Goal: Information Seeking & Learning: Find specific fact

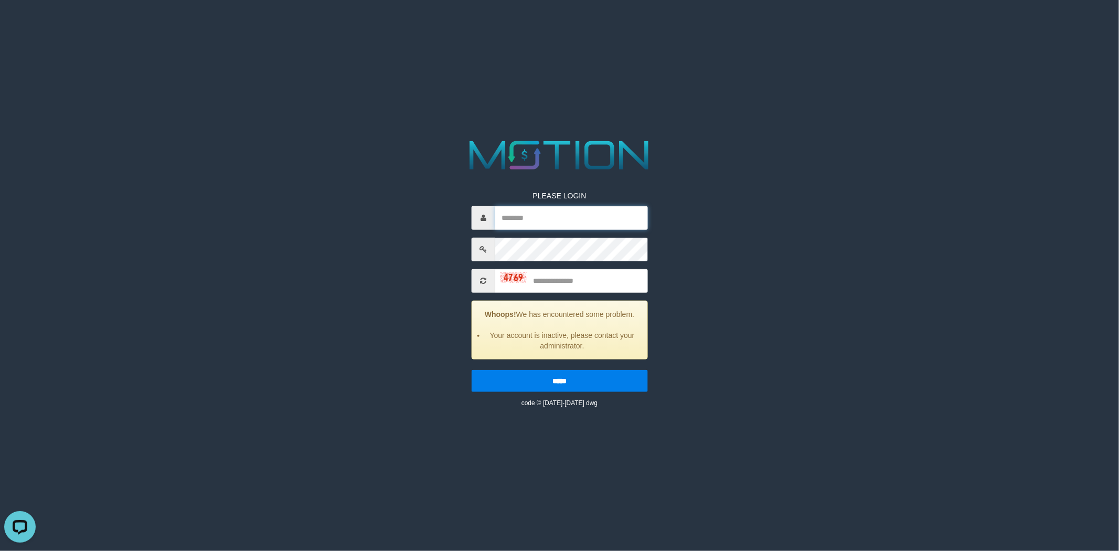
type input "*********"
click at [558, 287] on input "text" at bounding box center [571, 281] width 153 height 24
type input "****"
click at [472, 369] on input "*****" at bounding box center [560, 380] width 176 height 22
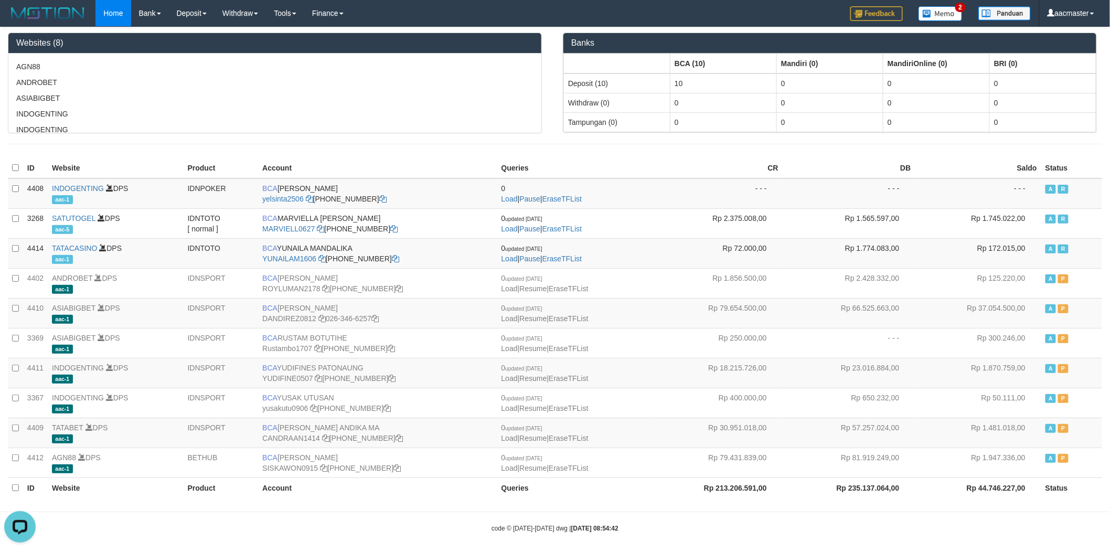
click at [668, 12] on div "Home Bank Account List Load By Website Group [IDNPOKER] INDOGENTING Group [ISPO…" at bounding box center [555, 13] width 1094 height 27
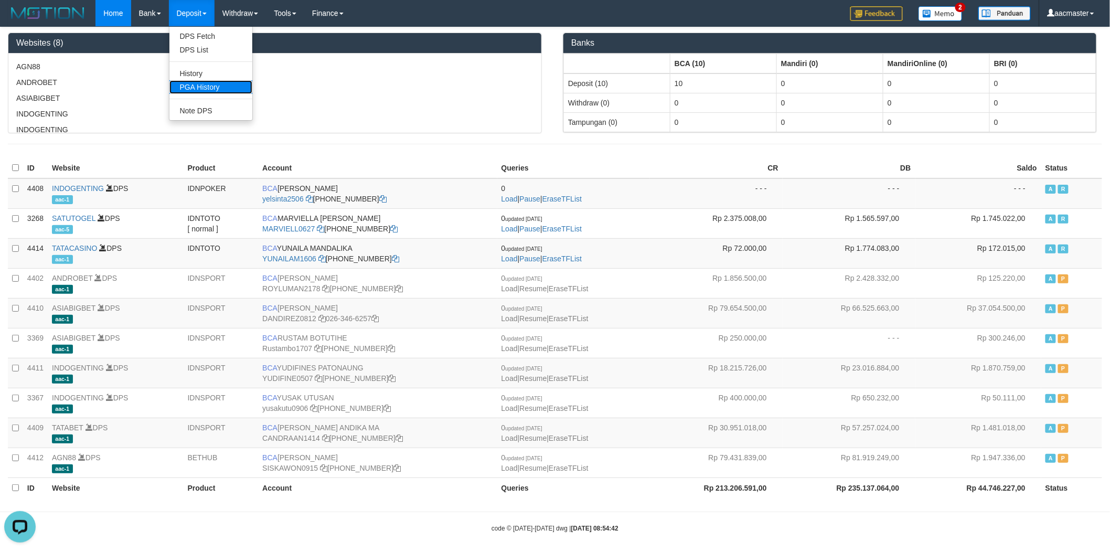
click at [205, 91] on link "PGA History" at bounding box center [210, 87] width 83 height 14
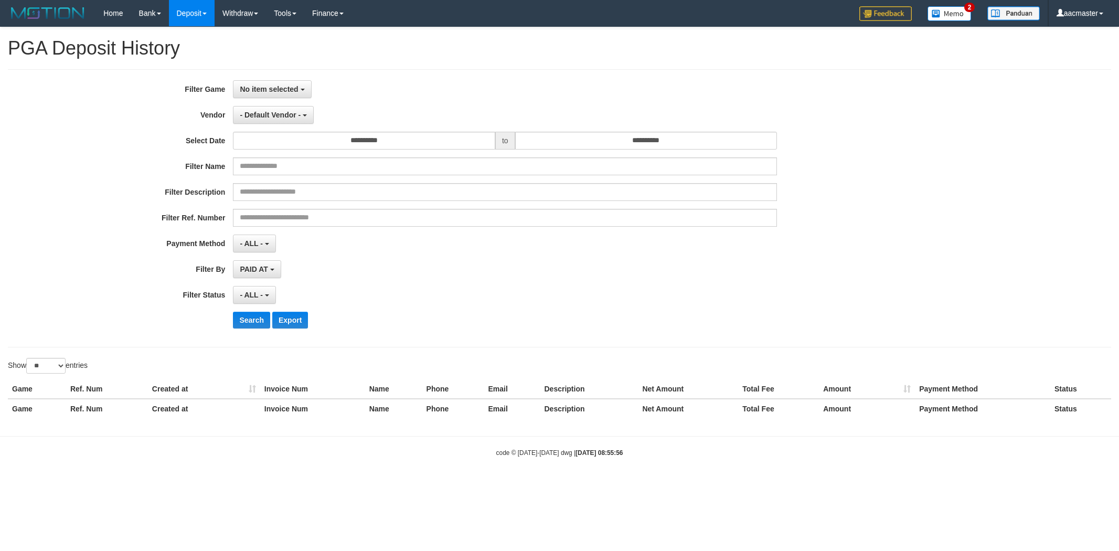
select select
select select "**"
click at [301, 84] on button "No item selected" at bounding box center [272, 89] width 78 height 18
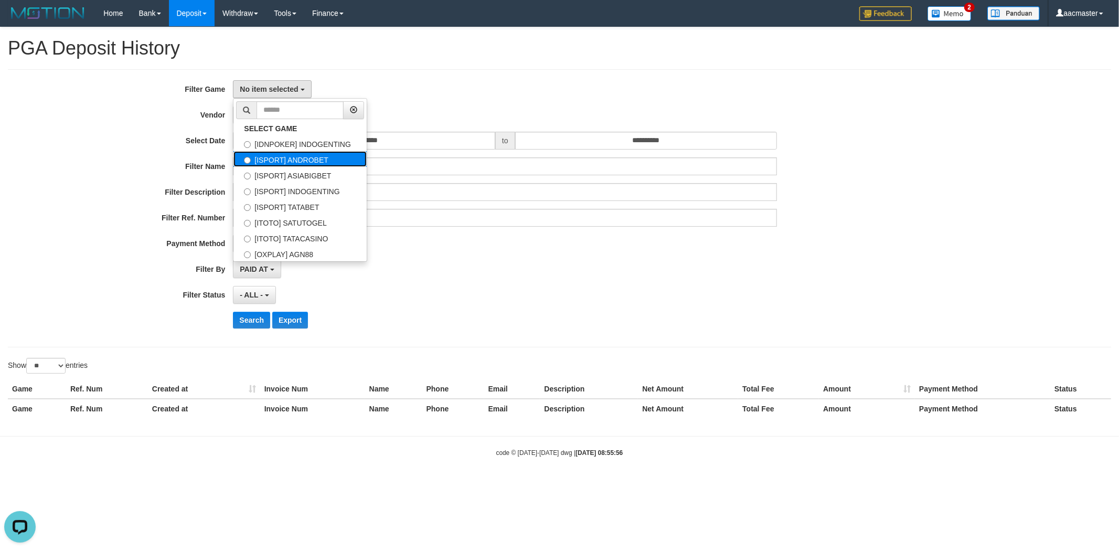
click at [282, 160] on label "[ISPORT] ANDROBET" at bounding box center [299, 159] width 133 height 16
select select "***"
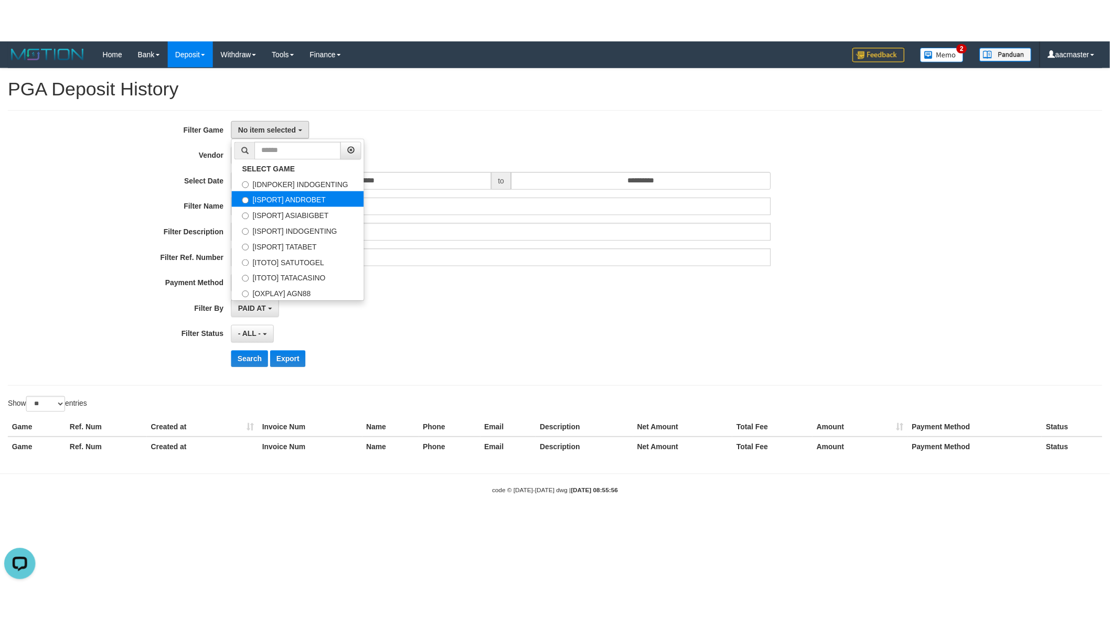
scroll to position [18, 0]
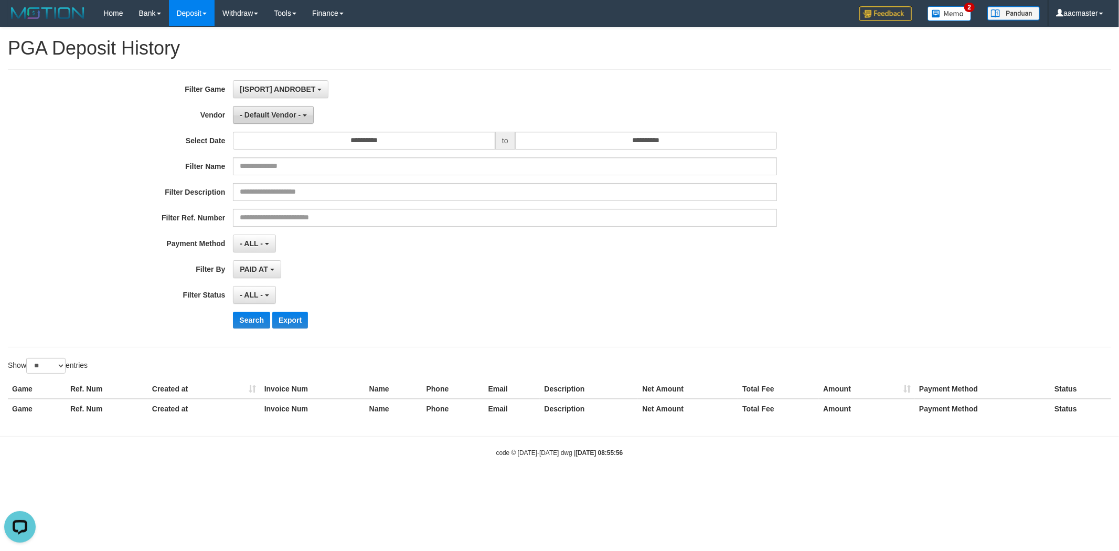
click at [303, 114] on b "button" at bounding box center [305, 115] width 4 height 2
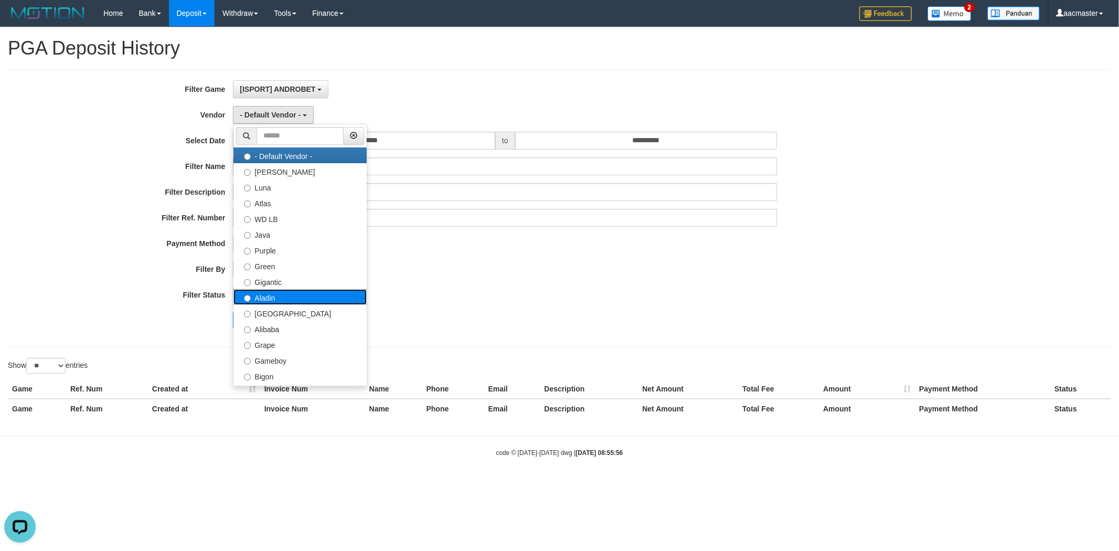
click at [279, 291] on label "Aladin" at bounding box center [299, 297] width 133 height 16
select select "**********"
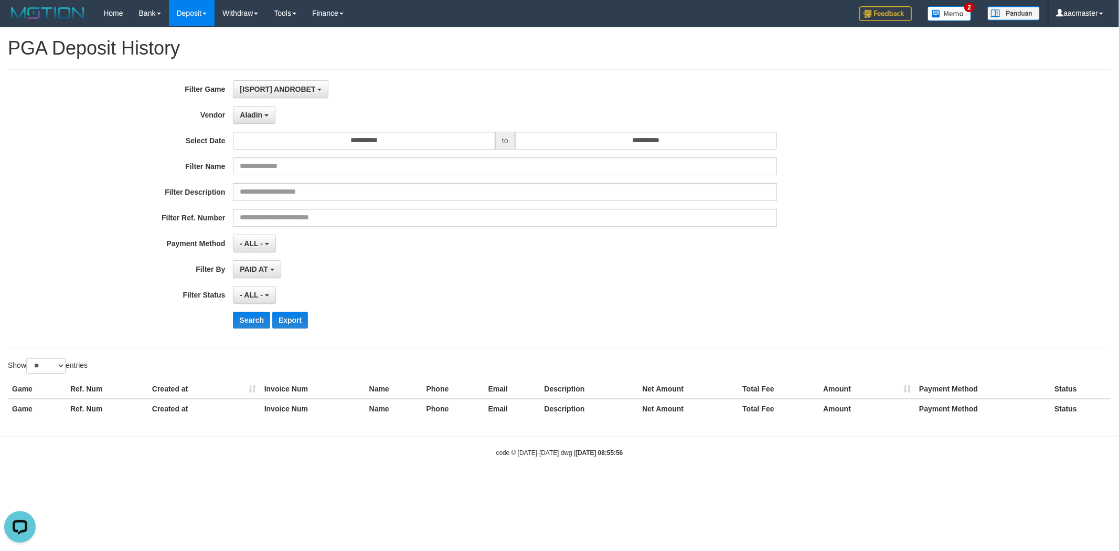
click at [546, 74] on div "**********" at bounding box center [559, 208] width 1103 height 278
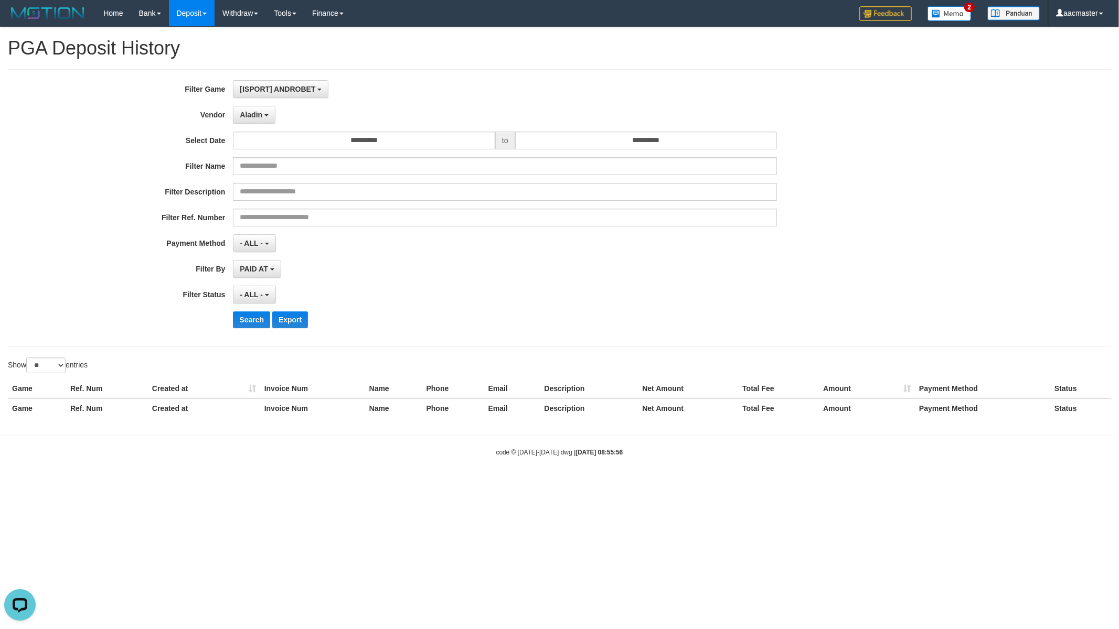
click at [109, 109] on label "Vendor" at bounding box center [116, 113] width 233 height 14
click at [306, 93] on button "[ISPORT] ANDROBET" at bounding box center [280, 89] width 95 height 18
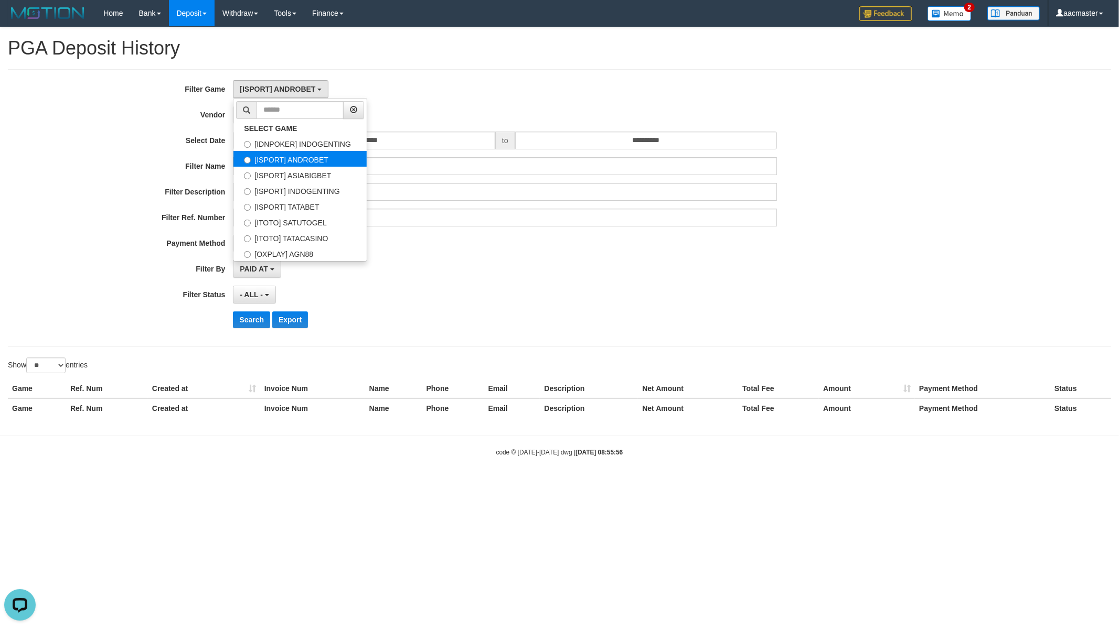
click at [303, 154] on label "[ISPORT] ANDROBET" at bounding box center [299, 159] width 133 height 16
click at [453, 74] on div "**********" at bounding box center [559, 208] width 1103 height 278
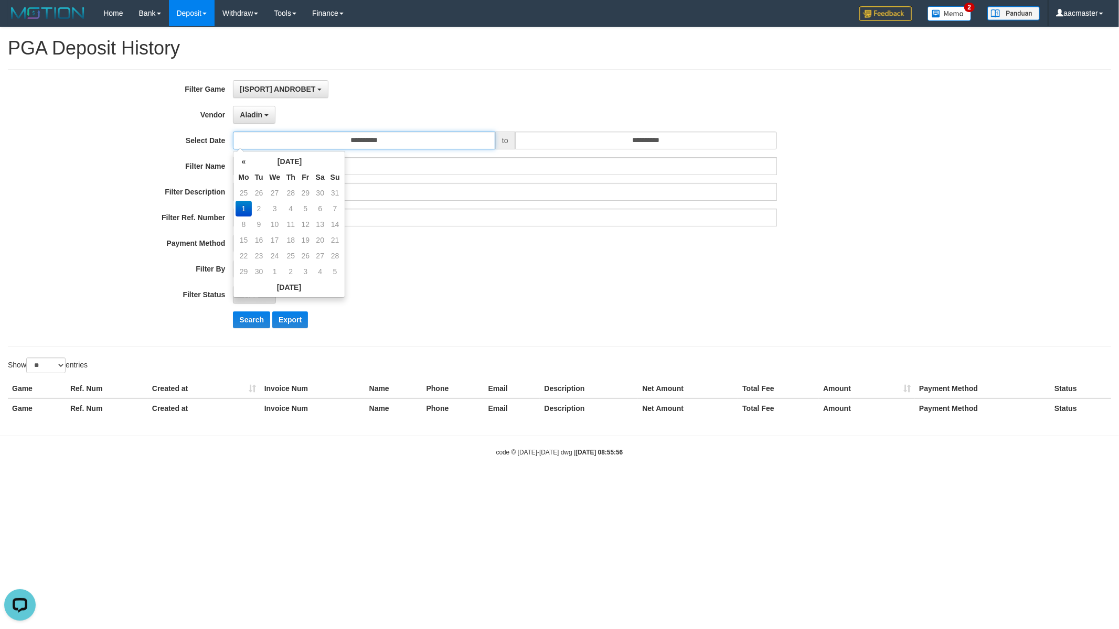
click at [349, 143] on input "**********" at bounding box center [364, 141] width 262 height 18
click at [247, 161] on th "«" at bounding box center [244, 162] width 16 height 16
click at [305, 187] on td "1" at bounding box center [305, 193] width 14 height 16
type input "**********"
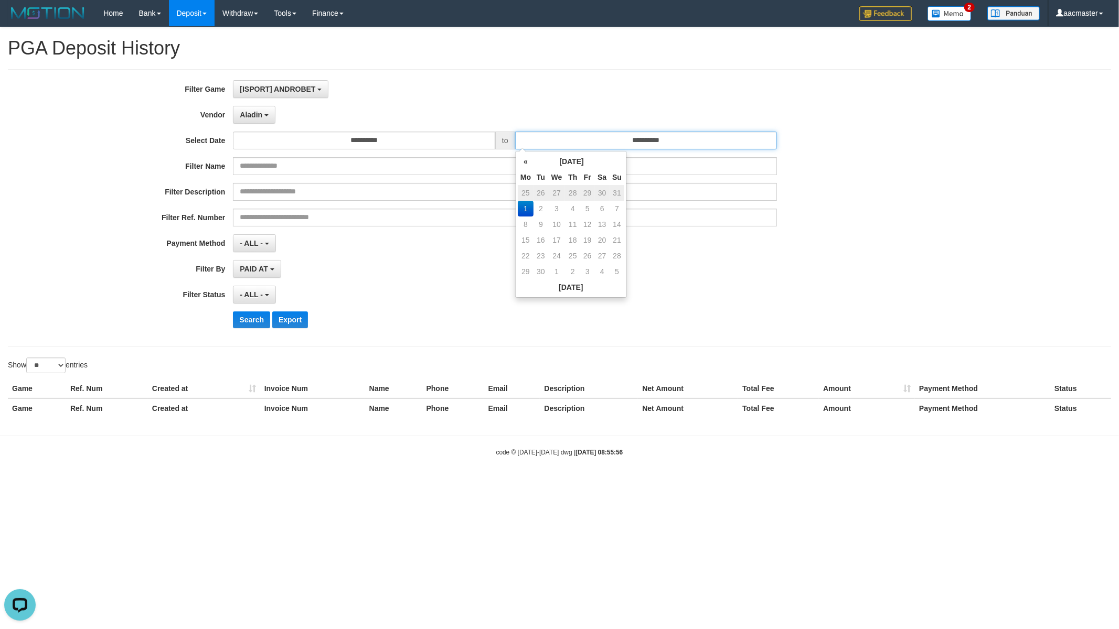
click at [579, 140] on input "**********" at bounding box center [646, 141] width 262 height 18
click at [615, 191] on td "31" at bounding box center [617, 193] width 15 height 16
type input "**********"
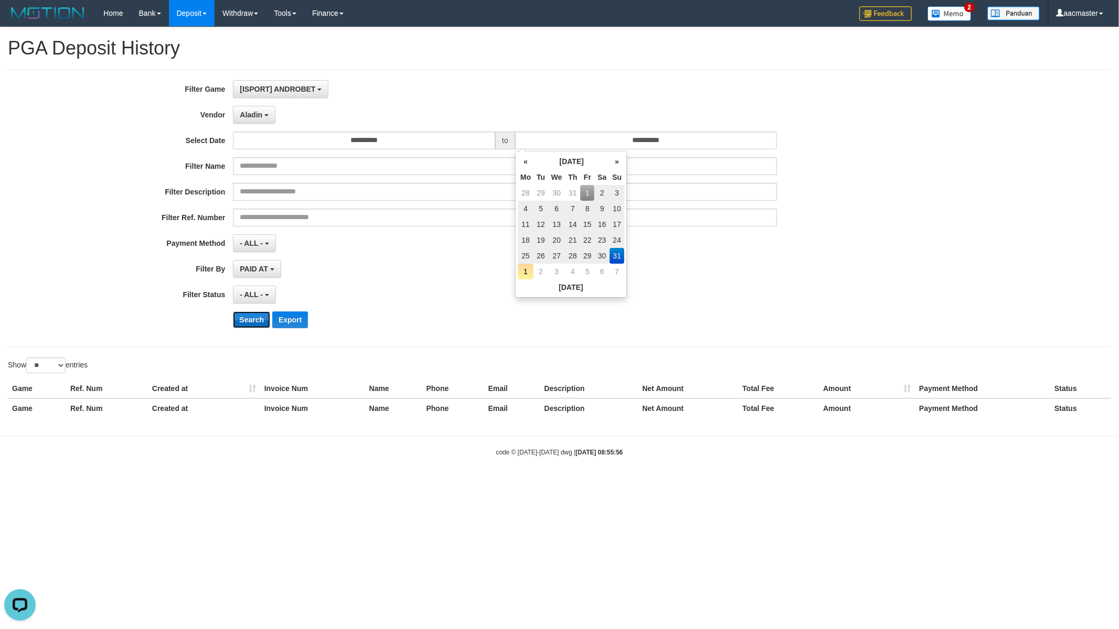
click at [252, 318] on button "Search" at bounding box center [251, 320] width 37 height 17
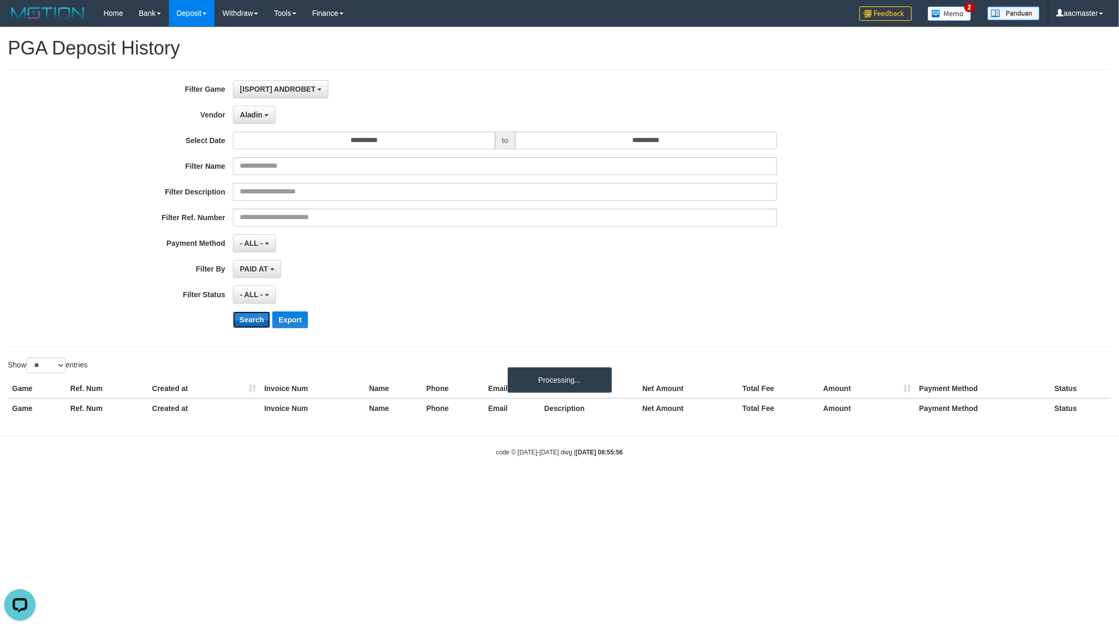
drag, startPoint x: 252, startPoint y: 318, endPoint x: 234, endPoint y: 320, distance: 17.4
click at [252, 318] on button "Search" at bounding box center [251, 320] width 37 height 17
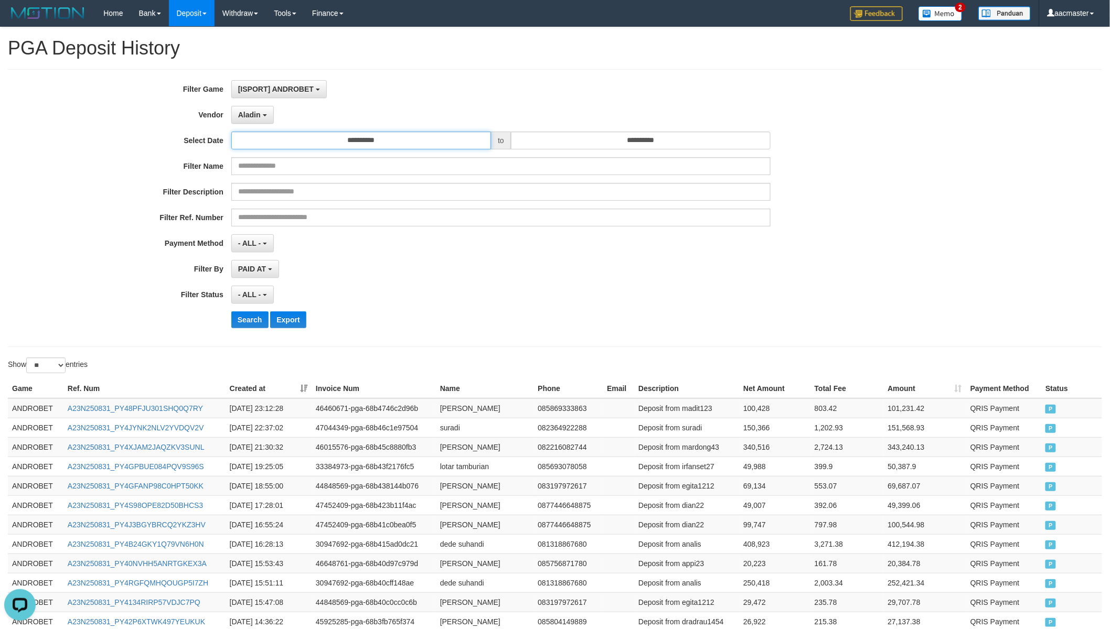
click at [345, 139] on input "**********" at bounding box center [361, 141] width 260 height 18
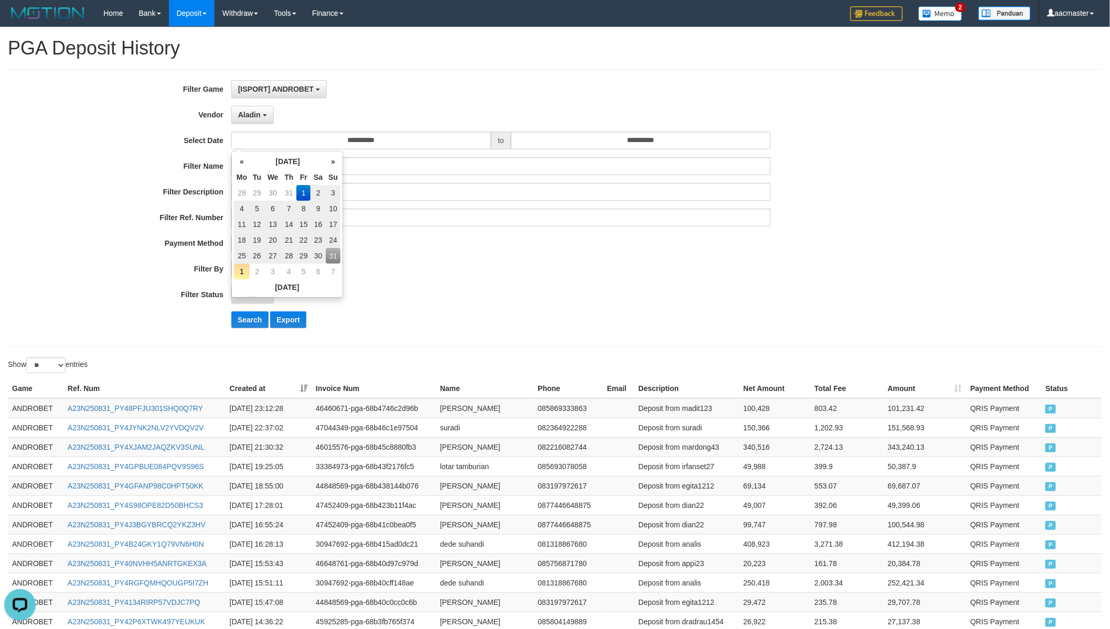
click at [303, 190] on td "1" at bounding box center [303, 193] width 14 height 16
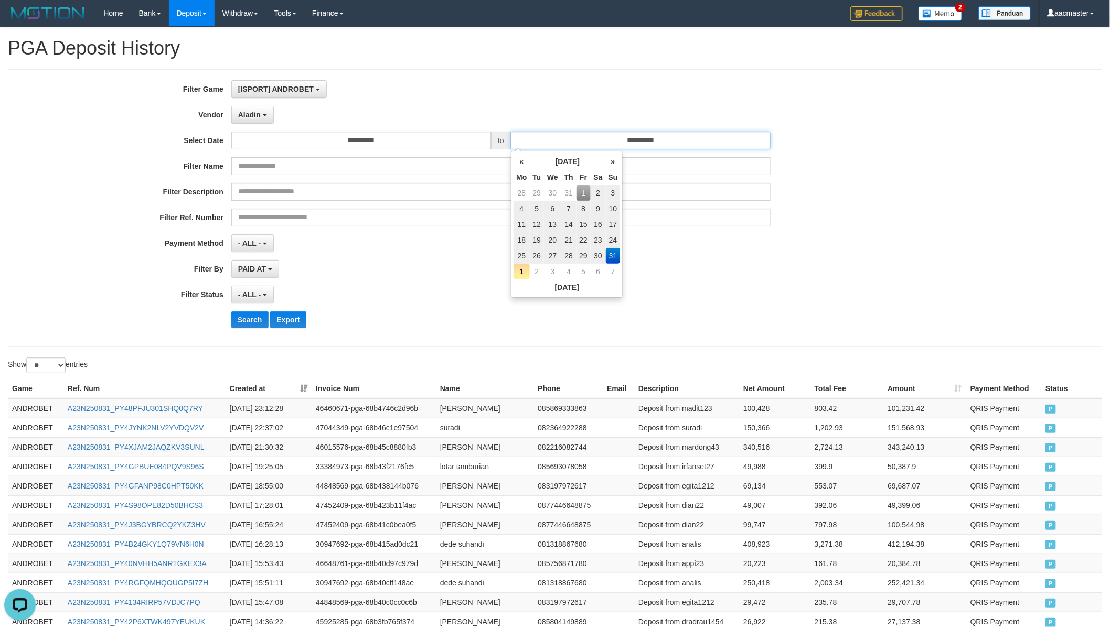
click at [589, 145] on input "**********" at bounding box center [641, 141] width 260 height 18
click at [615, 258] on td "31" at bounding box center [613, 256] width 15 height 16
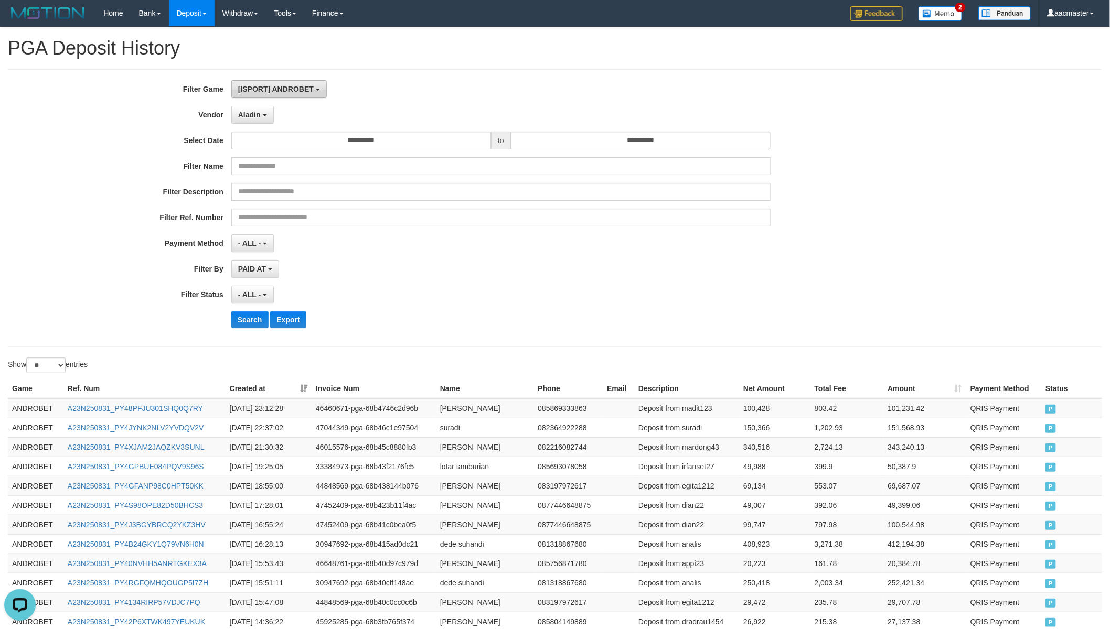
click at [291, 95] on button "[ISPORT] ANDROBET" at bounding box center [278, 89] width 95 height 18
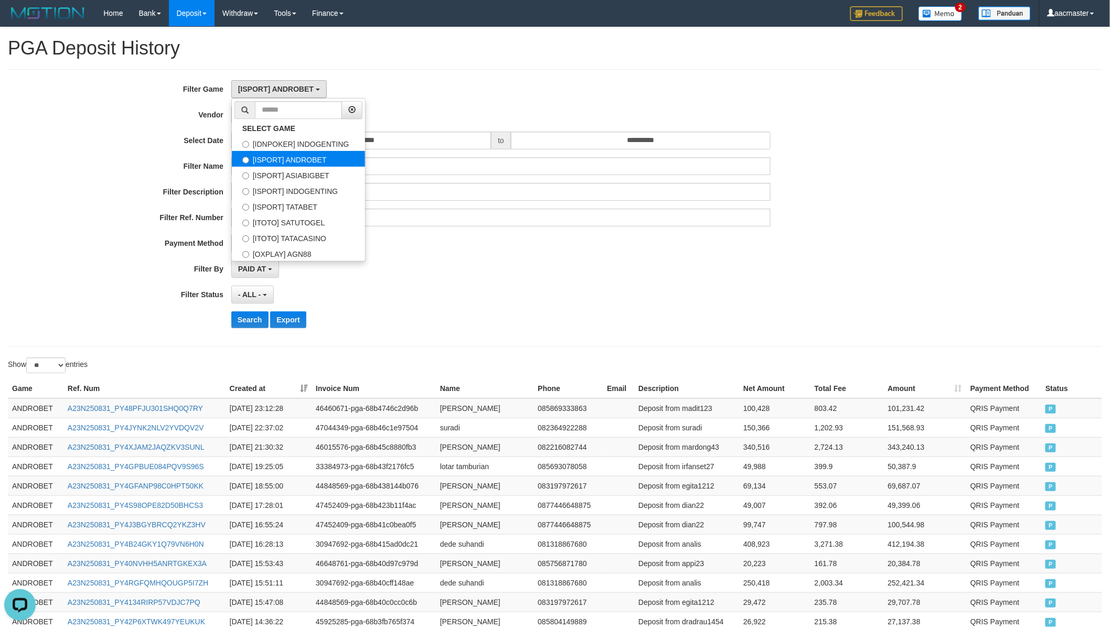
click at [318, 158] on label "[ISPORT] ANDROBET" at bounding box center [298, 159] width 133 height 16
drag, startPoint x: 446, startPoint y: 92, endPoint x: 324, endPoint y: 122, distance: 126.3
click at [446, 92] on div "[ISPORT] ANDROBET SELECT GAME [IDNPOKER] INDOGENTING [ISPORT] ANDROBET [ISPORT]…" at bounding box center [501, 89] width 540 height 18
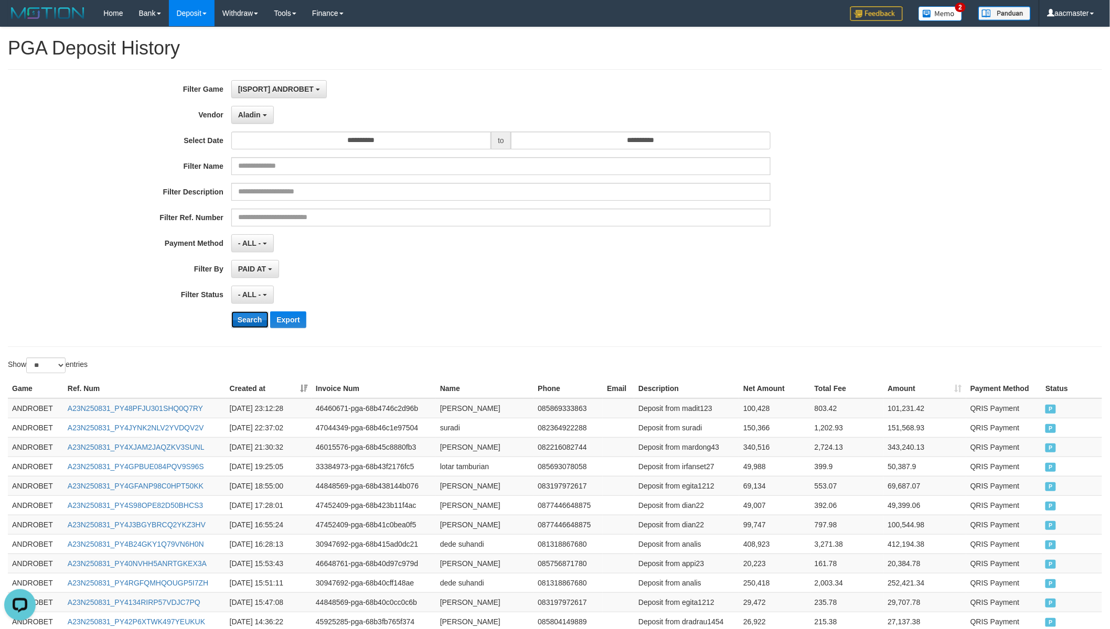
click at [248, 318] on button "Search" at bounding box center [249, 320] width 37 height 17
click at [243, 322] on button "Search" at bounding box center [249, 320] width 37 height 17
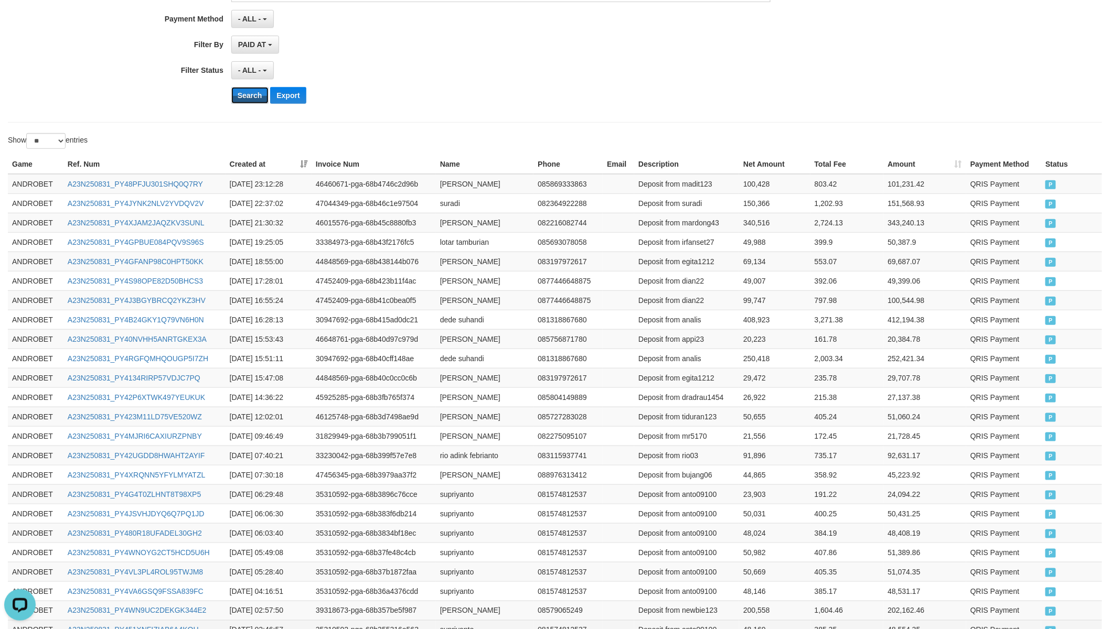
scroll to position [359, 0]
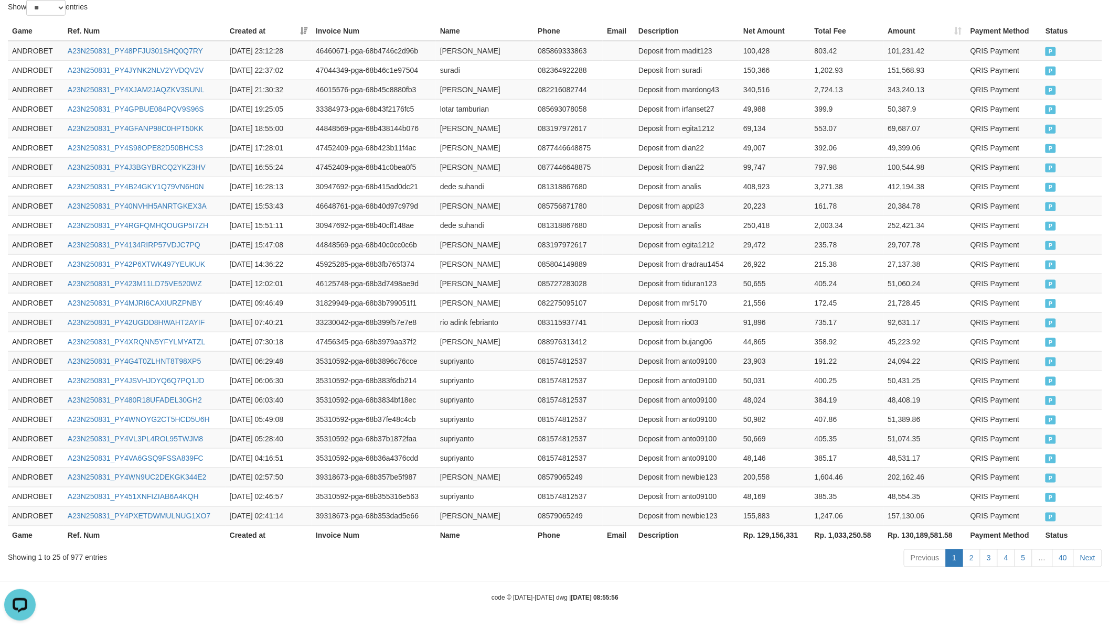
click at [787, 530] on th "Rp. 129,156,331" at bounding box center [774, 535] width 71 height 19
copy th "129,156,331"
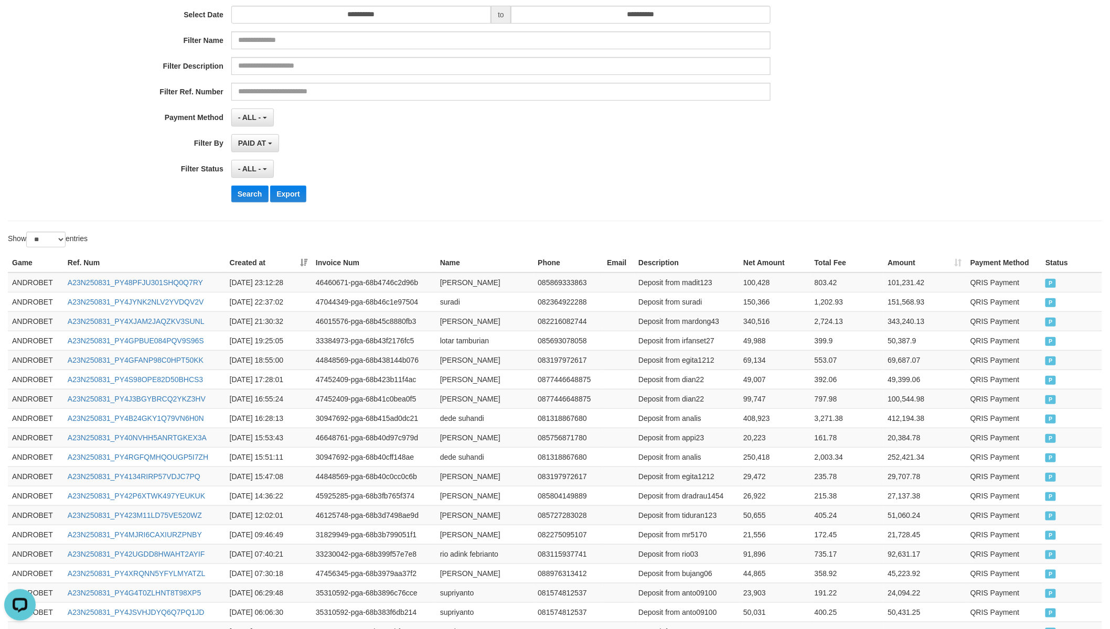
scroll to position [68, 0]
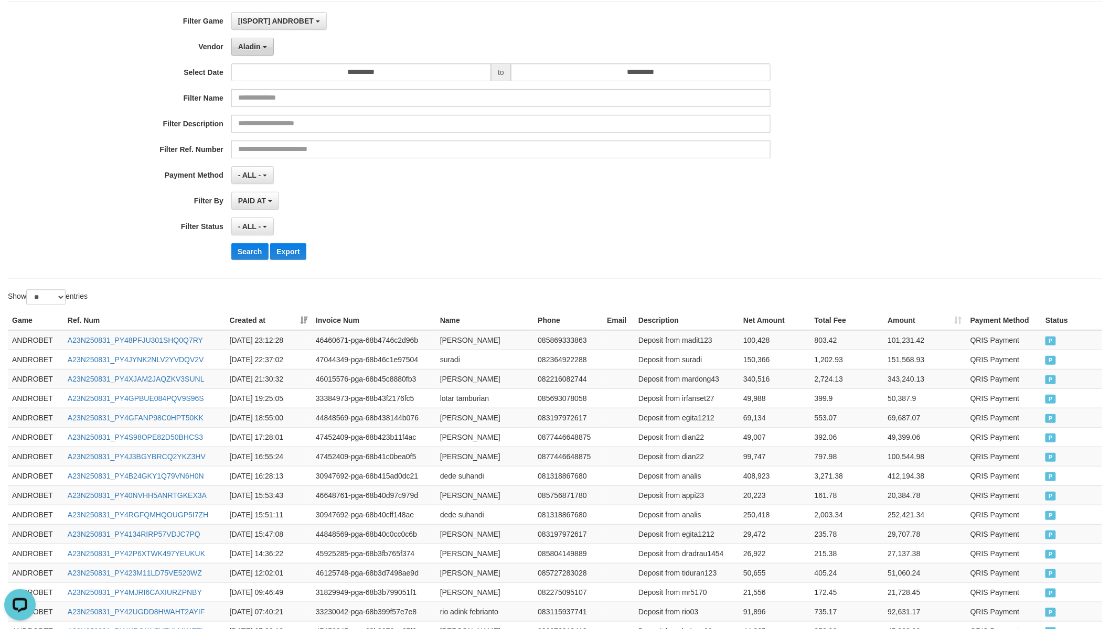
click at [250, 51] on button "Aladin" at bounding box center [252, 47] width 42 height 18
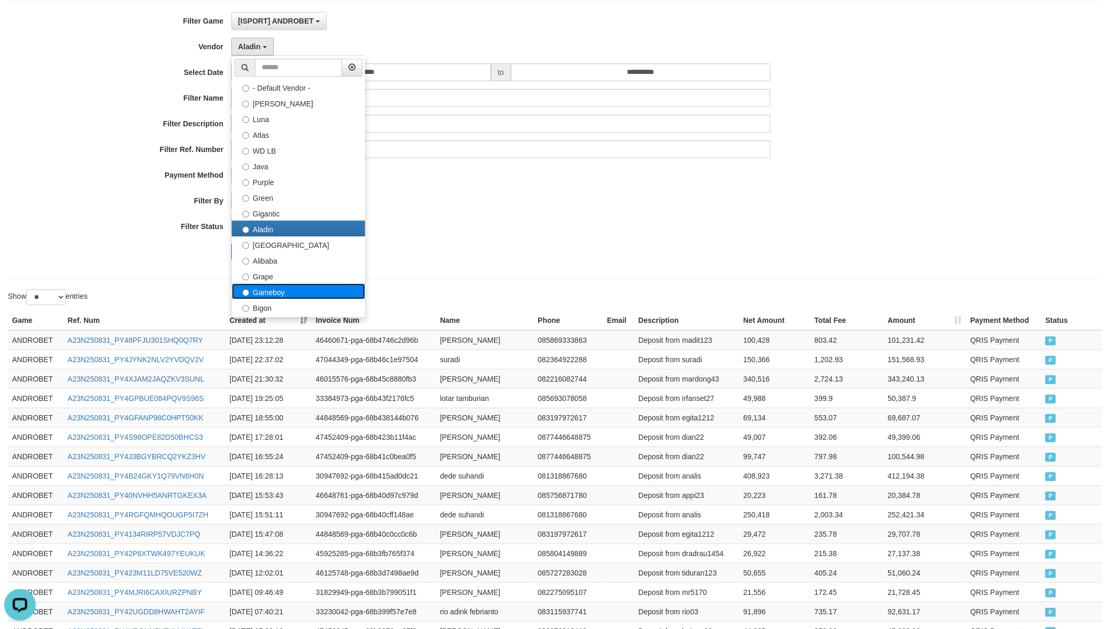
click at [297, 287] on label "Gameboy" at bounding box center [298, 292] width 133 height 16
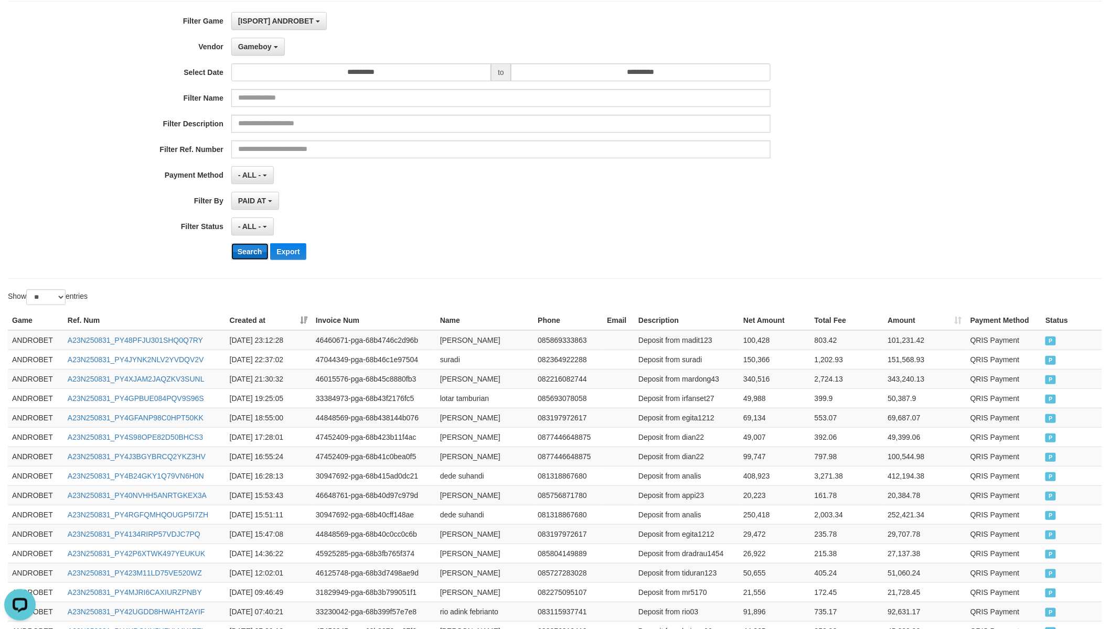
click at [245, 252] on button "Search" at bounding box center [249, 251] width 37 height 17
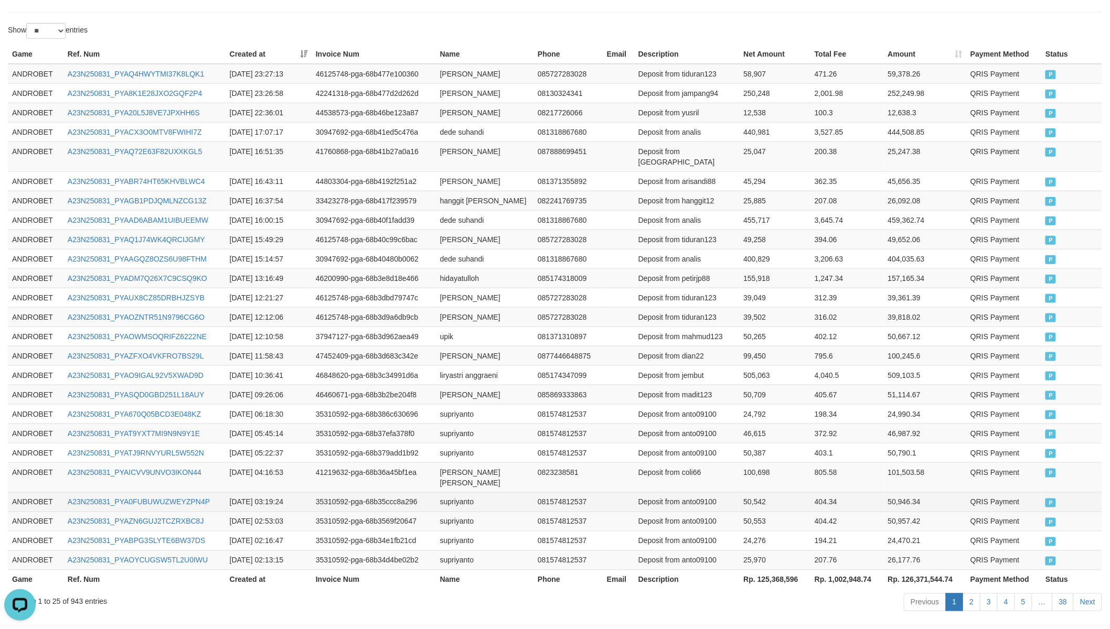
scroll to position [380, 0]
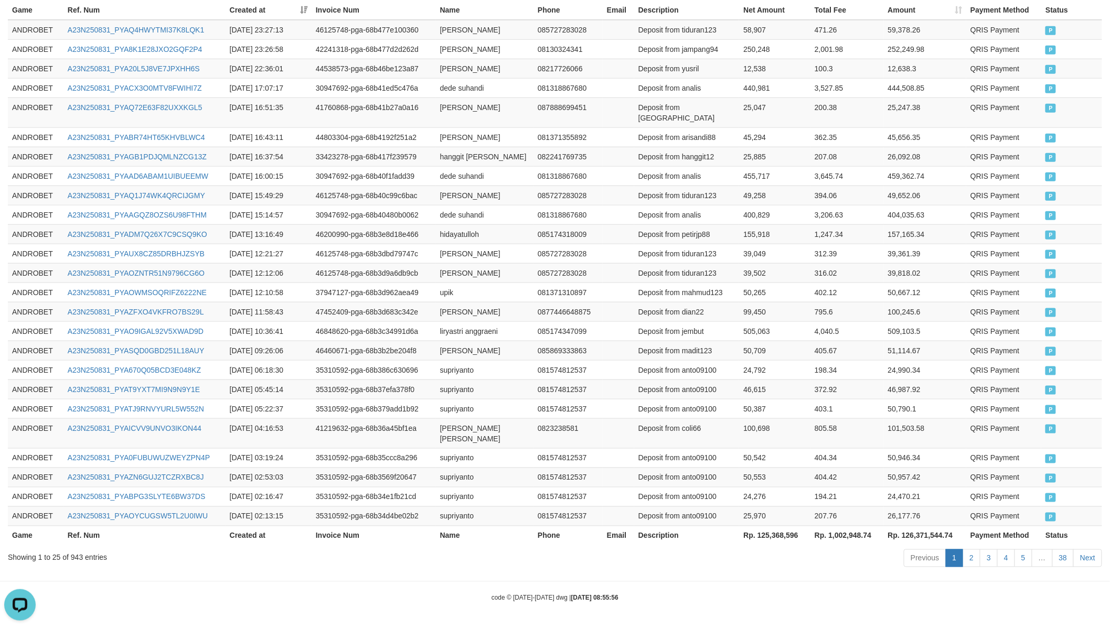
click at [778, 535] on th "Rp. 125,368,596" at bounding box center [774, 535] width 71 height 19
drag, startPoint x: 778, startPoint y: 535, endPoint x: 680, endPoint y: 512, distance: 100.8
click at [778, 535] on th "Rp. 125,368,596" at bounding box center [774, 535] width 71 height 19
copy th "125,368,596"
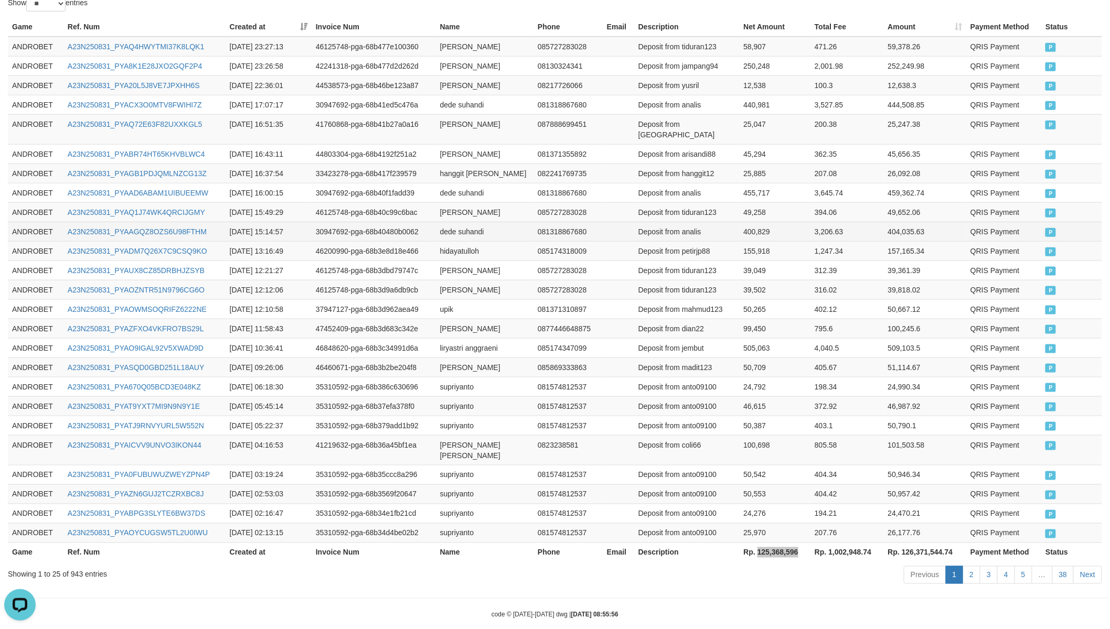
scroll to position [0, 0]
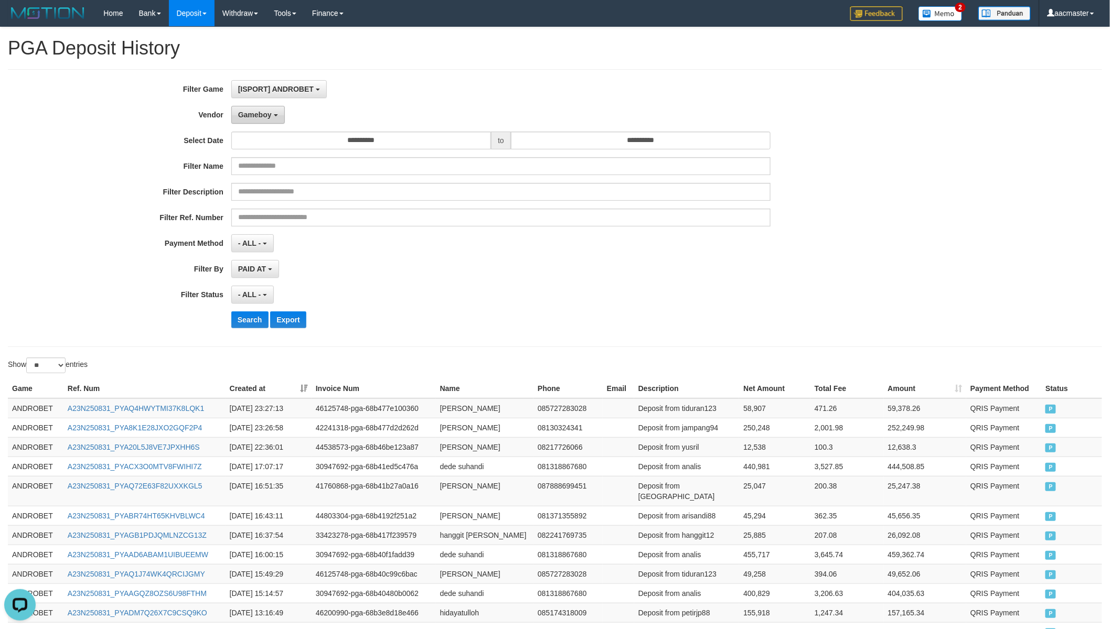
click at [268, 111] on span "Gameboy" at bounding box center [255, 115] width 34 height 8
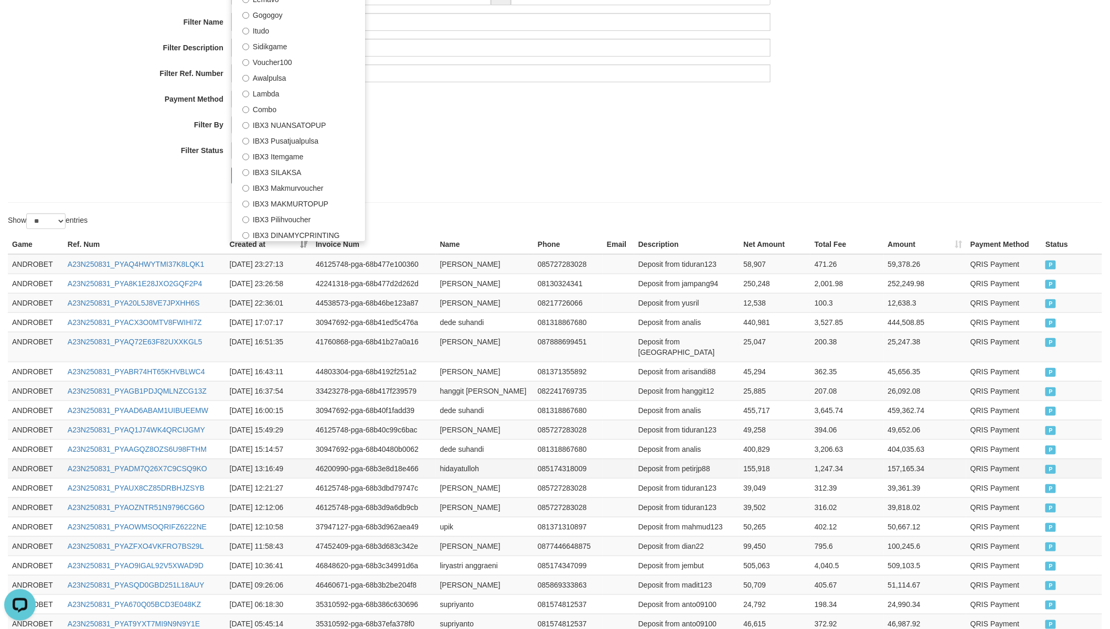
scroll to position [89, 0]
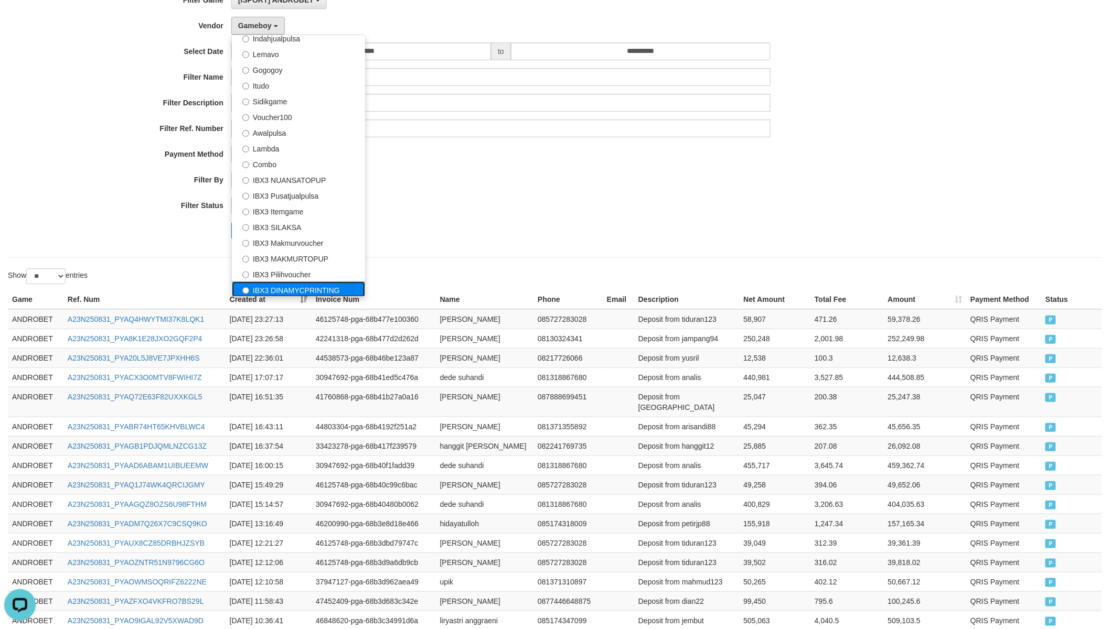
click at [302, 285] on label "IBX3 DINAMYCPRINTING" at bounding box center [298, 290] width 133 height 16
select select "**********"
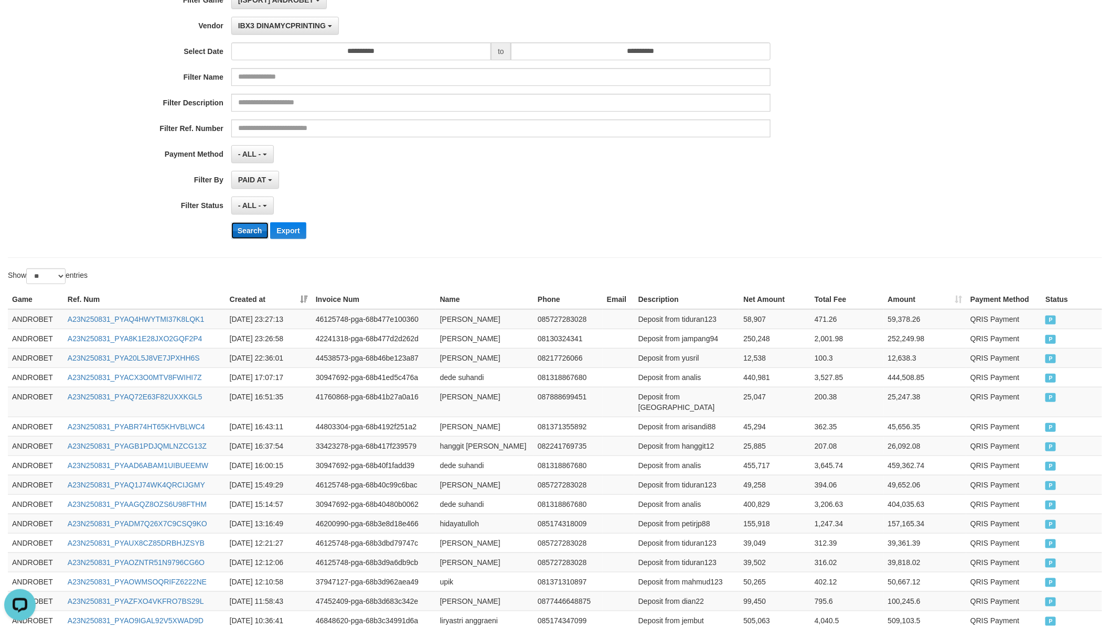
click at [254, 233] on button "Search" at bounding box center [249, 230] width 37 height 17
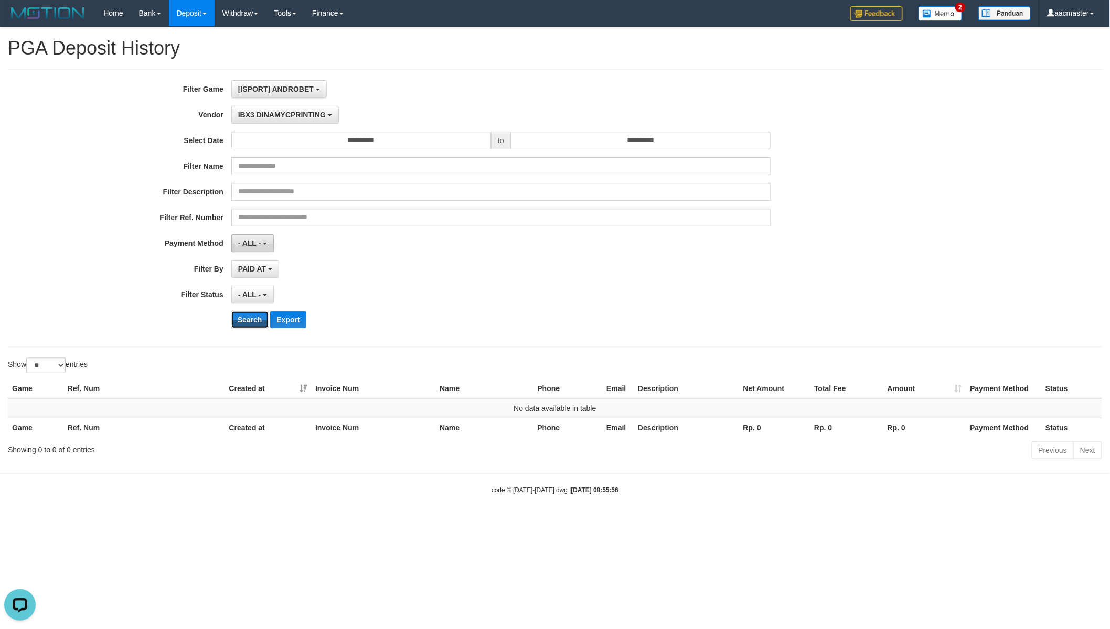
scroll to position [0, 0]
click at [301, 113] on span "IBX3 DINAMYCPRINTING" at bounding box center [284, 115] width 88 height 8
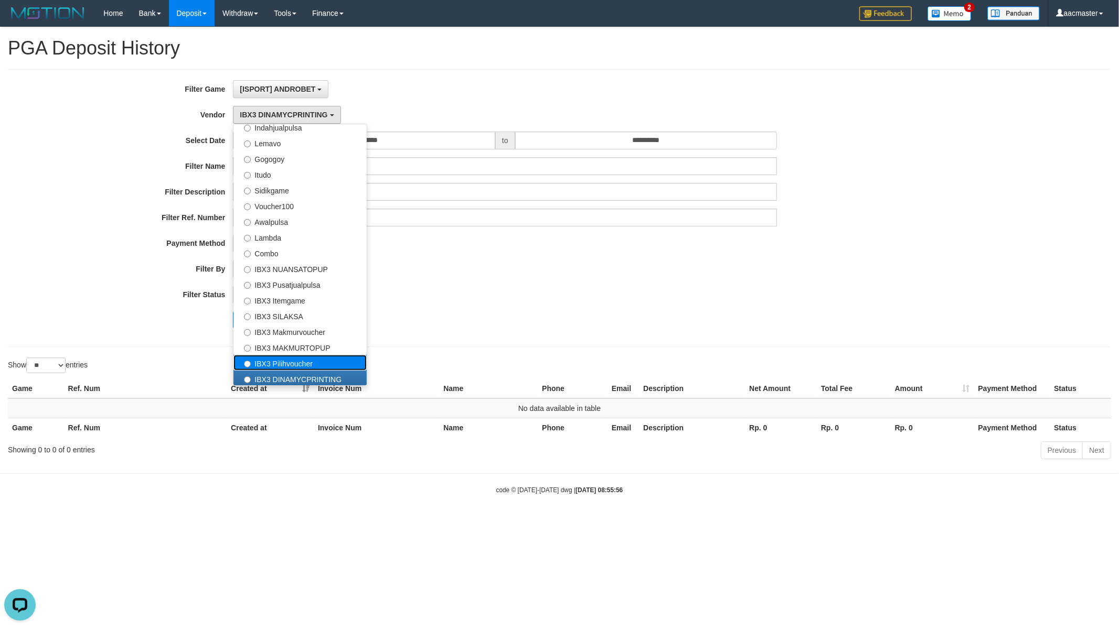
click at [282, 356] on label "IBX3 Pilihvoucher" at bounding box center [299, 363] width 133 height 16
select select "**********"
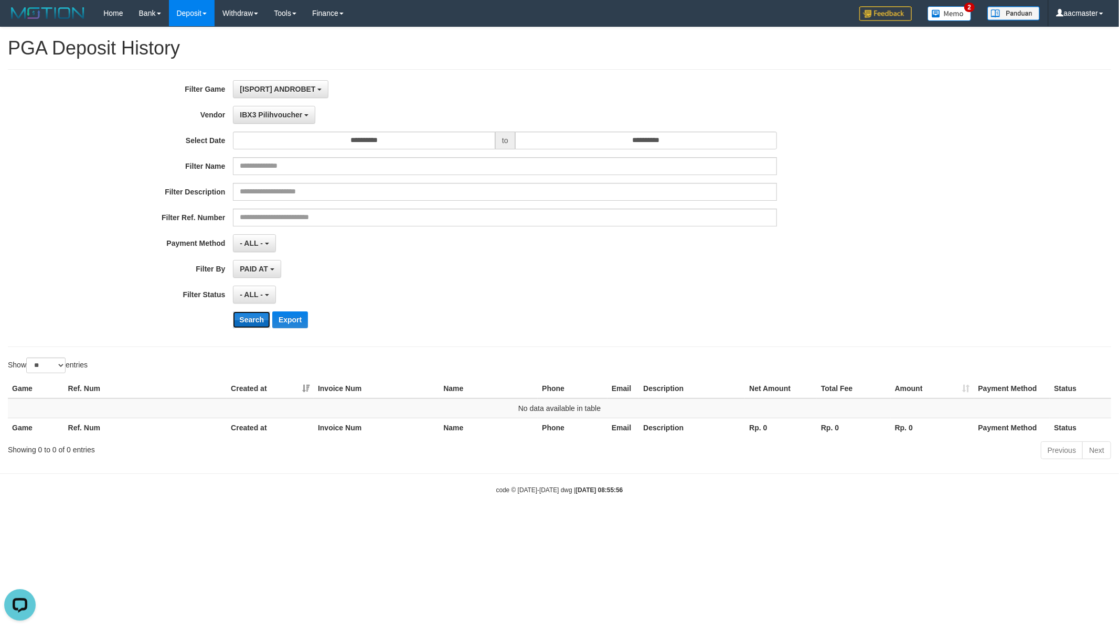
click at [243, 323] on button "Search" at bounding box center [251, 320] width 37 height 17
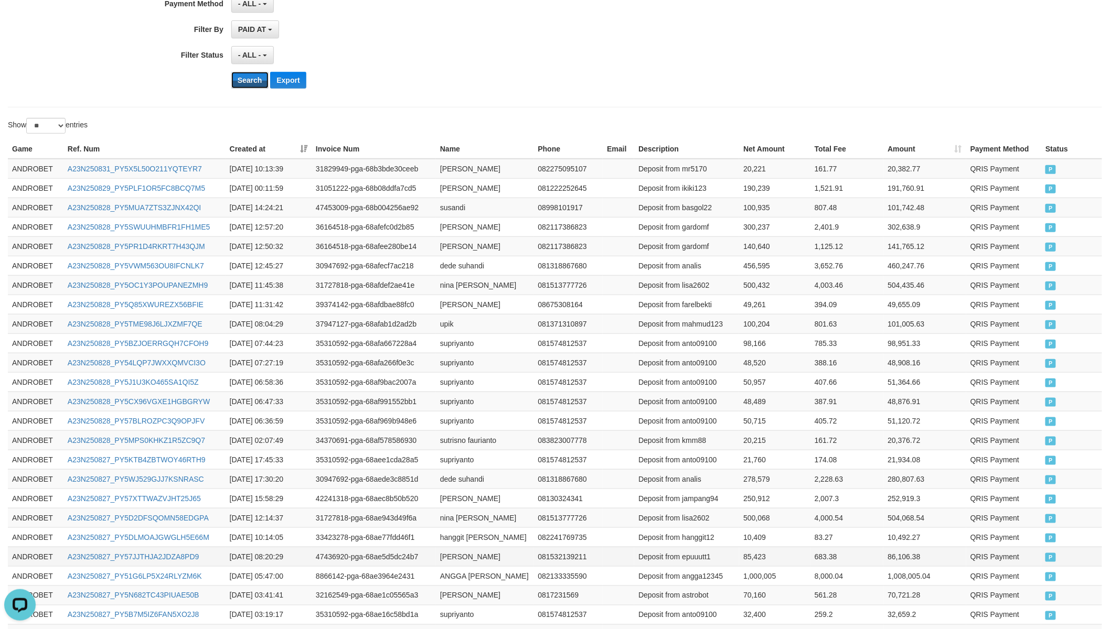
scroll to position [359, 0]
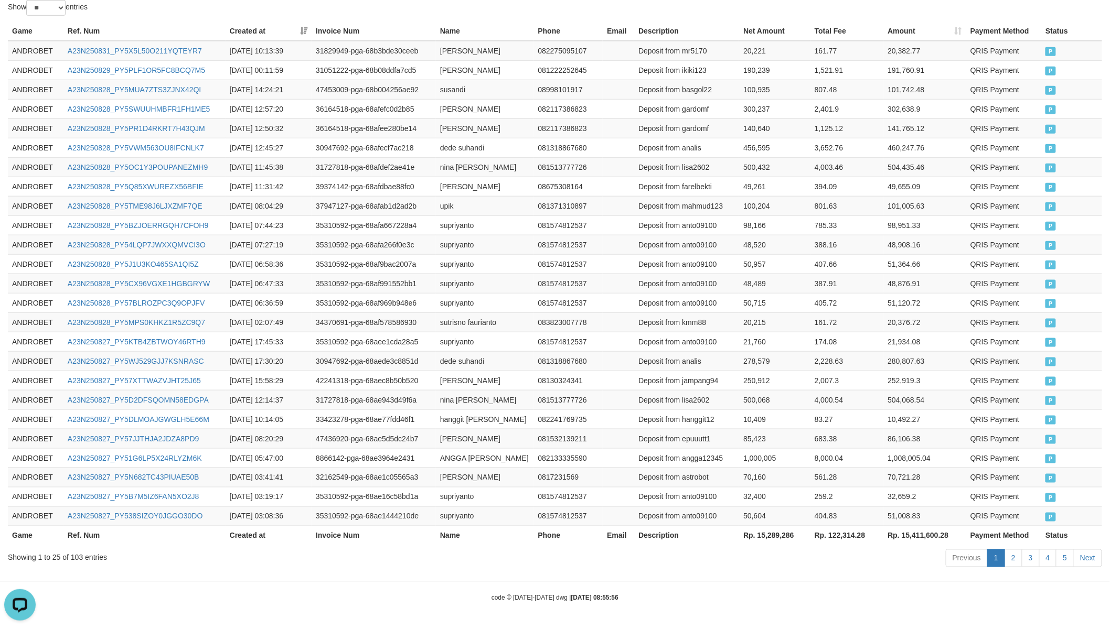
click at [769, 528] on th "Rp. 15,289,286" at bounding box center [774, 535] width 71 height 19
copy th "15,289,286"
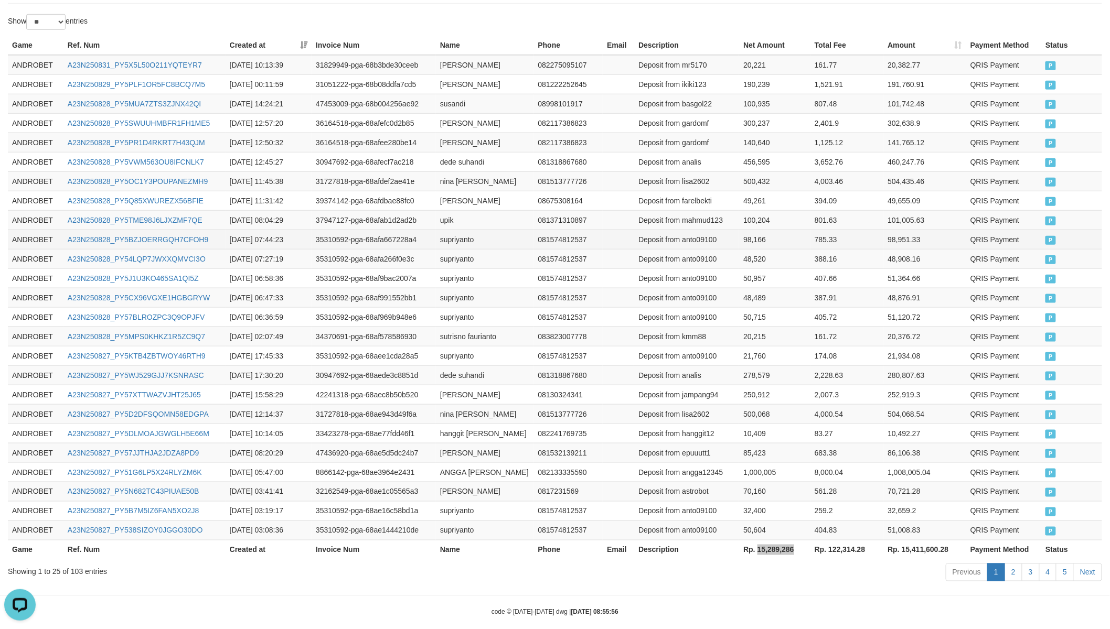
scroll to position [0, 0]
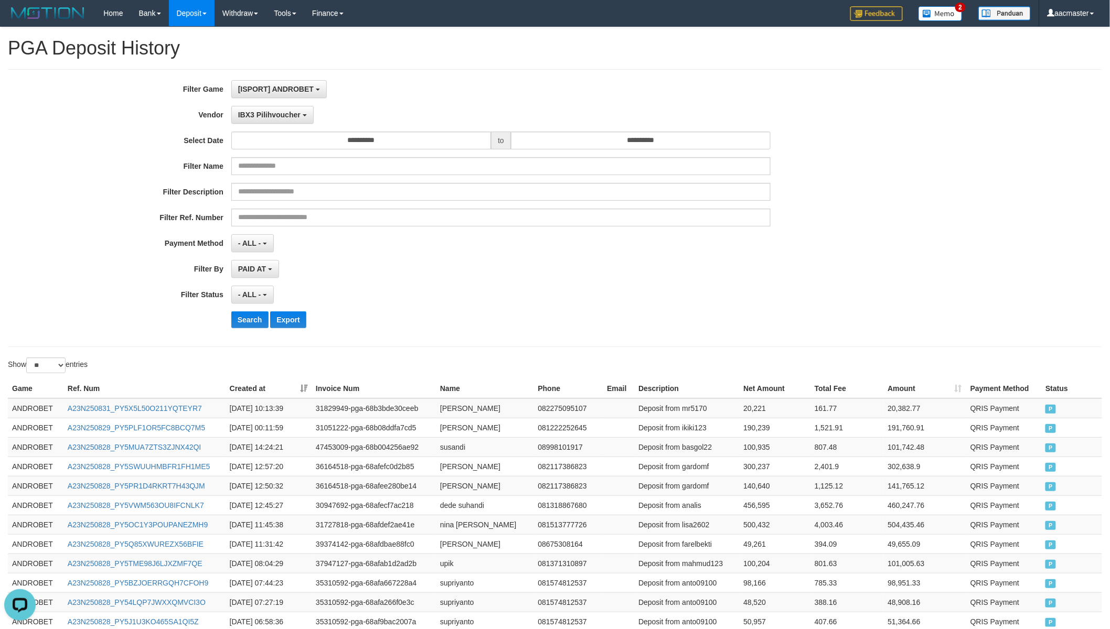
click at [297, 79] on div "**********" at bounding box center [555, 208] width 1094 height 278
click at [308, 84] on button "[ISPORT] ANDROBET" at bounding box center [278, 89] width 95 height 18
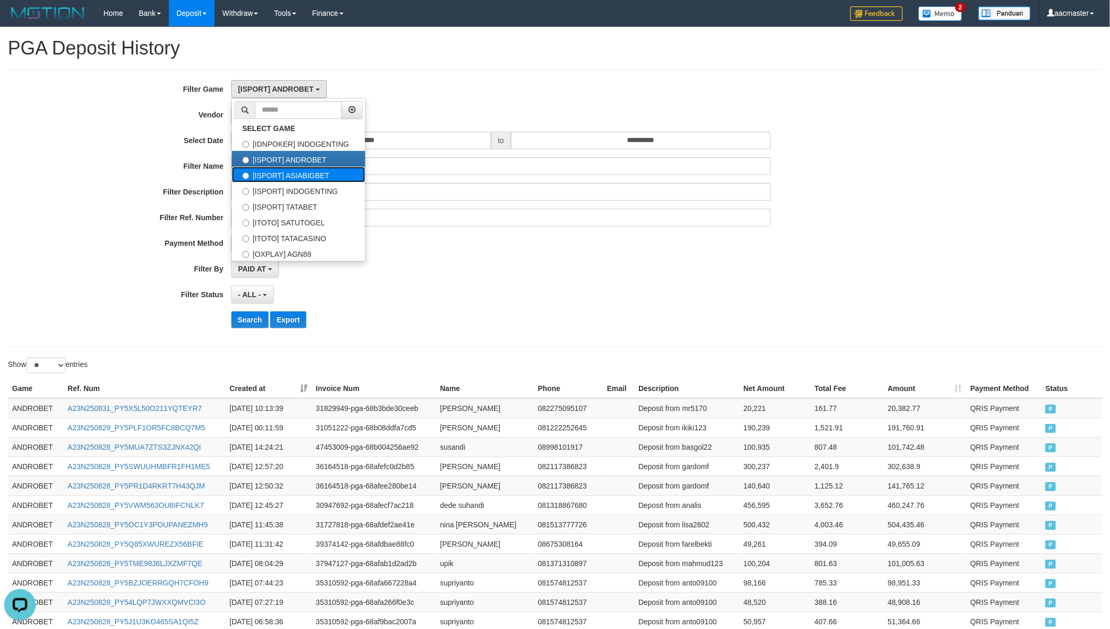
click at [302, 168] on label "[ISPORT] ASIABIGBET" at bounding box center [298, 175] width 133 height 16
select select "***"
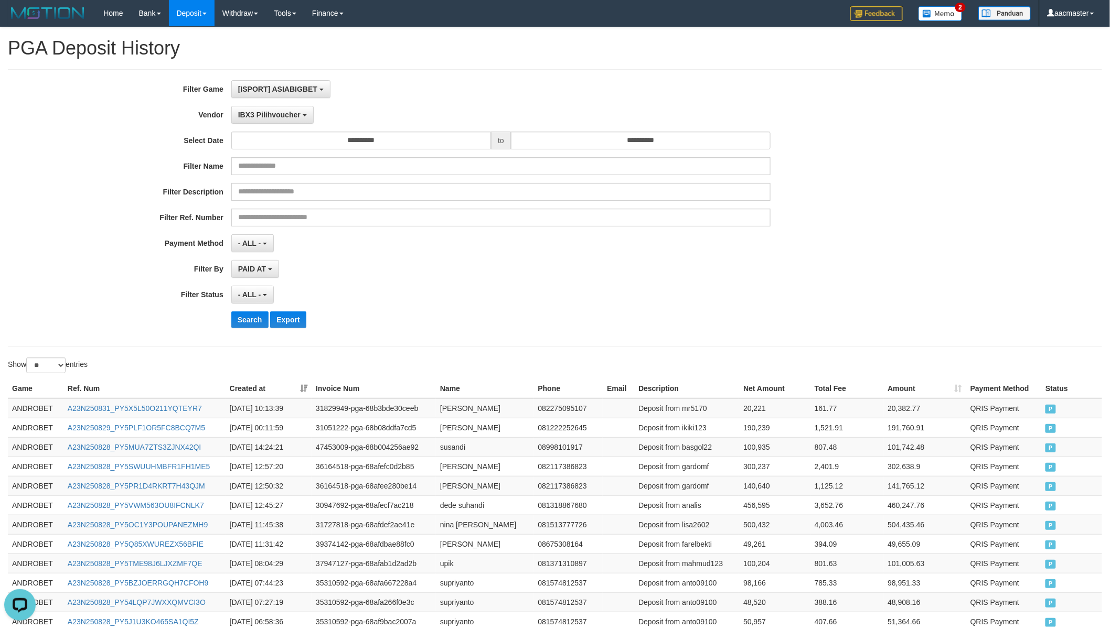
scroll to position [27, 0]
click at [244, 318] on button "Search" at bounding box center [249, 320] width 37 height 17
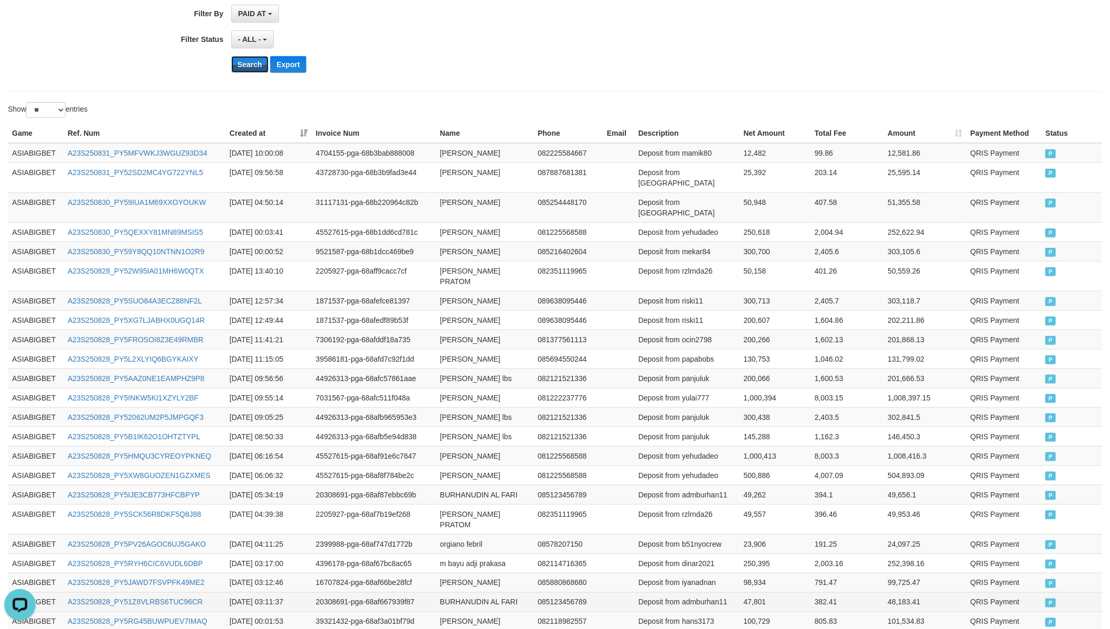
scroll to position [391, 0]
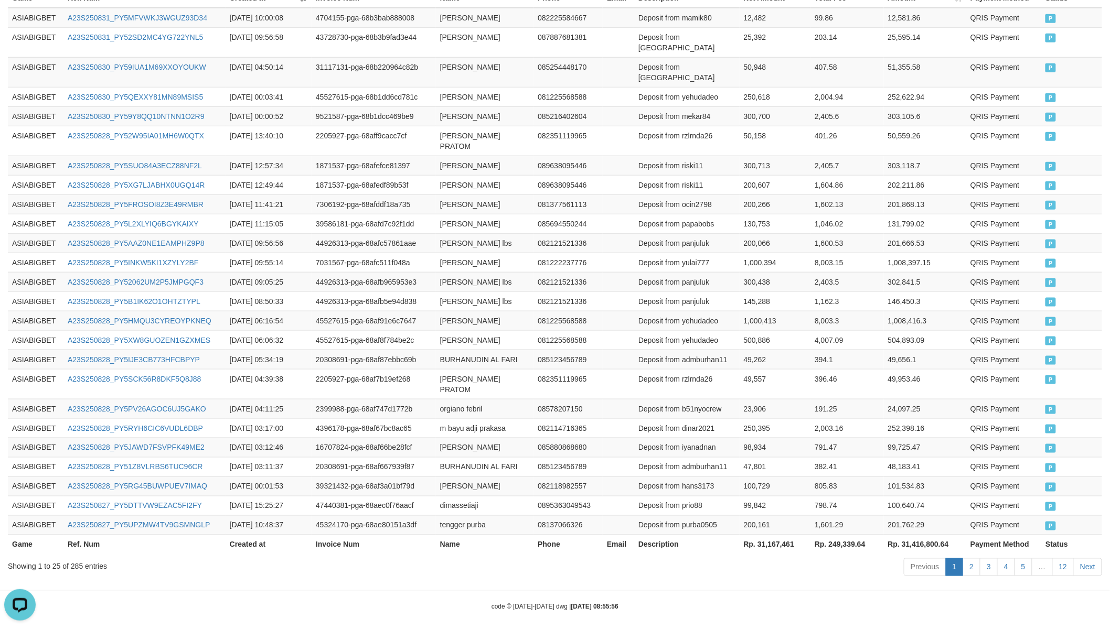
click at [778, 535] on th "Rp. 31,167,461" at bounding box center [775, 544] width 71 height 19
copy th "31,167,461"
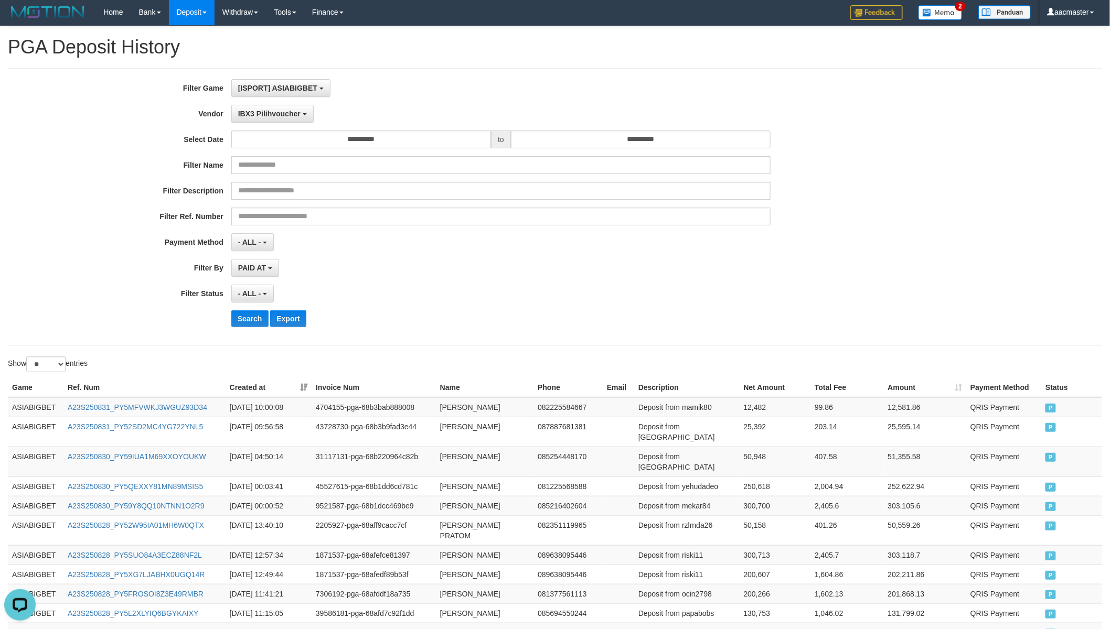
scroll to position [0, 0]
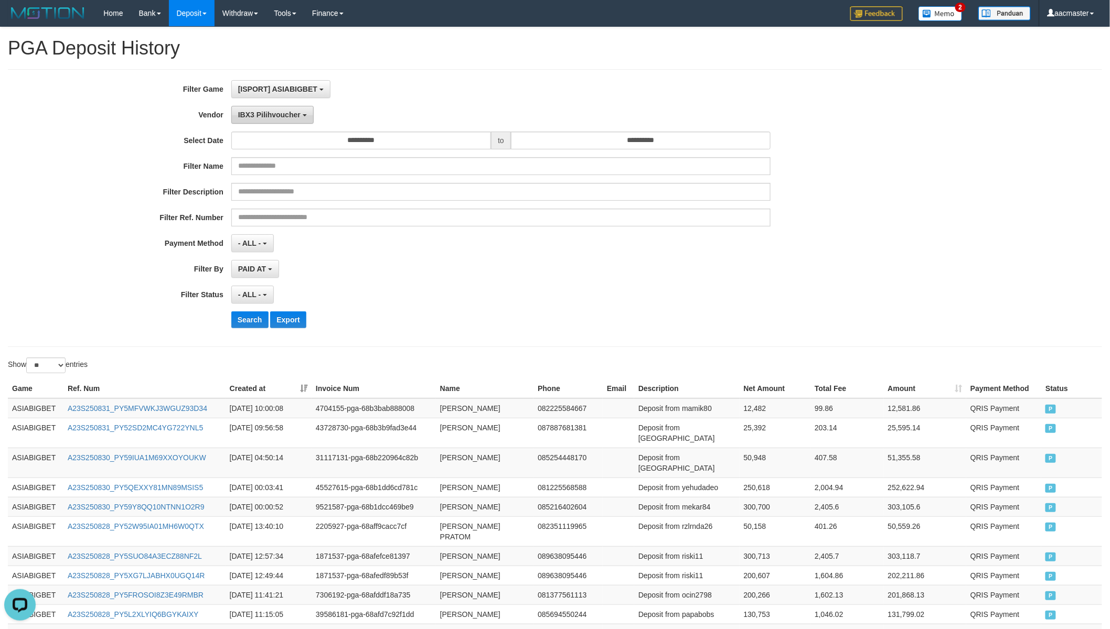
click at [281, 111] on span "IBX3 Pilihvoucher" at bounding box center [269, 115] width 62 height 8
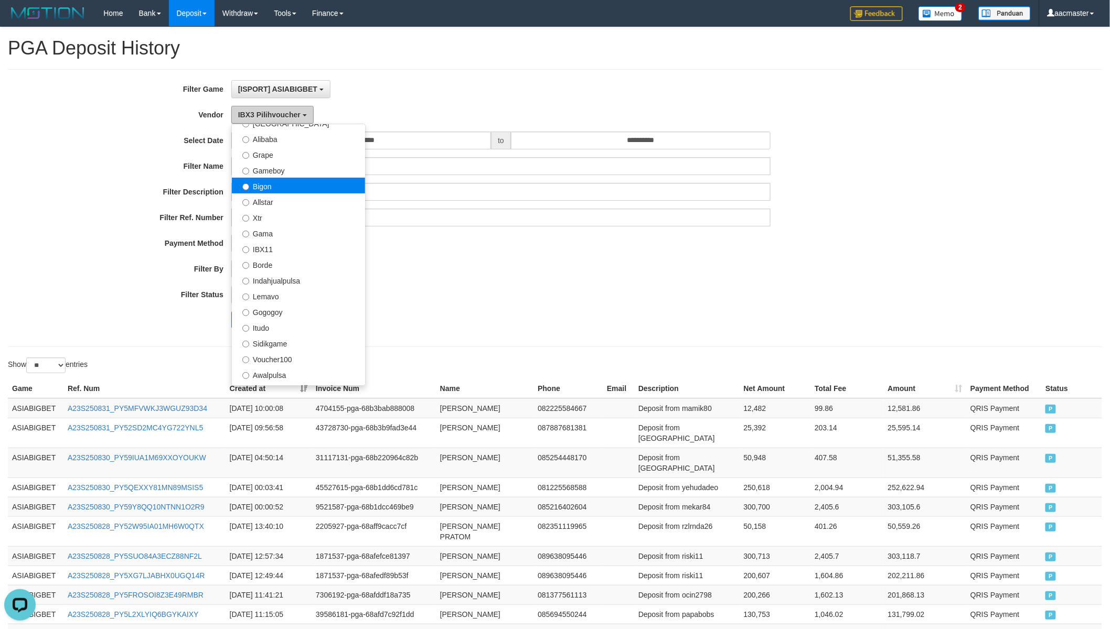
scroll to position [149, 0]
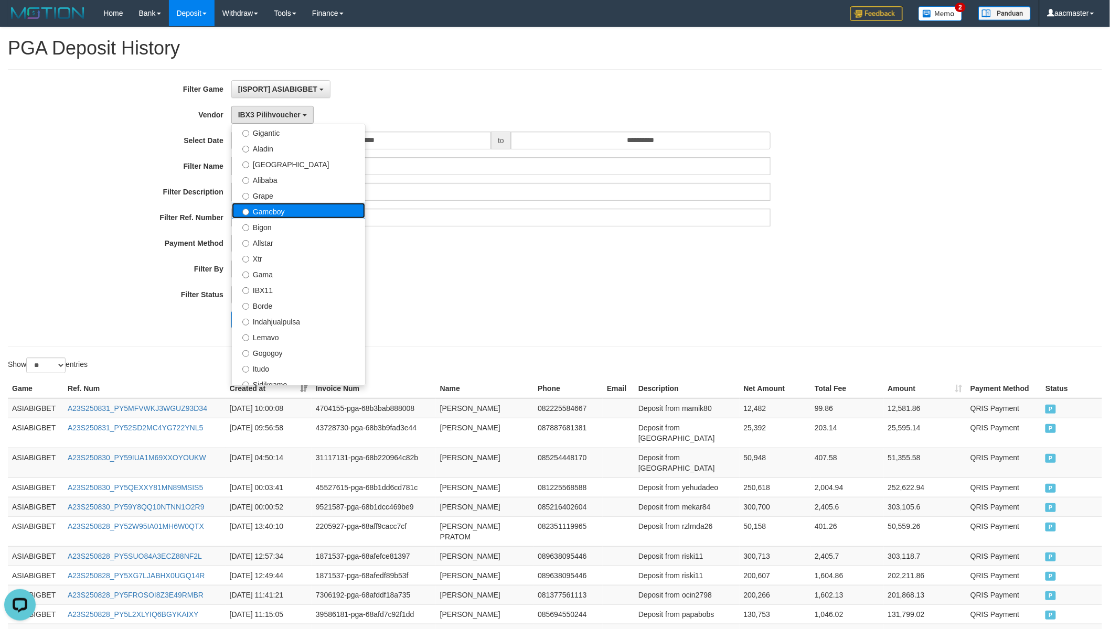
click at [282, 217] on label "Gameboy" at bounding box center [298, 211] width 133 height 16
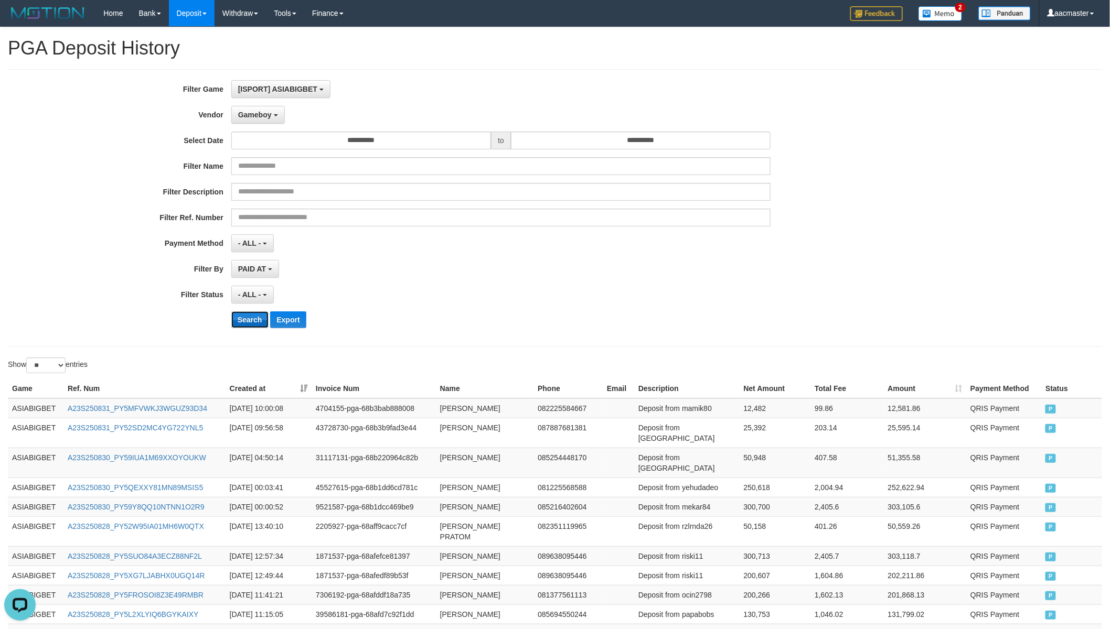
click at [244, 314] on button "Search" at bounding box center [249, 320] width 37 height 17
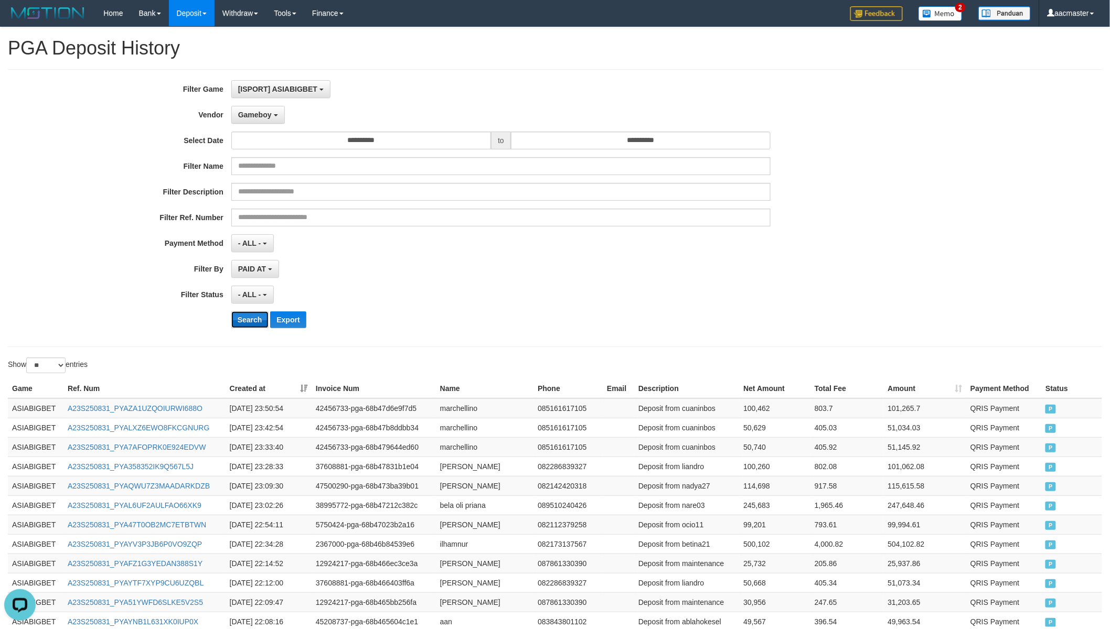
click at [244, 318] on button "Search" at bounding box center [249, 320] width 37 height 17
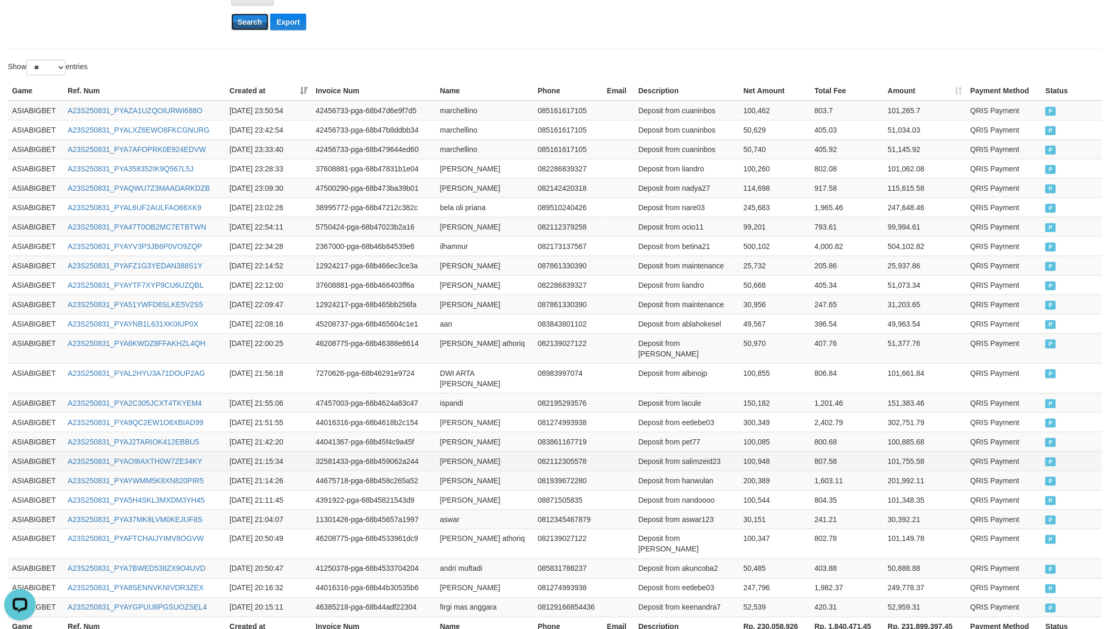
scroll to position [391, 0]
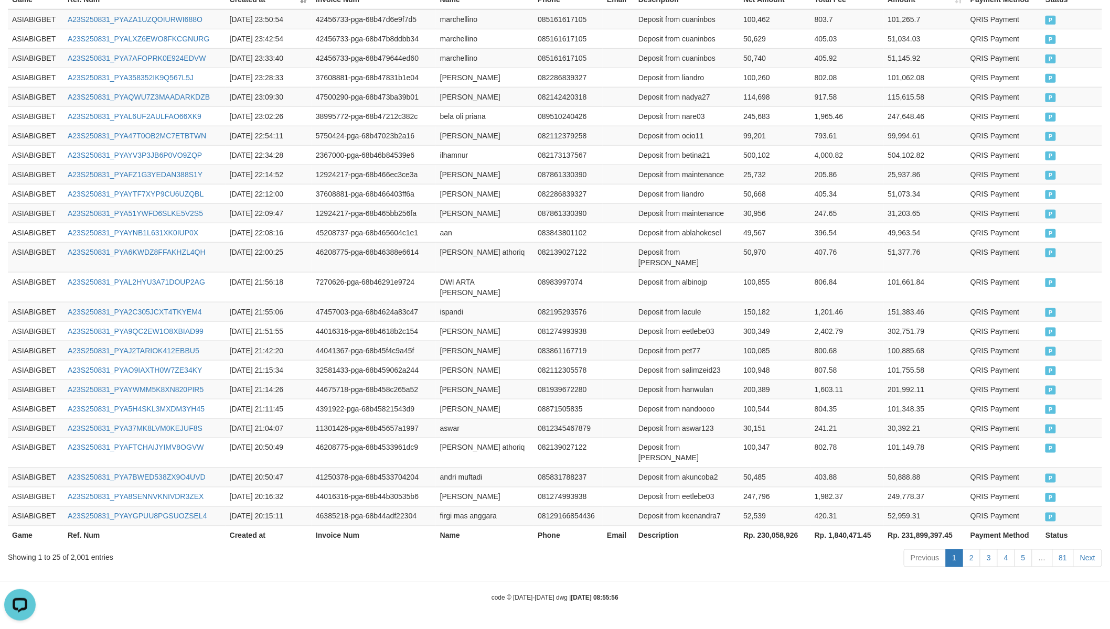
click at [779, 532] on th "Rp. 230,058,926" at bounding box center [774, 535] width 71 height 19
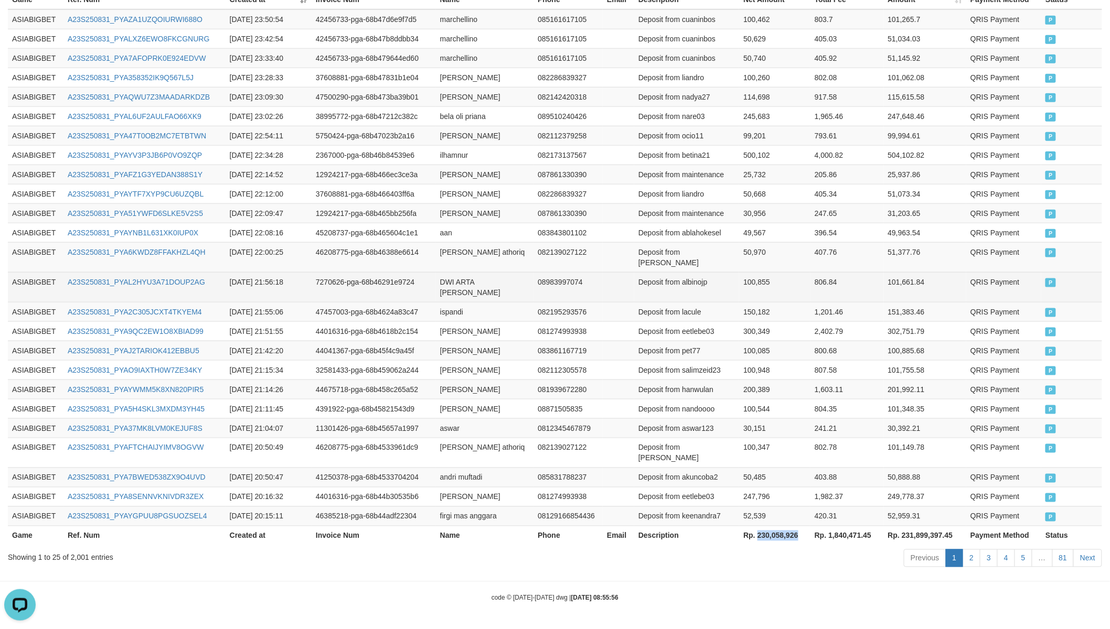
copy th "230,058,926"
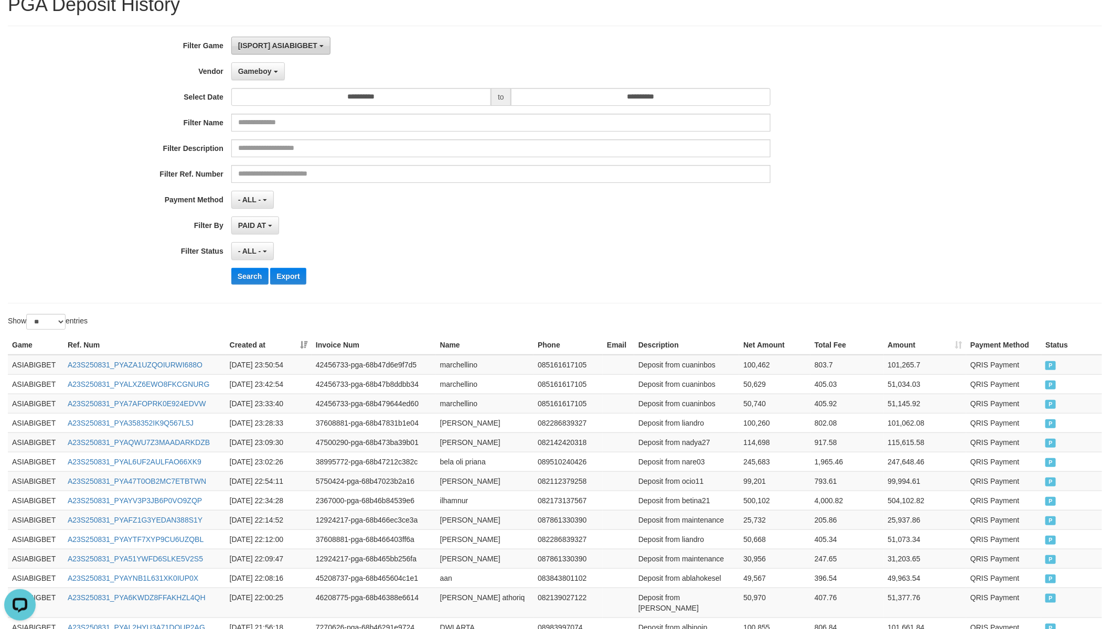
scroll to position [2, 0]
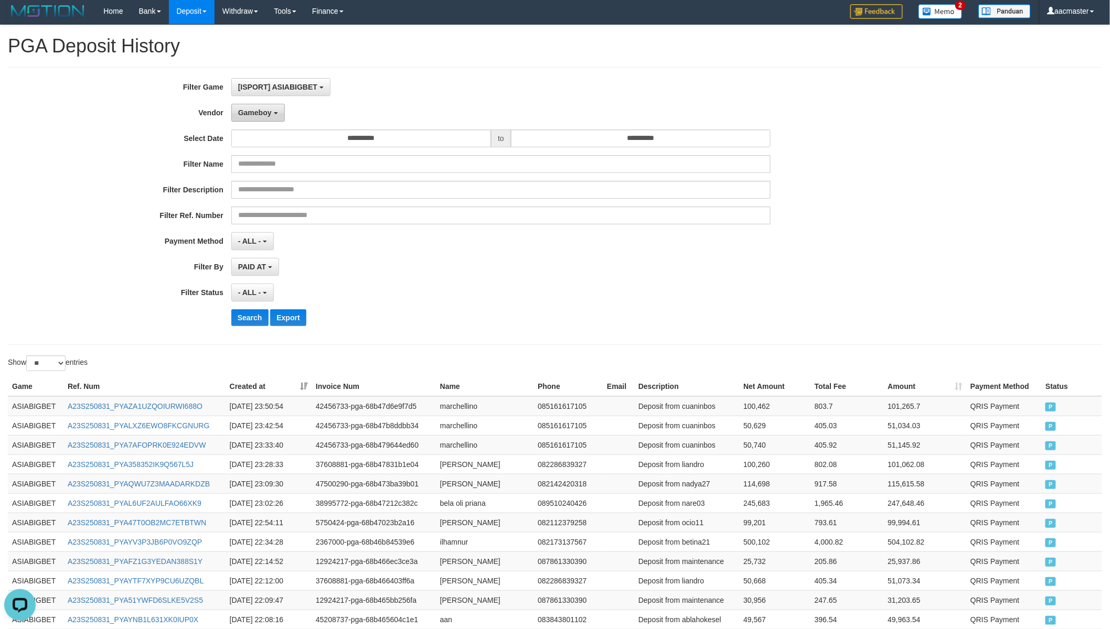
click at [255, 107] on button "Gameboy" at bounding box center [258, 113] width 54 height 18
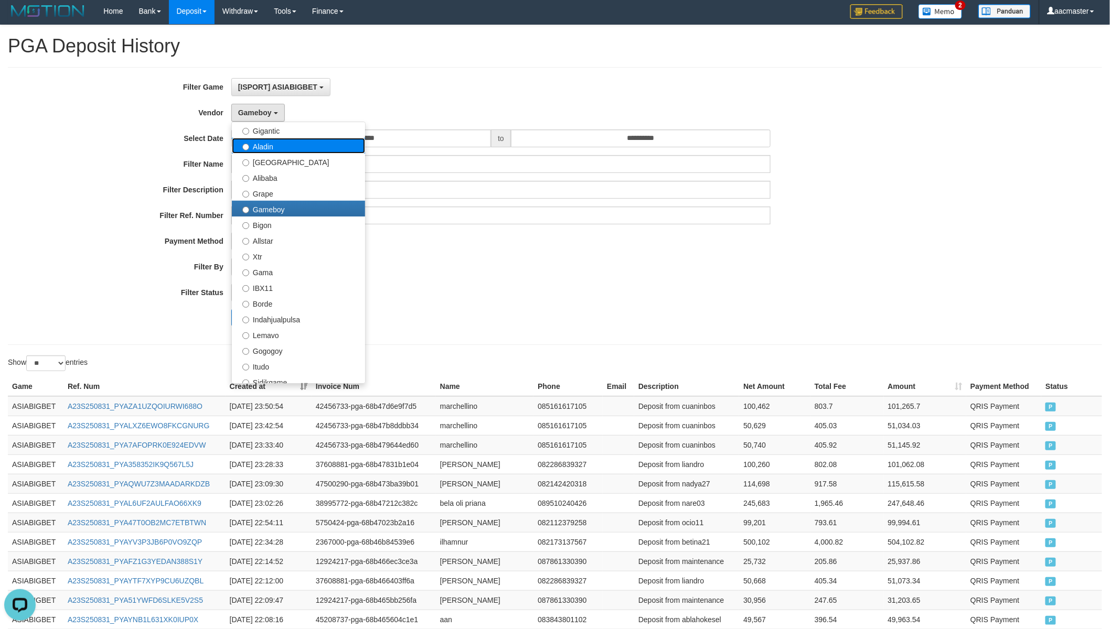
click at [274, 147] on label "Aladin" at bounding box center [298, 146] width 133 height 16
select select "**********"
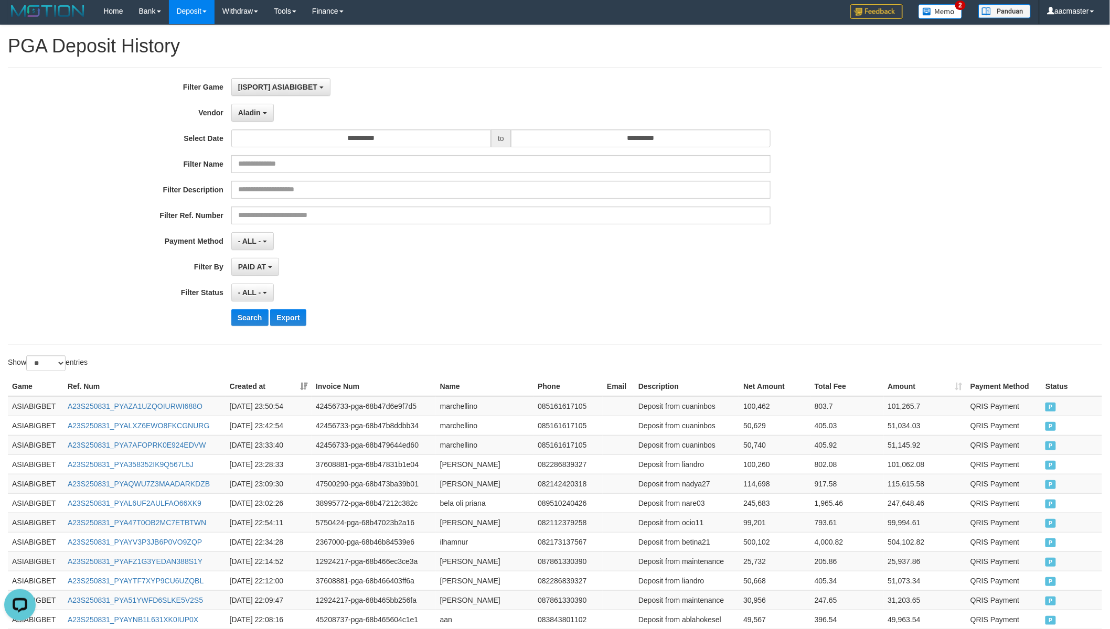
click at [253, 305] on div "**********" at bounding box center [462, 206] width 925 height 256
click at [253, 317] on button "Search" at bounding box center [249, 317] width 37 height 17
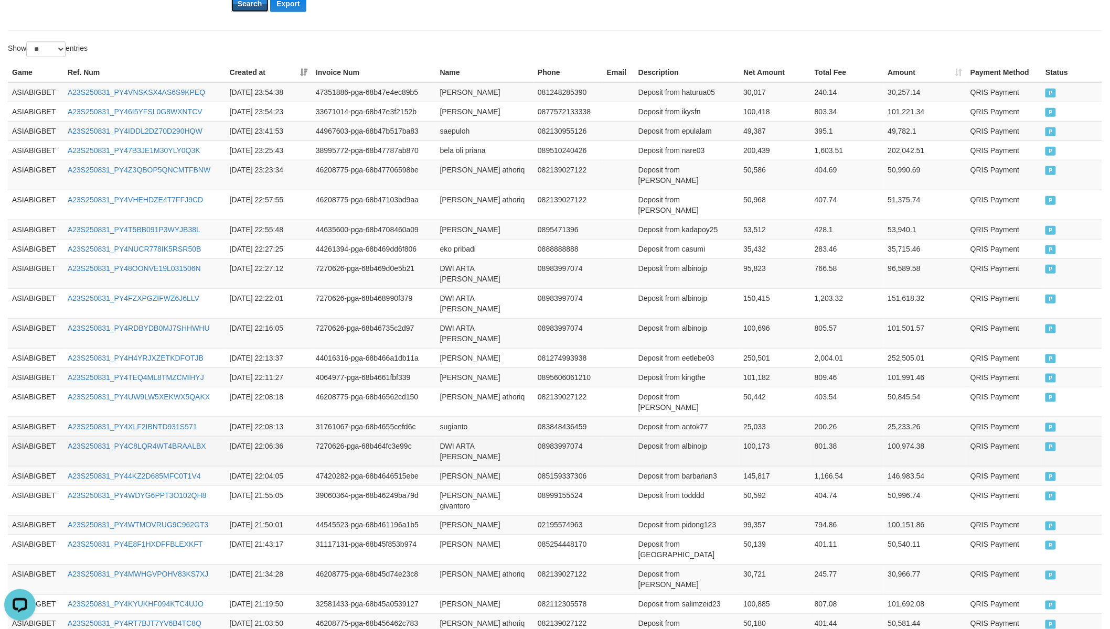
scroll to position [359, 0]
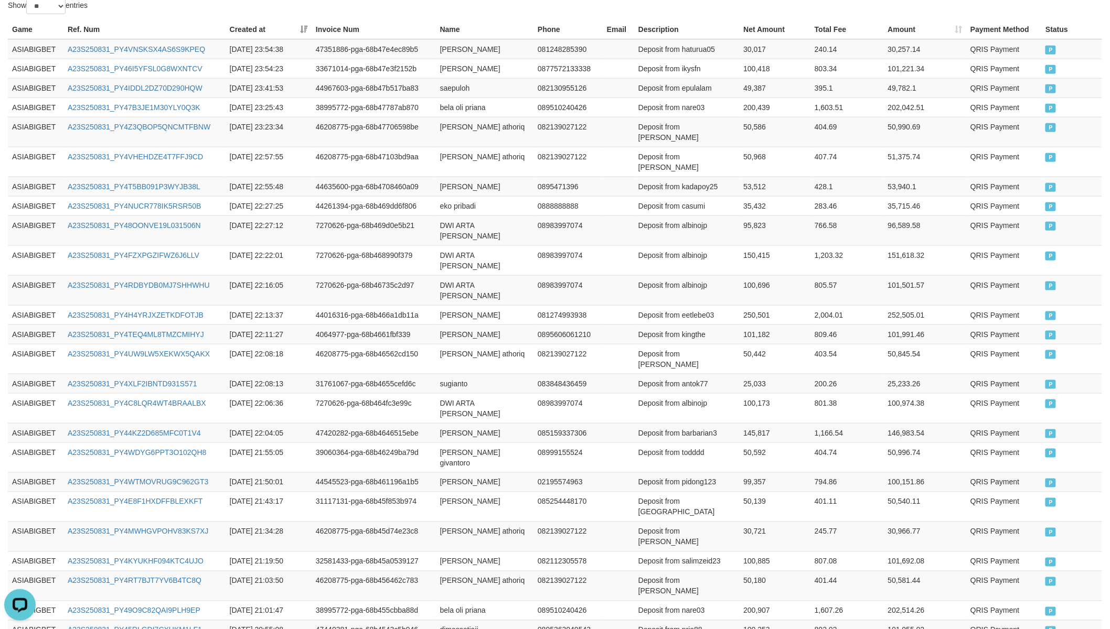
copy th "232,700,217"
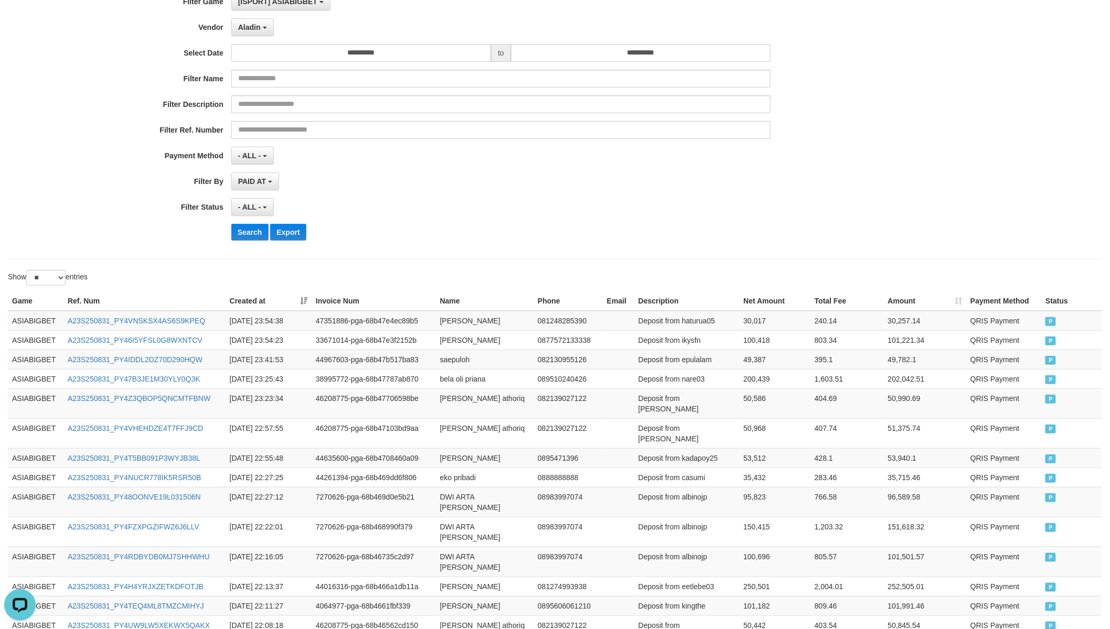
scroll to position [0, 0]
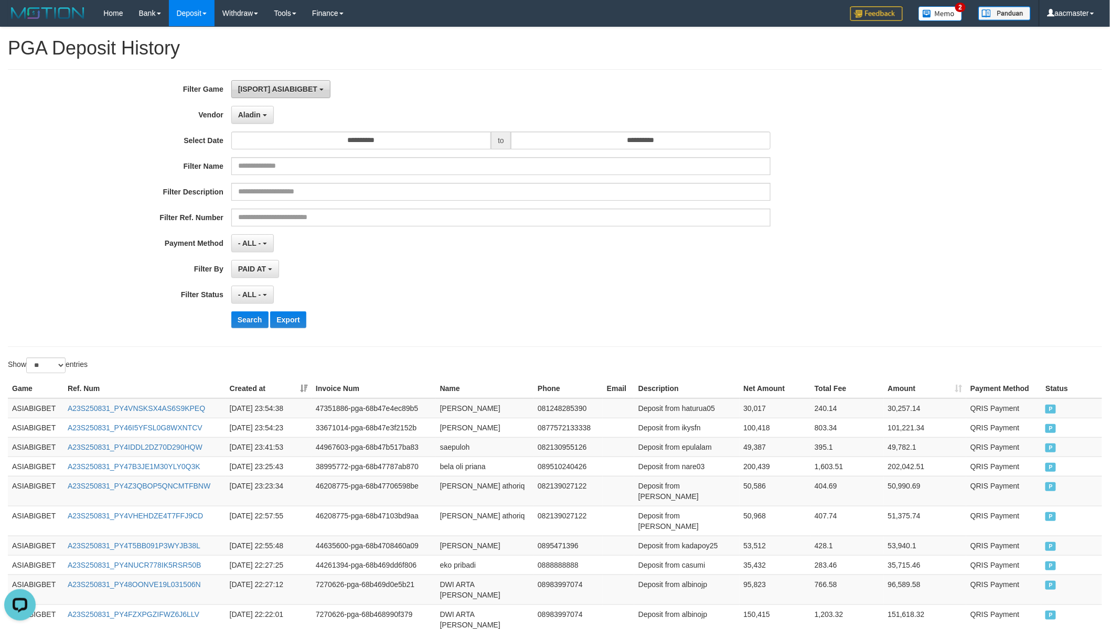
click at [297, 92] on span "[ISPORT] ASIABIGBET" at bounding box center [277, 89] width 79 height 8
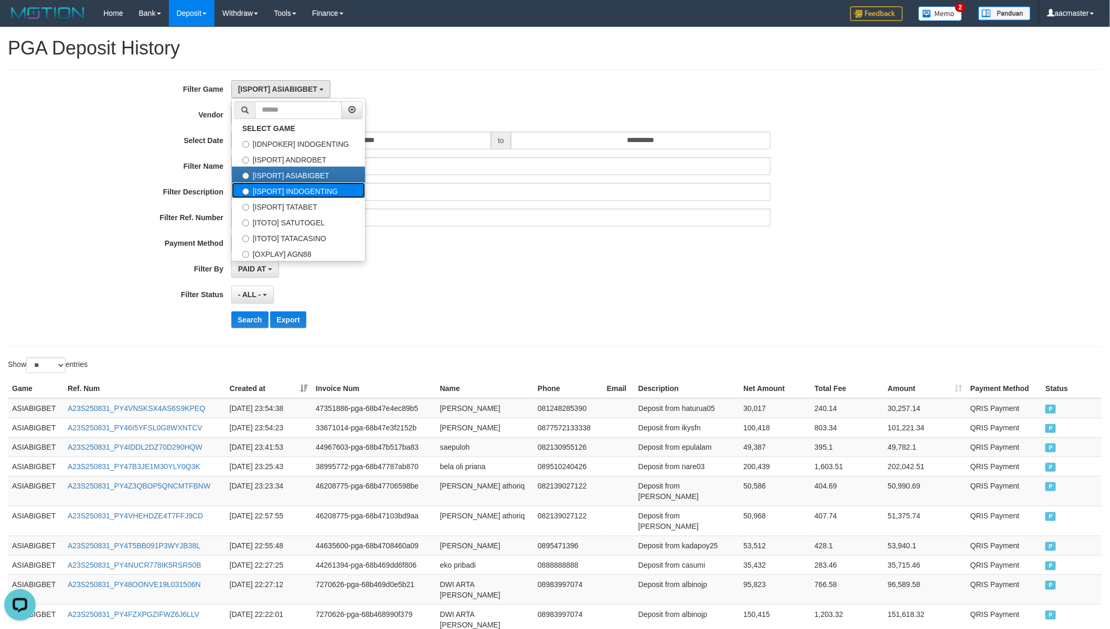
click at [324, 193] on label "[ISPORT] INDOGENTING" at bounding box center [298, 191] width 133 height 16
select select "***"
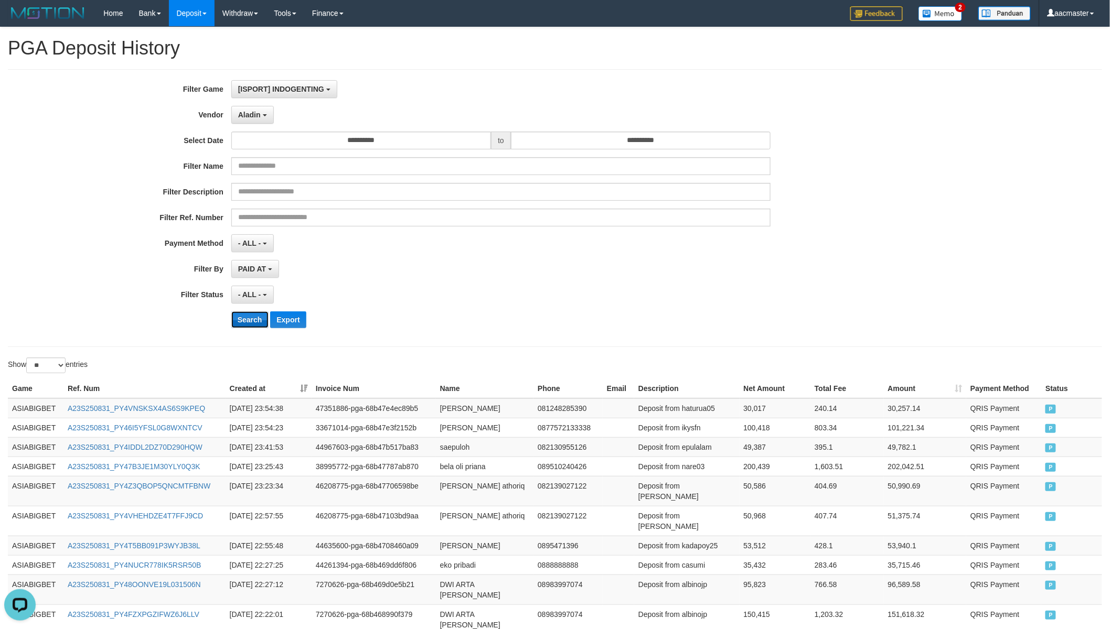
click at [243, 316] on button "Search" at bounding box center [249, 320] width 37 height 17
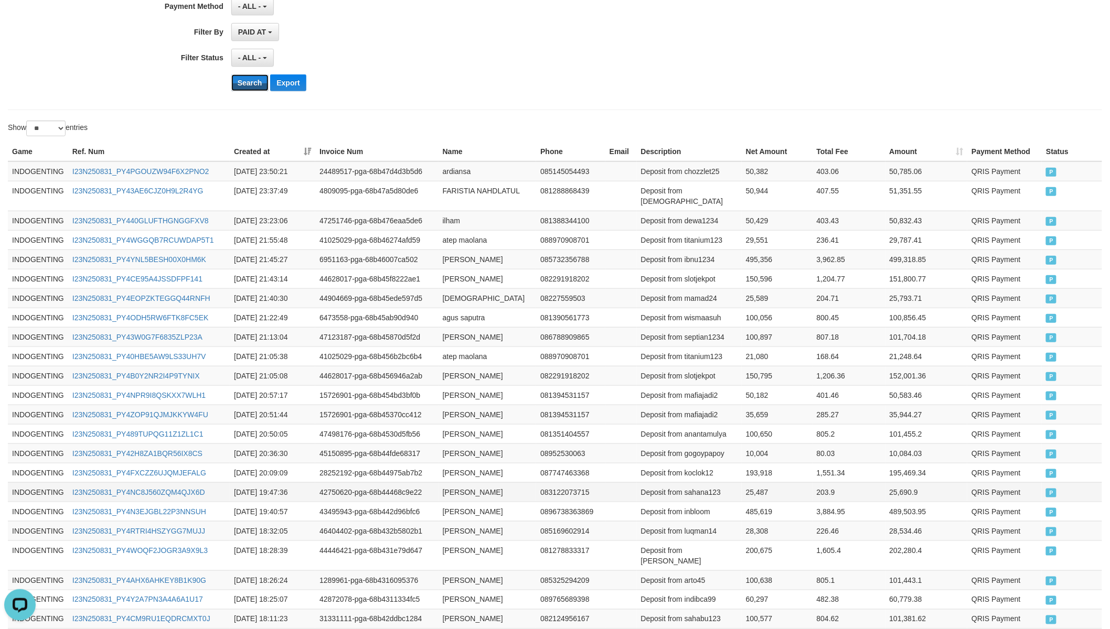
scroll to position [359, 0]
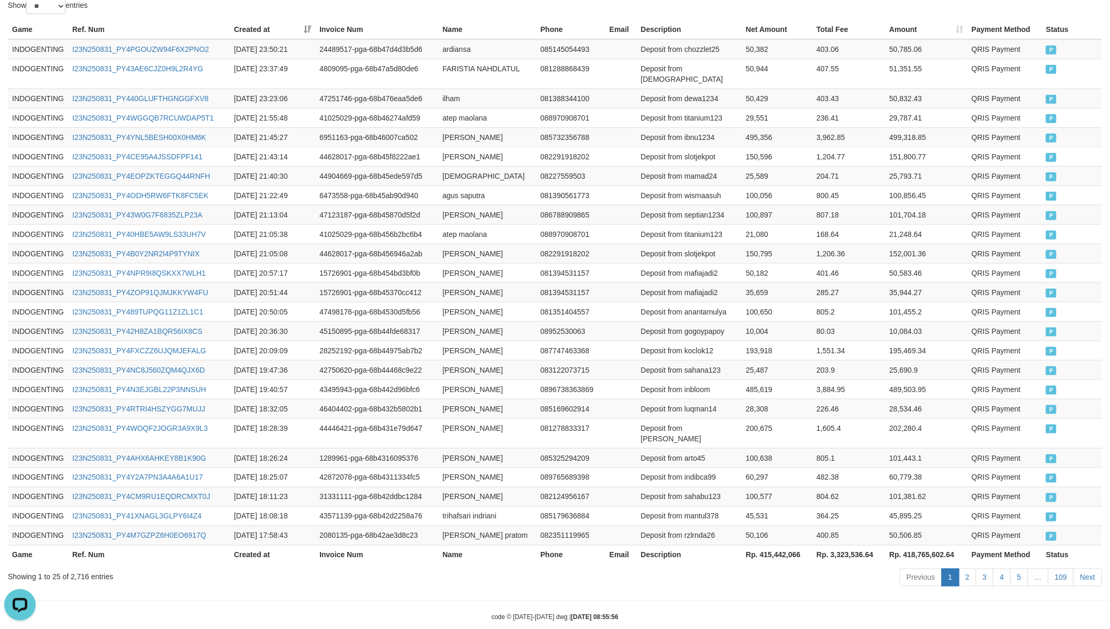
click at [770, 546] on th "Rp. 415,442,066" at bounding box center [777, 555] width 71 height 19
copy th "415,442,066"
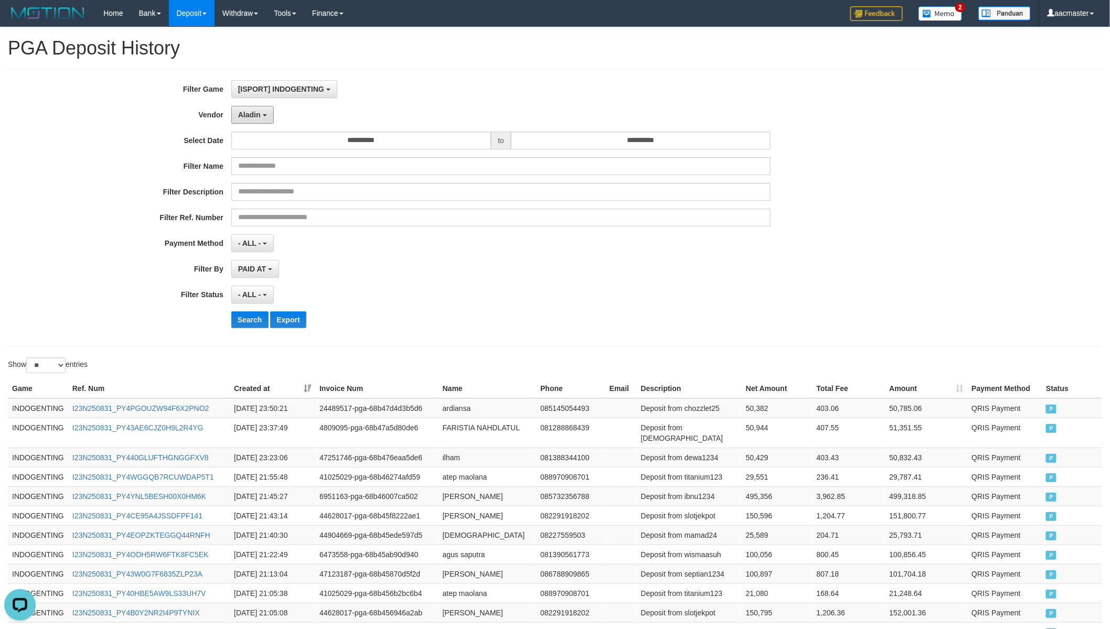
drag, startPoint x: 252, startPoint y: 114, endPoint x: 274, endPoint y: 130, distance: 27.5
click at [252, 114] on span "Aladin" at bounding box center [249, 115] width 23 height 8
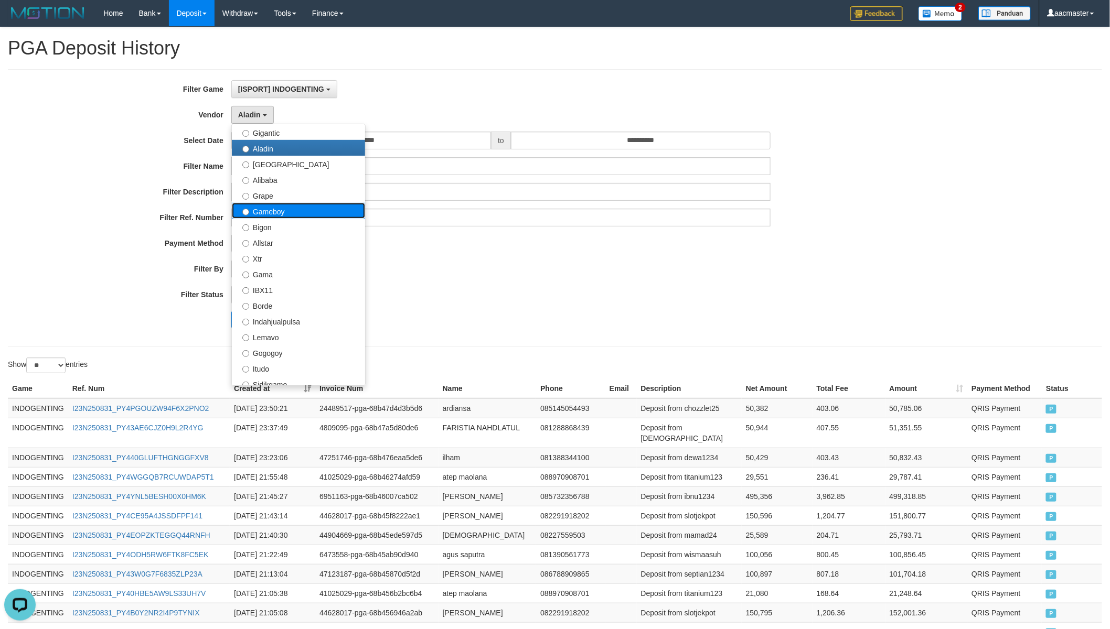
click at [290, 204] on label "Gameboy" at bounding box center [298, 211] width 133 height 16
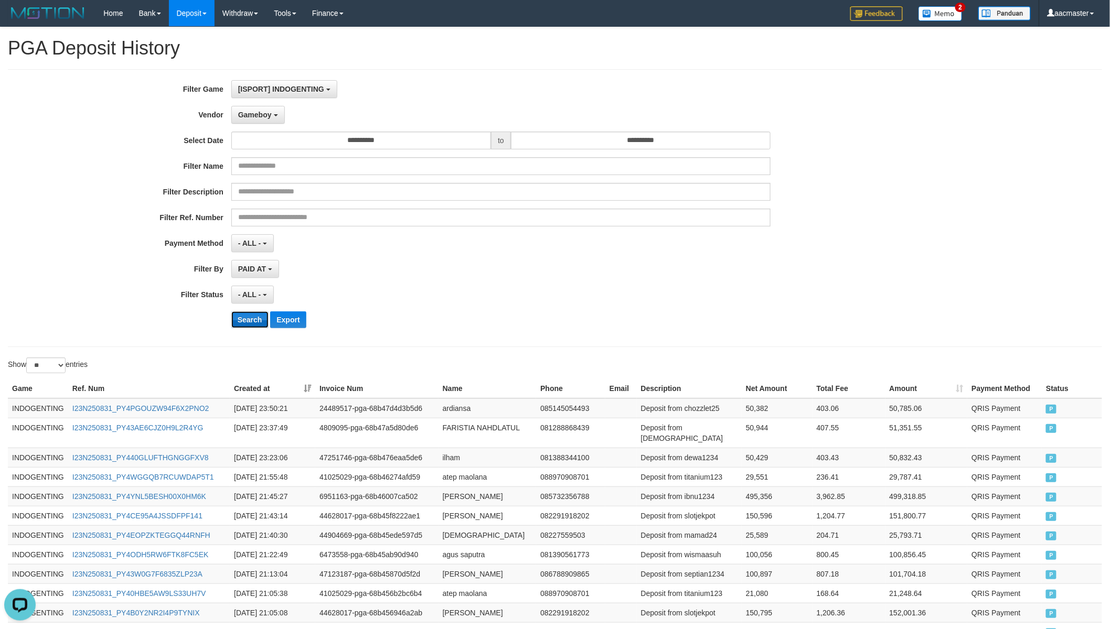
click at [238, 319] on button "Search" at bounding box center [249, 320] width 37 height 17
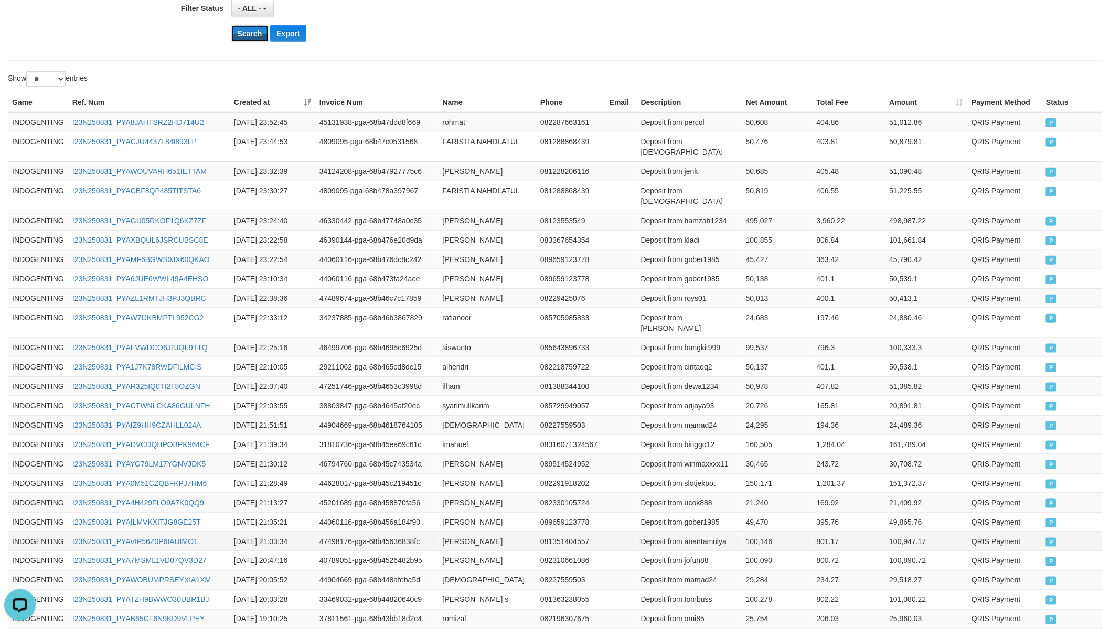
scroll to position [359, 0]
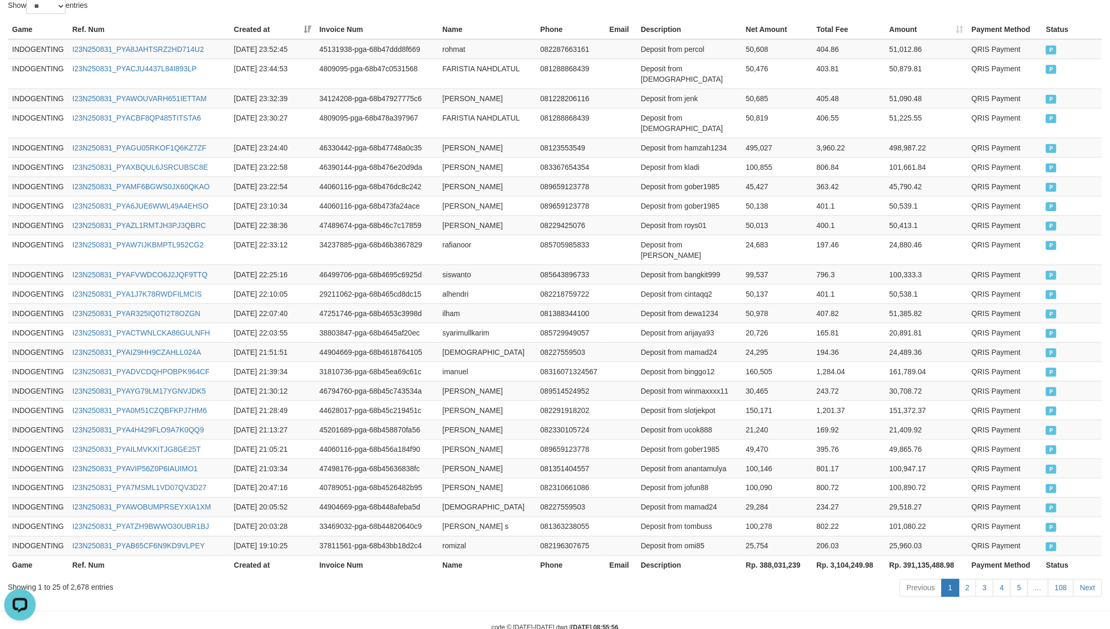
click at [787, 550] on th "Rp. 388,031,239" at bounding box center [777, 565] width 71 height 19
drag, startPoint x: 787, startPoint y: 537, endPoint x: 775, endPoint y: 533, distance: 12.8
click at [787, 550] on th "Rp. 388,031,239" at bounding box center [777, 565] width 71 height 19
copy th "388,031,239"
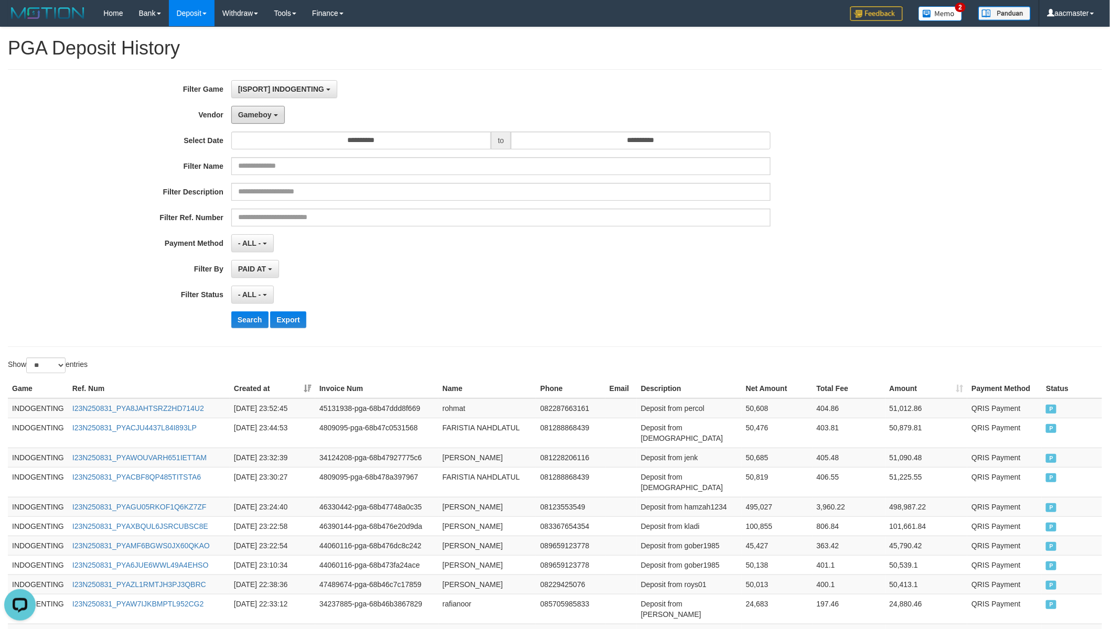
drag, startPoint x: 258, startPoint y: 111, endPoint x: 260, endPoint y: 132, distance: 21.6
click at [258, 111] on span "Gameboy" at bounding box center [255, 115] width 34 height 8
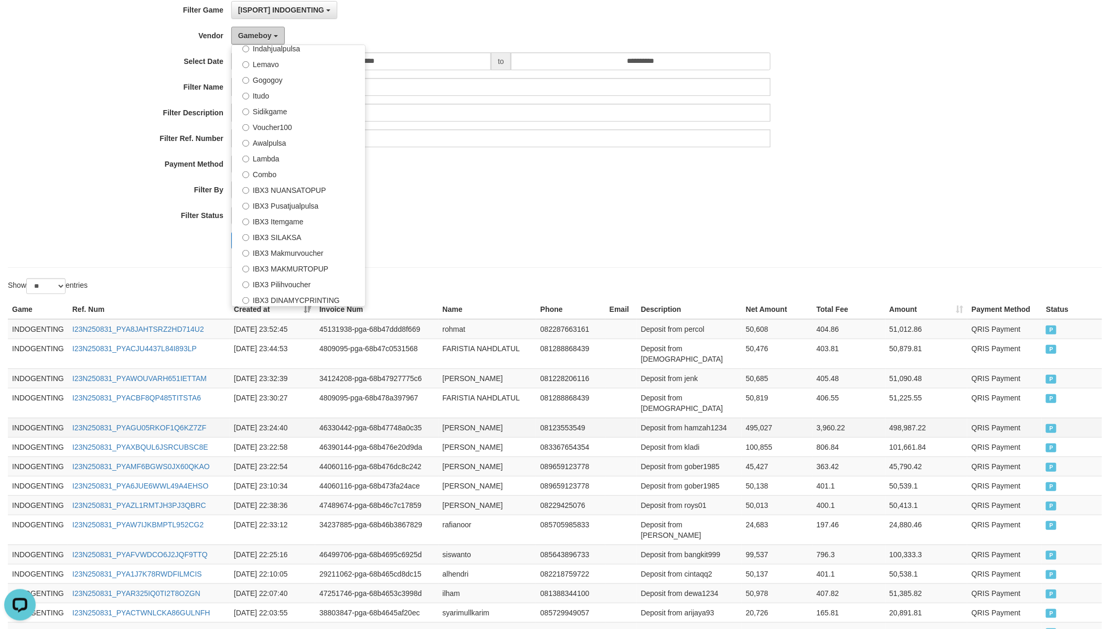
scroll to position [194, 0]
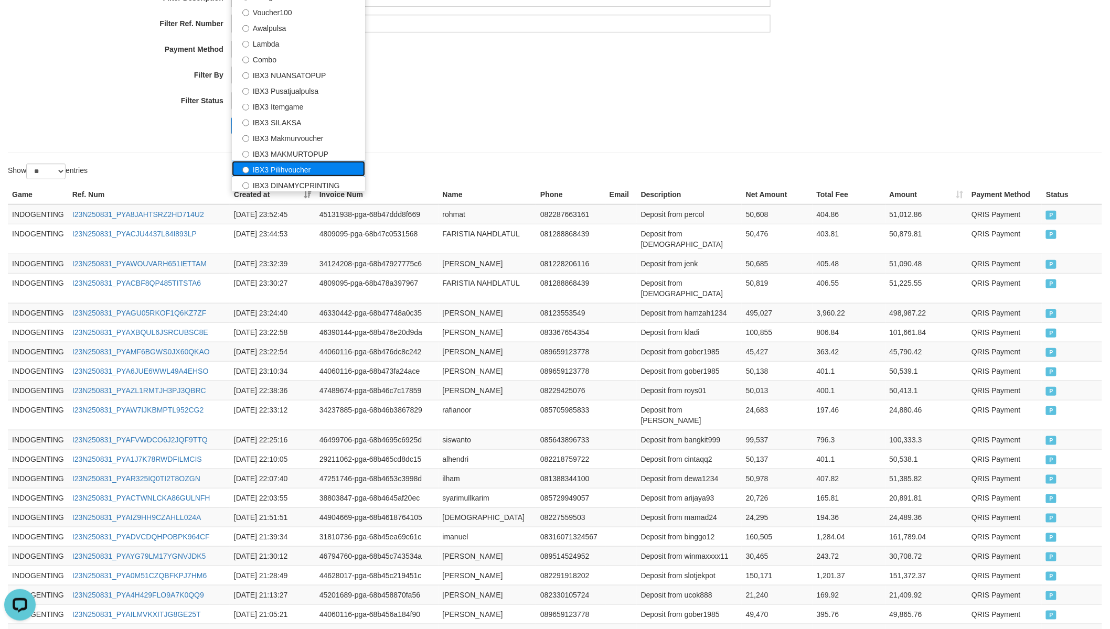
click at [288, 169] on label "IBX3 Pilihvoucher" at bounding box center [298, 169] width 133 height 16
select select "**********"
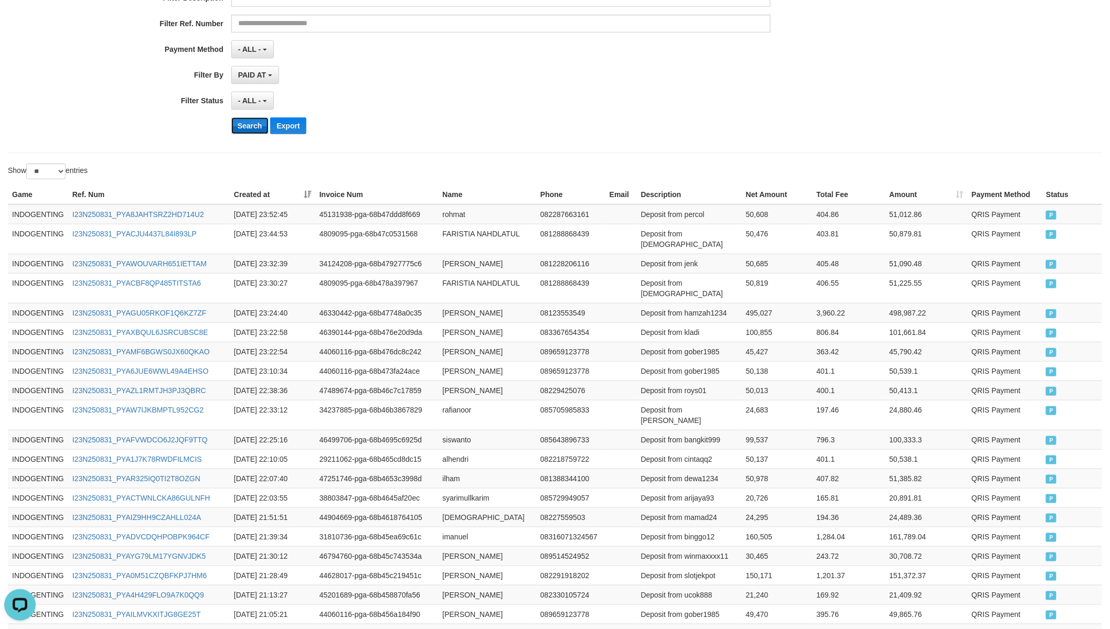
click at [253, 133] on button "Search" at bounding box center [249, 125] width 37 height 17
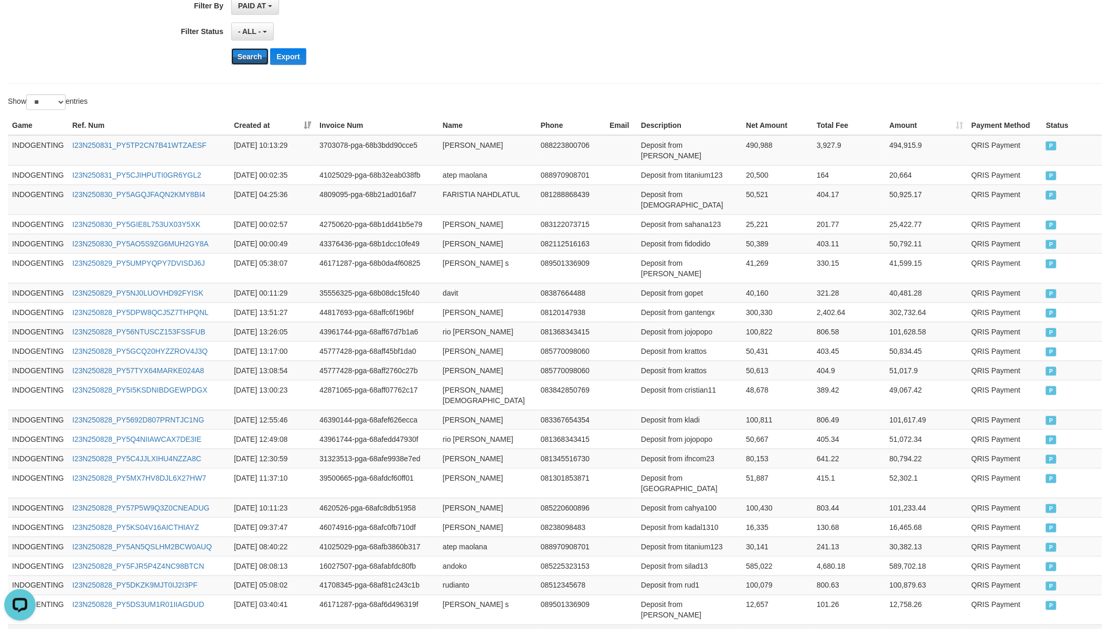
scroll to position [359, 0]
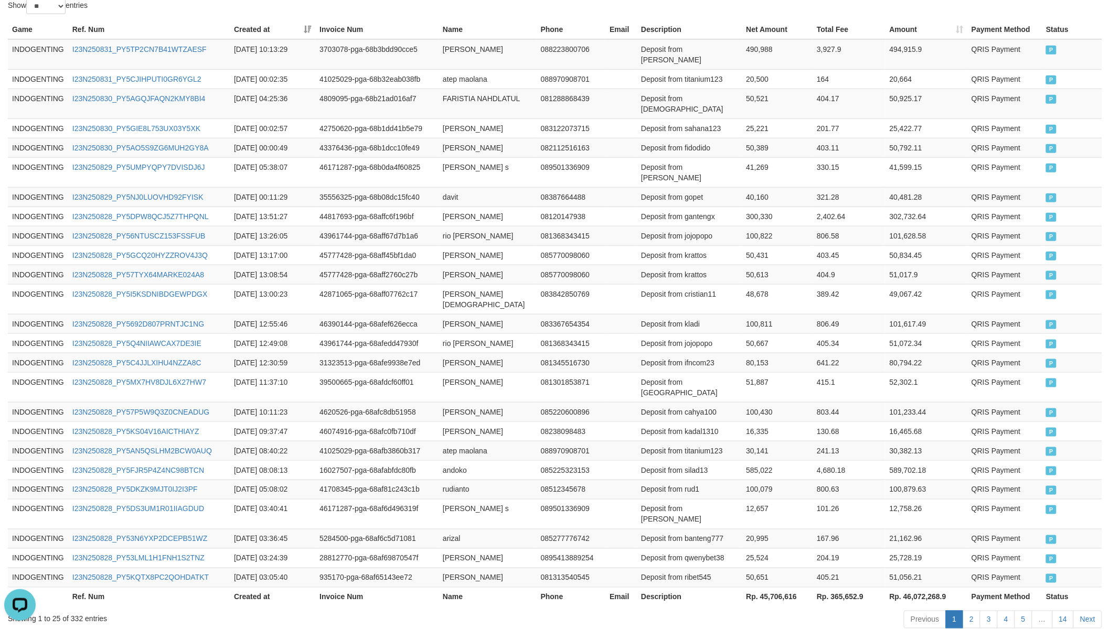
click at [791, 550] on th "Rp. 45,706,616" at bounding box center [777, 596] width 71 height 19
copy th "45,706,616"
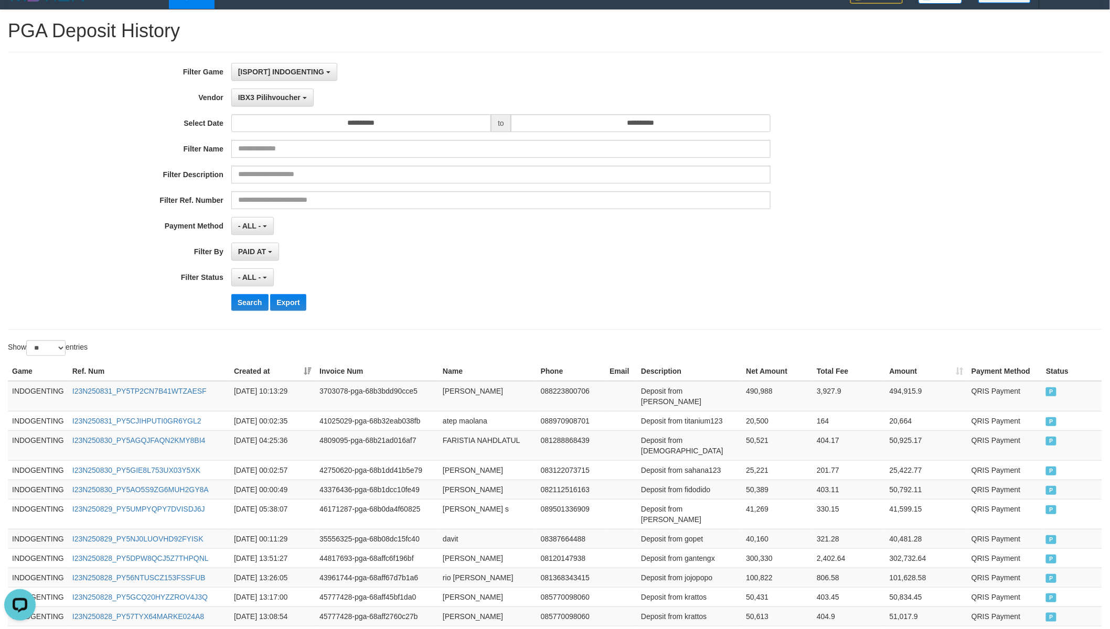
scroll to position [0, 0]
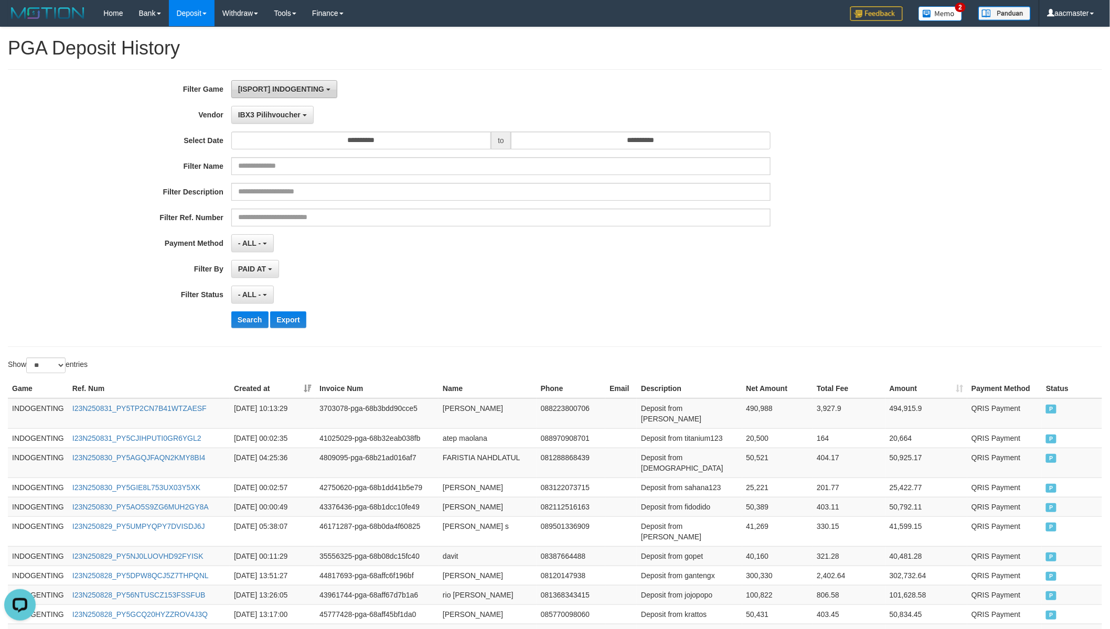
click at [303, 84] on button "[ISPORT] INDOGENTING" at bounding box center [284, 89] width 106 height 18
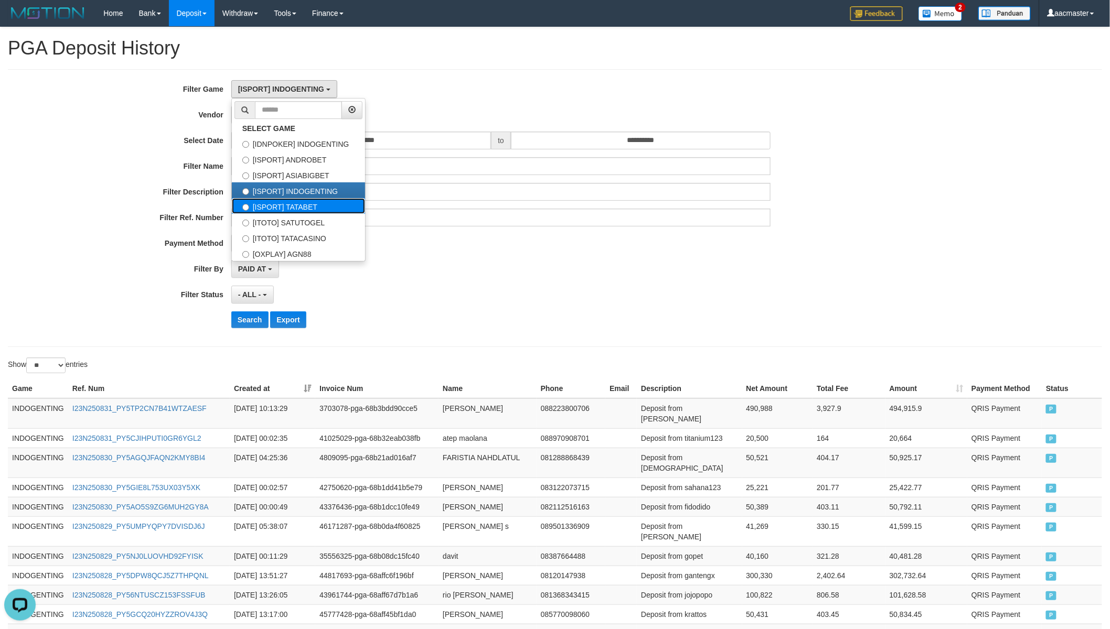
click at [290, 201] on label "[ISPORT] TATABET" at bounding box center [298, 206] width 133 height 16
select select "***"
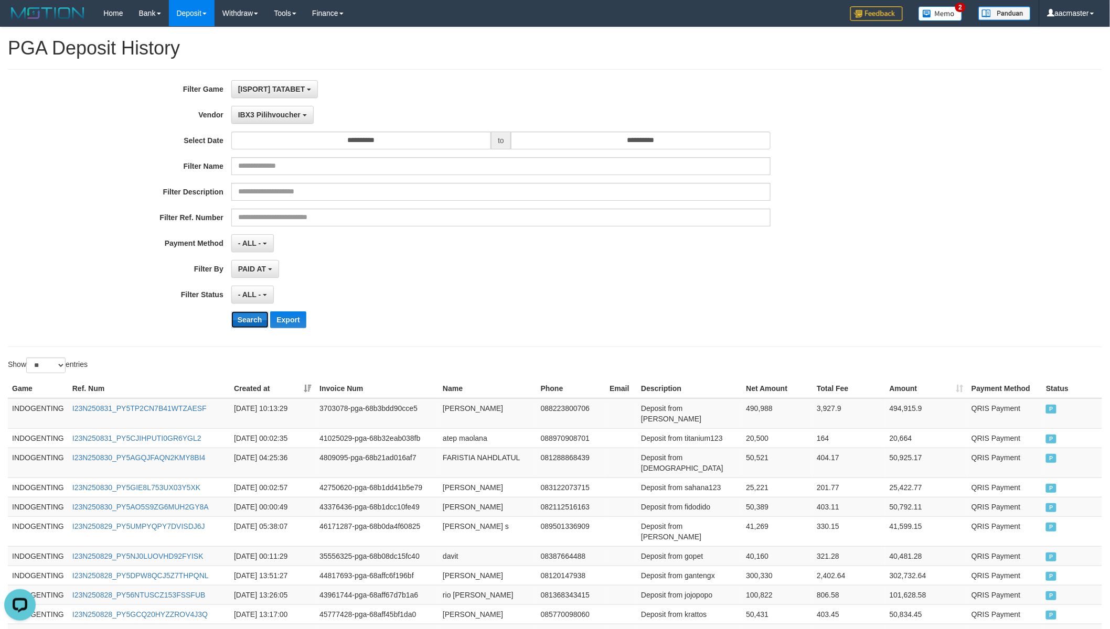
click at [256, 319] on button "Search" at bounding box center [249, 320] width 37 height 17
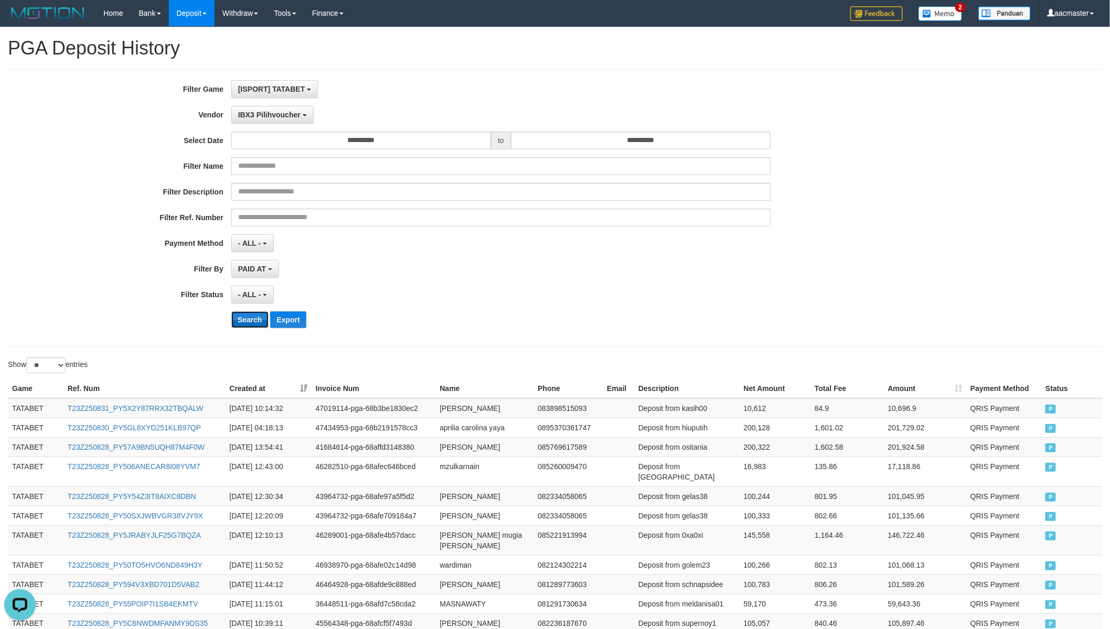
click at [255, 319] on button "Search" at bounding box center [249, 320] width 37 height 17
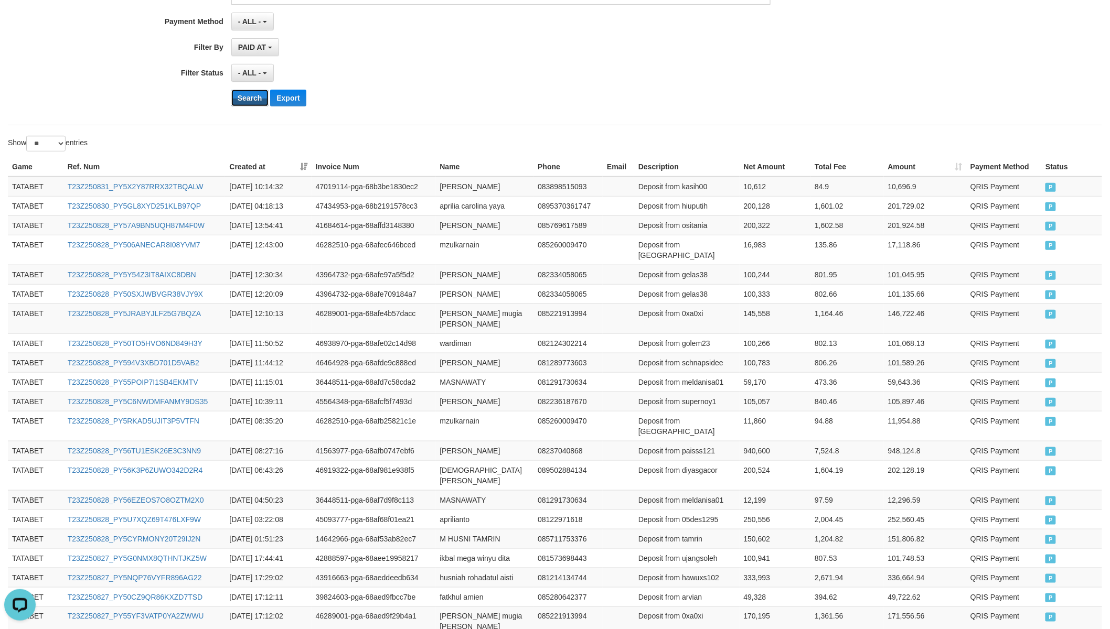
scroll to position [370, 0]
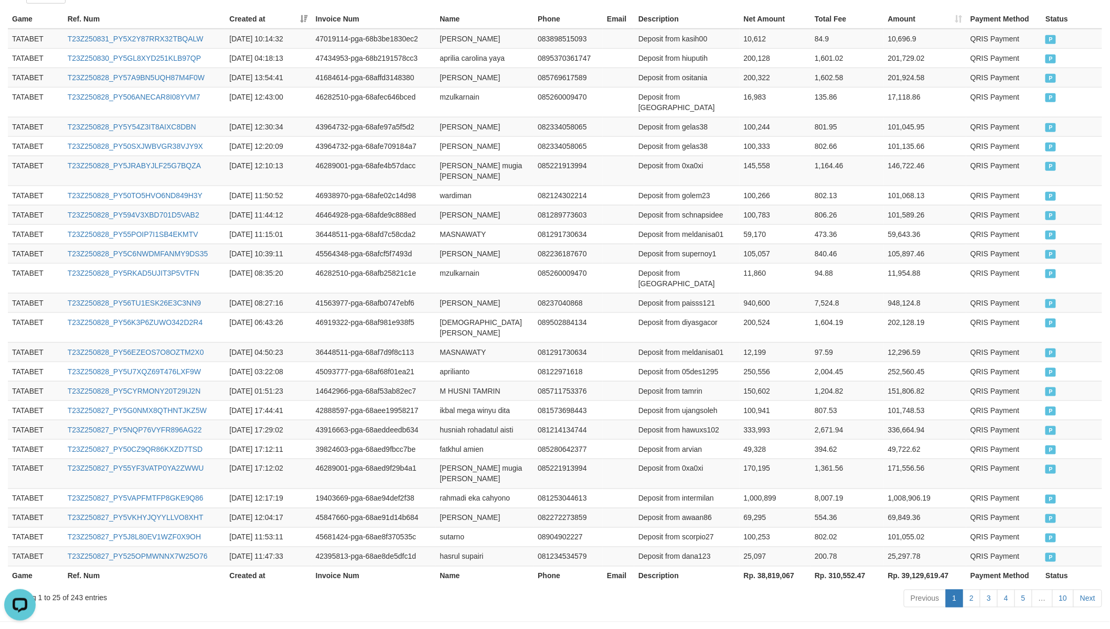
click at [779, 550] on th "Rp. 38,819,067" at bounding box center [775, 575] width 71 height 19
copy th "38,819,067"
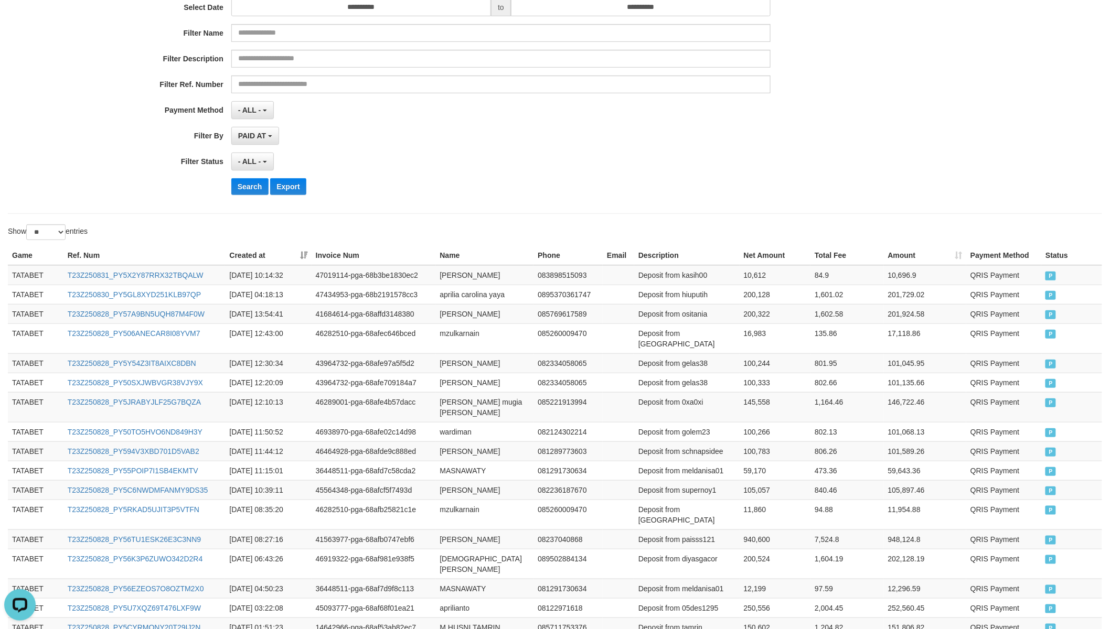
scroll to position [0, 0]
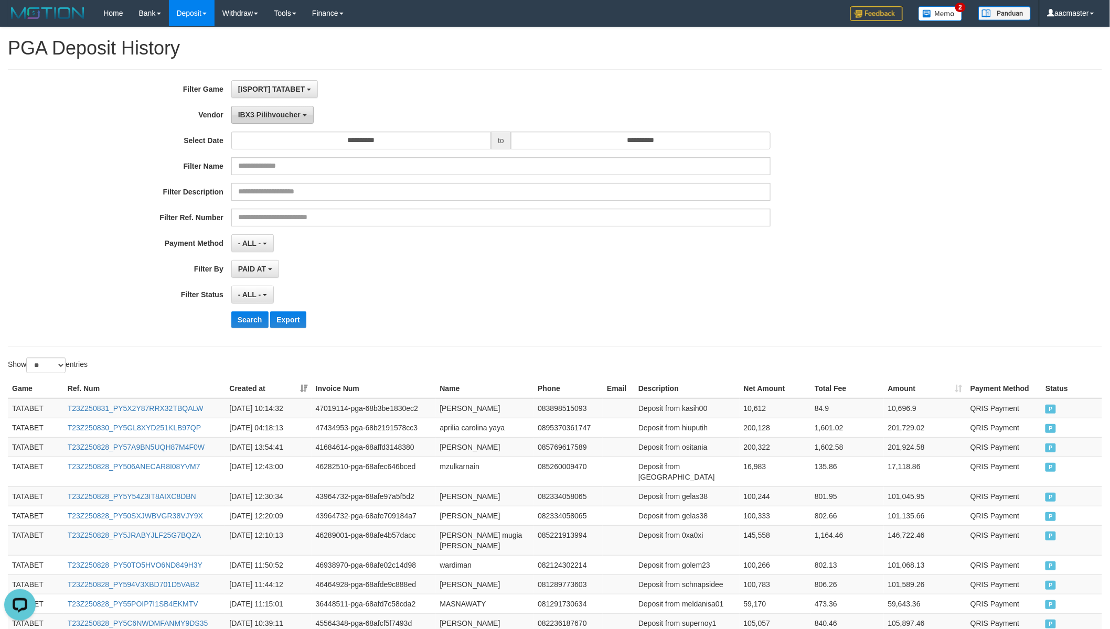
click at [278, 113] on span "IBX3 Pilihvoucher" at bounding box center [269, 115] width 62 height 8
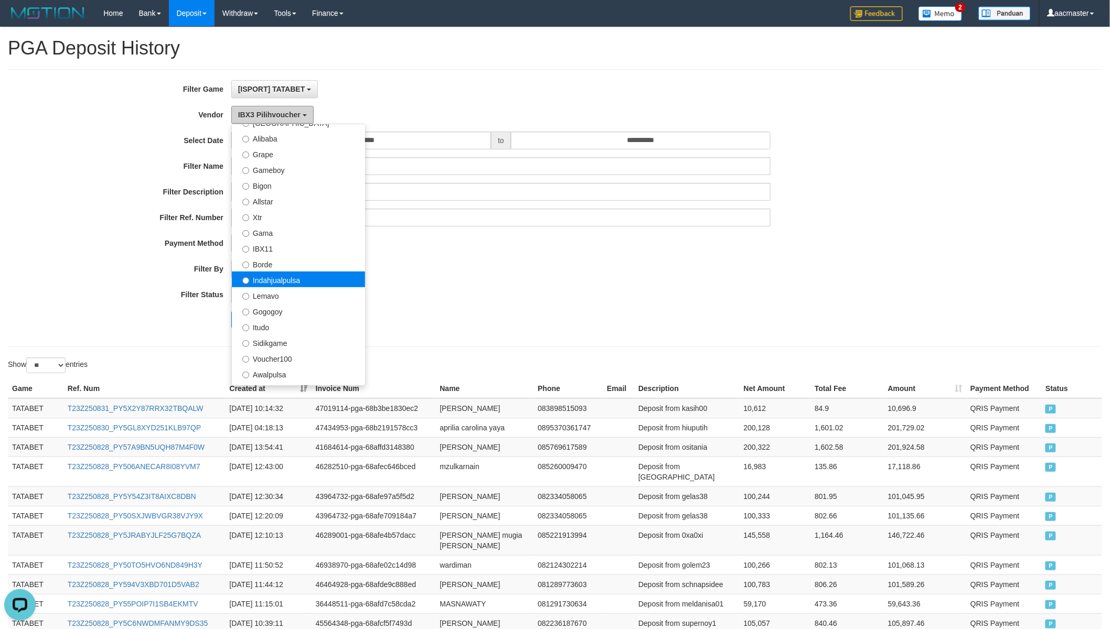
scroll to position [149, 0]
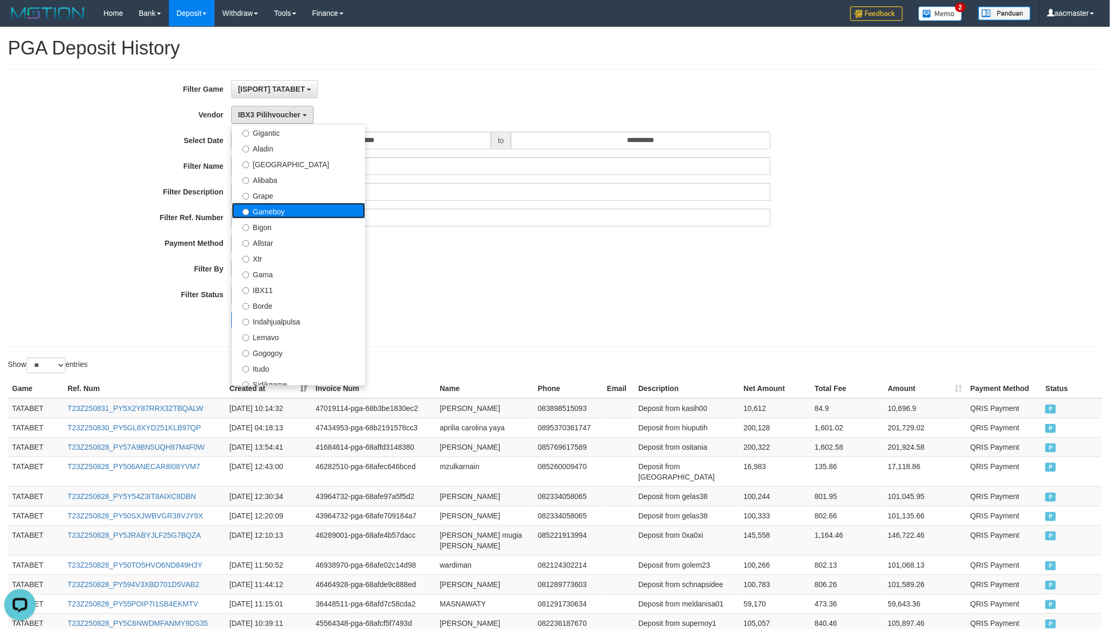
click at [281, 216] on label "Gameboy" at bounding box center [298, 211] width 133 height 16
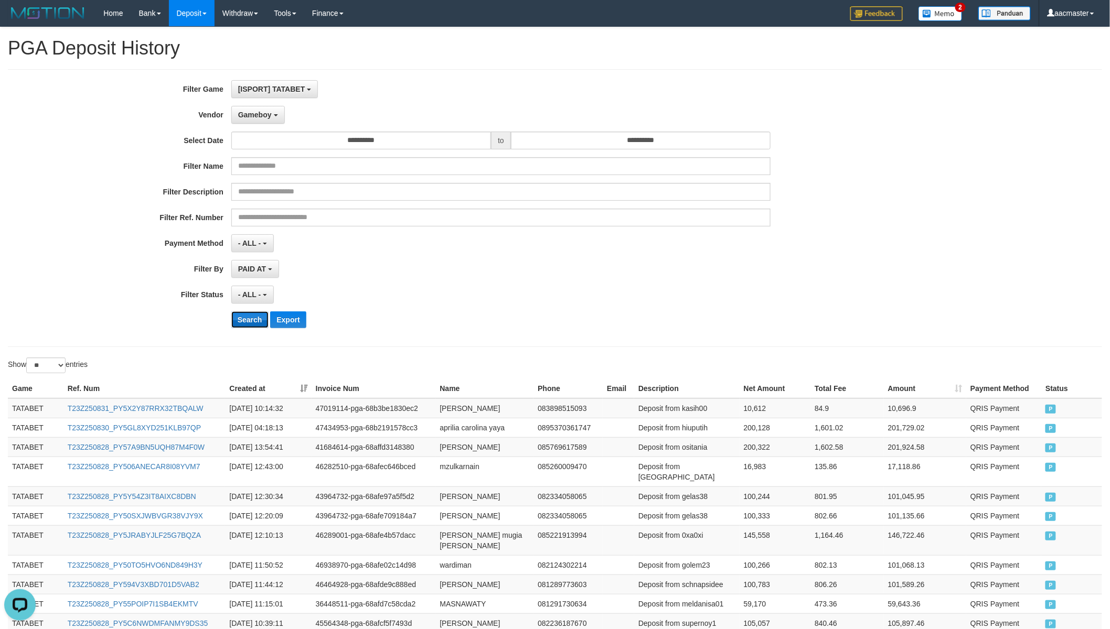
click at [257, 322] on button "Search" at bounding box center [249, 320] width 37 height 17
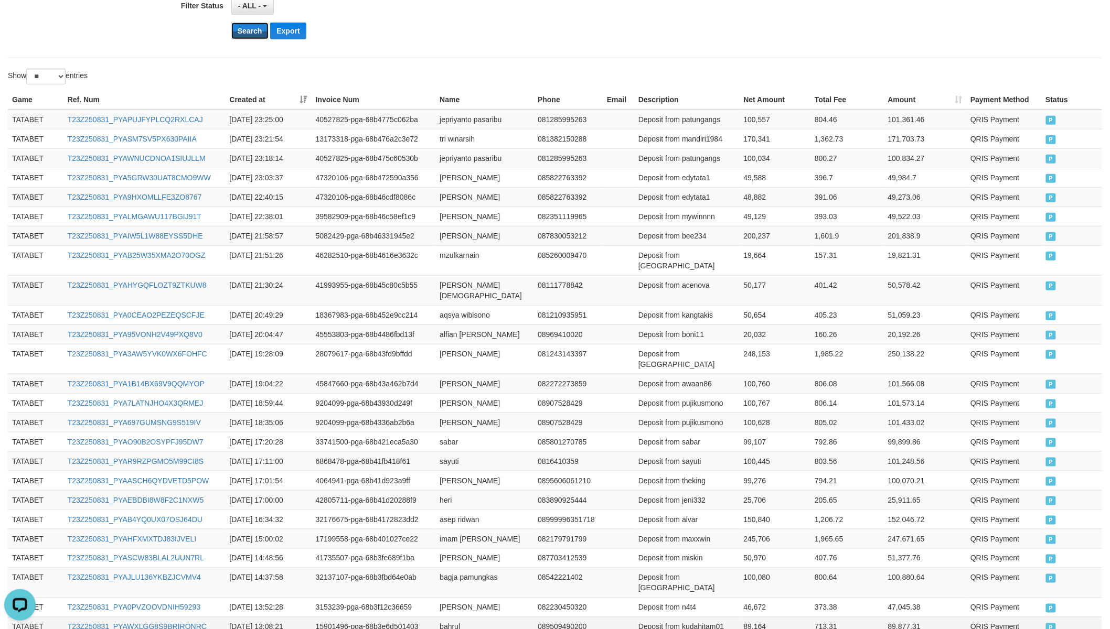
scroll to position [359, 0]
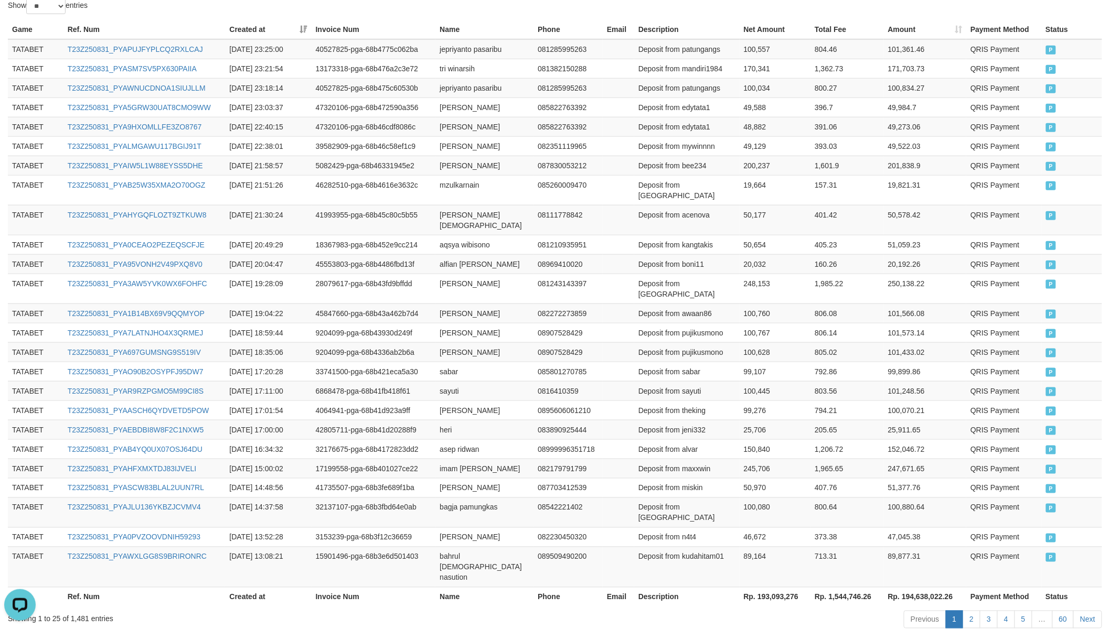
click at [774, 550] on th "Rp. 193,093,276" at bounding box center [775, 596] width 71 height 19
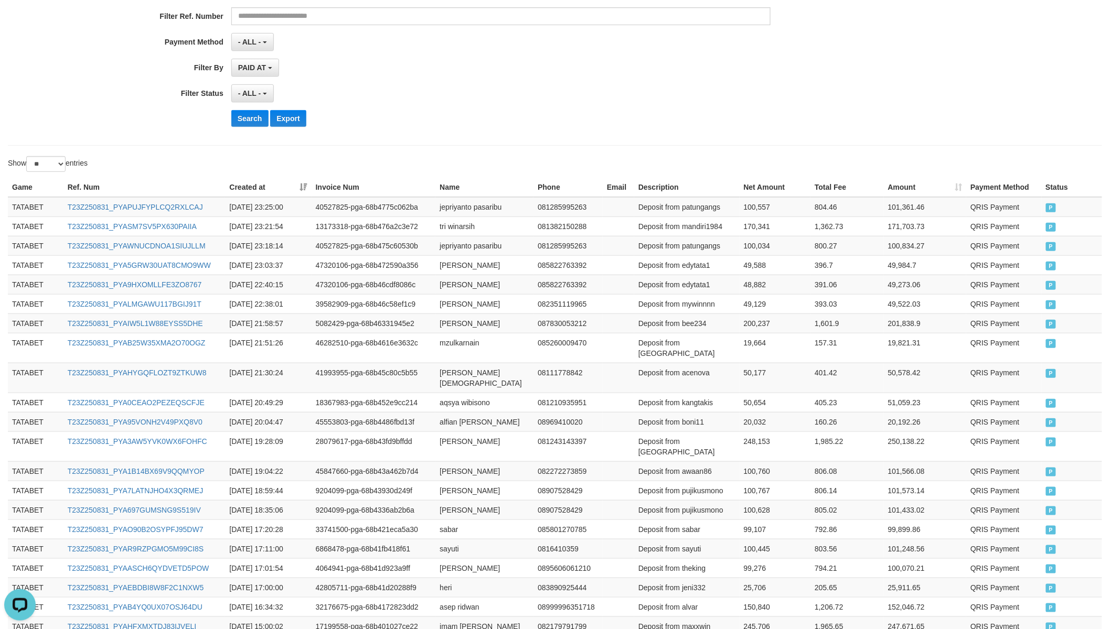
scroll to position [0, 0]
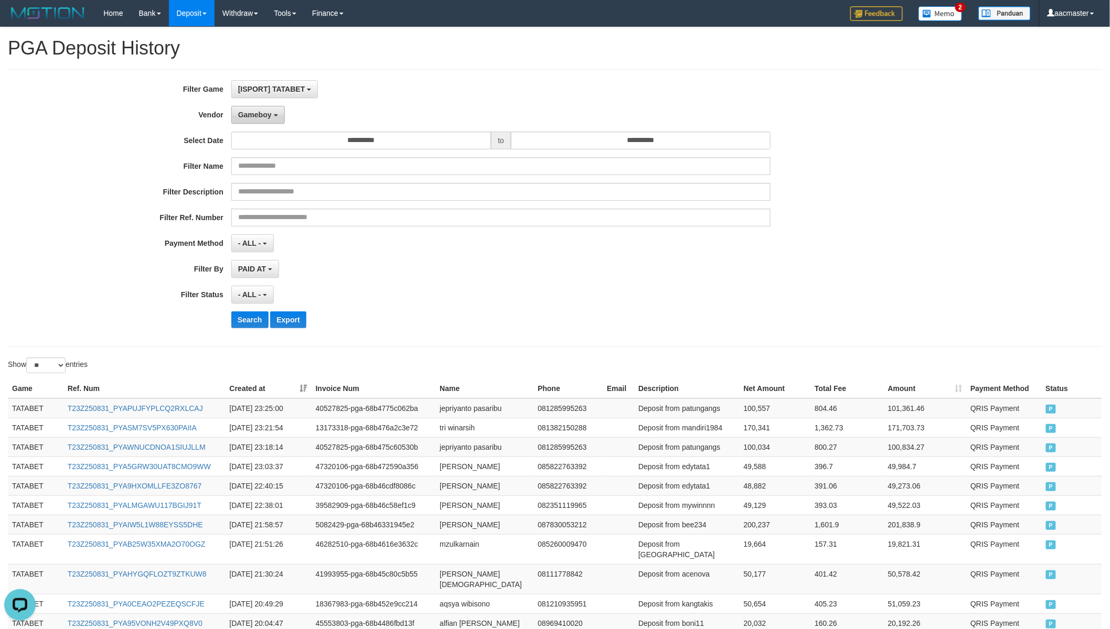
click at [258, 122] on button "Gameboy" at bounding box center [258, 115] width 54 height 18
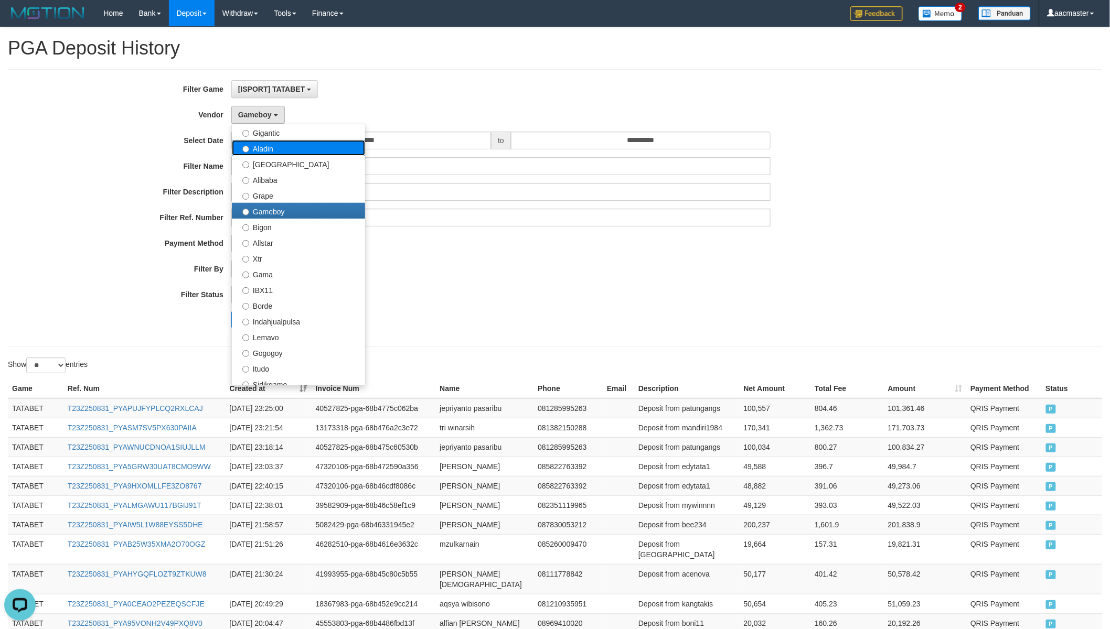
drag, startPoint x: 280, startPoint y: 145, endPoint x: 271, endPoint y: 150, distance: 9.9
click at [280, 145] on label "Aladin" at bounding box center [298, 148] width 133 height 16
select select "**********"
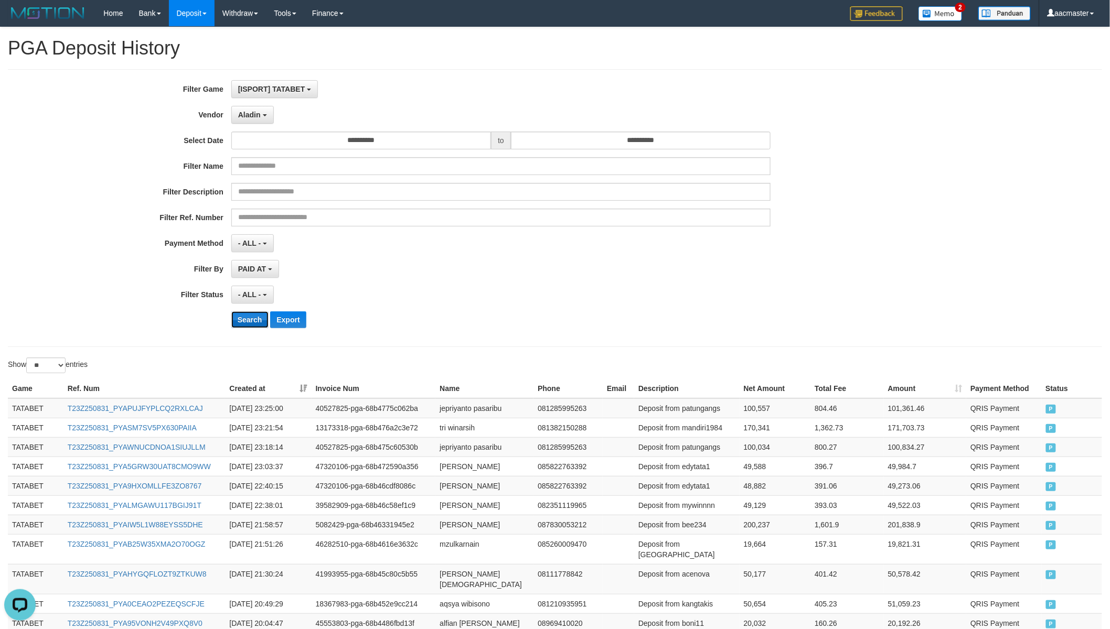
click at [253, 325] on button "Search" at bounding box center [249, 320] width 37 height 17
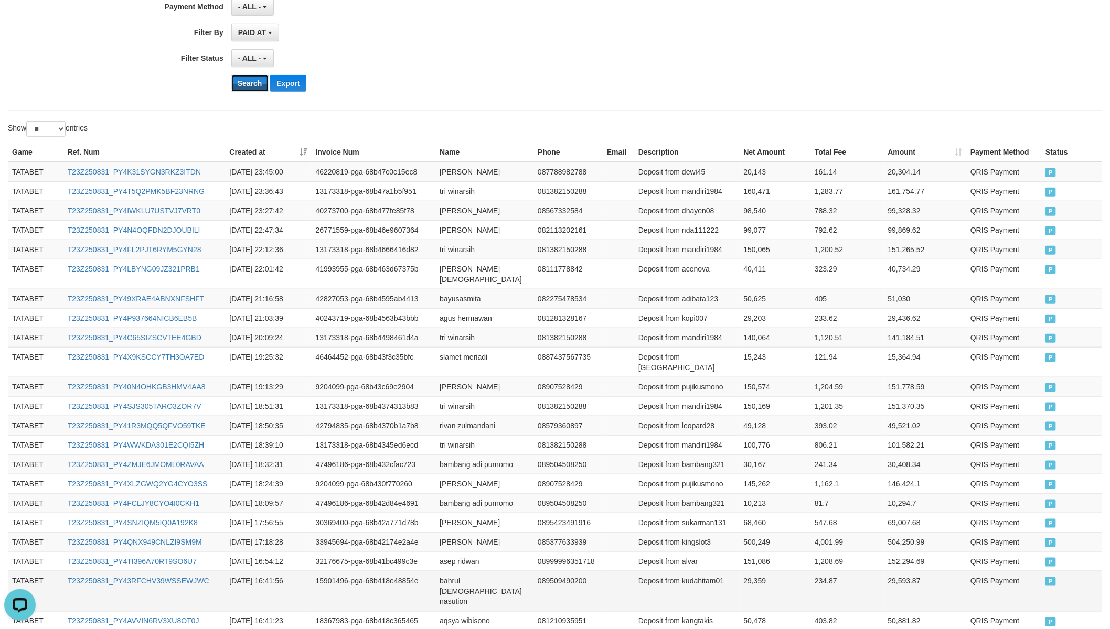
scroll to position [359, 0]
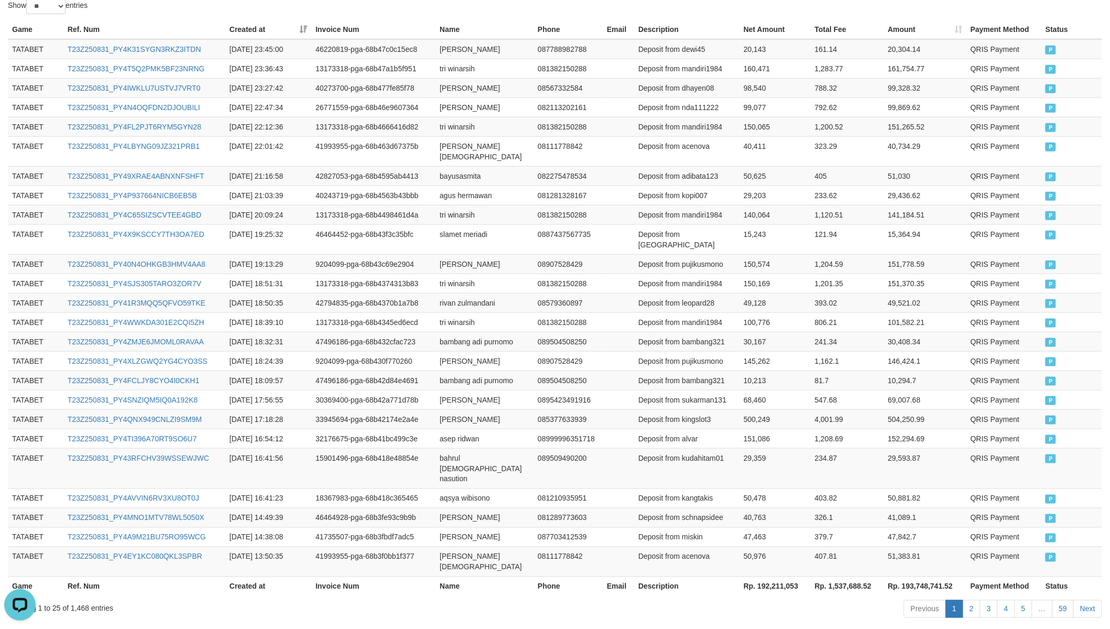
click at [778, 550] on th "Rp. 192,211,053" at bounding box center [775, 586] width 71 height 19
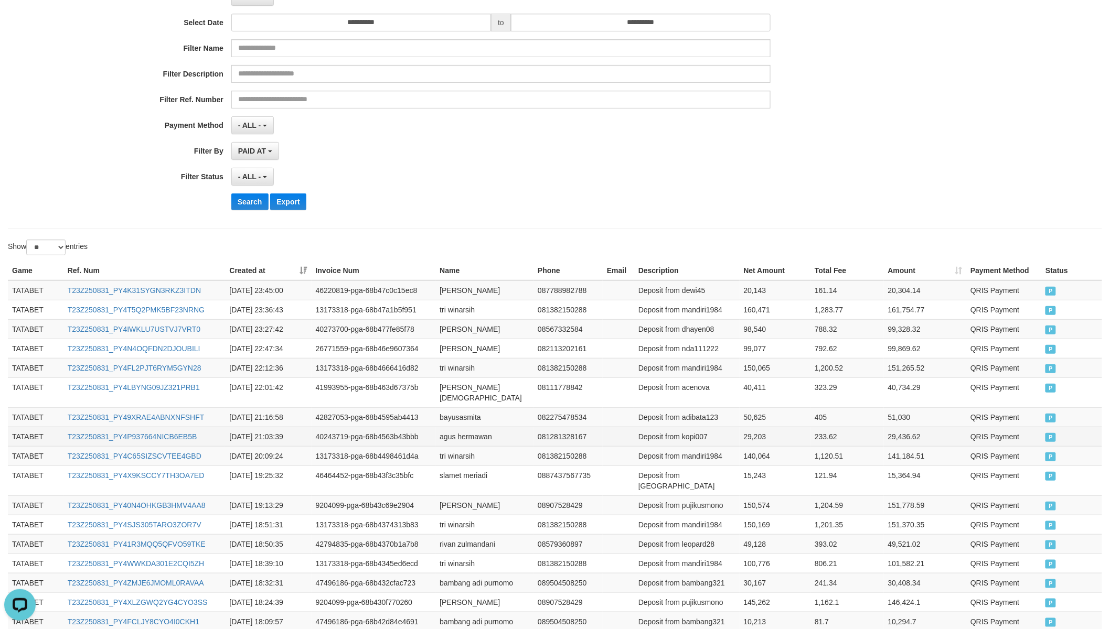
scroll to position [0, 0]
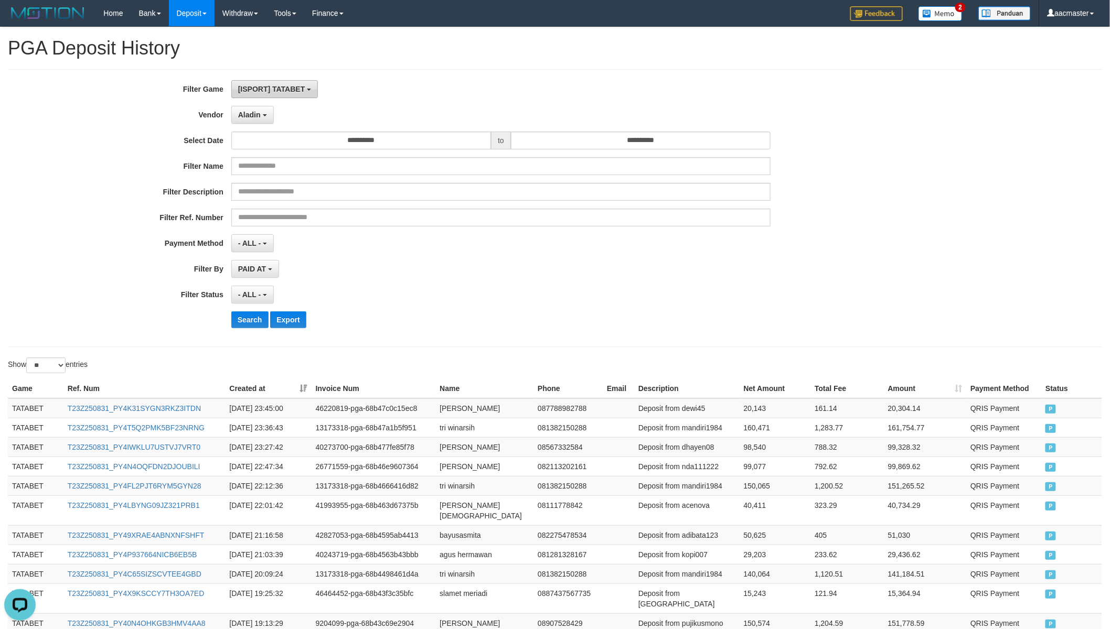
click at [275, 85] on span "[ISPORT] TATABET" at bounding box center [271, 89] width 67 height 8
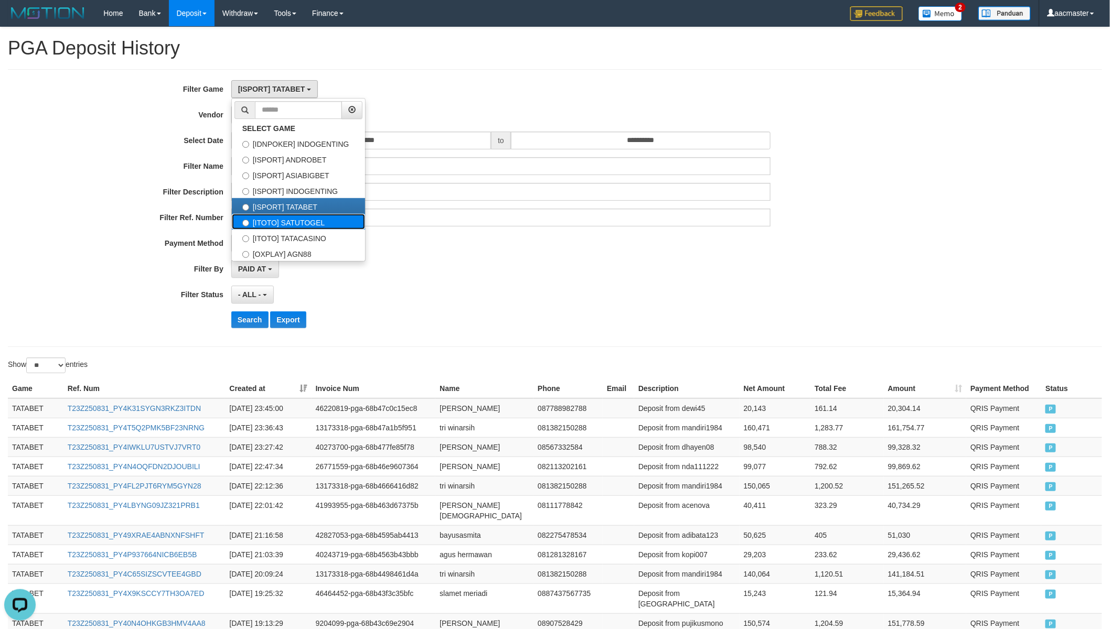
click at [271, 220] on label "[ITOTO] SATUTOGEL" at bounding box center [298, 222] width 133 height 16
select select "***"
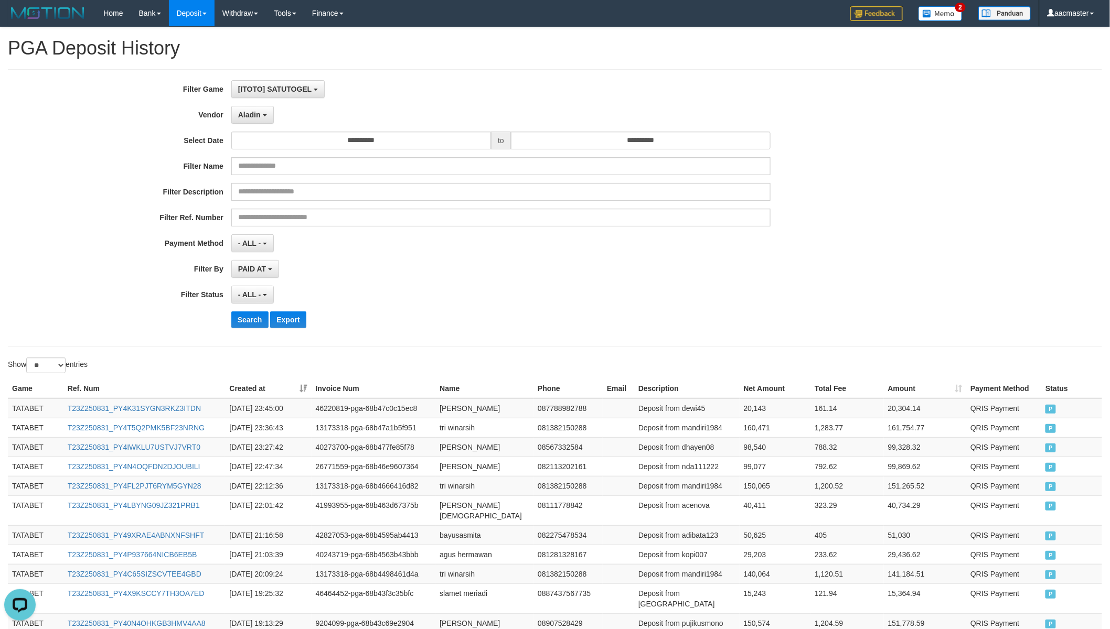
scroll to position [54, 0]
click at [249, 323] on button "Search" at bounding box center [249, 320] width 37 height 17
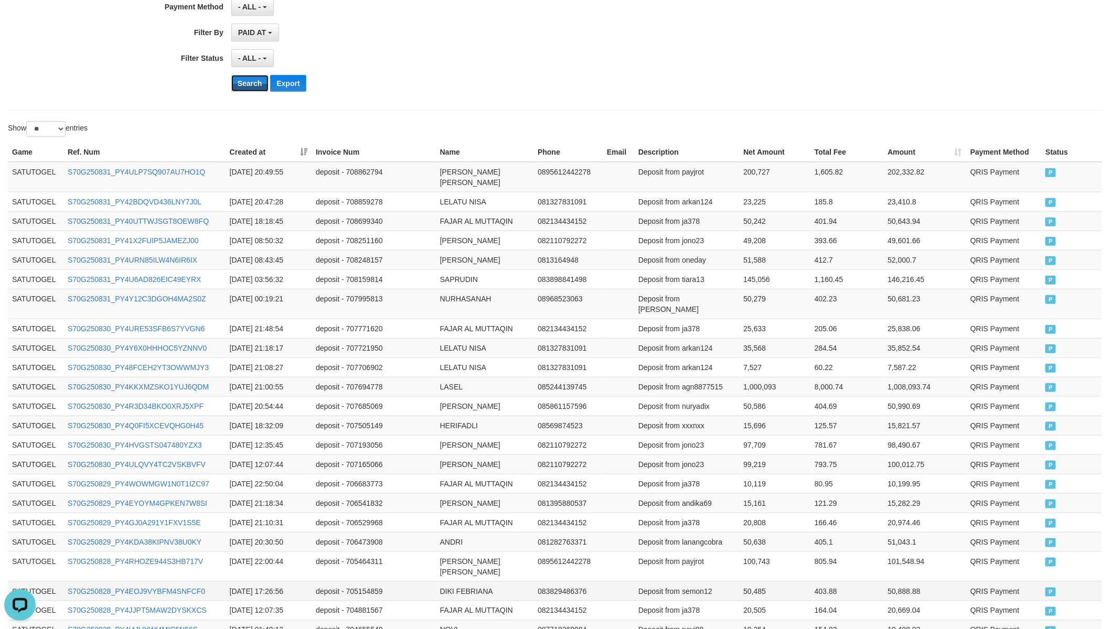
scroll to position [359, 0]
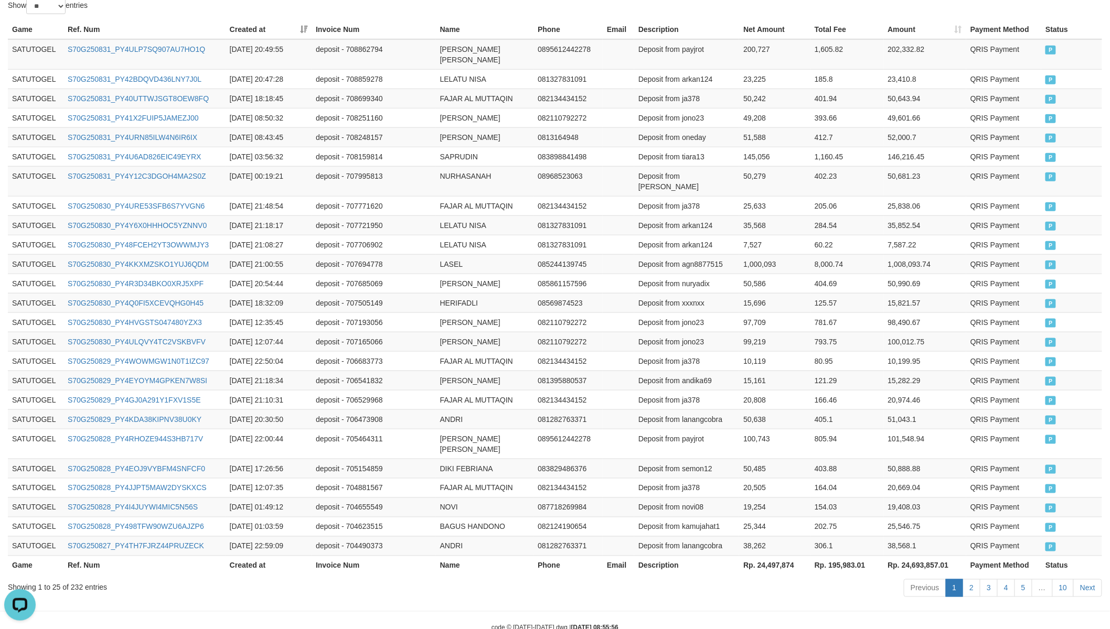
click at [779, 550] on th "Rp. 24,497,874" at bounding box center [774, 565] width 71 height 19
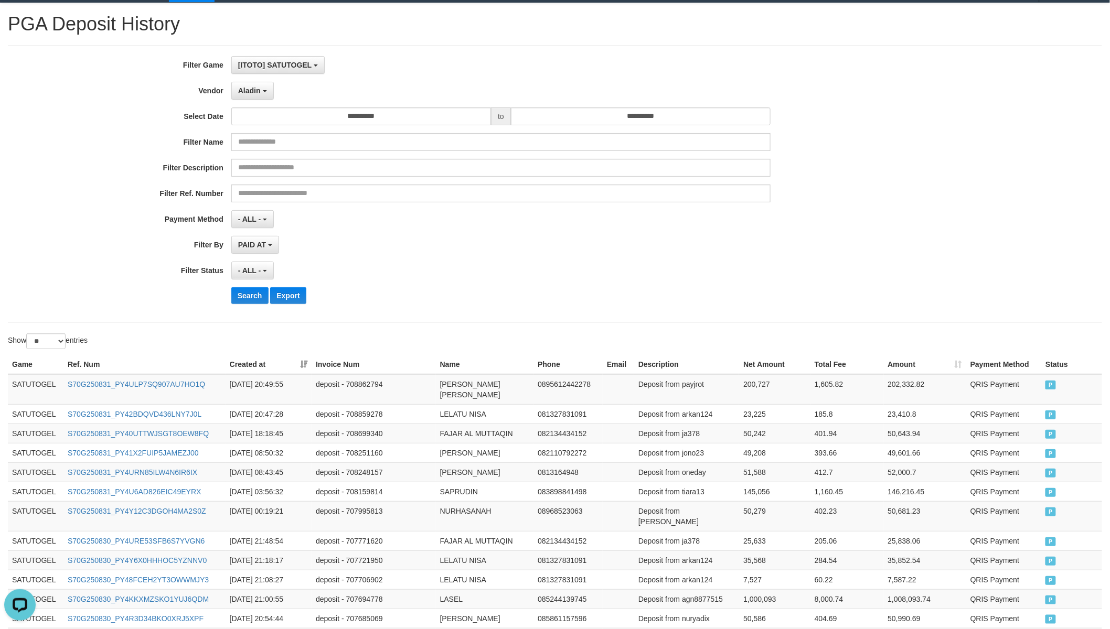
scroll to position [0, 0]
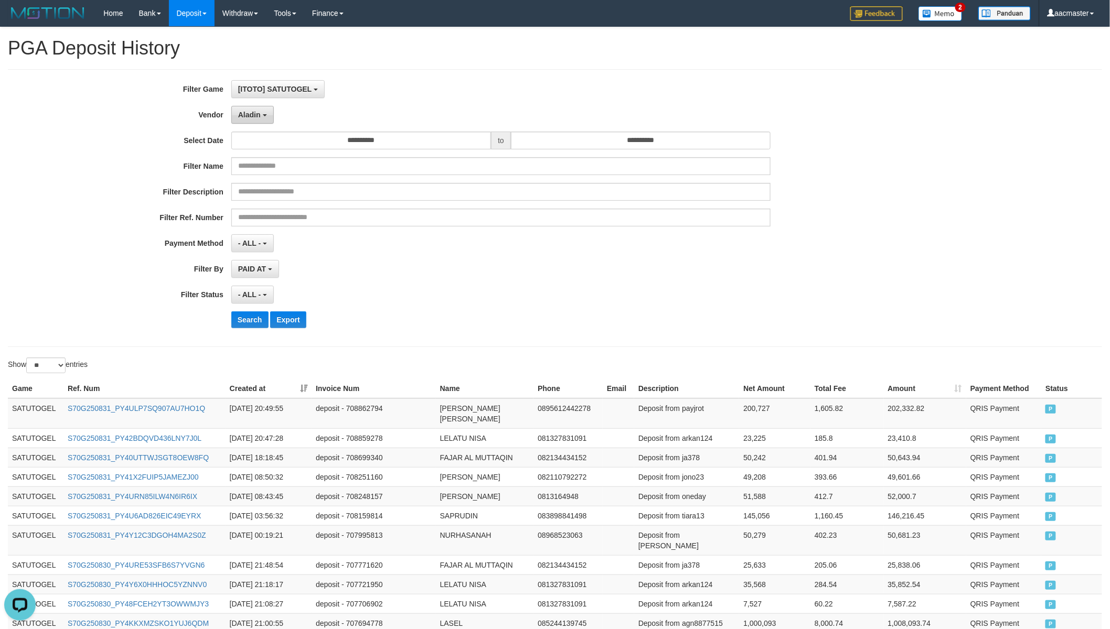
click at [263, 109] on button "Aladin" at bounding box center [252, 115] width 42 height 18
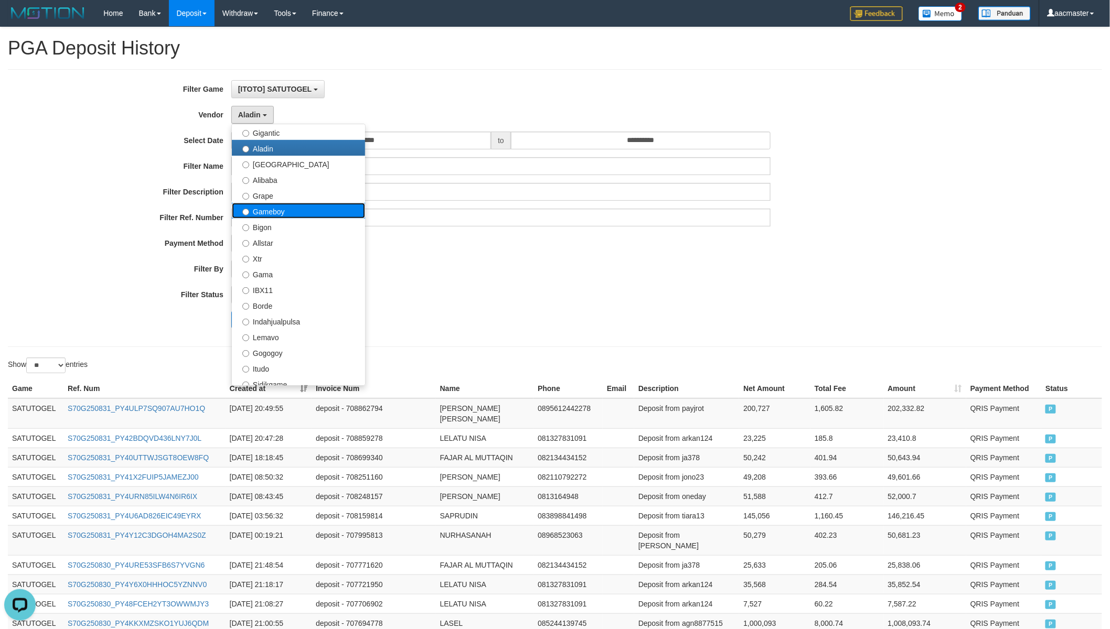
click at [280, 217] on label "Gameboy" at bounding box center [298, 211] width 133 height 16
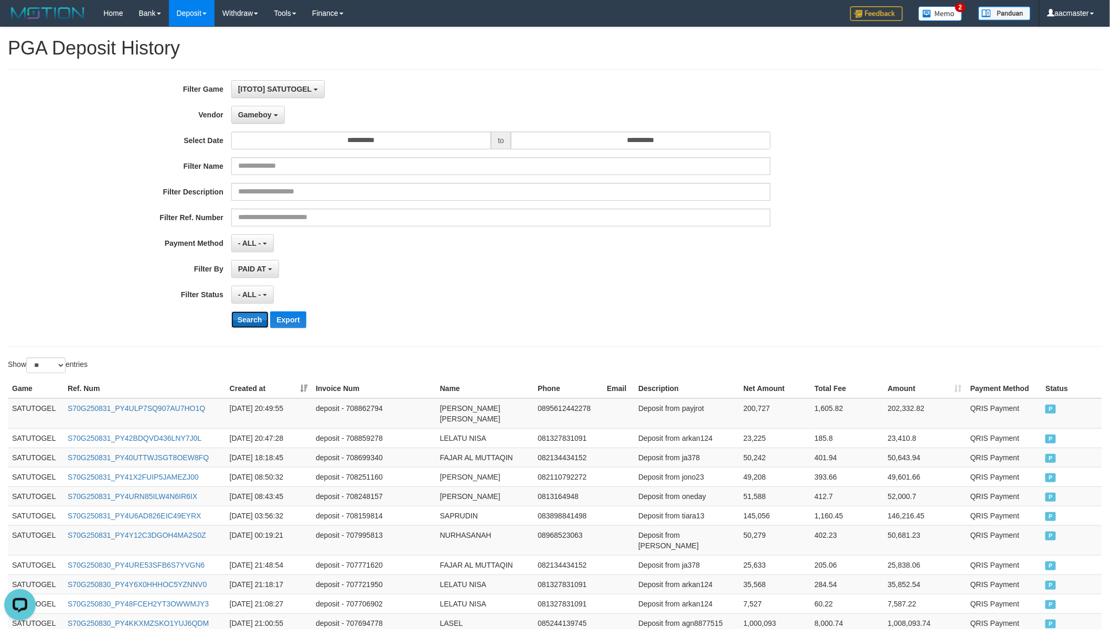
click at [245, 322] on button "Search" at bounding box center [249, 320] width 37 height 17
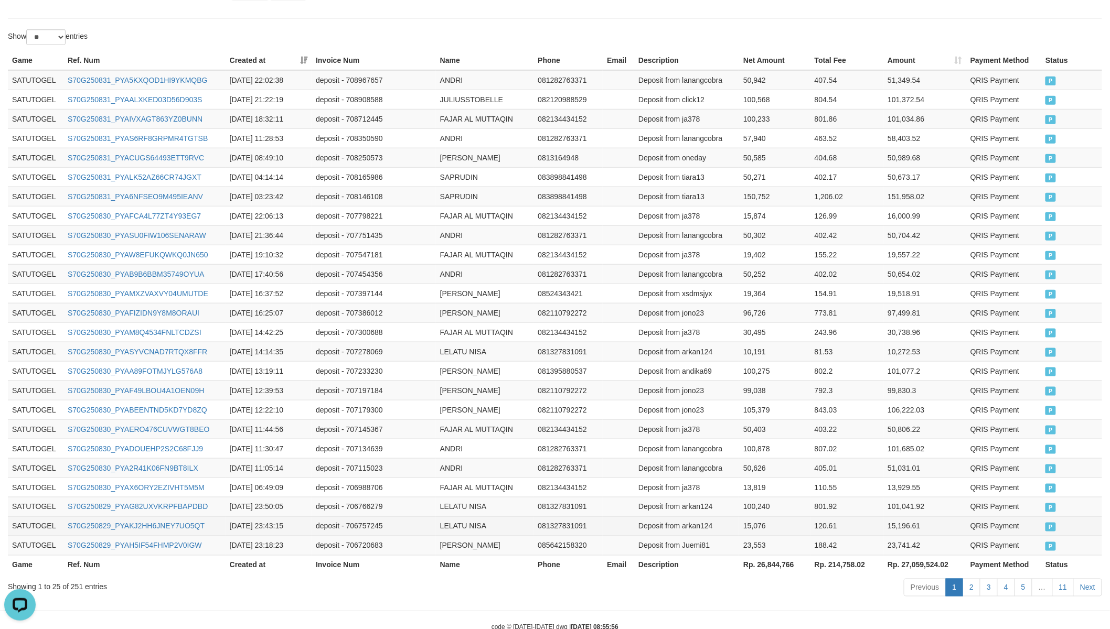
scroll to position [359, 0]
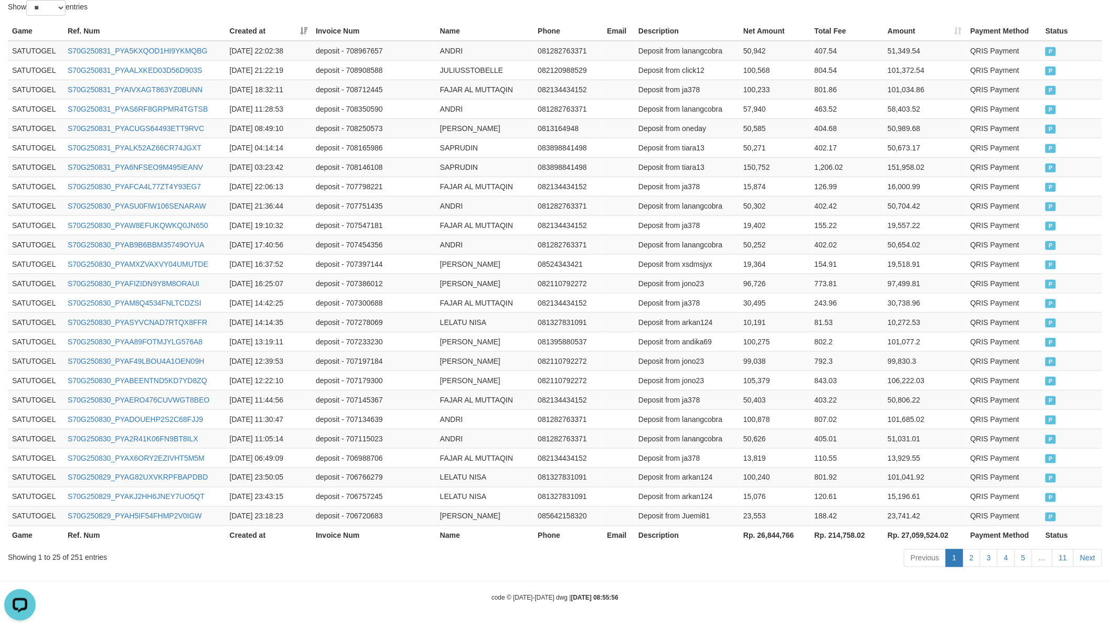
click at [763, 535] on th "Rp. 26,844,766" at bounding box center [774, 535] width 71 height 19
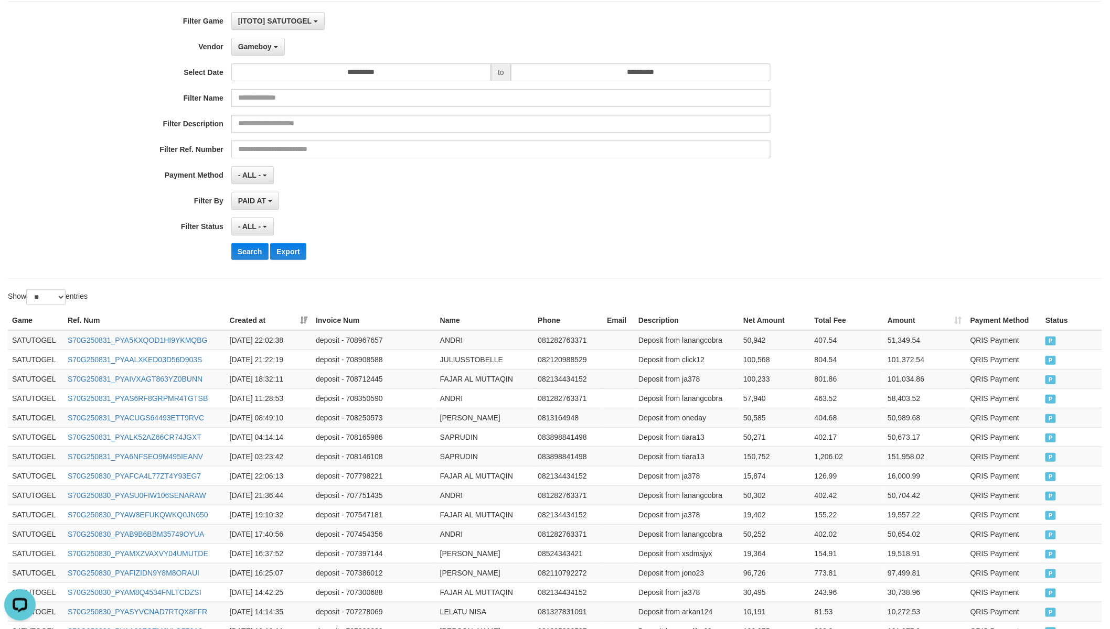
scroll to position [0, 0]
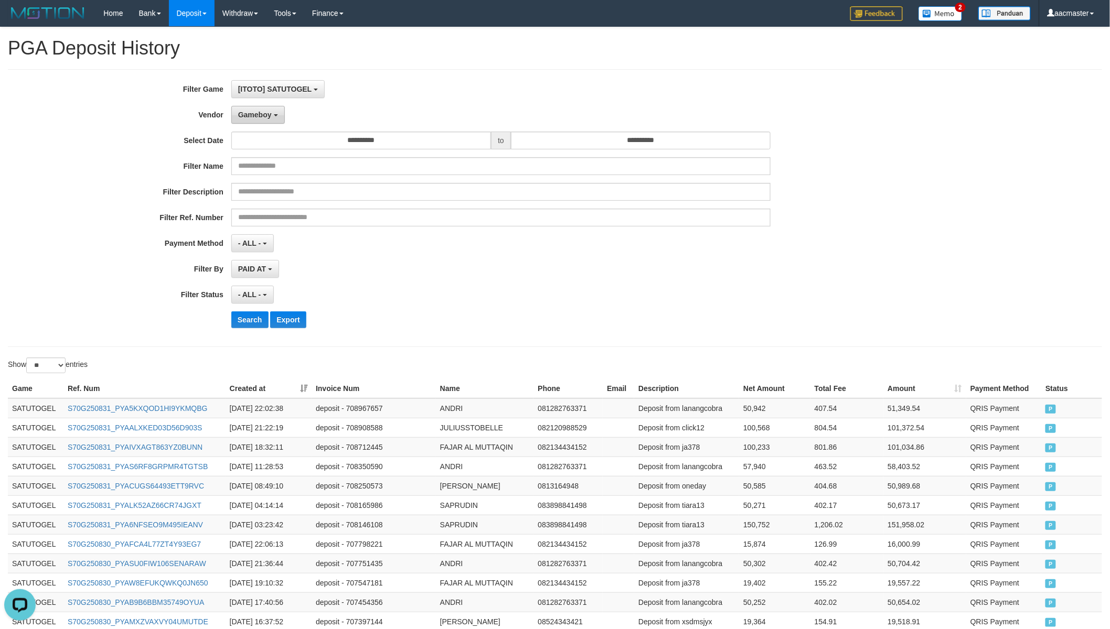
click at [266, 111] on span "Gameboy" at bounding box center [255, 115] width 34 height 8
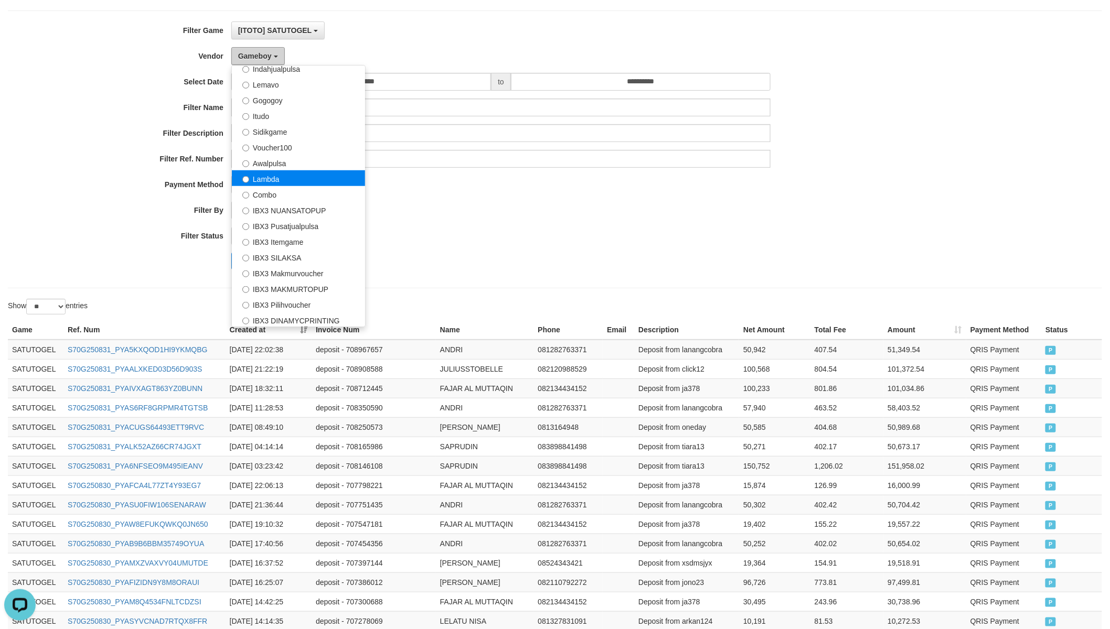
scroll to position [97, 0]
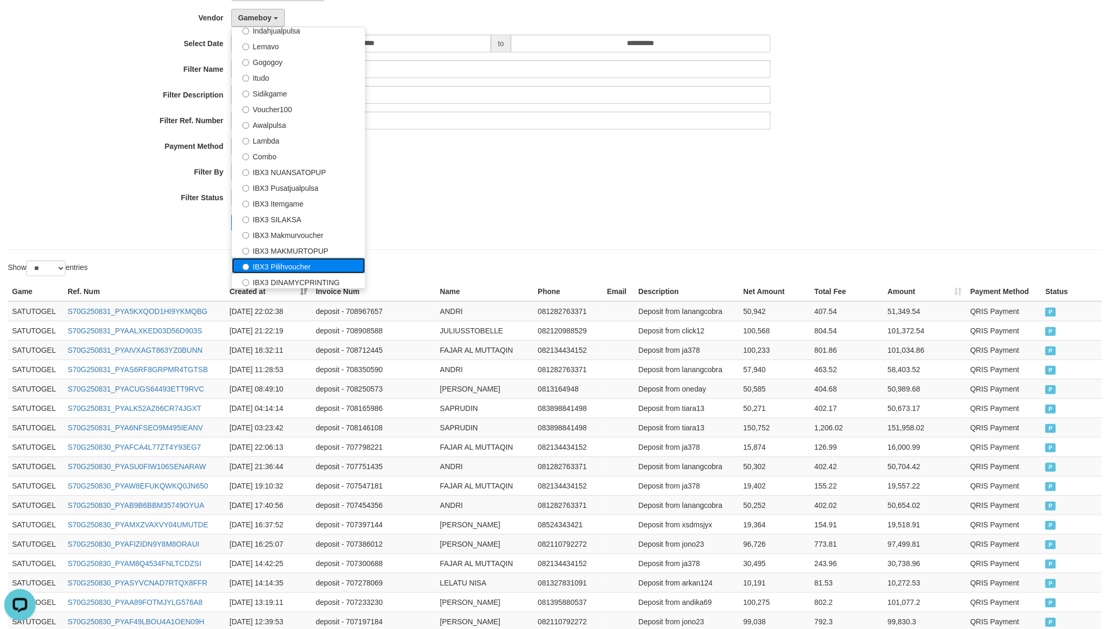
click at [291, 263] on label "IBX3 Pilihvoucher" at bounding box center [298, 266] width 133 height 16
select select "**********"
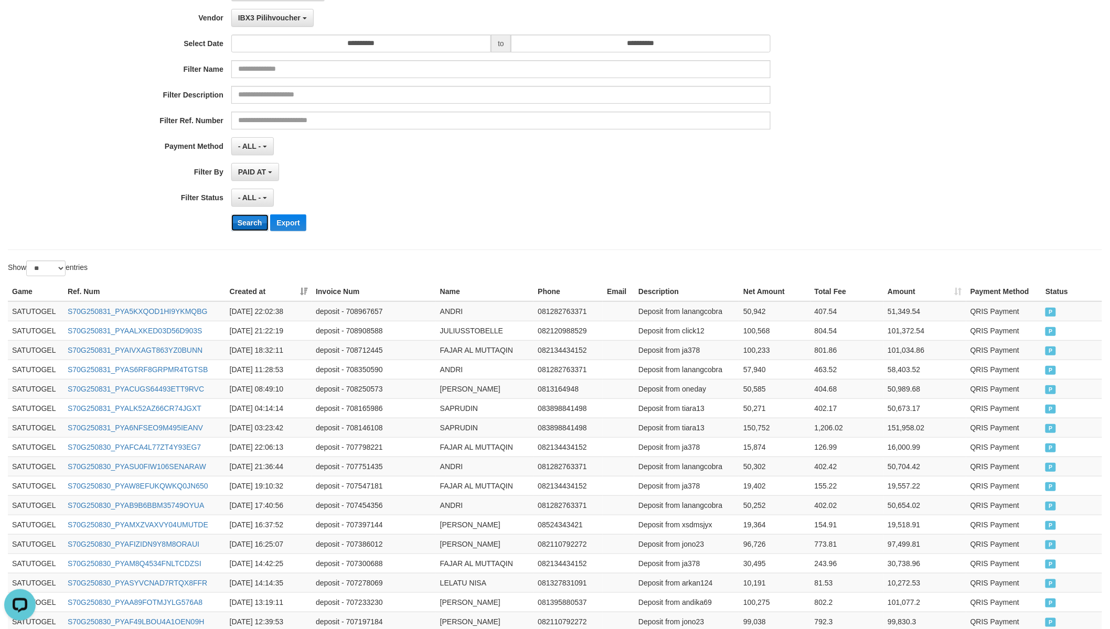
click at [257, 231] on button "Search" at bounding box center [249, 223] width 37 height 17
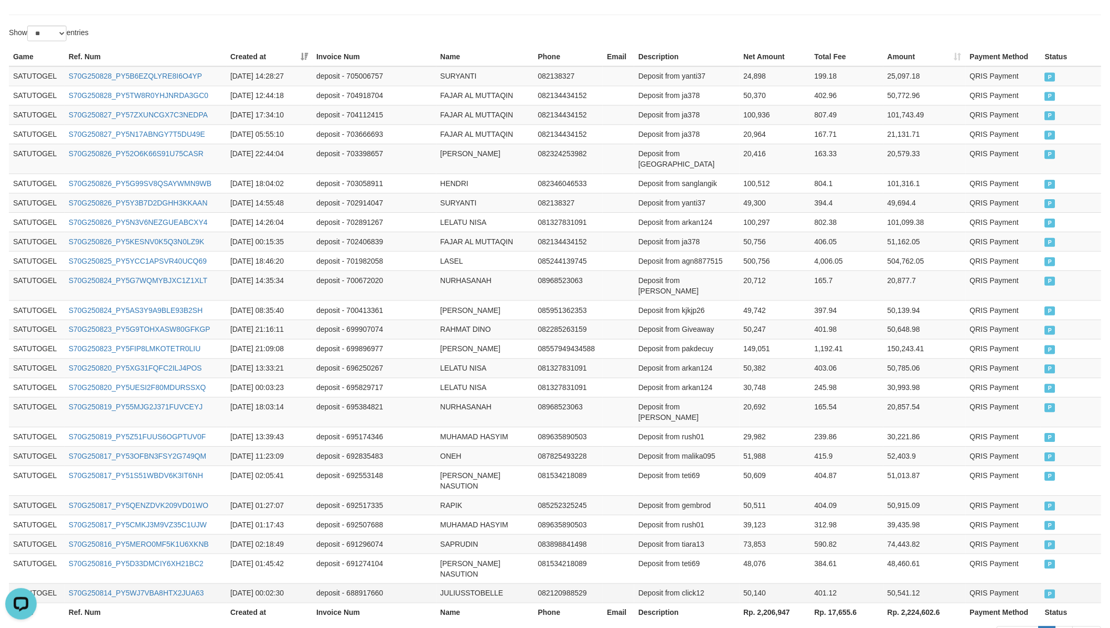
scroll to position [391, 0]
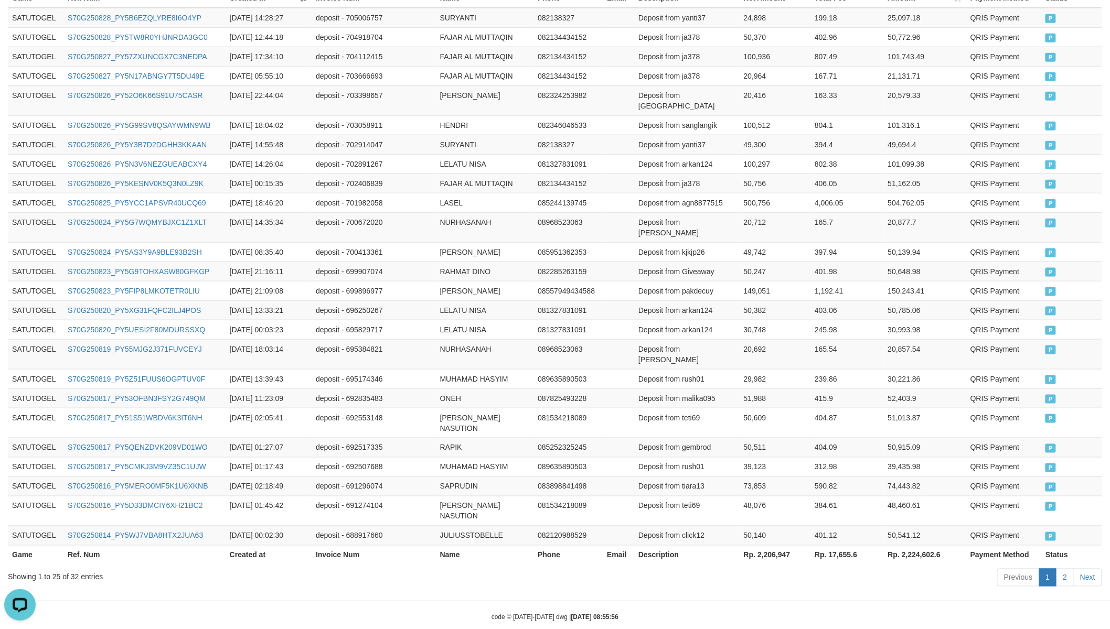
click at [774, 546] on th "Rp. 2,206,947" at bounding box center [775, 555] width 71 height 19
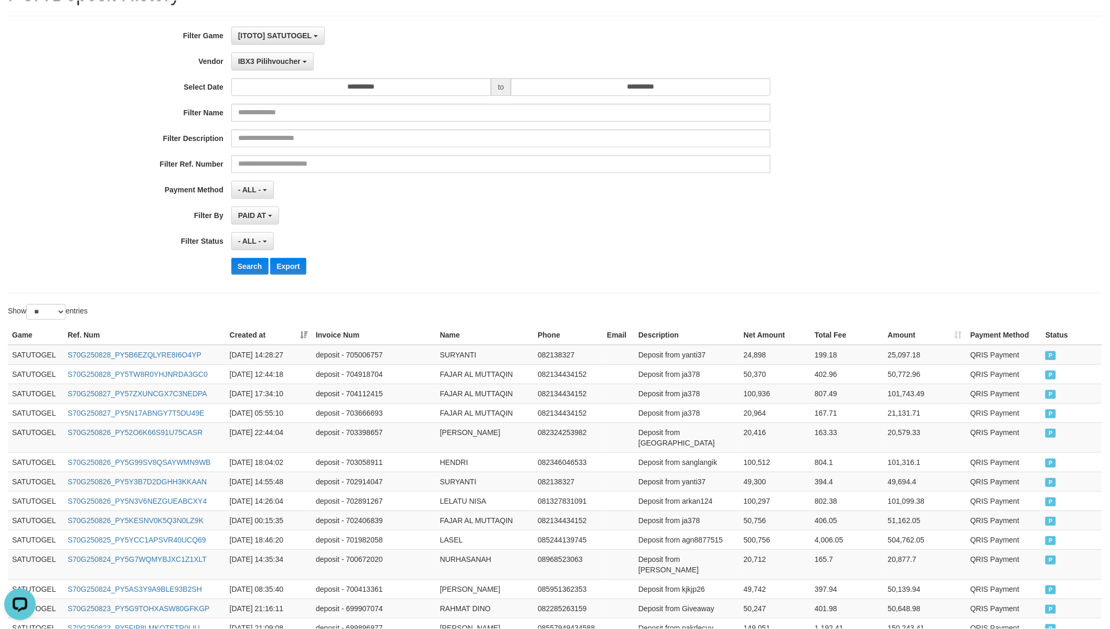
scroll to position [0, 0]
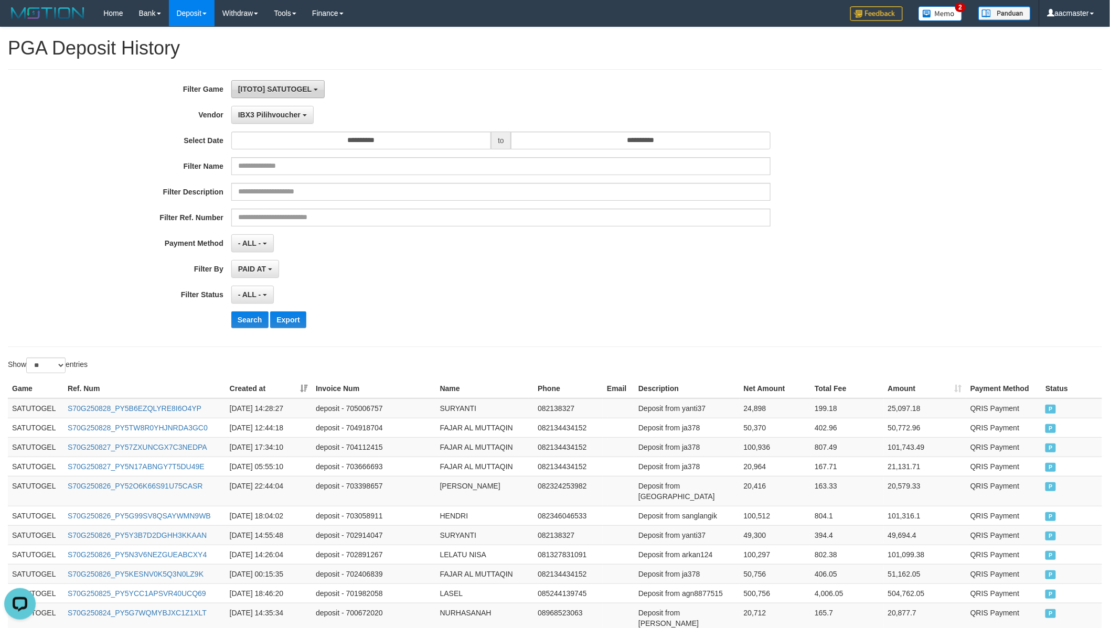
click at [296, 90] on span "[ITOTO] SATUTOGEL" at bounding box center [274, 89] width 73 height 8
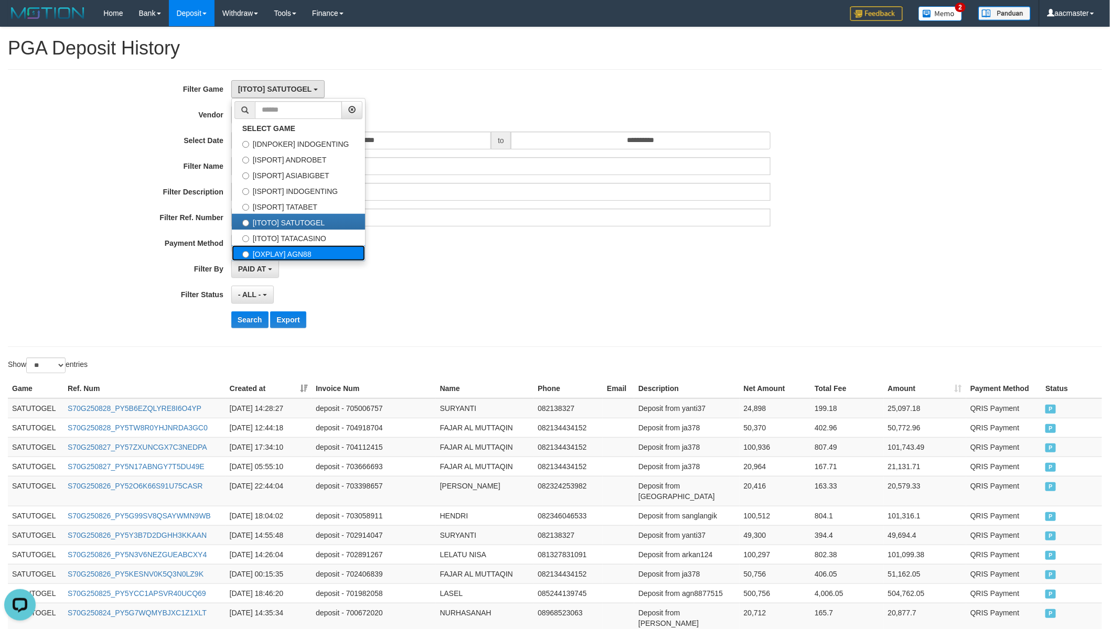
drag, startPoint x: 283, startPoint y: 252, endPoint x: 282, endPoint y: 235, distance: 17.3
click at [283, 252] on label "[OXPLAY] AGN88" at bounding box center [298, 253] width 133 height 16
select select "***"
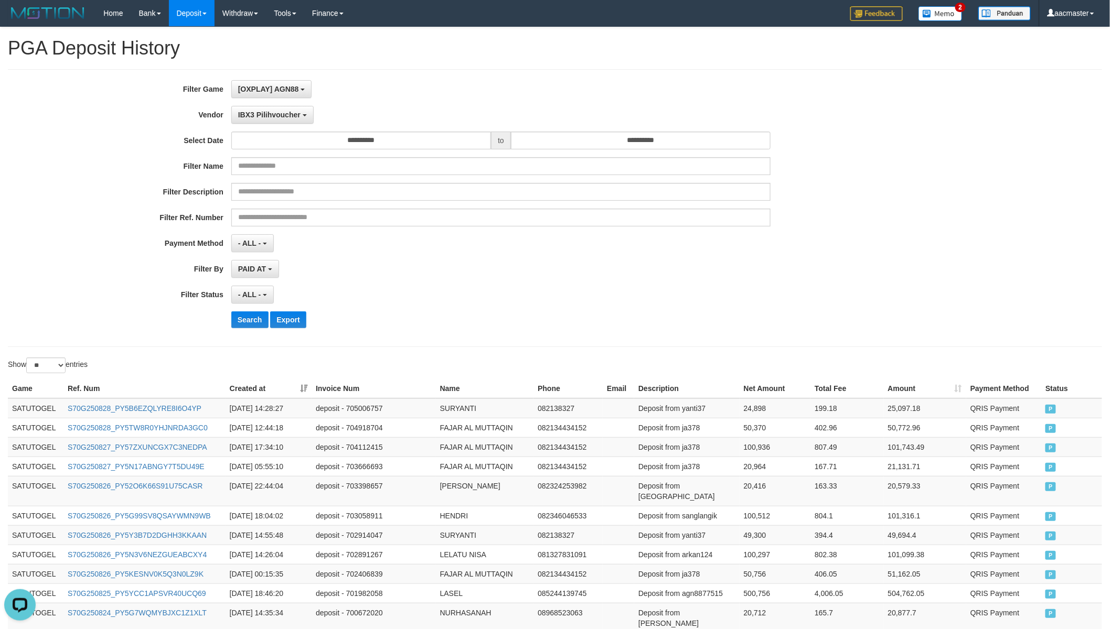
scroll to position [71, 0]
click at [265, 119] on button "IBX3 Pilihvoucher" at bounding box center [272, 115] width 82 height 18
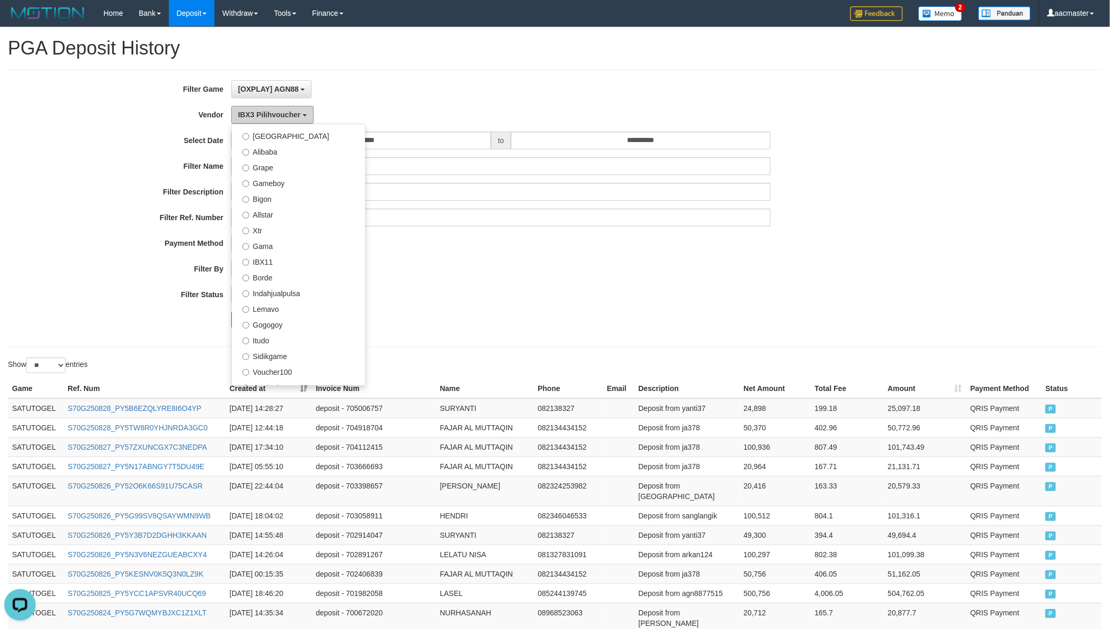
scroll to position [51, 0]
click at [276, 275] on label "Alibaba" at bounding box center [298, 277] width 133 height 16
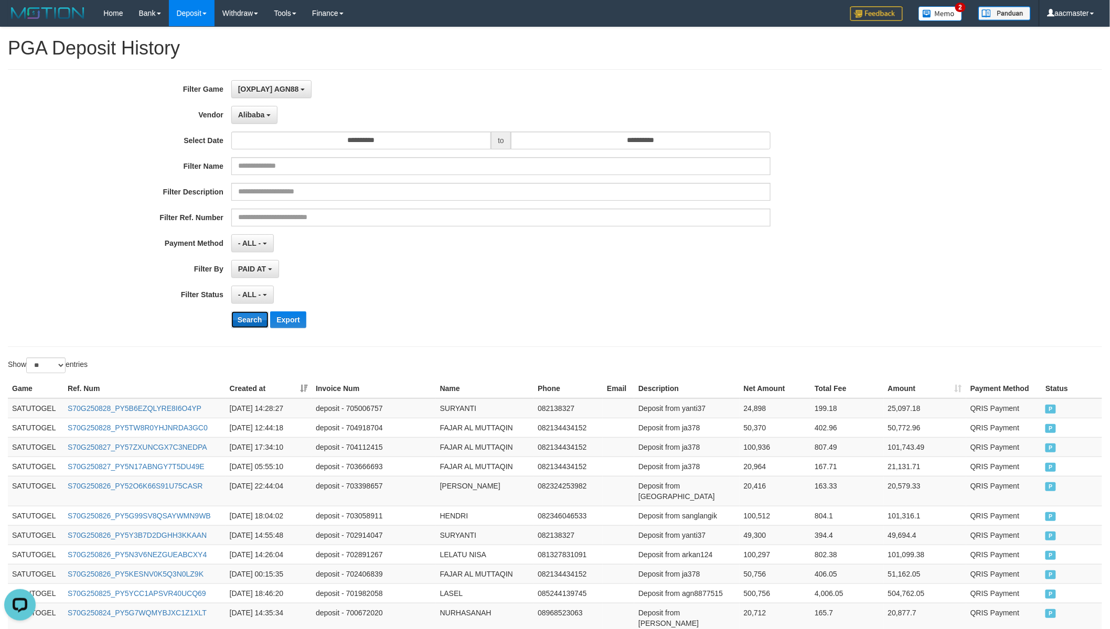
click at [247, 321] on button "Search" at bounding box center [249, 320] width 37 height 17
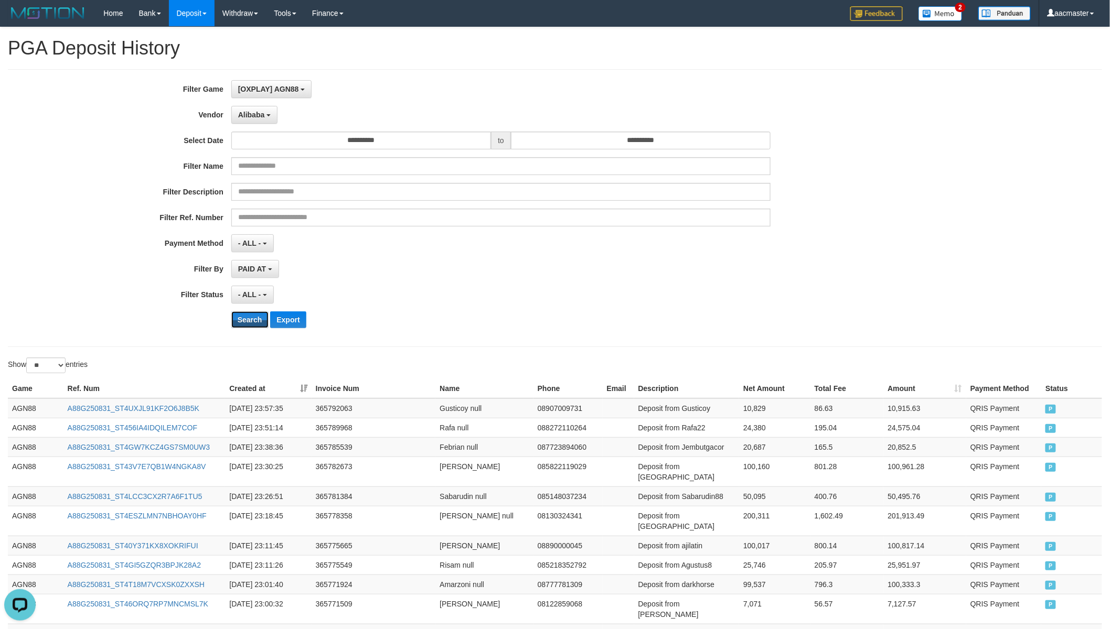
scroll to position [359, 0]
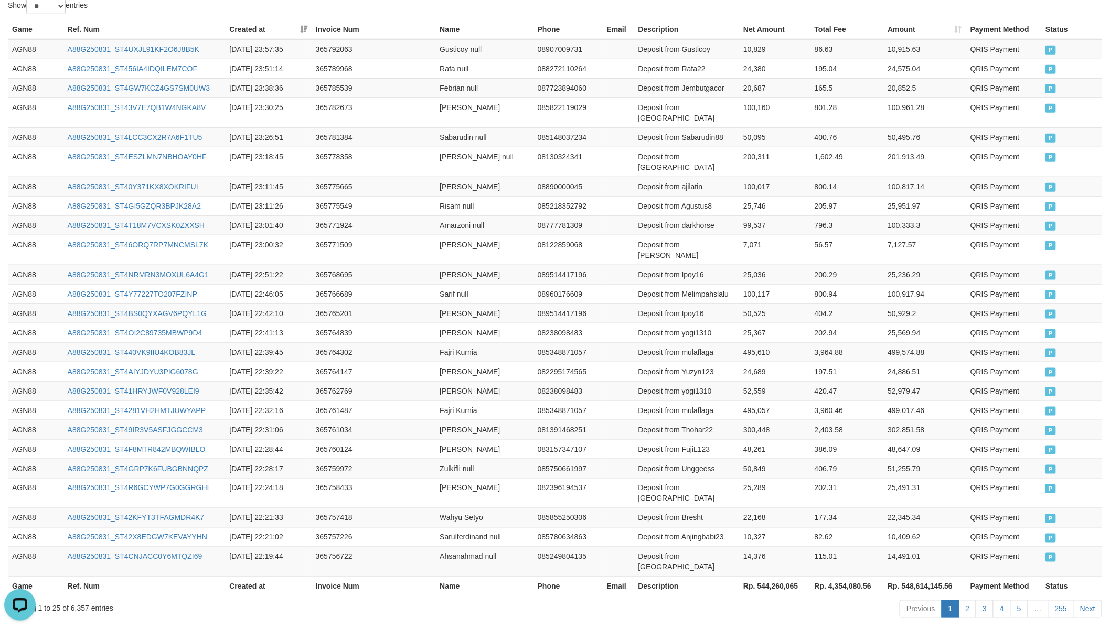
click at [772, 550] on th "Rp. 544,260,065" at bounding box center [774, 586] width 71 height 19
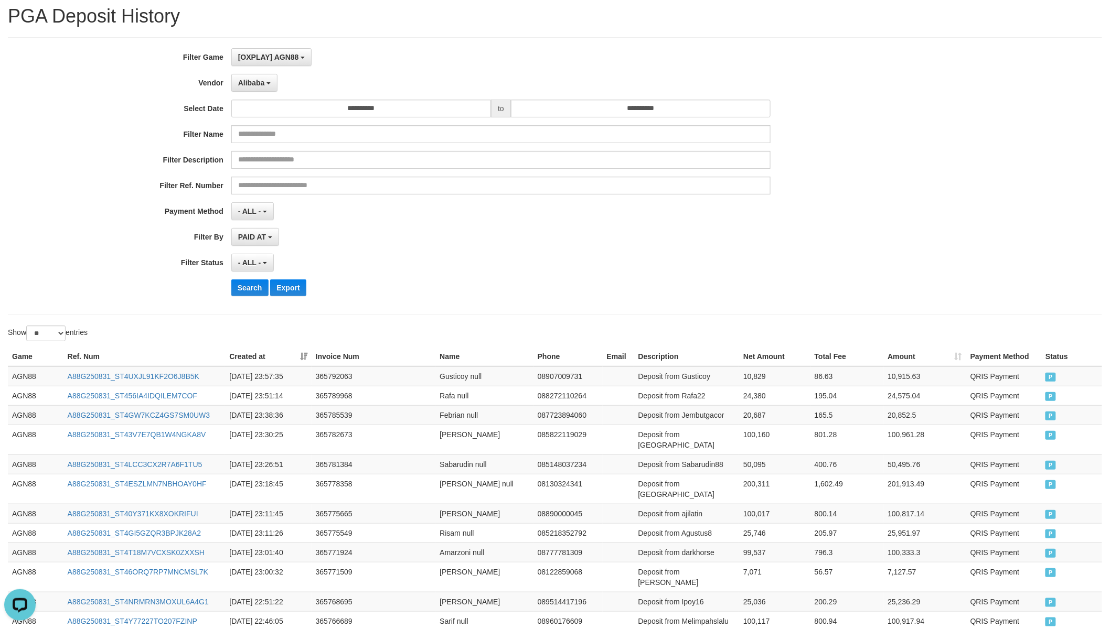
scroll to position [0, 0]
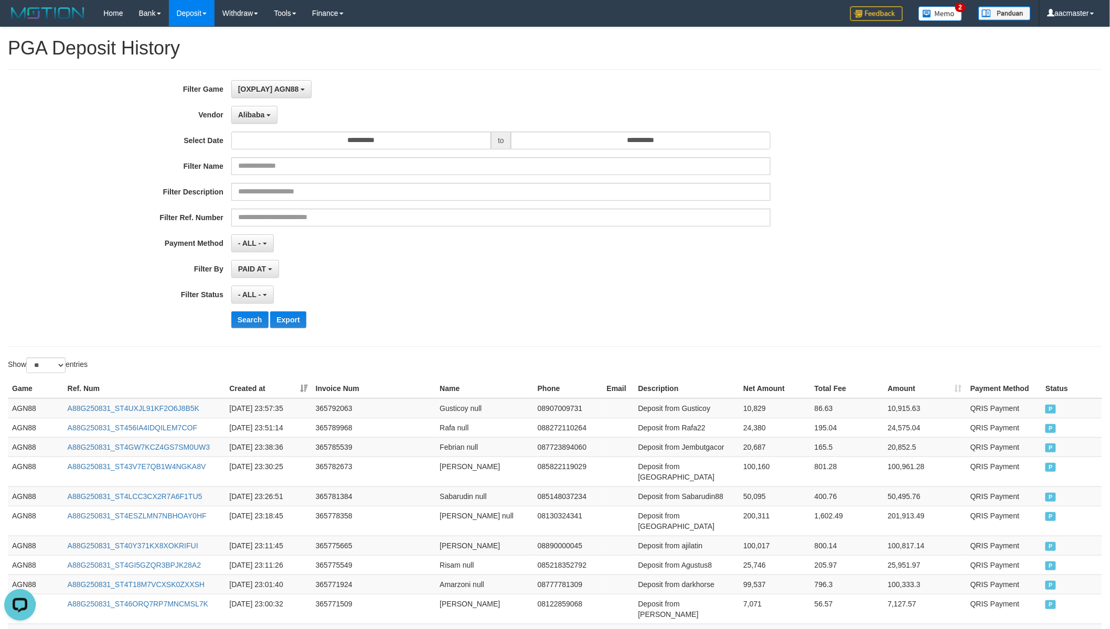
click at [222, 97] on div "**********" at bounding box center [462, 89] width 925 height 18
click at [247, 109] on button "Alibaba" at bounding box center [254, 115] width 46 height 18
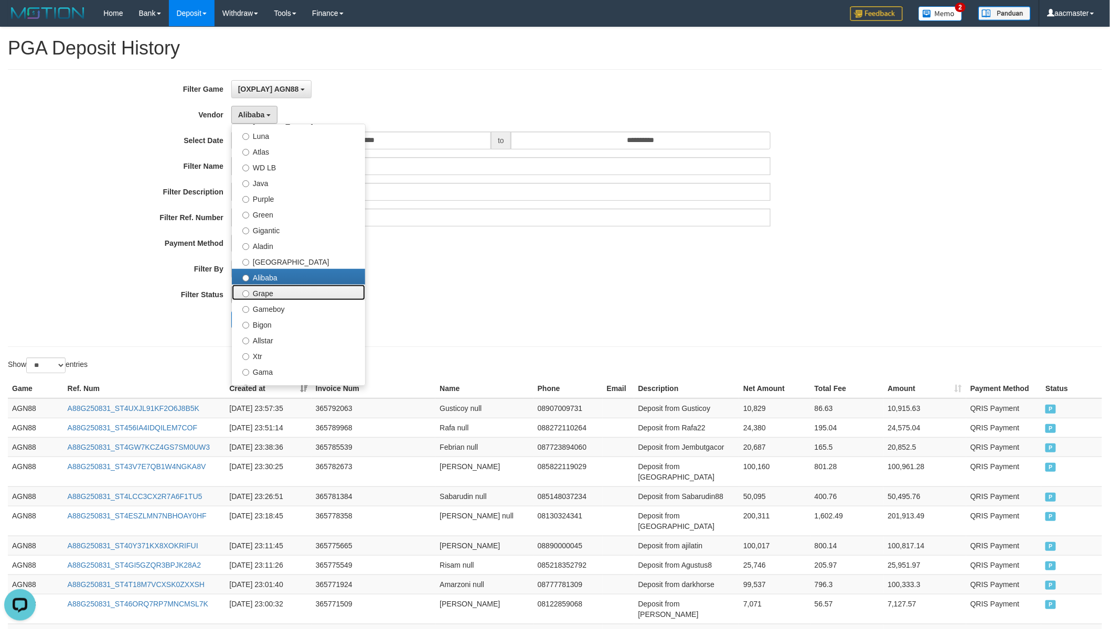
click at [265, 292] on label "Grape" at bounding box center [298, 293] width 133 height 16
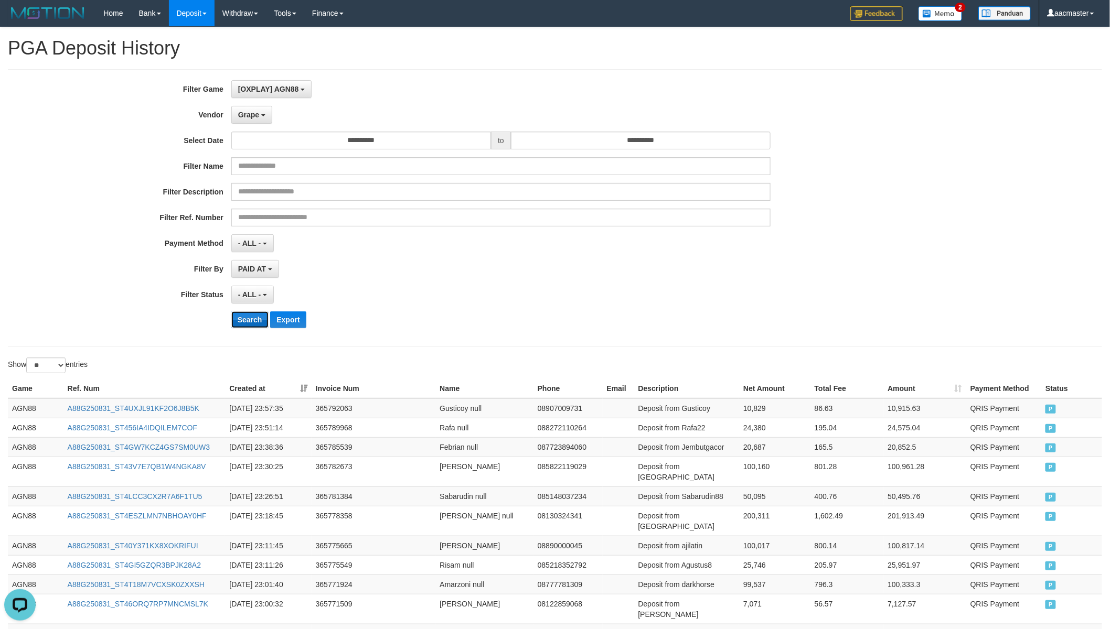
click at [239, 320] on button "Search" at bounding box center [249, 320] width 37 height 17
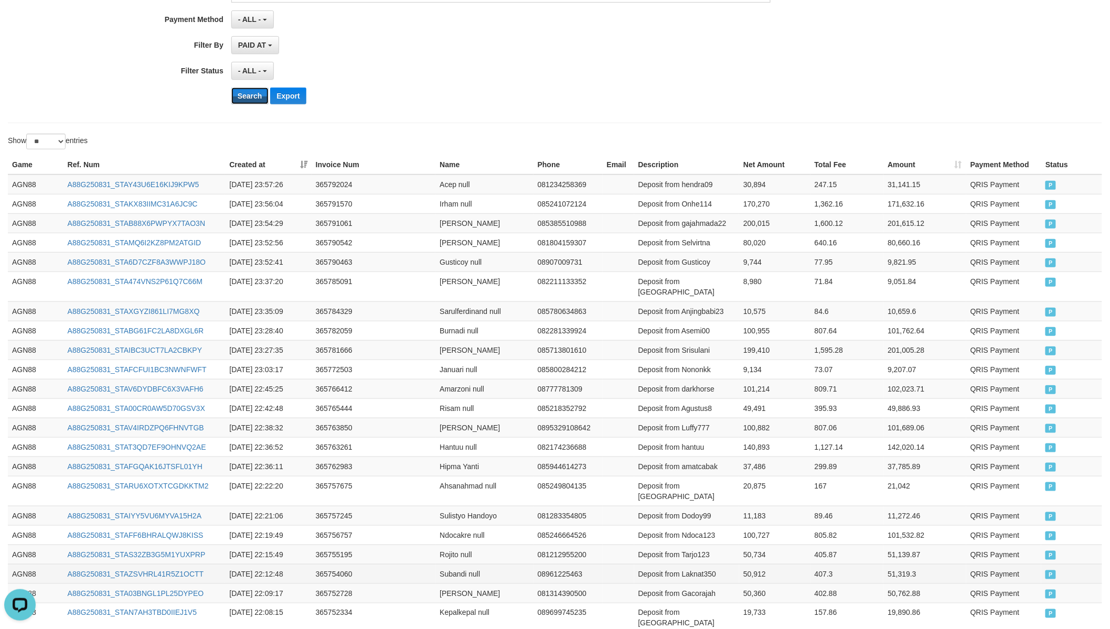
scroll to position [359, 0]
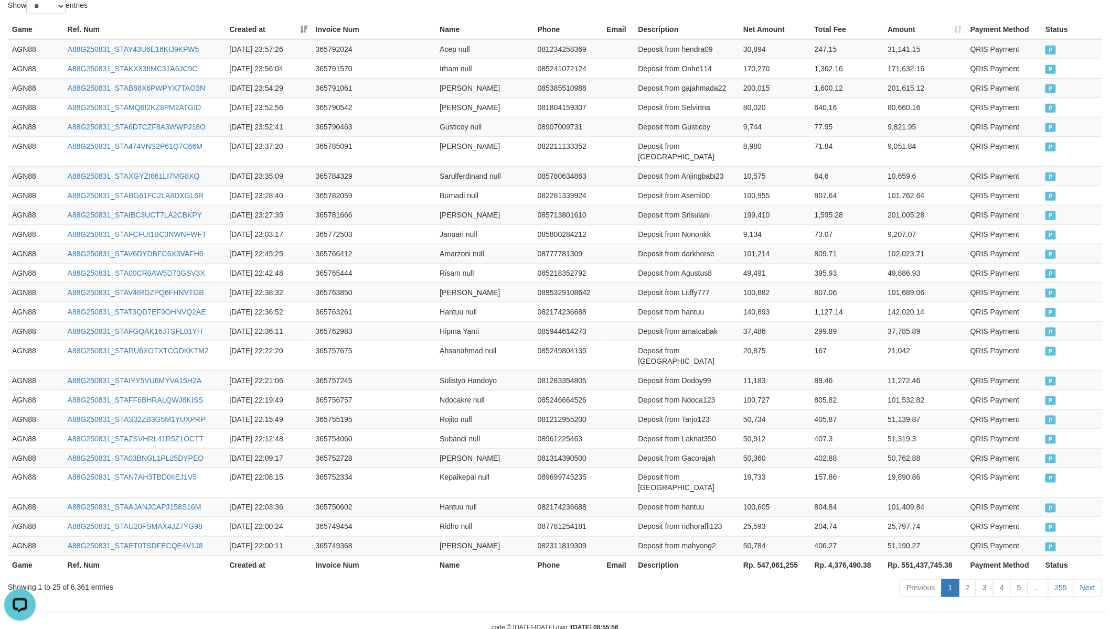
click at [784, 550] on th "Rp. 547,061,255" at bounding box center [774, 565] width 71 height 19
click at [775, 550] on th "Rp. 547,061,255" at bounding box center [774, 565] width 71 height 19
click at [776, 550] on th "Rp. 547,061,255" at bounding box center [774, 565] width 71 height 19
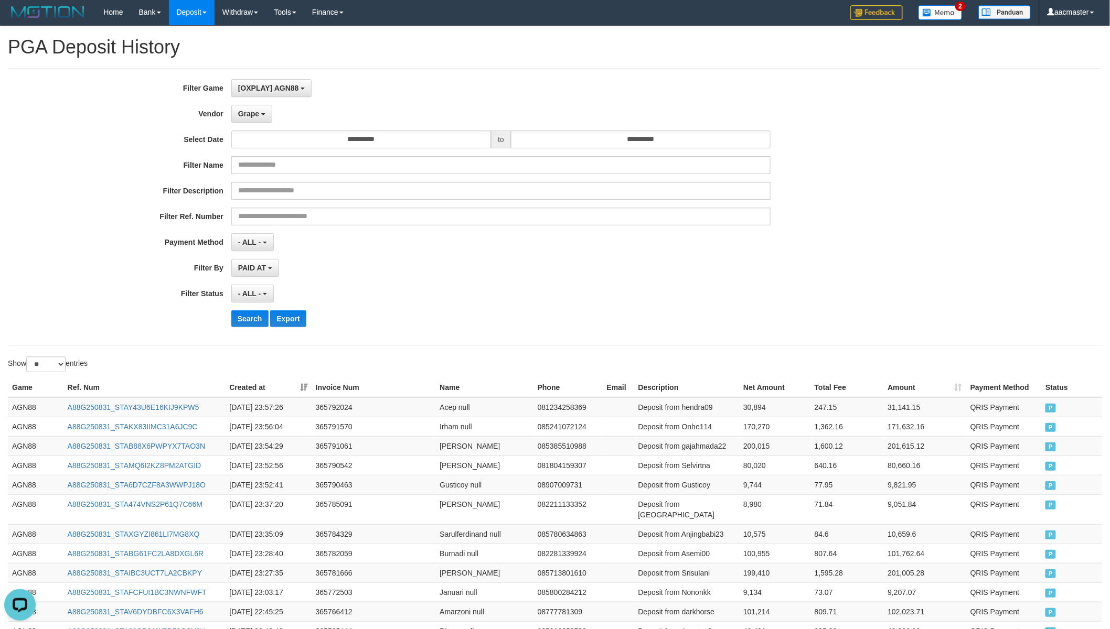
scroll to position [0, 0]
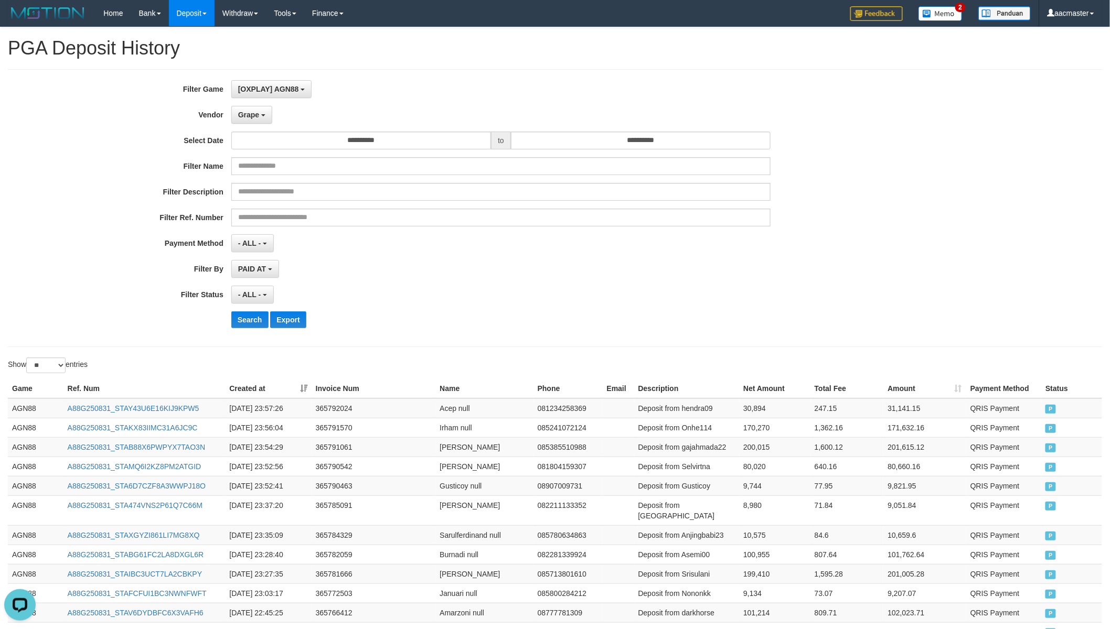
click at [260, 105] on div "**********" at bounding box center [462, 208] width 925 height 256
drag, startPoint x: 268, startPoint y: 112, endPoint x: 264, endPoint y: 117, distance: 6.0
click at [264, 117] on button "Grape" at bounding box center [251, 115] width 41 height 18
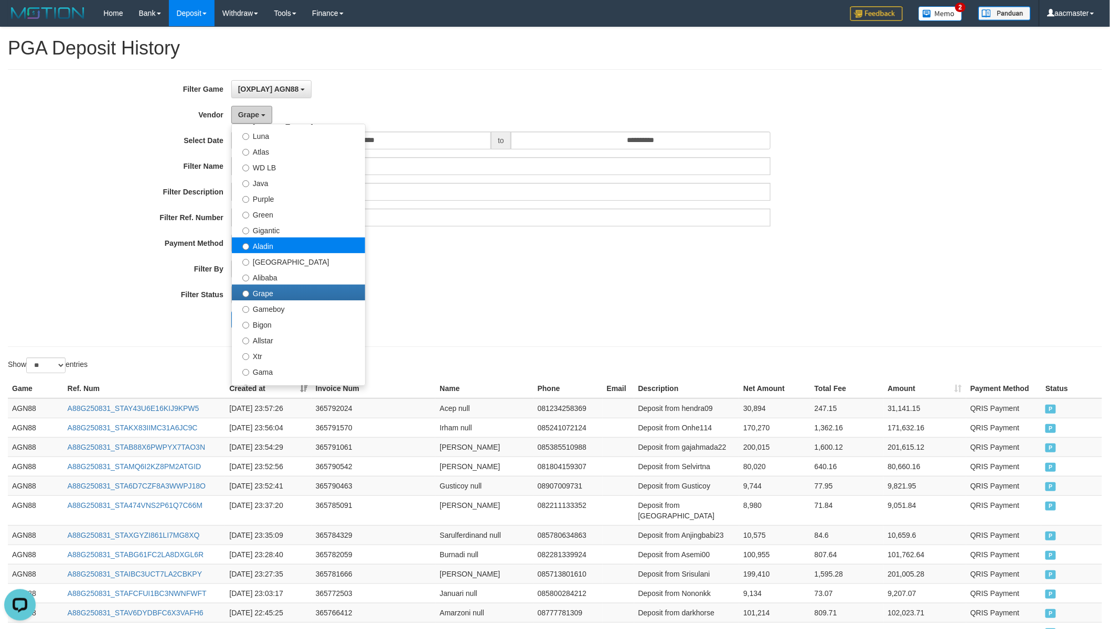
scroll to position [149, 0]
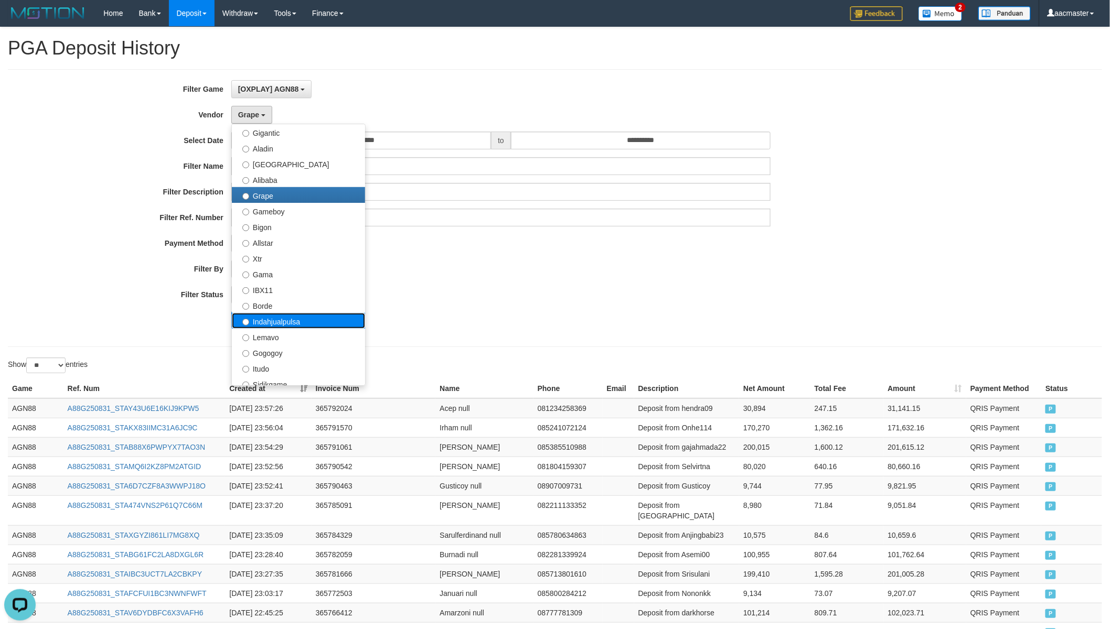
click at [296, 318] on label "Indahjualpulsa" at bounding box center [298, 321] width 133 height 16
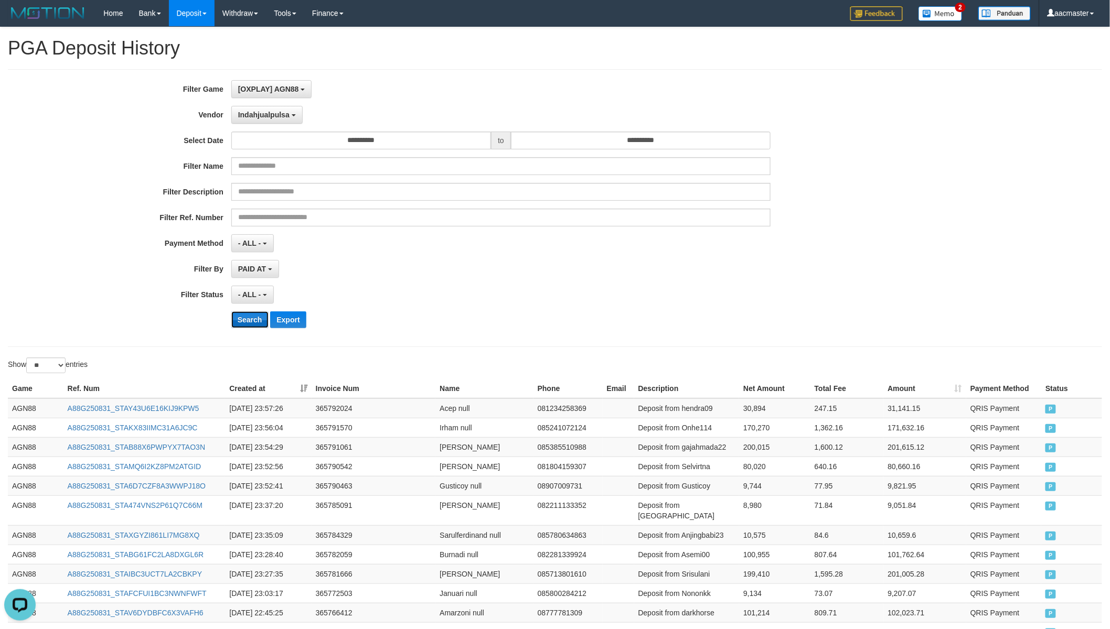
click at [248, 320] on button "Search" at bounding box center [249, 320] width 37 height 17
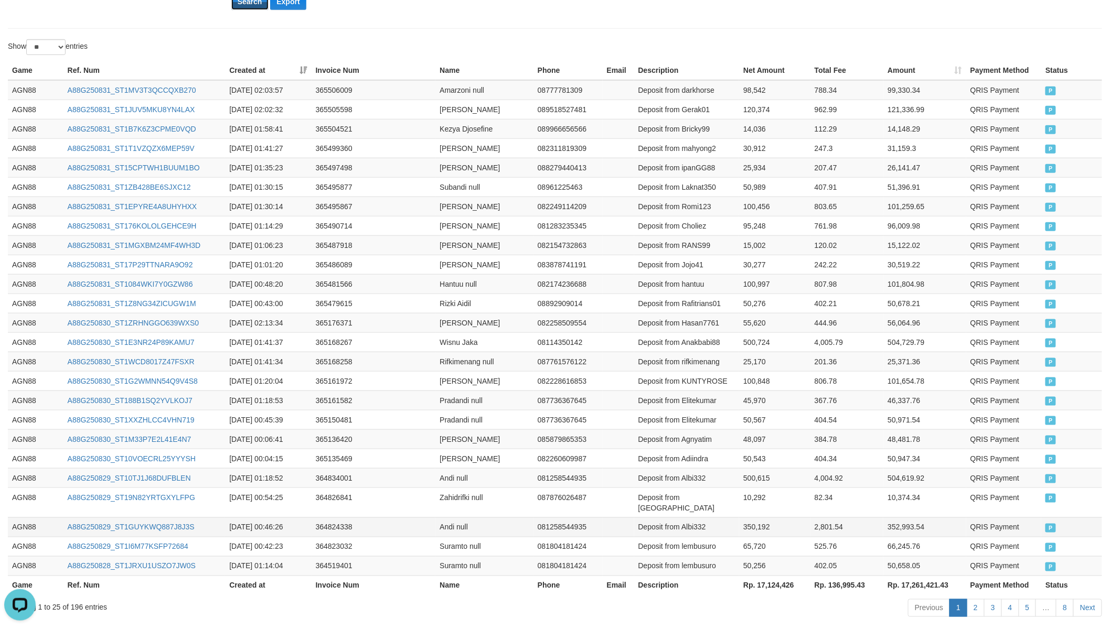
scroll to position [359, 0]
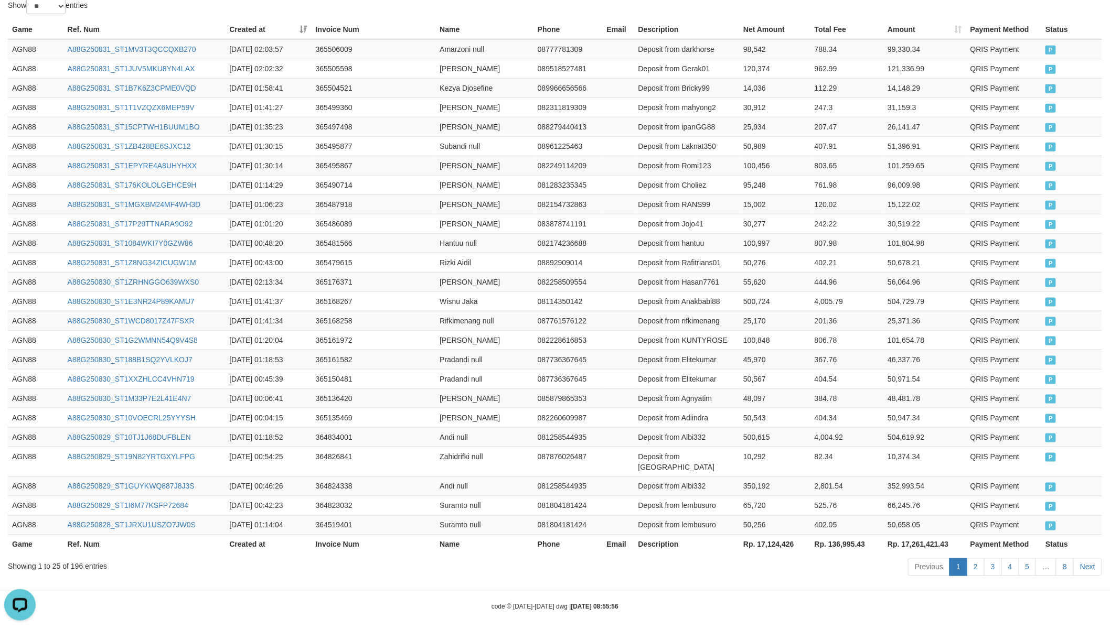
click at [769, 536] on th "Rp. 17,124,426" at bounding box center [774, 544] width 71 height 19
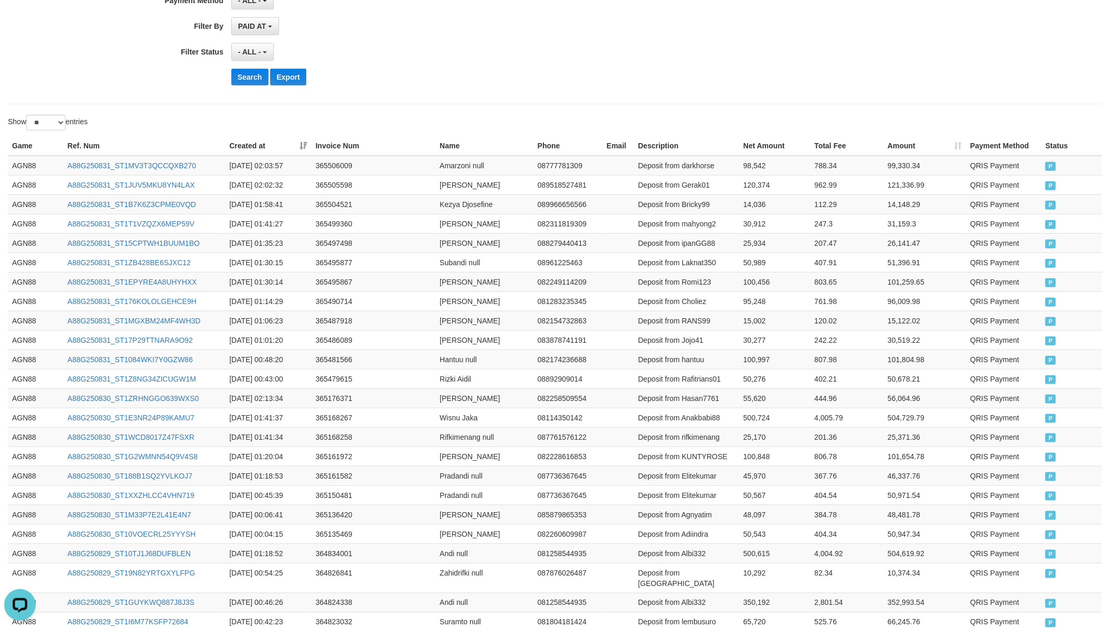
scroll to position [0, 0]
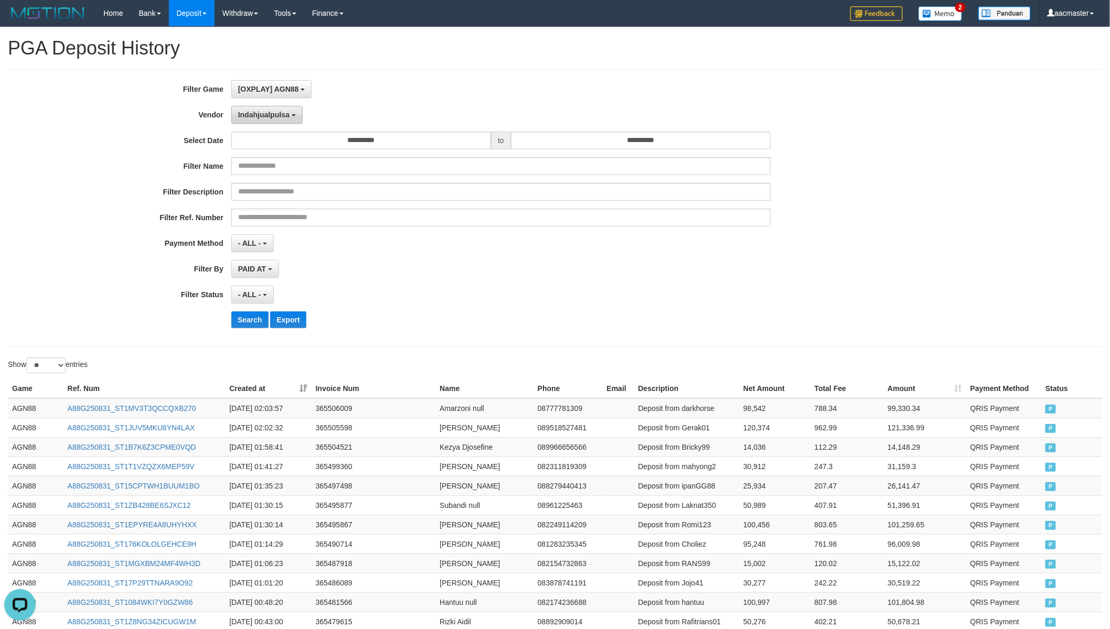
click at [276, 109] on button "Indahjualpulsa" at bounding box center [266, 115] width 71 height 18
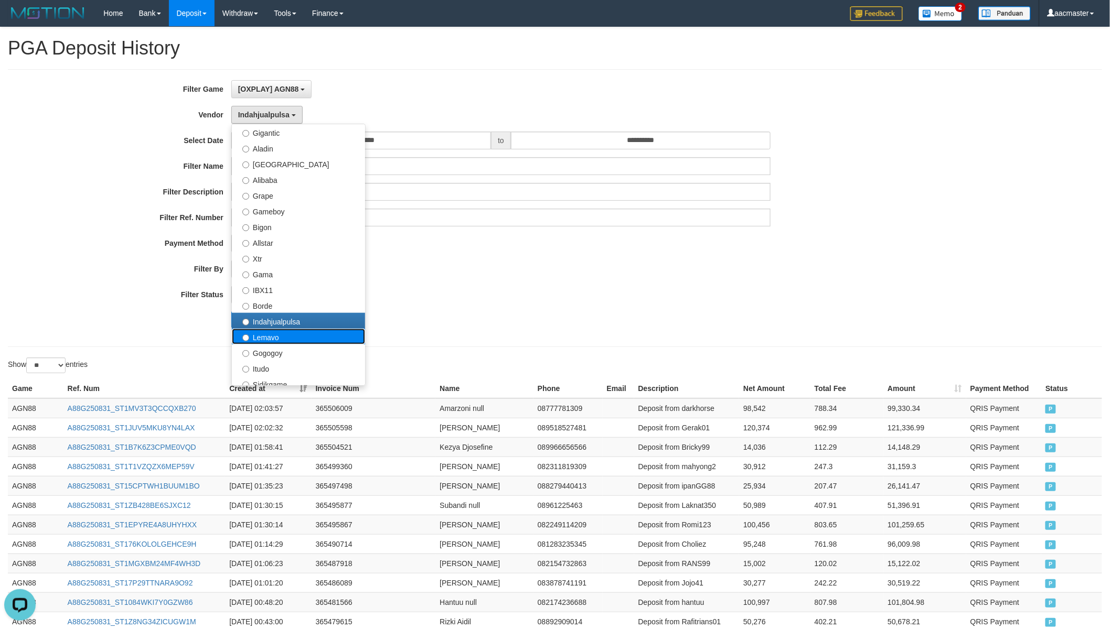
click at [266, 330] on label "Lemavo" at bounding box center [298, 337] width 133 height 16
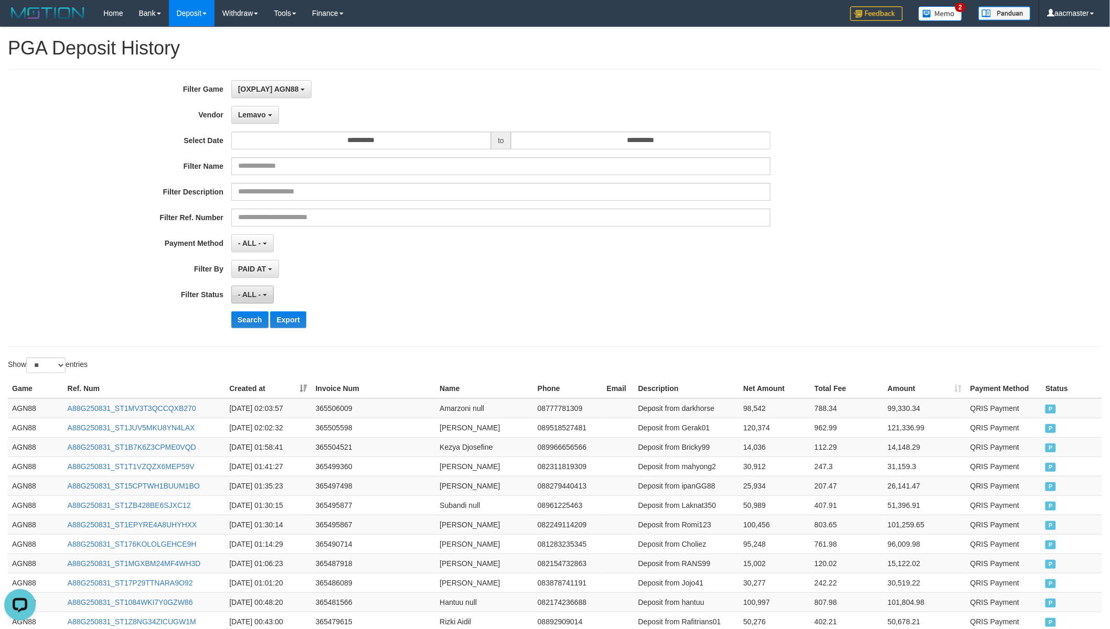
click at [241, 293] on span "- ALL -" at bounding box center [249, 295] width 23 height 8
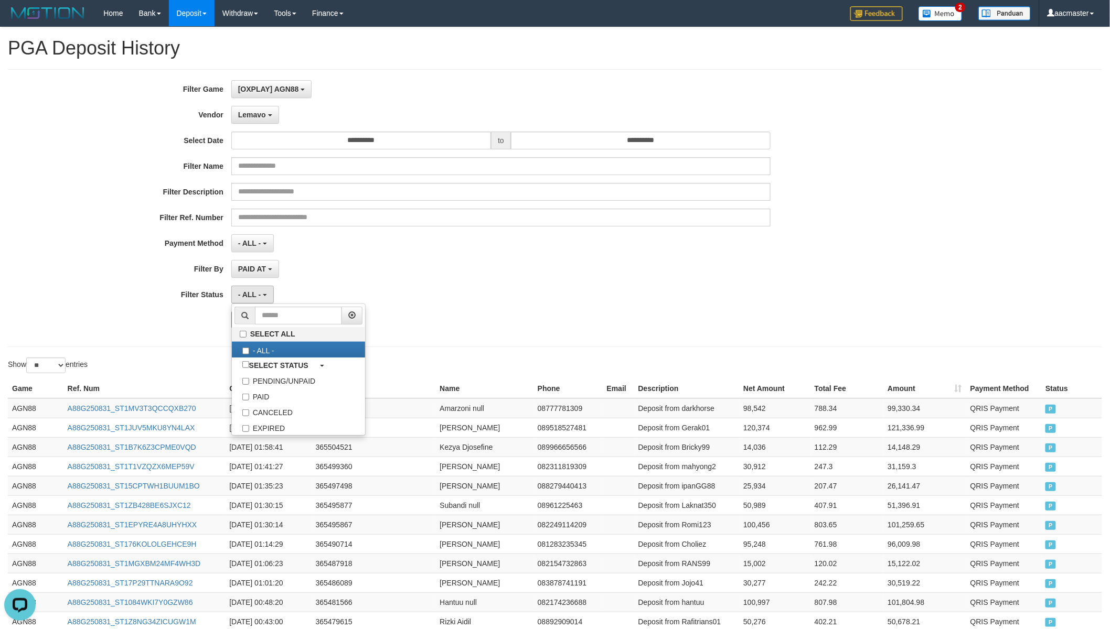
click at [197, 316] on div "Search Export" at bounding box center [462, 320] width 925 height 17
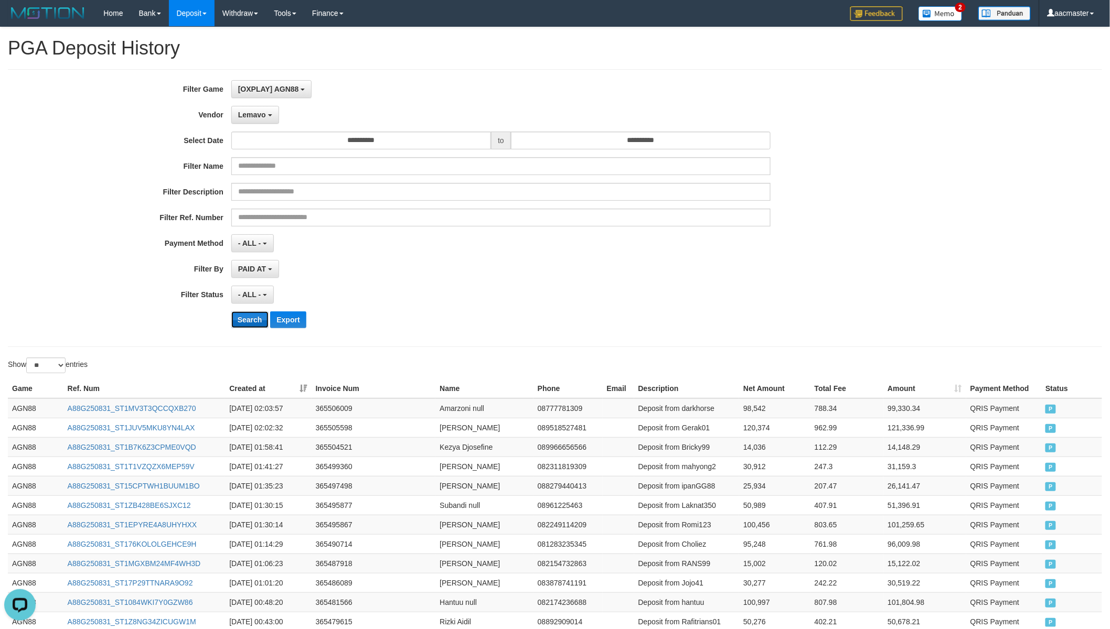
click at [238, 320] on button "Search" at bounding box center [249, 320] width 37 height 17
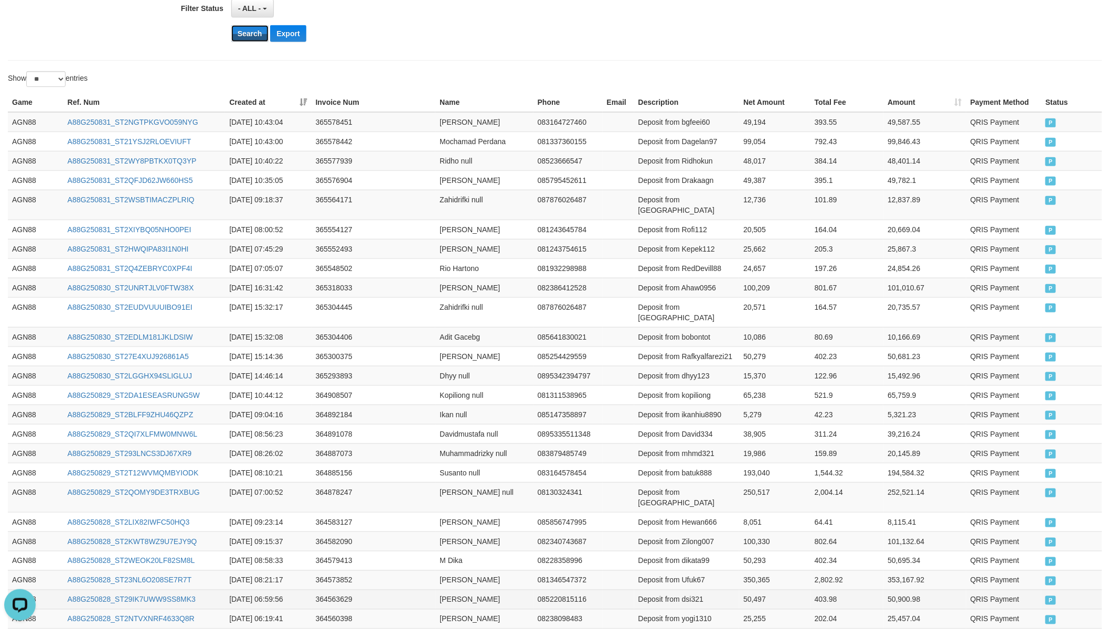
scroll to position [359, 0]
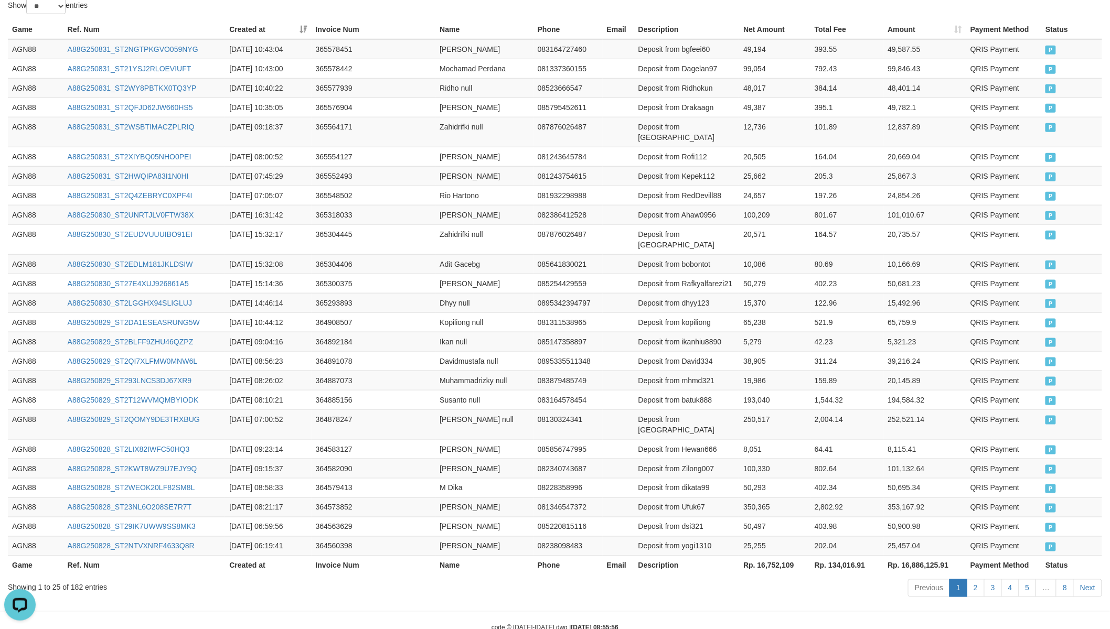
click at [766, 550] on th "Rp. 16,752,109" at bounding box center [774, 565] width 71 height 19
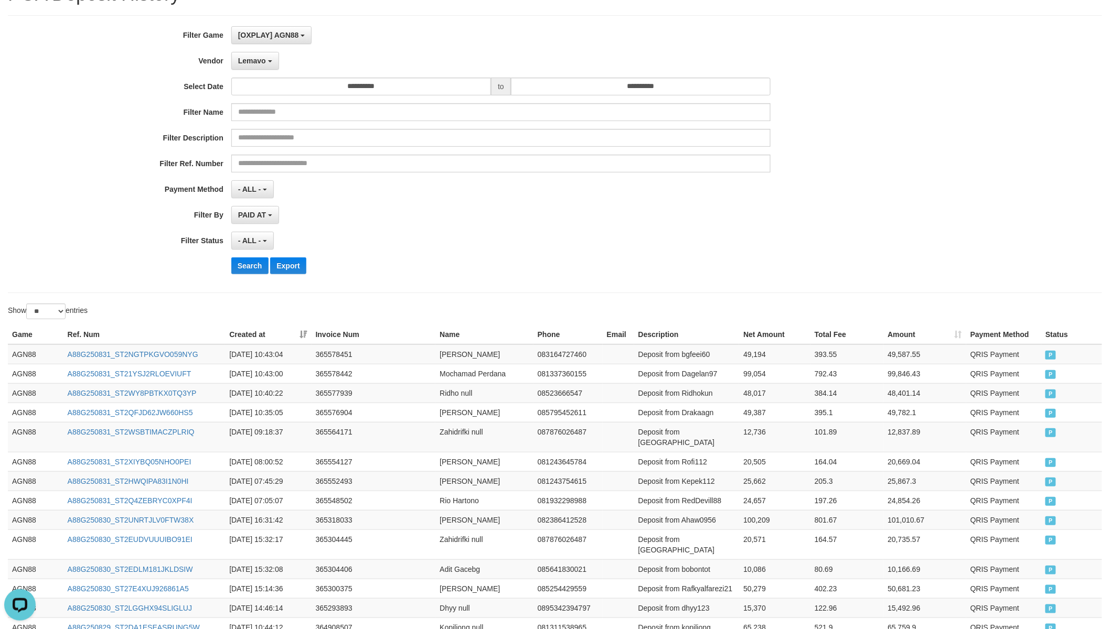
scroll to position [0, 0]
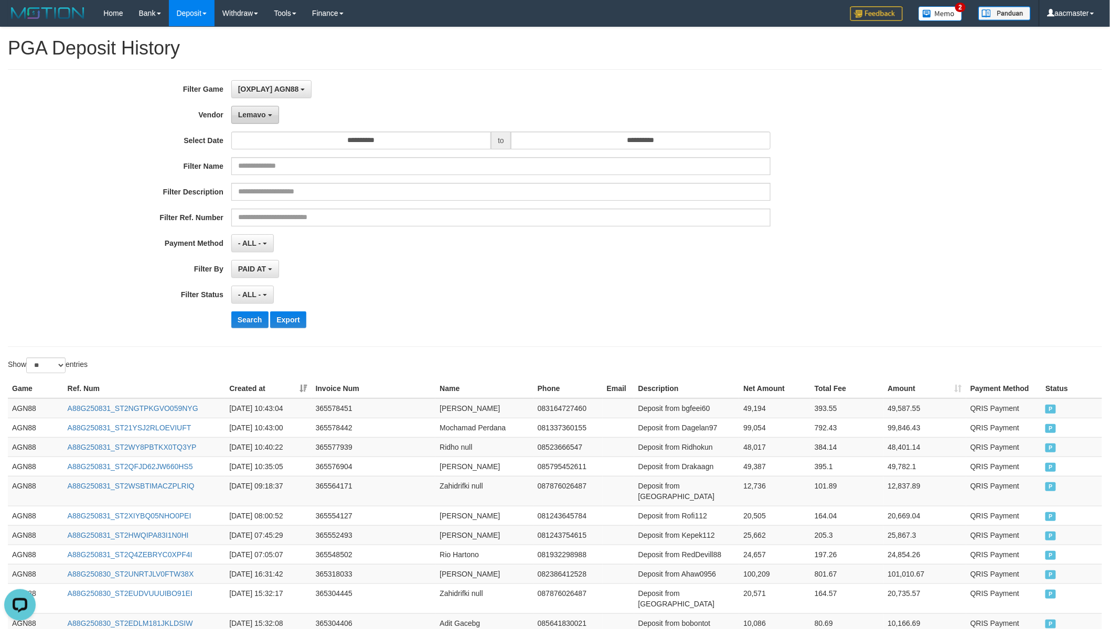
click at [258, 114] on span "Lemavo" at bounding box center [252, 115] width 28 height 8
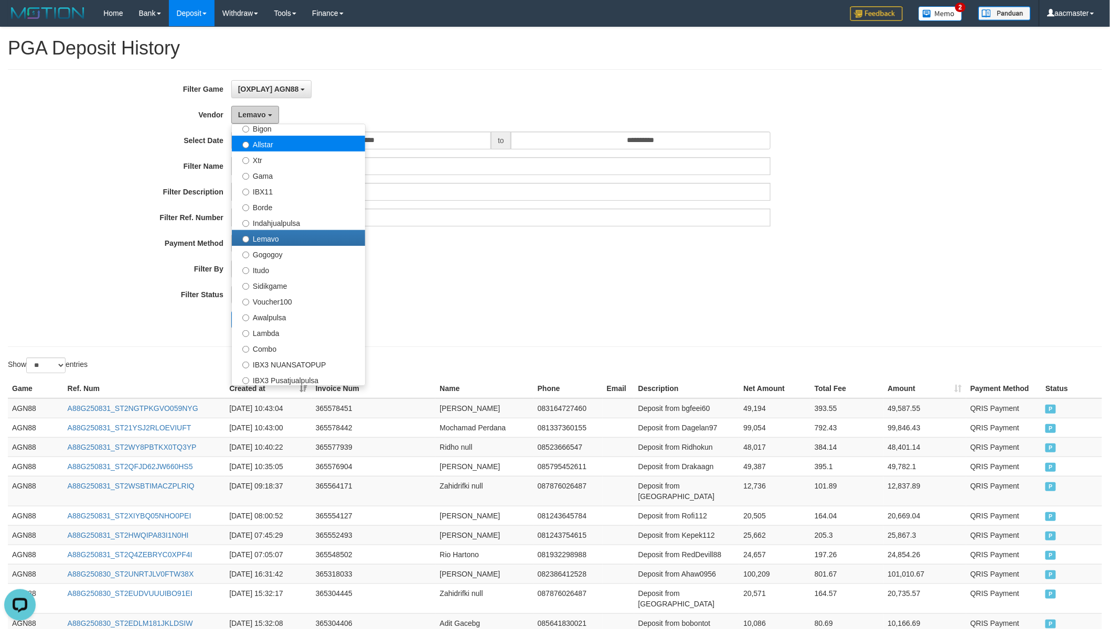
scroll to position [343, 0]
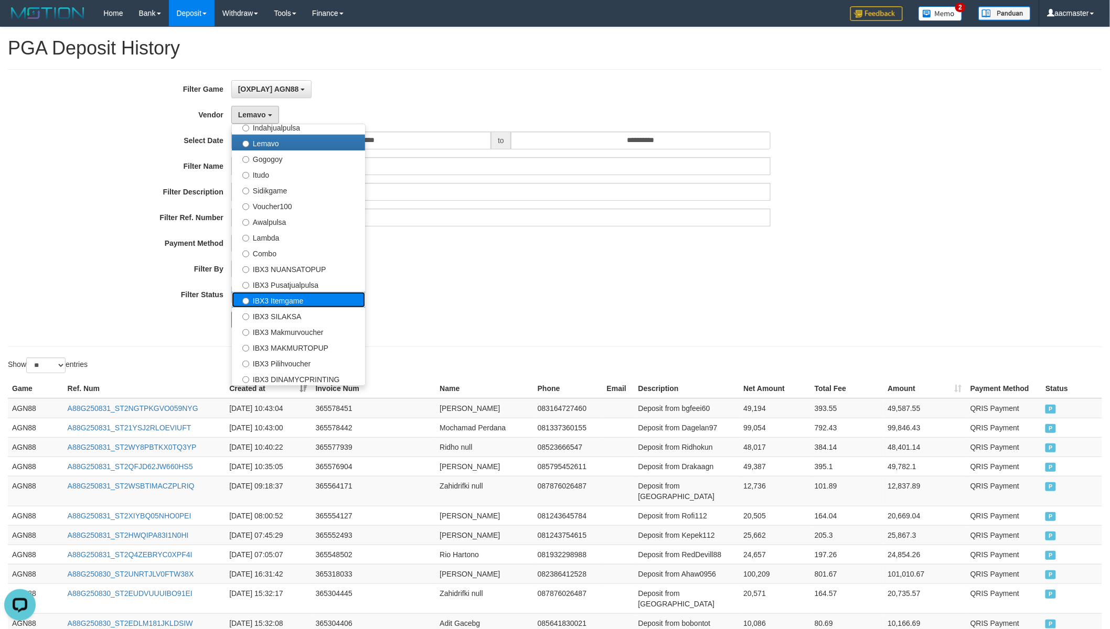
click at [294, 302] on label "IBX3 Itemgame" at bounding box center [298, 300] width 133 height 16
select select "**********"
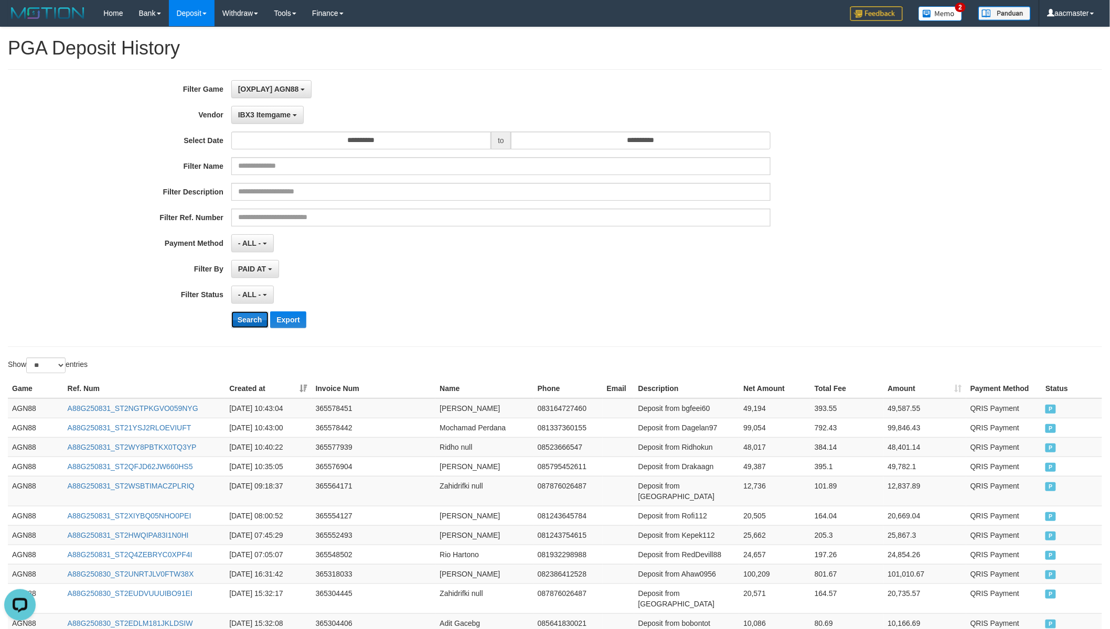
click at [249, 321] on button "Search" at bounding box center [249, 320] width 37 height 17
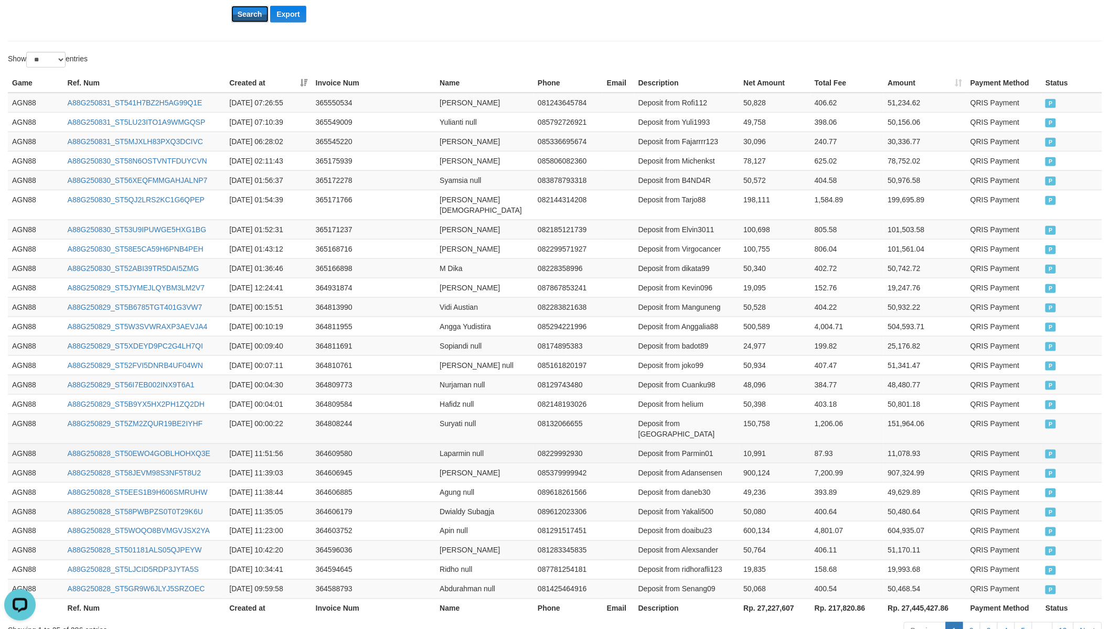
scroll to position [359, 0]
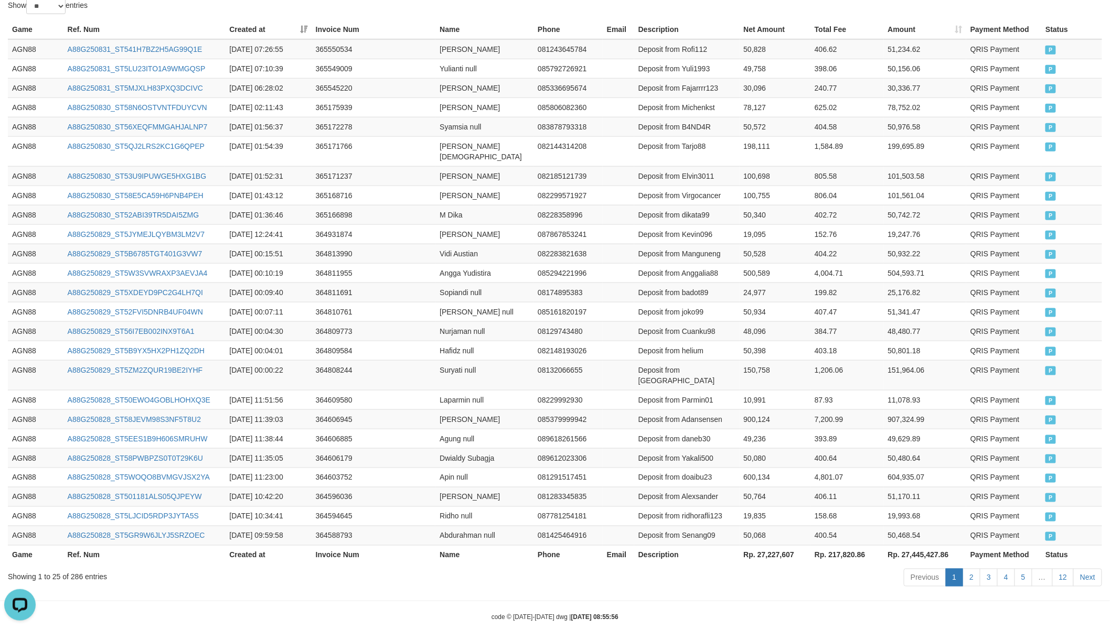
click at [780, 546] on th "Rp. 27,227,607" at bounding box center [775, 555] width 71 height 19
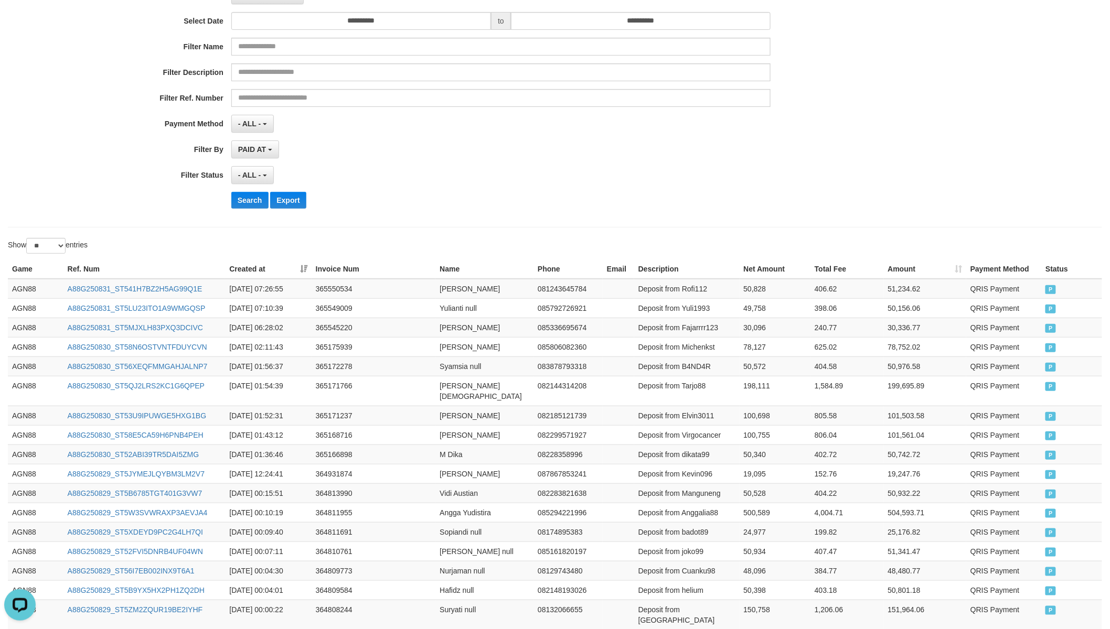
scroll to position [0, 0]
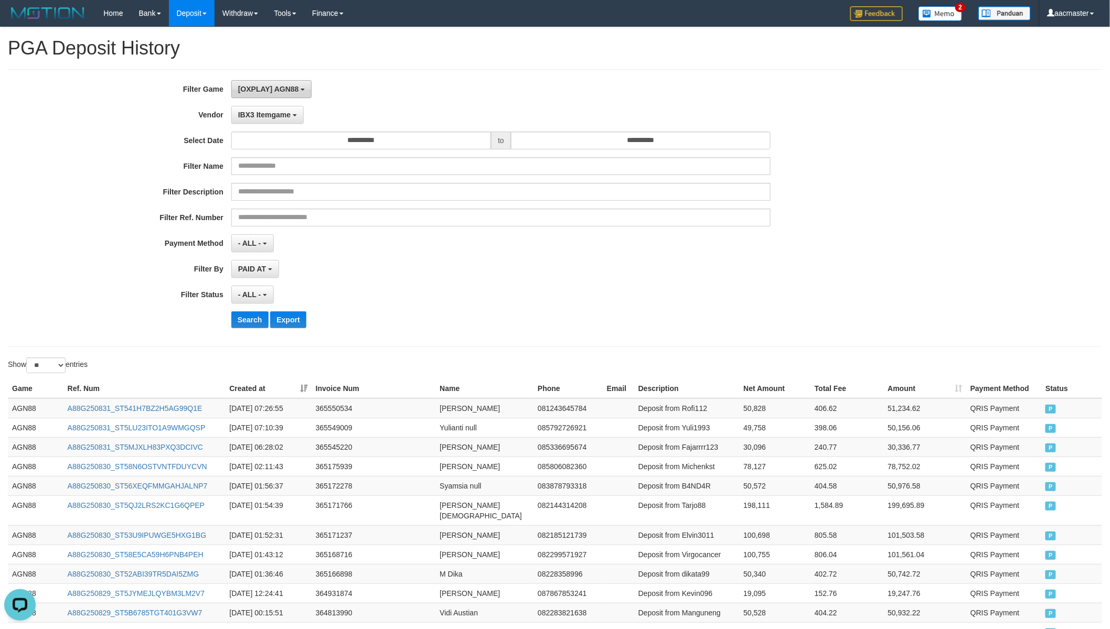
click at [292, 88] on span "[OXPLAY] AGN88" at bounding box center [268, 89] width 61 height 8
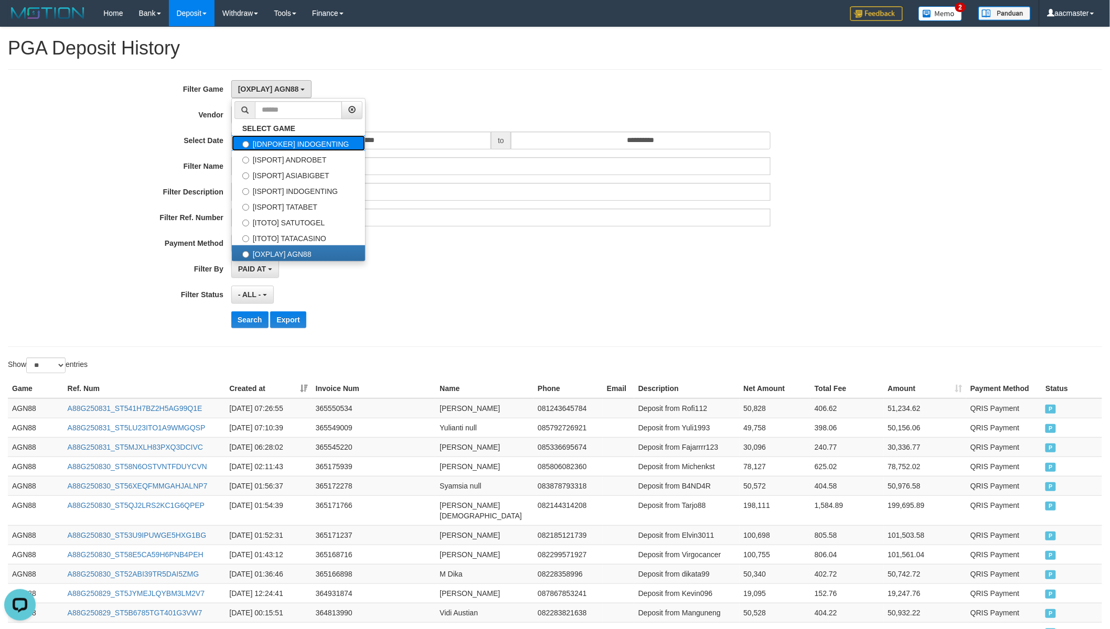
click at [354, 145] on label "[IDNPOKER] INDOGENTING" at bounding box center [298, 143] width 133 height 16
select select "***"
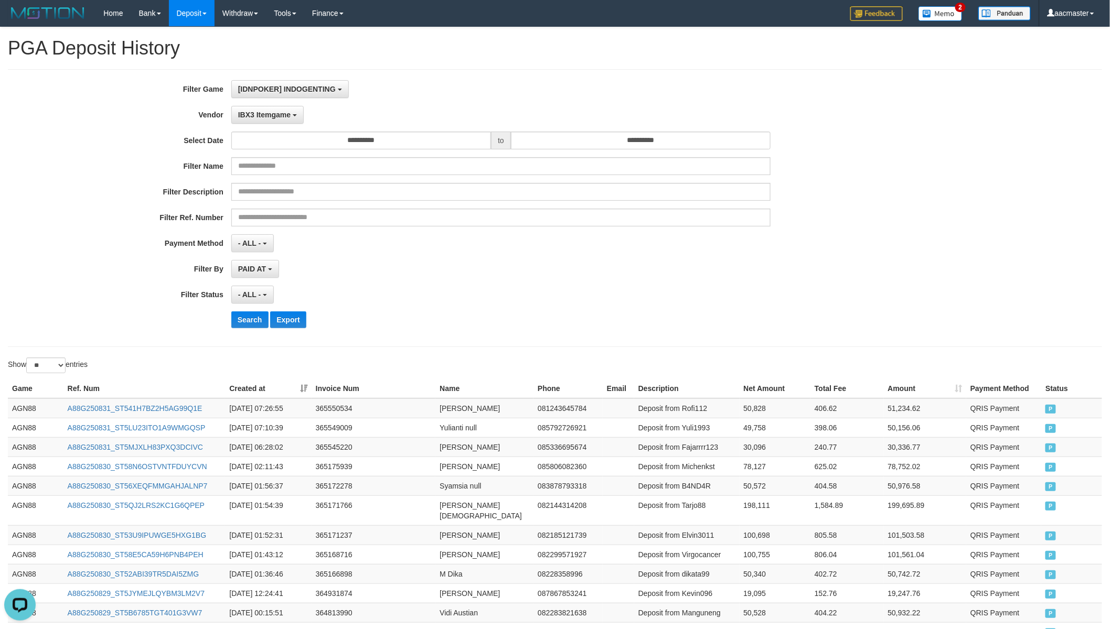
scroll to position [17, 0]
click at [265, 103] on div "**********" at bounding box center [462, 208] width 925 height 256
click at [283, 90] on span "[IDNPOKER] INDOGENTING" at bounding box center [287, 89] width 98 height 8
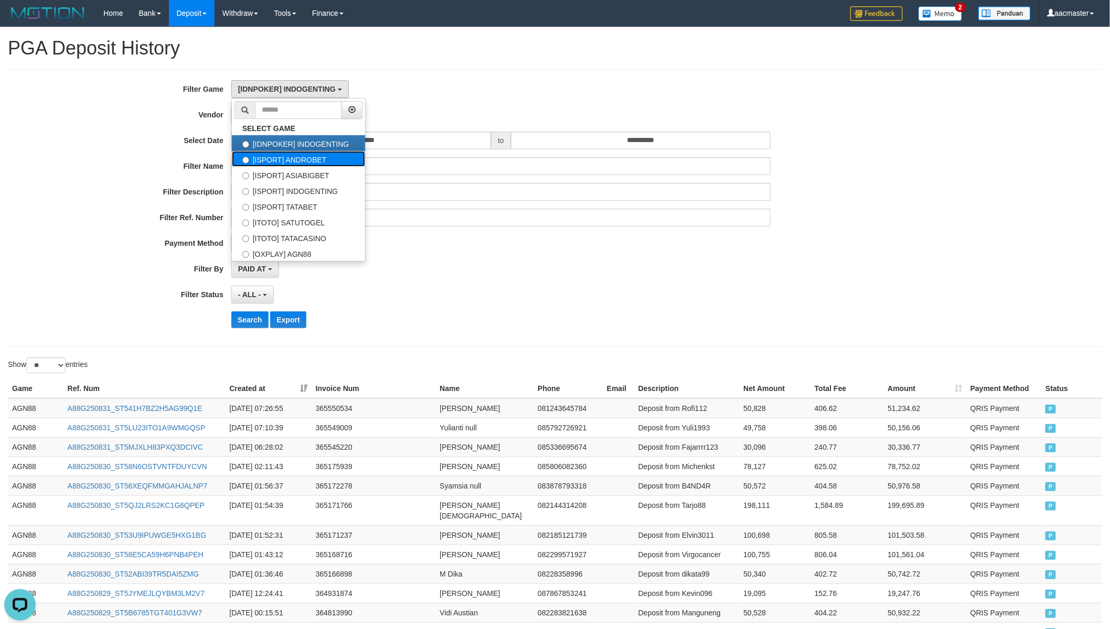
click at [301, 160] on label "[ISPORT] ANDROBET" at bounding box center [298, 159] width 133 height 16
select select "***"
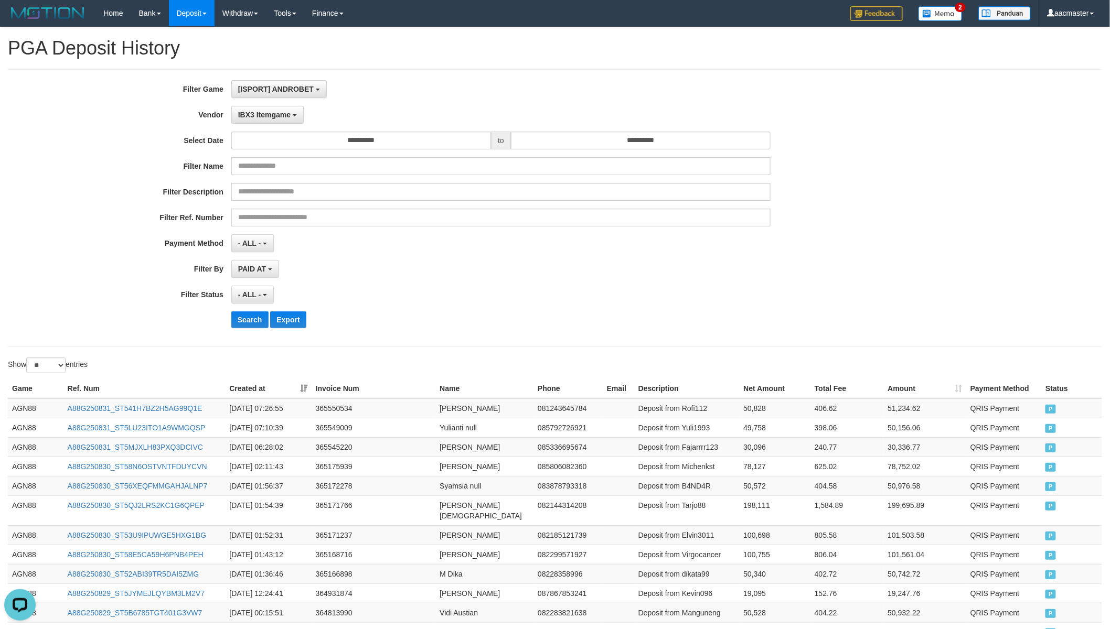
scroll to position [18, 0]
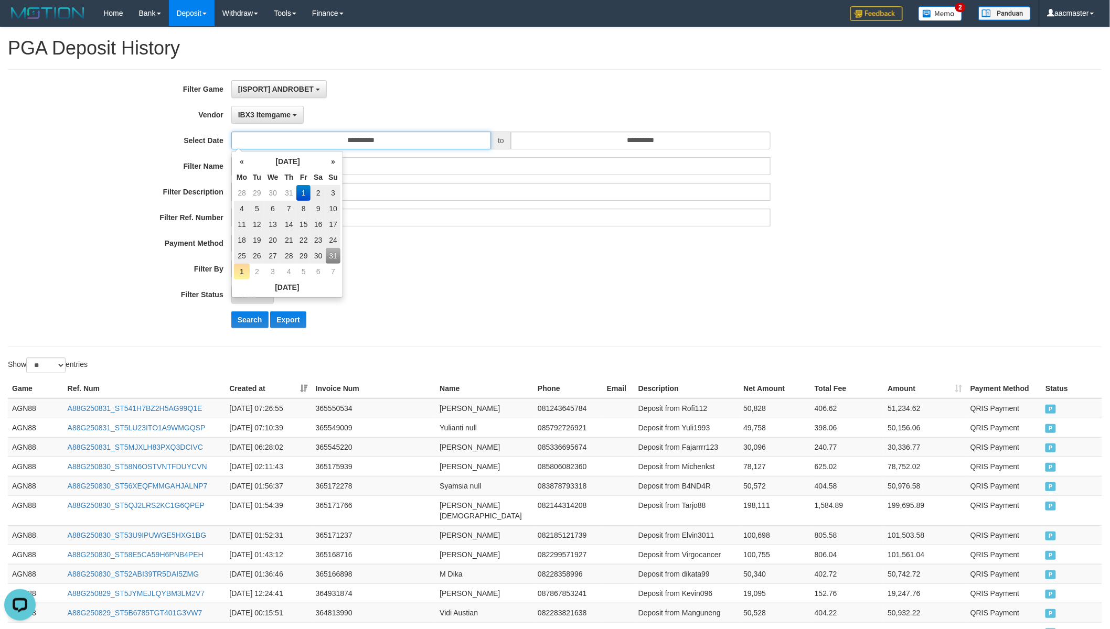
click at [369, 142] on input "**********" at bounding box center [361, 141] width 260 height 18
click at [243, 256] on td "25" at bounding box center [242, 256] width 16 height 16
type input "**********"
click at [575, 78] on div "**********" at bounding box center [555, 208] width 1094 height 278
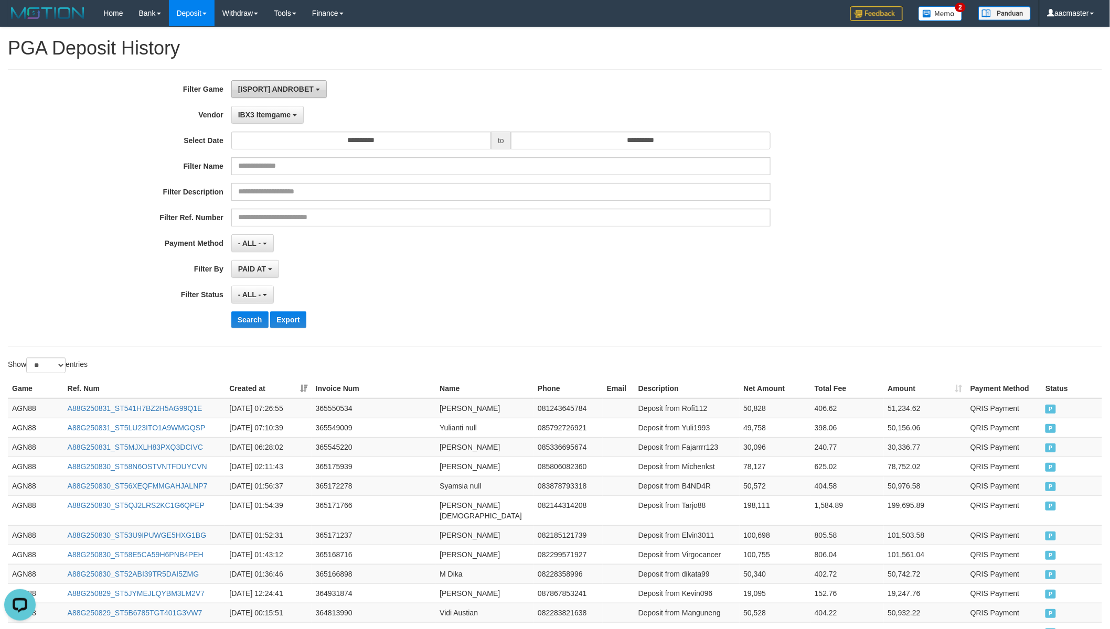
click at [301, 85] on span "[ISPORT] ANDROBET" at bounding box center [276, 89] width 76 height 8
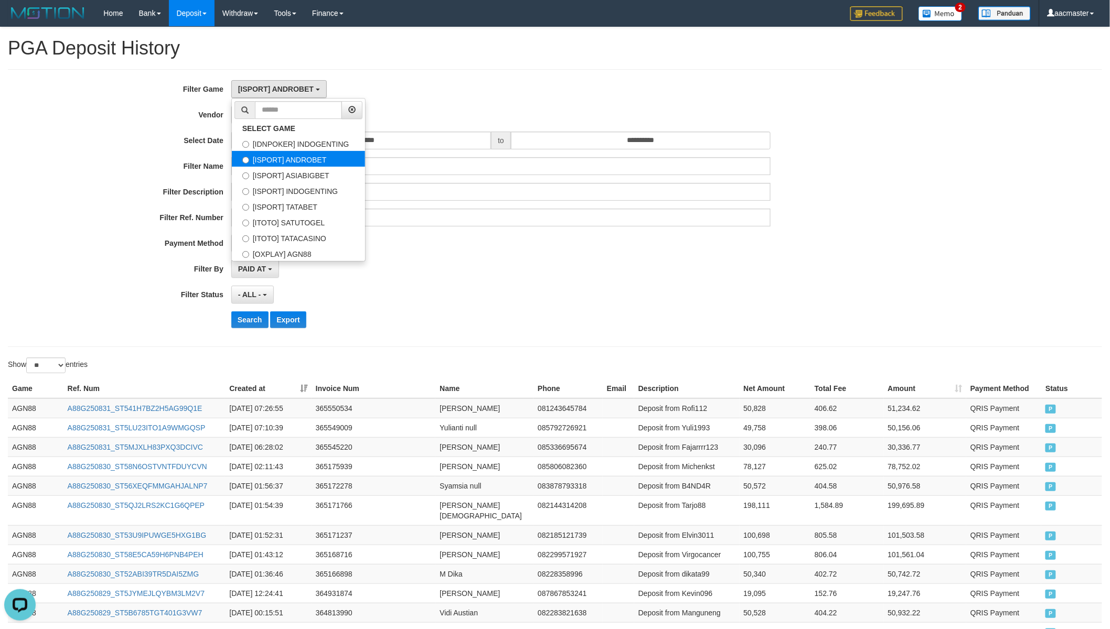
click at [322, 157] on label "[ISPORT] ANDROBET" at bounding box center [298, 159] width 133 height 16
click at [451, 75] on div "**********" at bounding box center [555, 208] width 1094 height 278
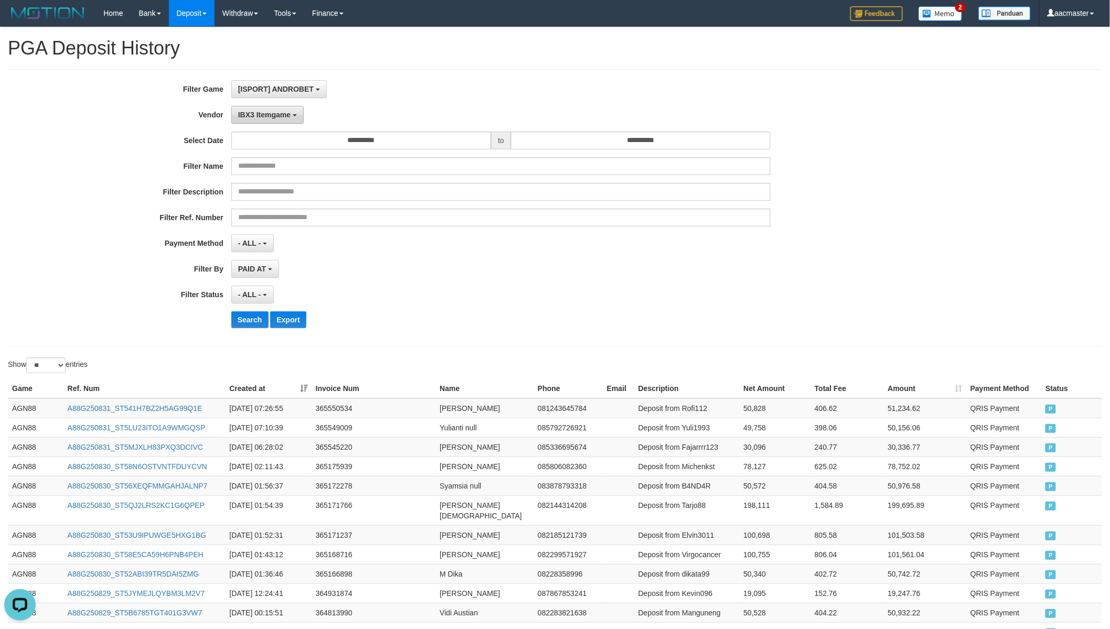
click at [244, 116] on span "IBX3 Itemgame" at bounding box center [264, 115] width 52 height 8
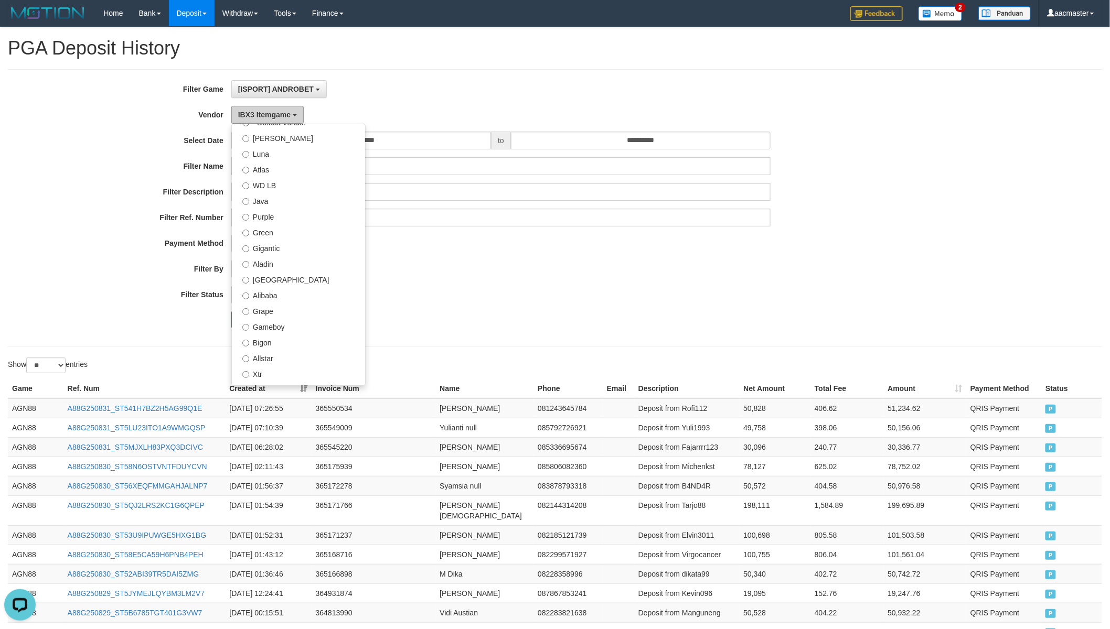
scroll to position [0, 0]
click at [282, 297] on label "Aladin" at bounding box center [298, 297] width 133 height 16
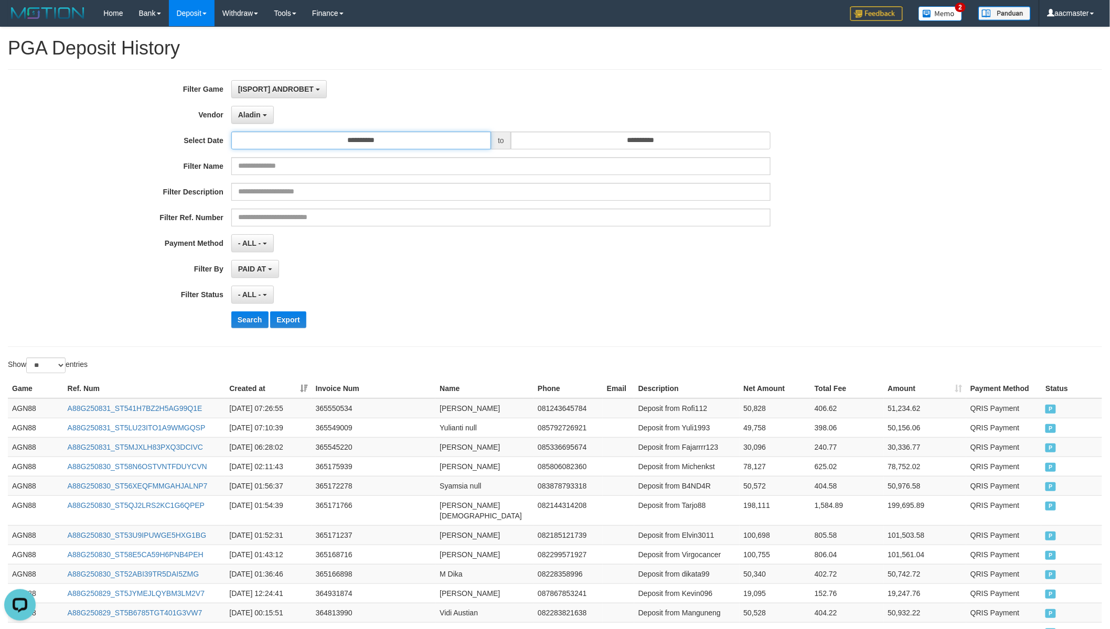
click at [355, 141] on input "**********" at bounding box center [361, 141] width 260 height 18
click at [242, 253] on td "25" at bounding box center [242, 256] width 16 height 16
click at [532, 141] on input "**********" at bounding box center [641, 141] width 260 height 18
drag, startPoint x: 611, startPoint y: 250, endPoint x: 425, endPoint y: 298, distance: 192.4
click at [610, 250] on td "31" at bounding box center [613, 256] width 15 height 16
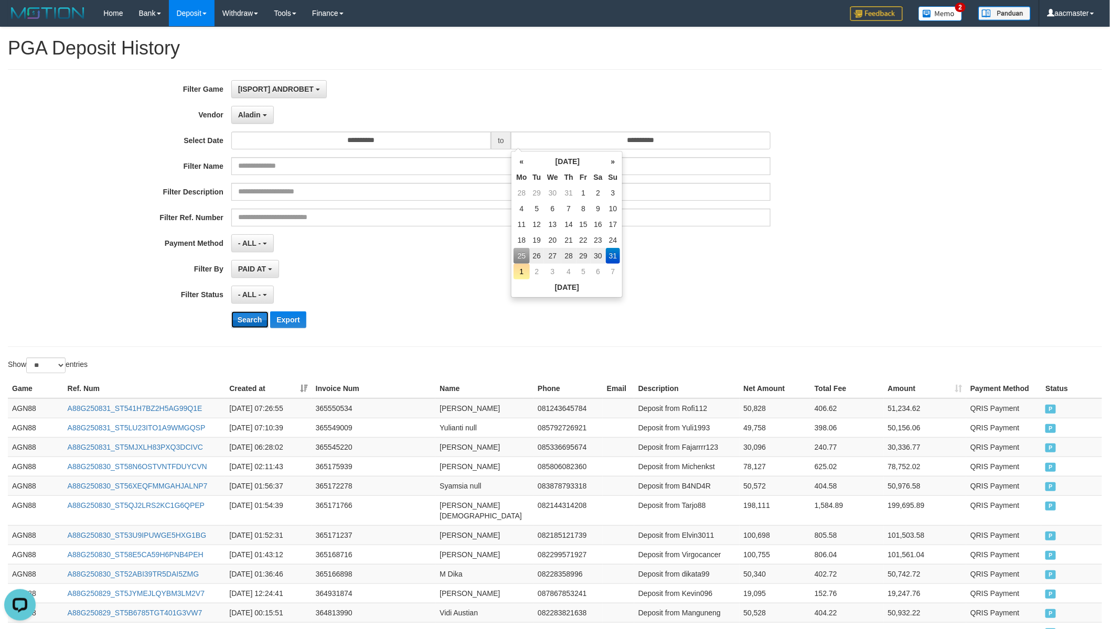
drag, startPoint x: 250, startPoint y: 317, endPoint x: 259, endPoint y: 315, distance: 8.7
click at [251, 317] on button "Search" at bounding box center [249, 320] width 37 height 17
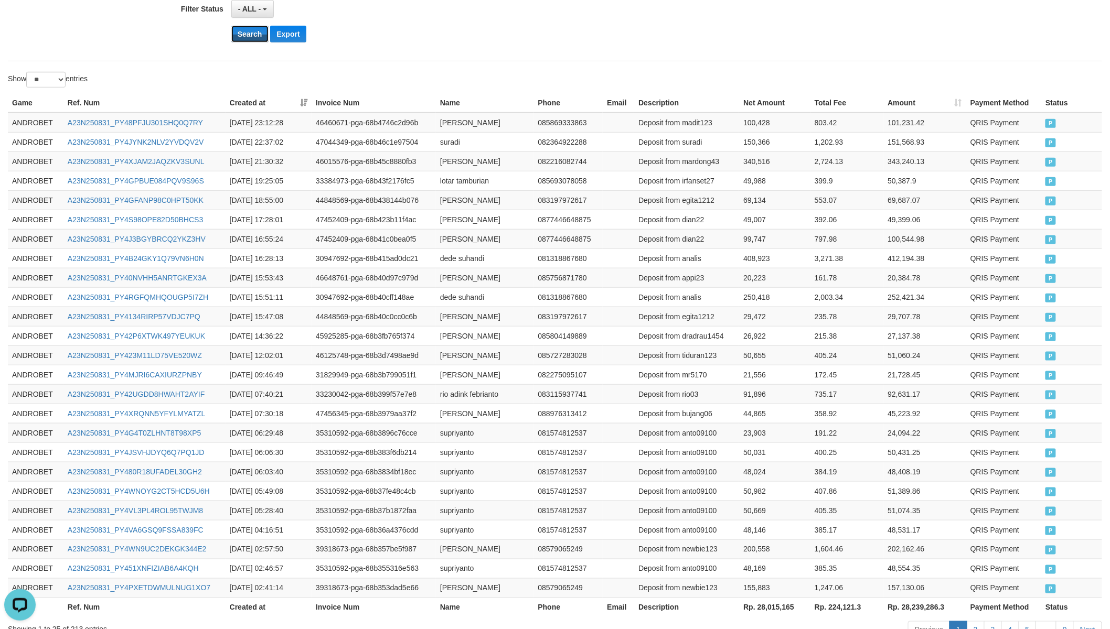
scroll to position [359, 0]
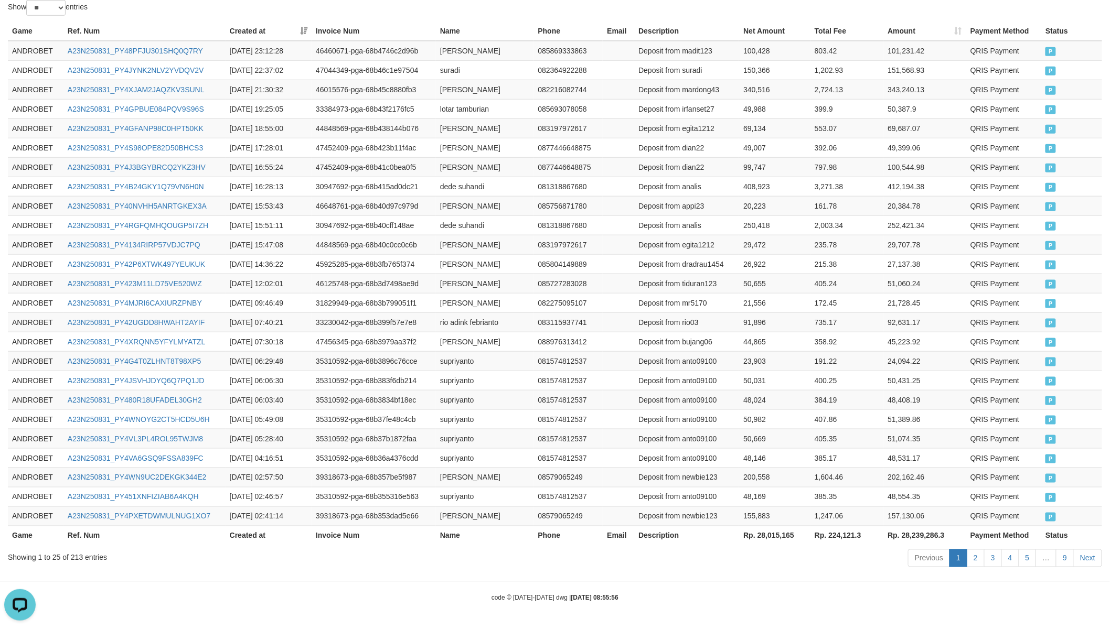
click at [782, 527] on th "Rp. 28,015,165" at bounding box center [774, 535] width 71 height 19
click at [782, 531] on th "Rp. 28,015,165" at bounding box center [774, 535] width 71 height 19
drag, startPoint x: 782, startPoint y: 531, endPoint x: 769, endPoint y: 522, distance: 15.4
click at [782, 531] on th "Rp. 28,015,165" at bounding box center [774, 535] width 71 height 19
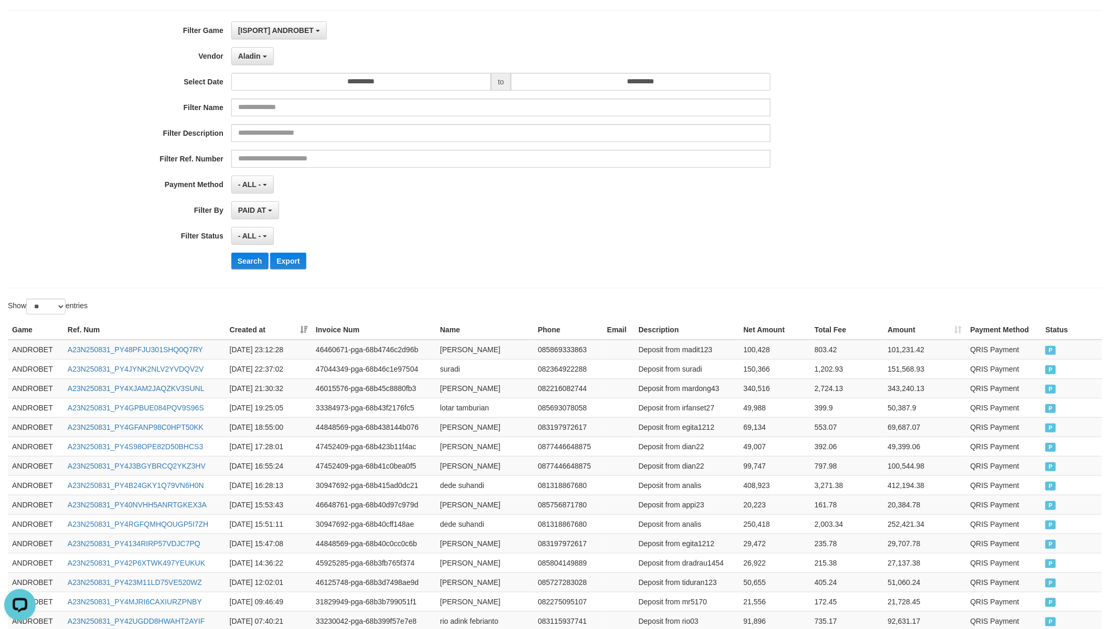
scroll to position [0, 0]
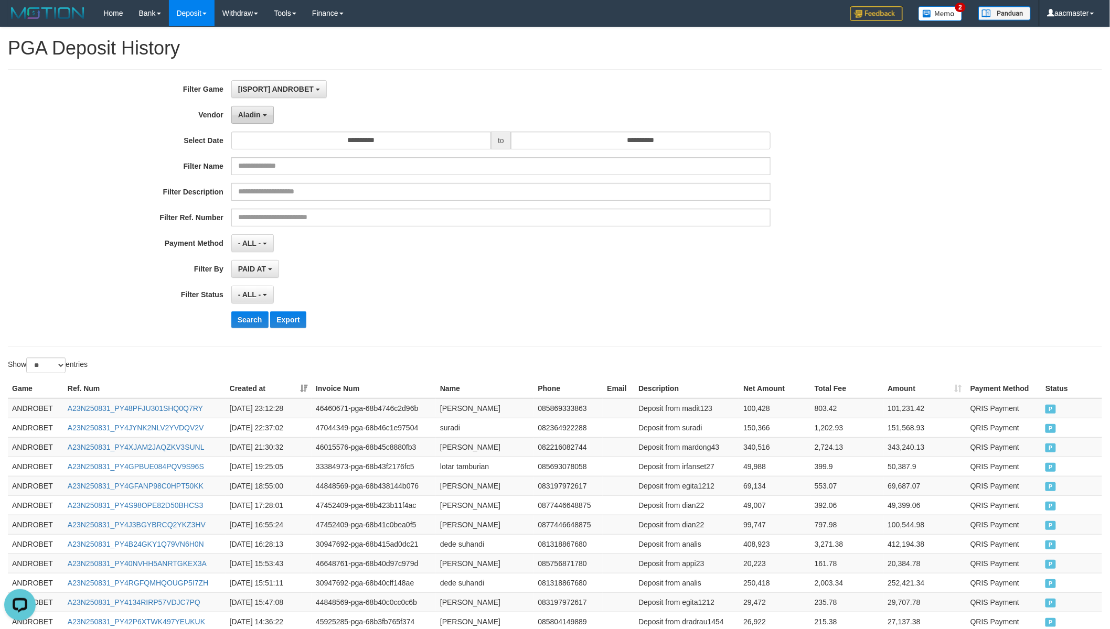
click at [234, 108] on button "Aladin" at bounding box center [252, 115] width 42 height 18
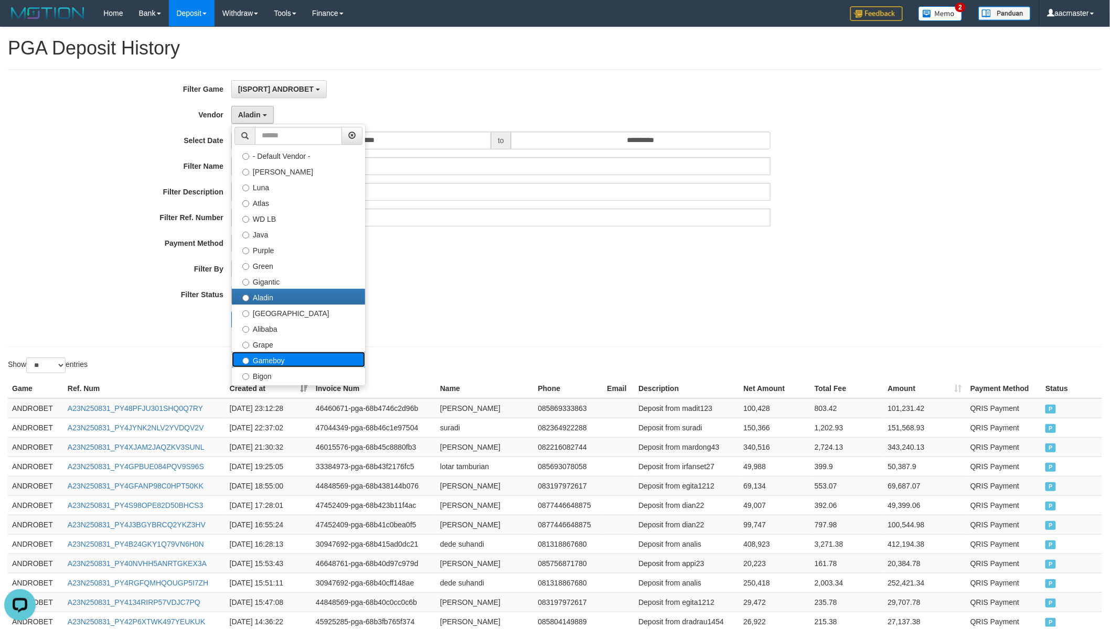
click at [282, 359] on label "Gameboy" at bounding box center [298, 360] width 133 height 16
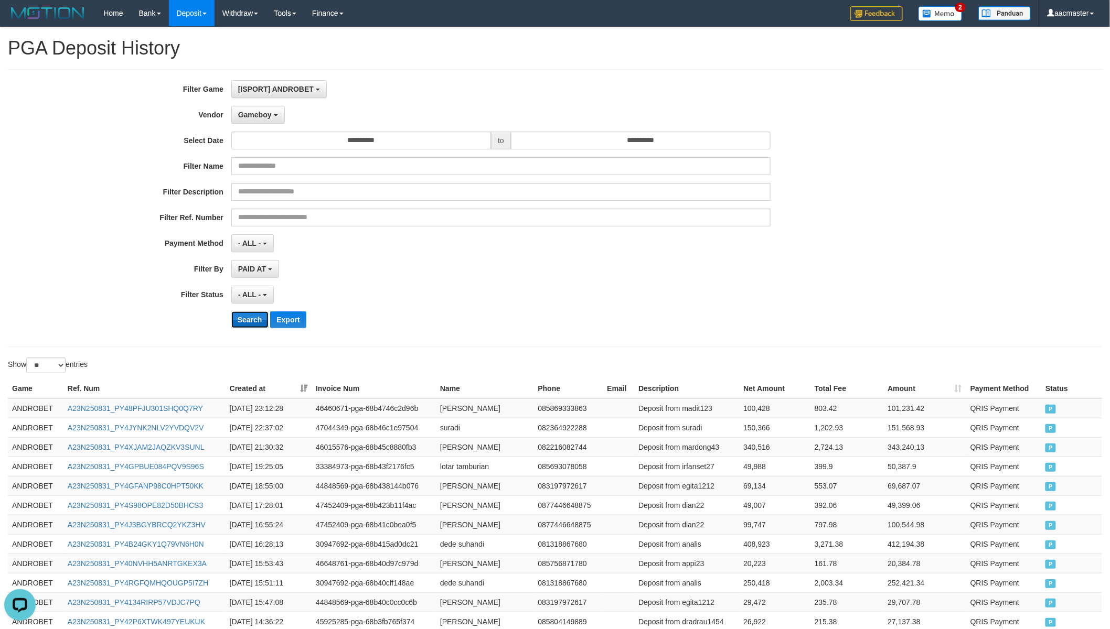
click at [250, 314] on button "Search" at bounding box center [249, 320] width 37 height 17
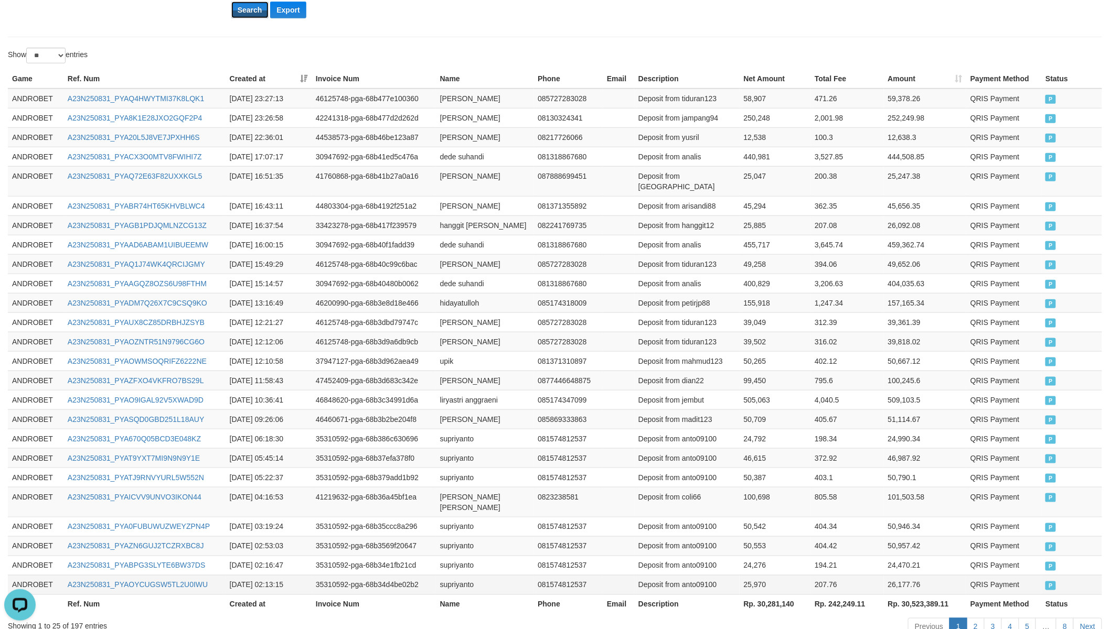
scroll to position [380, 0]
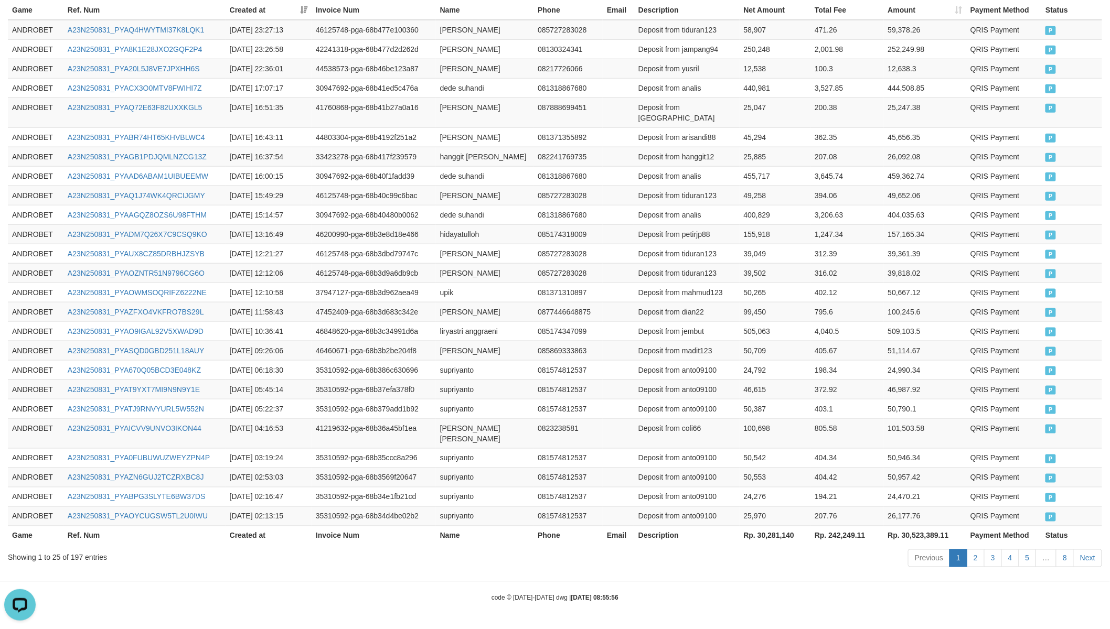
click at [778, 538] on th "Rp. 30,281,140" at bounding box center [775, 535] width 71 height 19
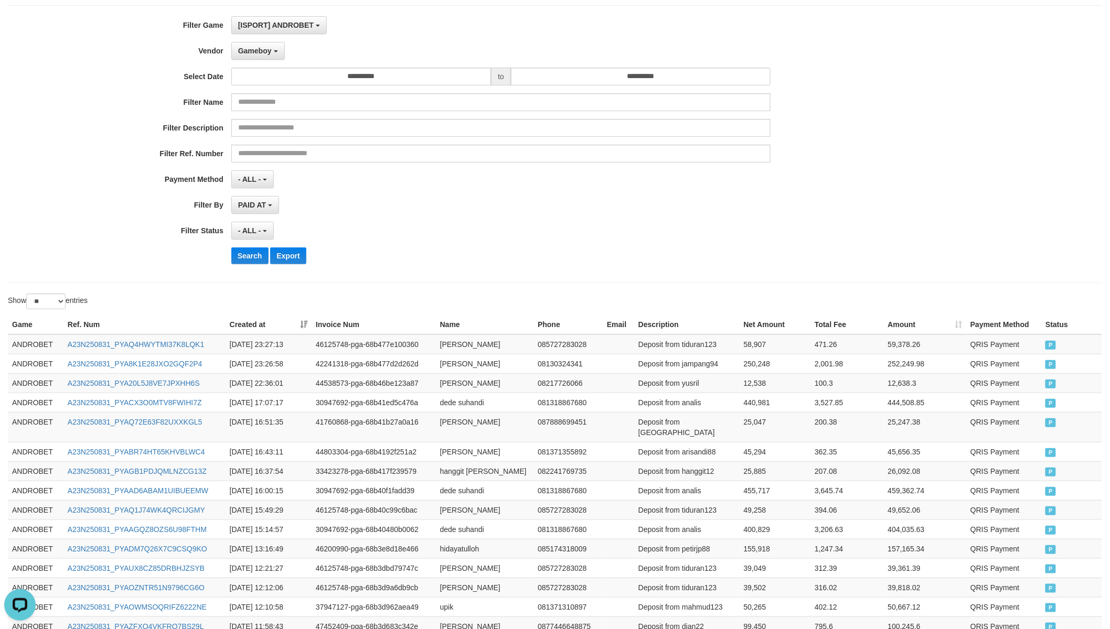
scroll to position [0, 0]
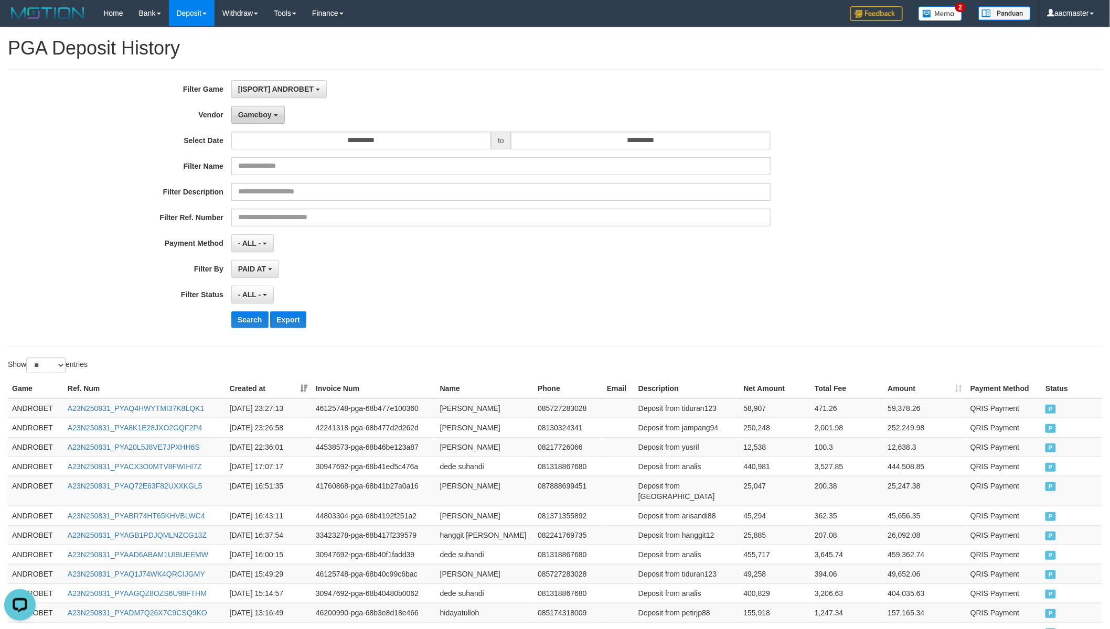
click at [252, 109] on button "Gameboy" at bounding box center [258, 115] width 54 height 18
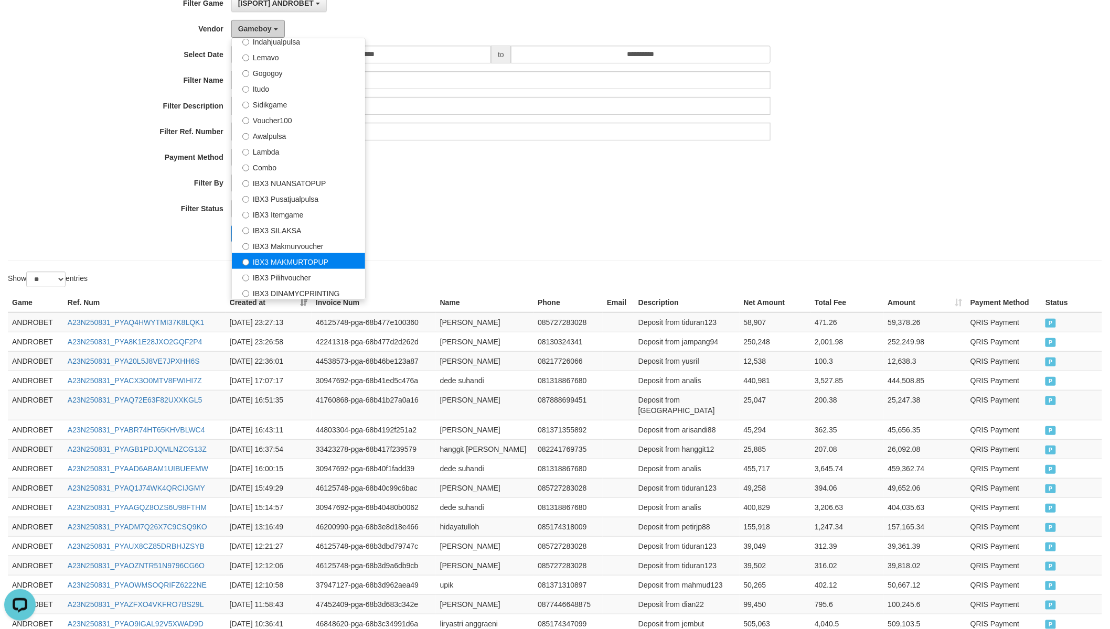
scroll to position [194, 0]
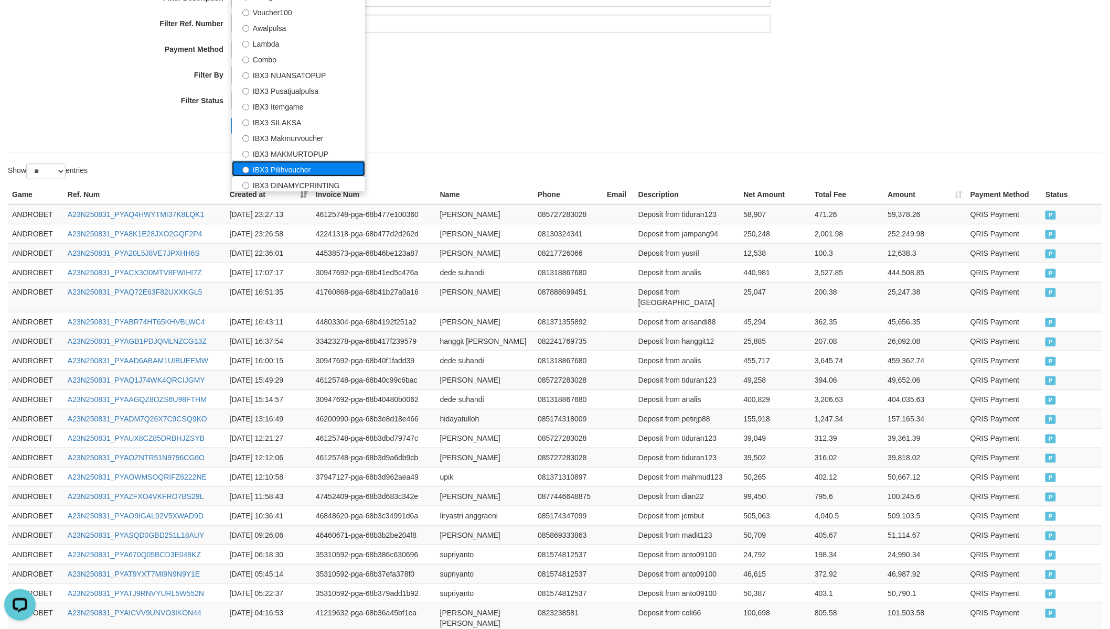
click at [296, 168] on label "IBX3 Pilihvoucher" at bounding box center [298, 169] width 133 height 16
select select "**********"
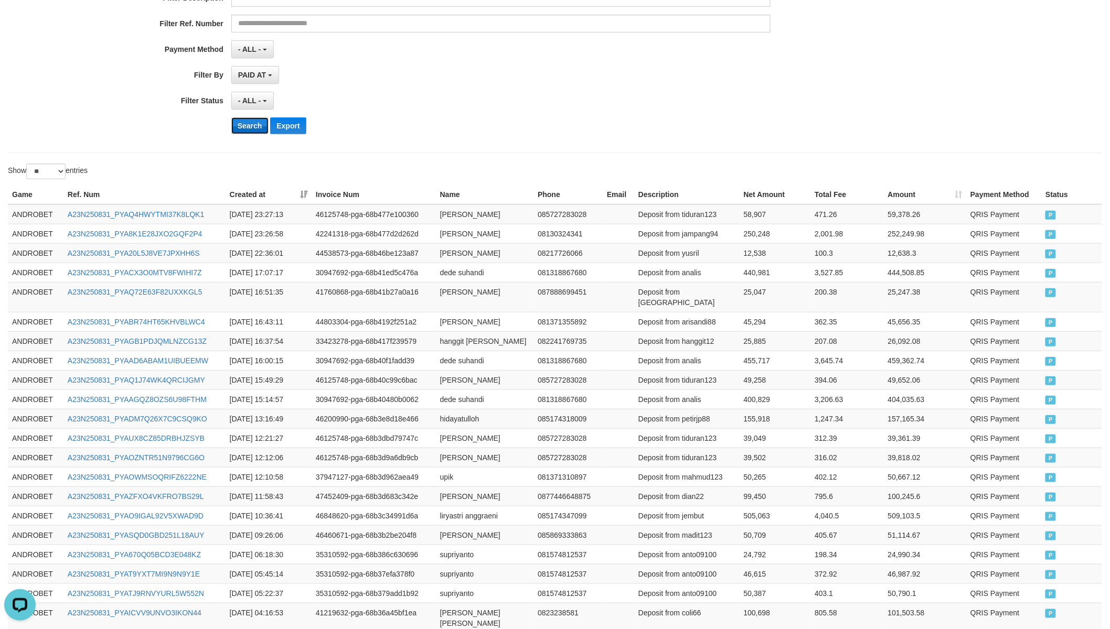
click at [259, 127] on button "Search" at bounding box center [249, 125] width 37 height 17
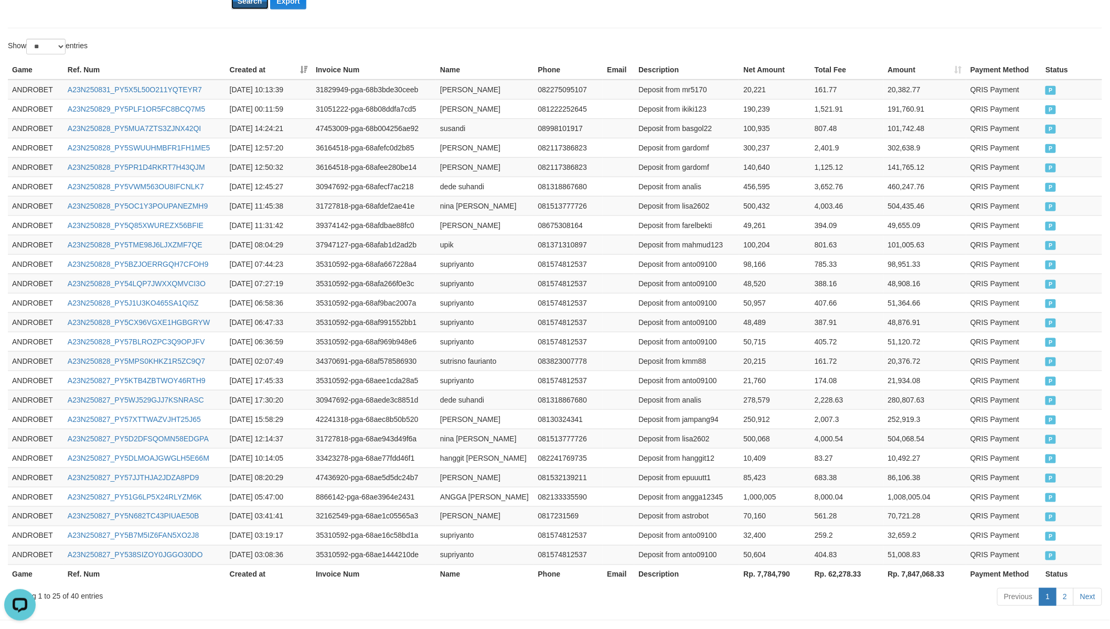
scroll to position [359, 0]
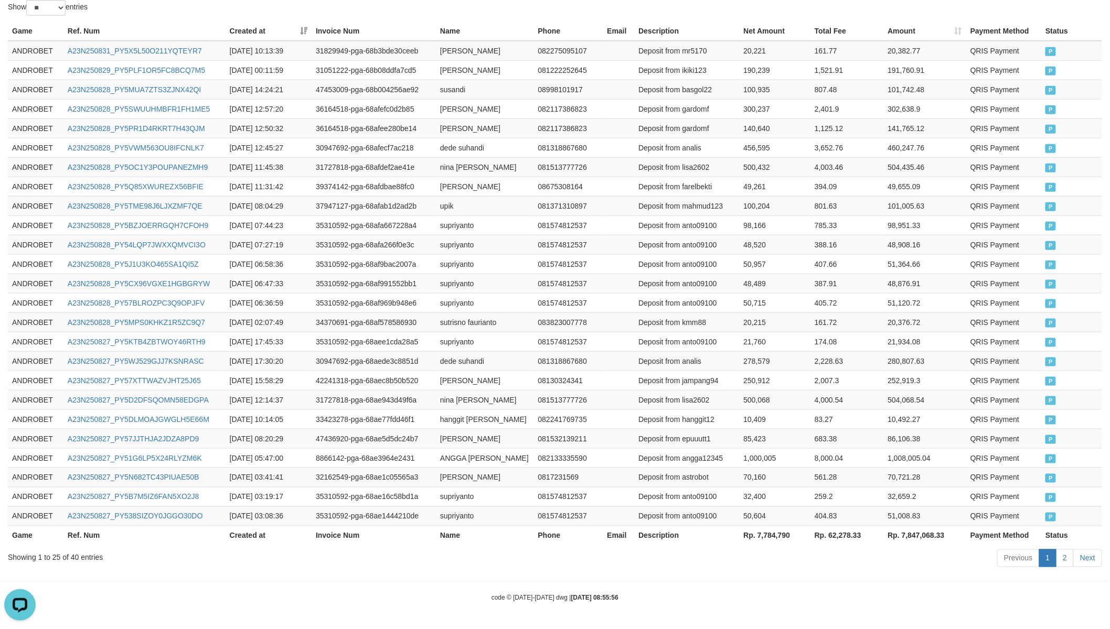
click at [773, 538] on th "Rp. 7,784,790" at bounding box center [774, 535] width 71 height 19
click at [774, 538] on th "Rp. 7,784,790" at bounding box center [774, 535] width 71 height 19
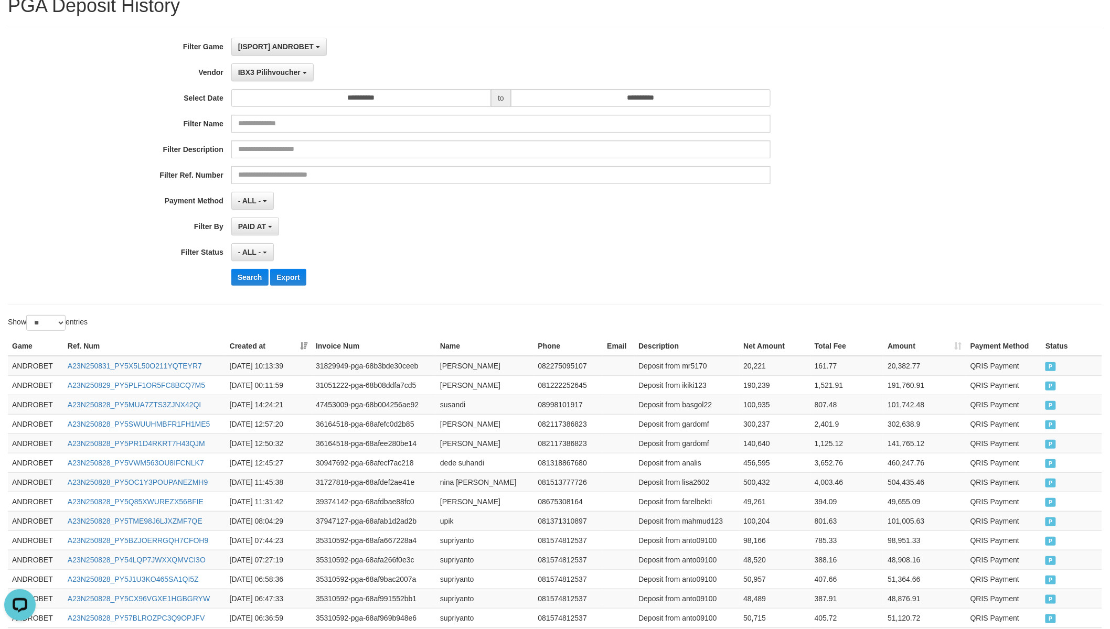
scroll to position [0, 0]
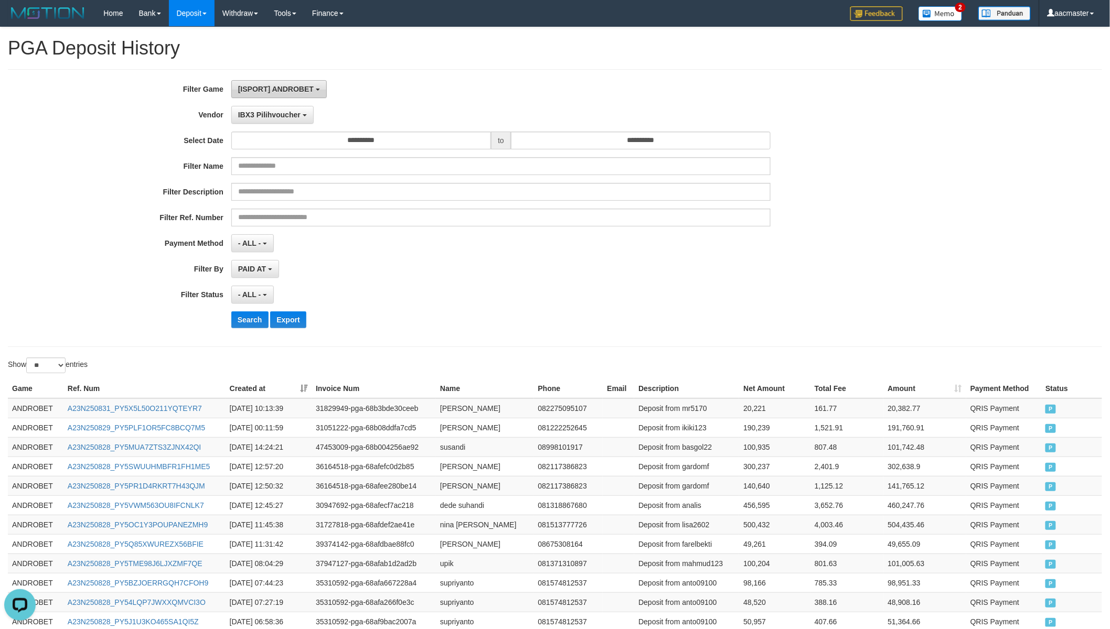
click at [295, 85] on span "[ISPORT] ANDROBET" at bounding box center [276, 89] width 76 height 8
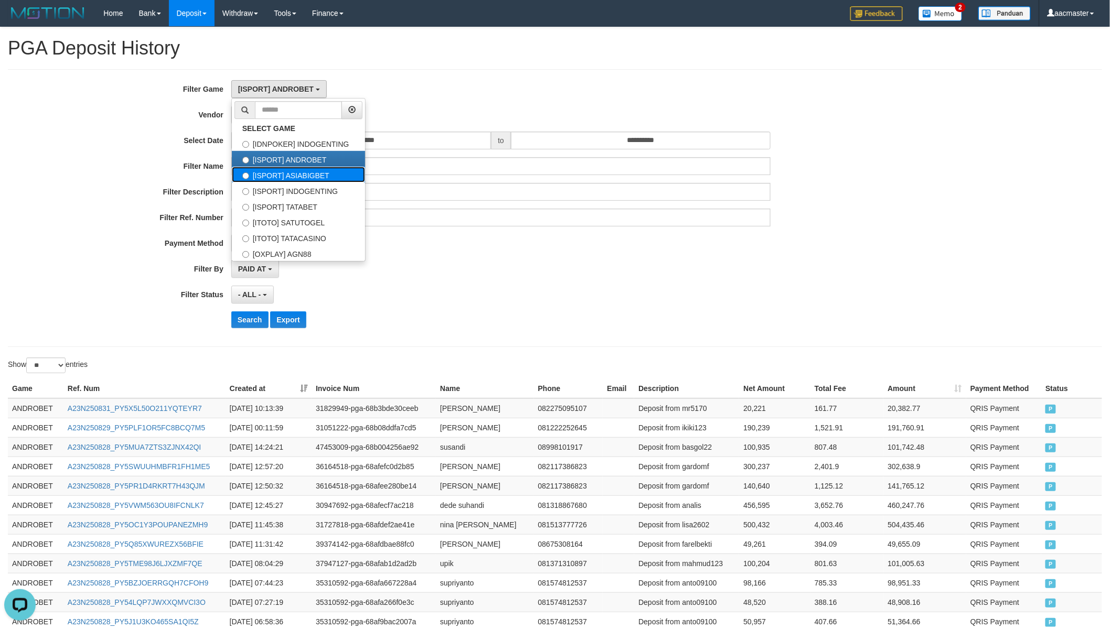
click at [328, 173] on label "[ISPORT] ASIABIGBET" at bounding box center [298, 175] width 133 height 16
select select "***"
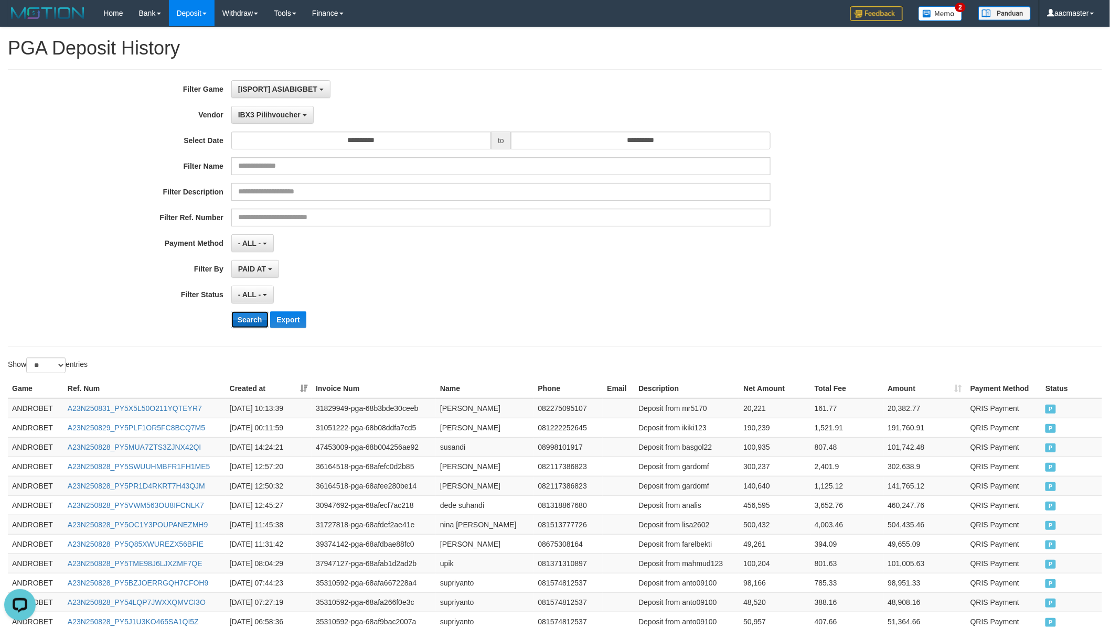
click at [262, 322] on button "Search" at bounding box center [249, 320] width 37 height 17
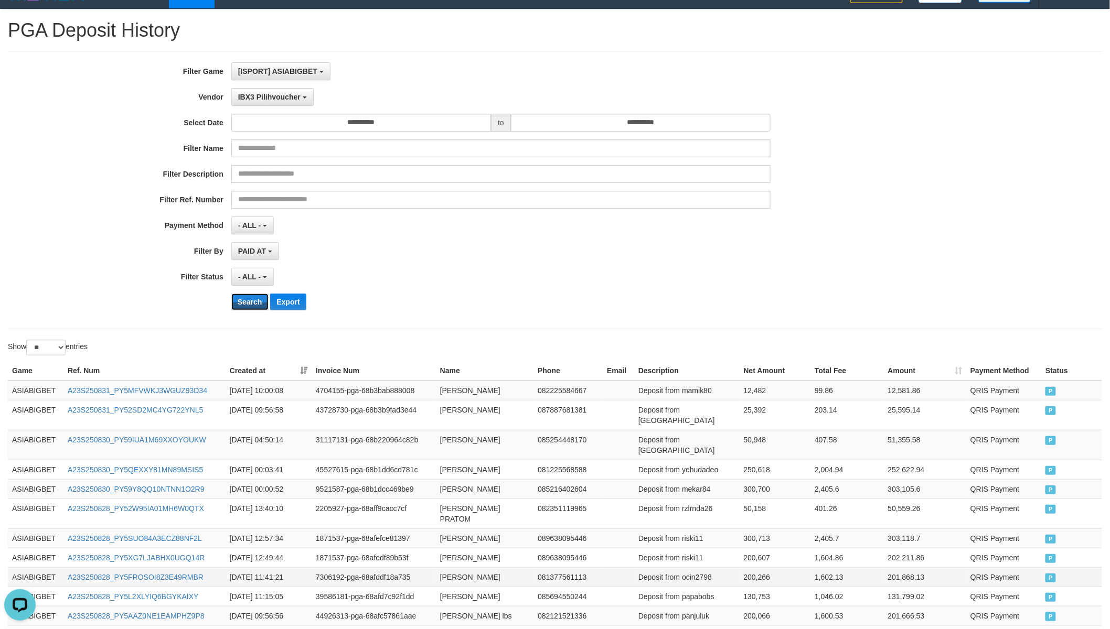
scroll to position [391, 0]
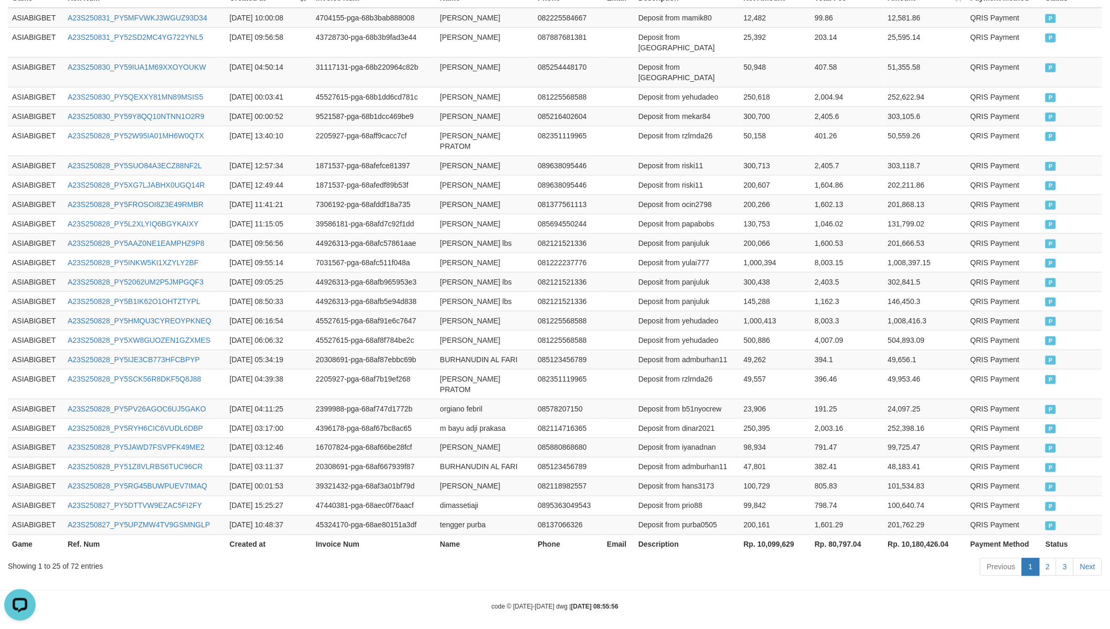
click at [771, 535] on th "Rp. 10,099,629" at bounding box center [775, 544] width 71 height 19
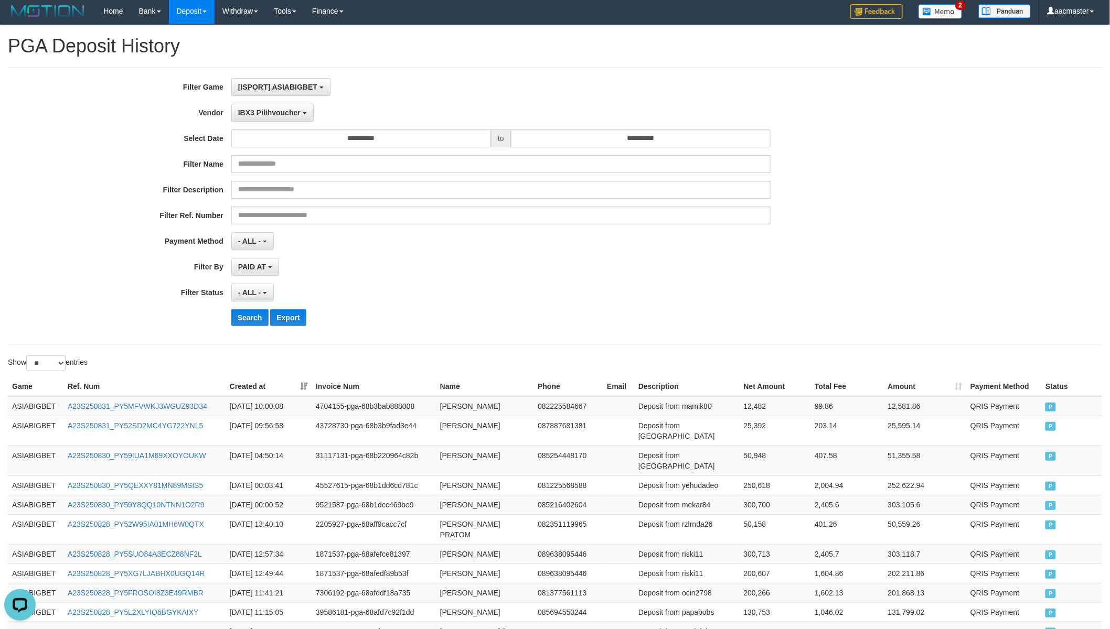
scroll to position [0, 0]
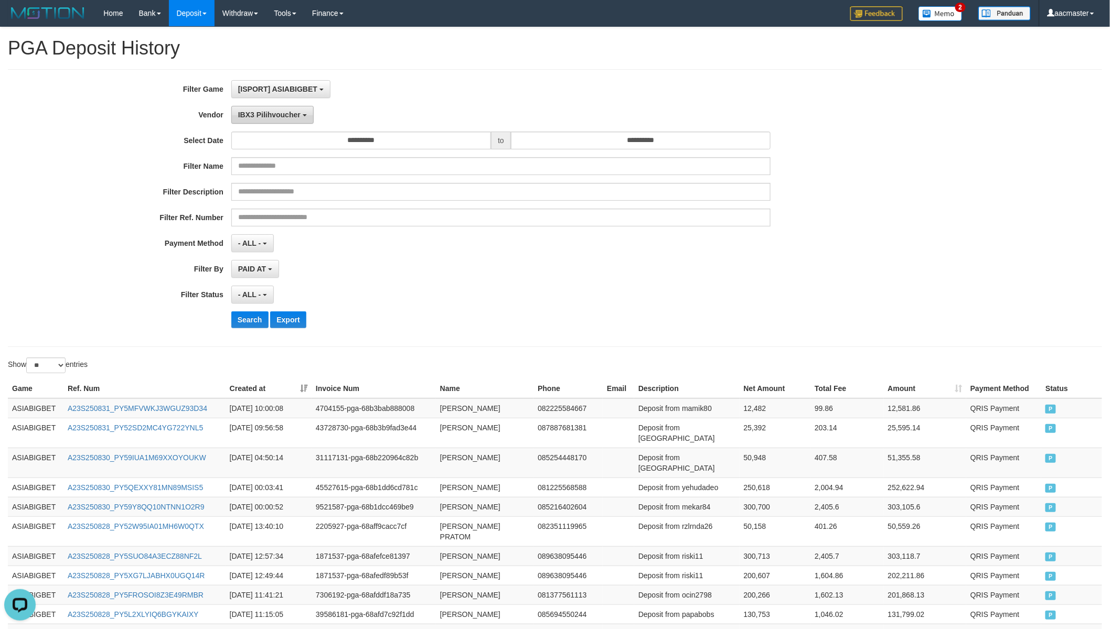
click at [304, 111] on button "IBX3 Pilihvoucher" at bounding box center [272, 115] width 82 height 18
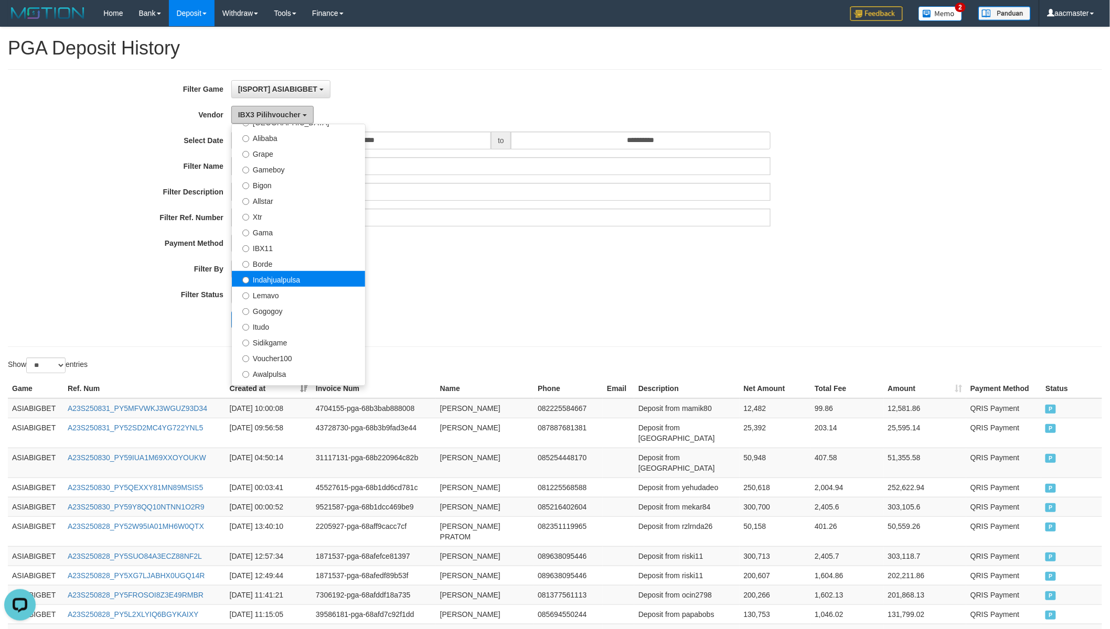
scroll to position [149, 0]
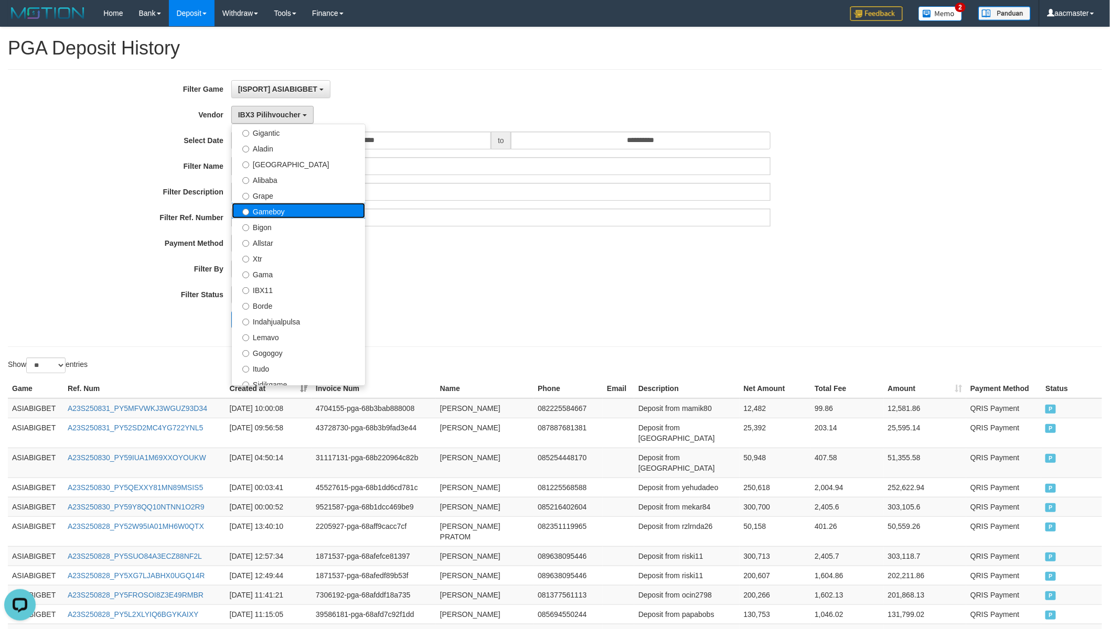
click at [290, 211] on label "Gameboy" at bounding box center [298, 211] width 133 height 16
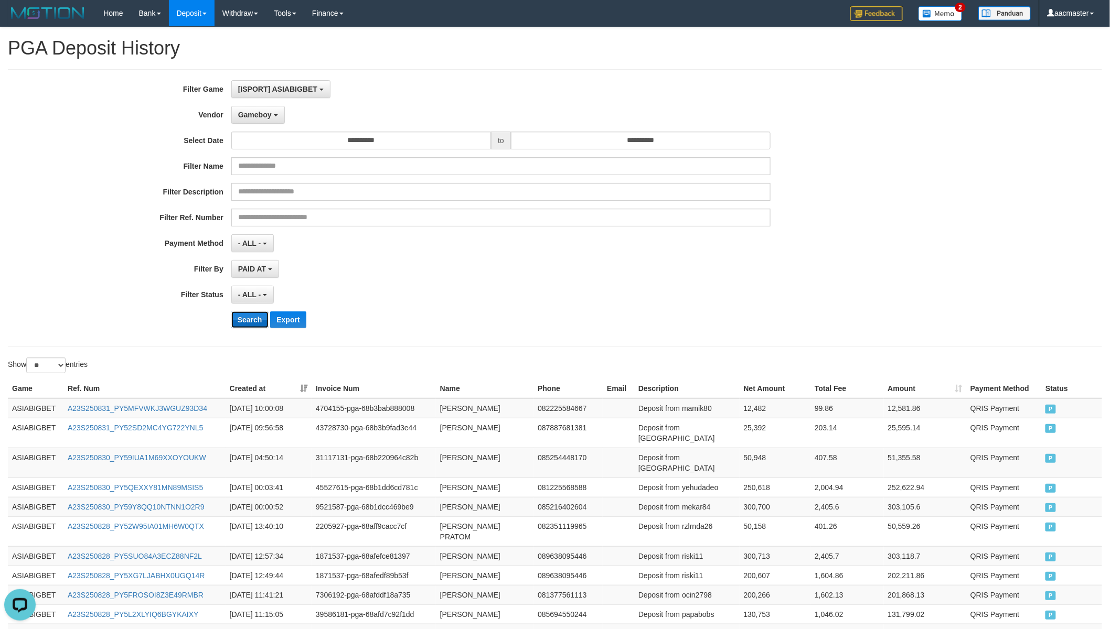
click at [257, 319] on button "Search" at bounding box center [249, 320] width 37 height 17
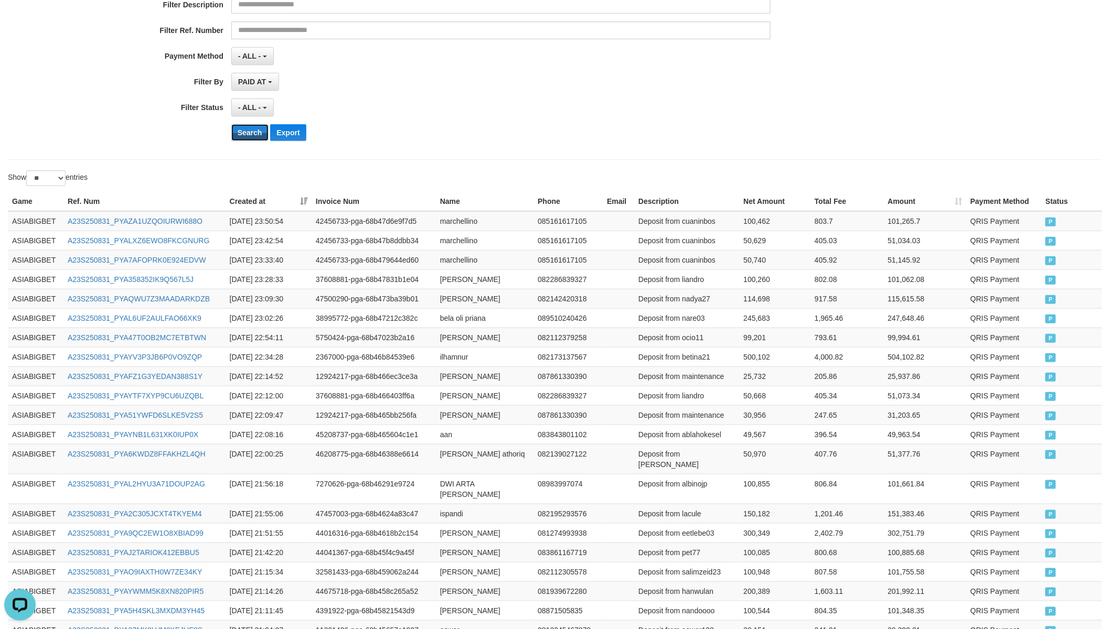
scroll to position [391, 0]
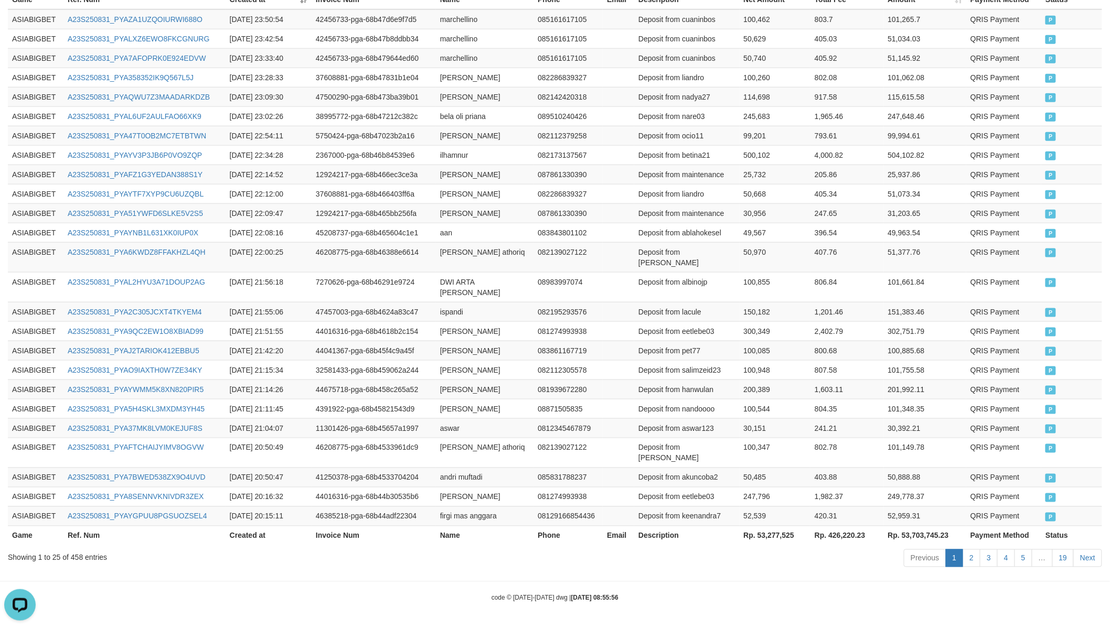
click at [765, 535] on th "Rp. 53,277,525" at bounding box center [775, 535] width 71 height 19
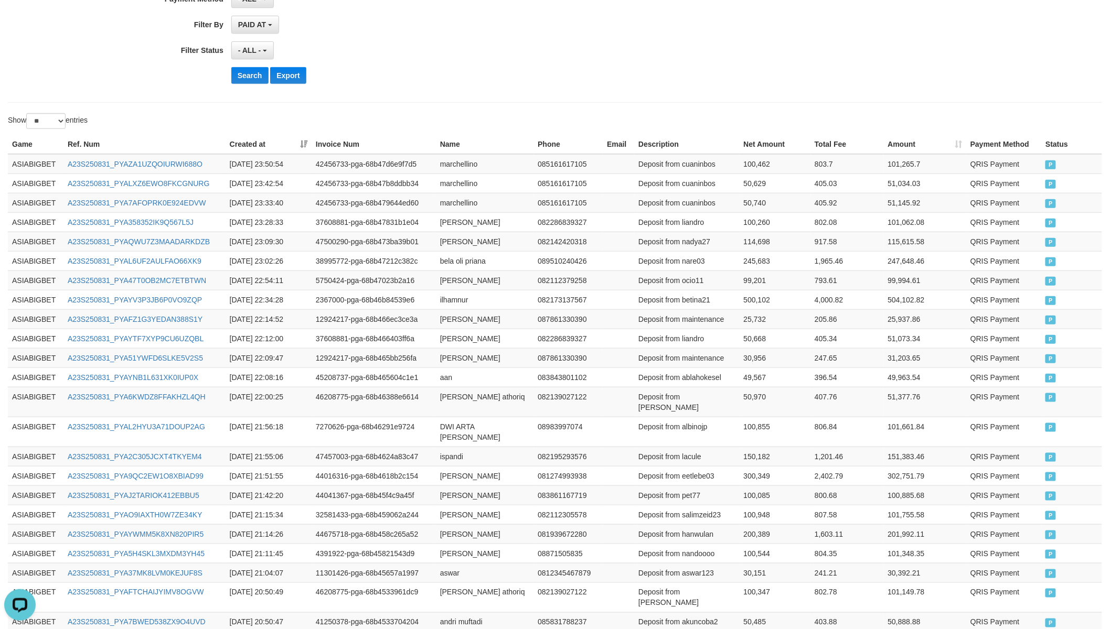
scroll to position [0, 0]
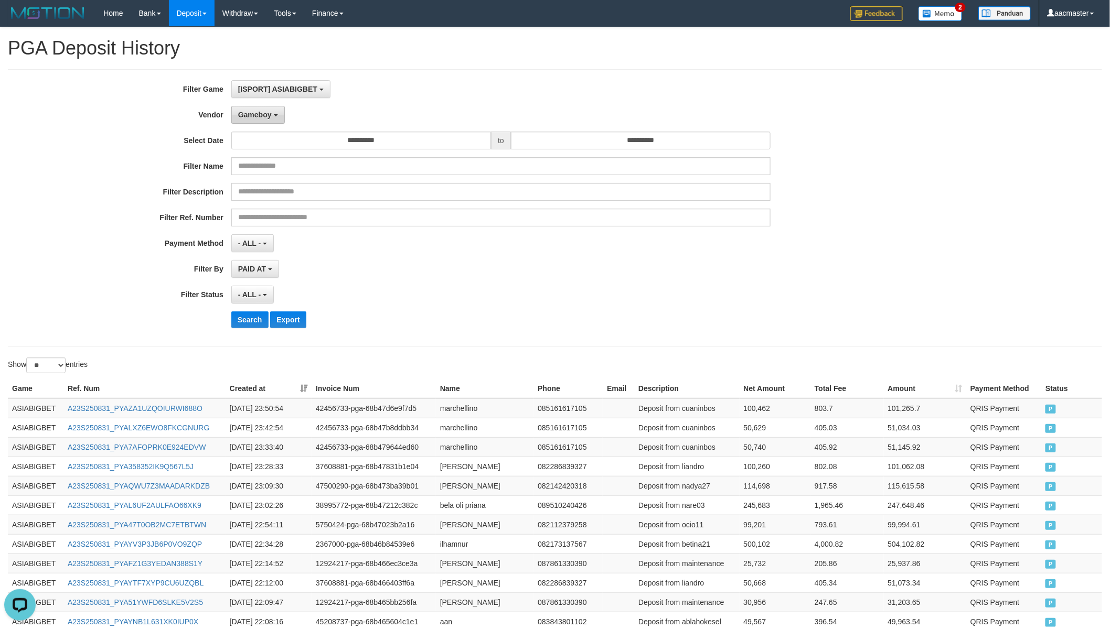
click at [263, 121] on button "Gameboy" at bounding box center [258, 115] width 54 height 18
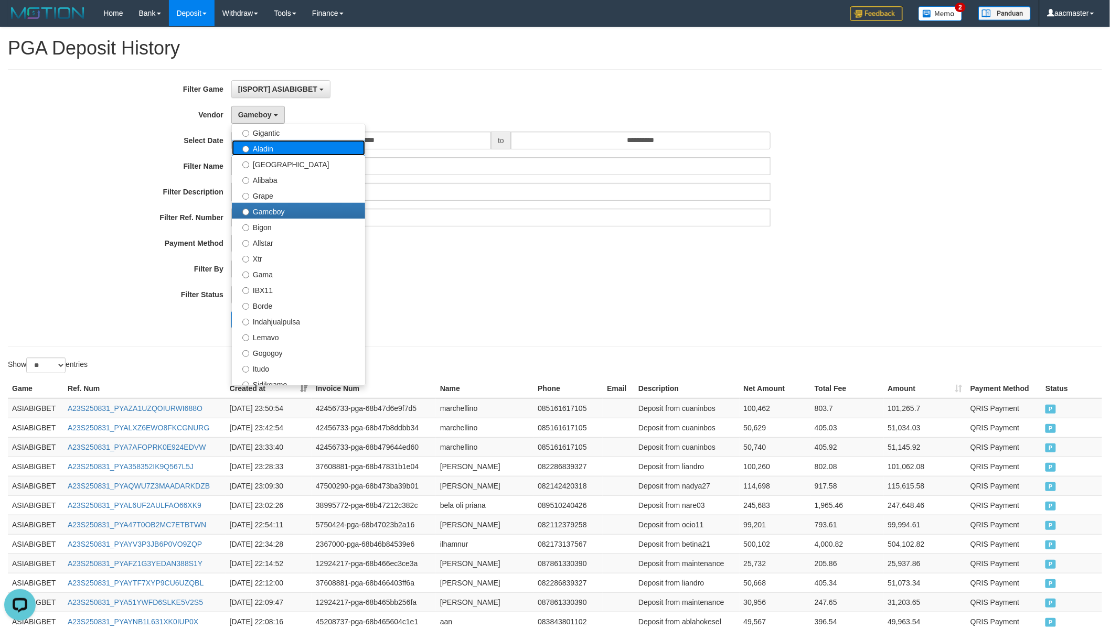
click at [281, 154] on label "Aladin" at bounding box center [298, 148] width 133 height 16
select select "**********"
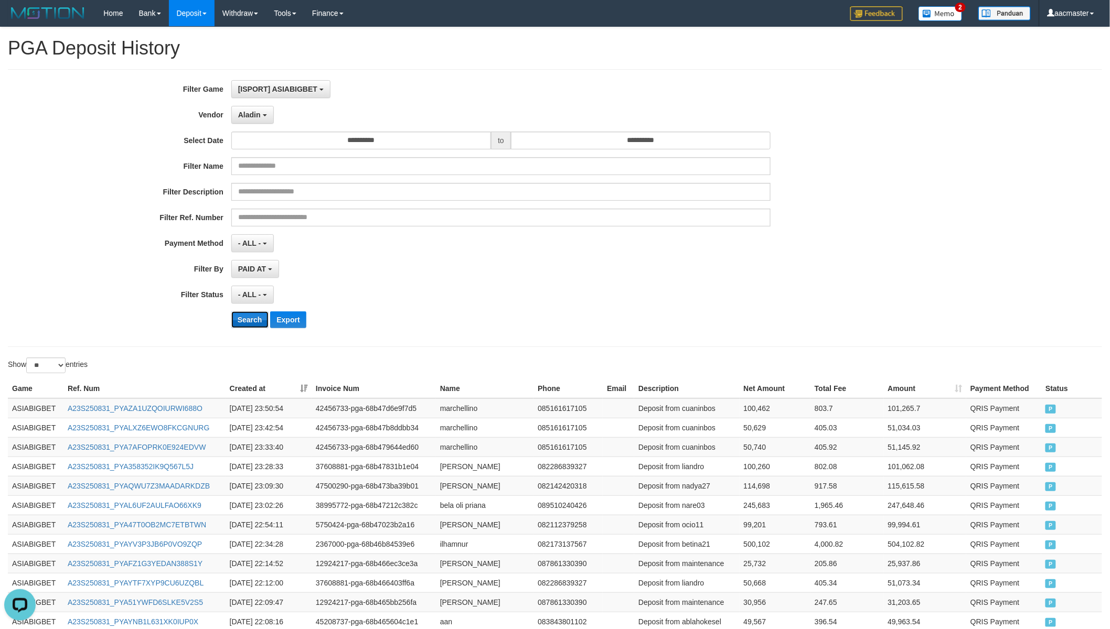
click at [241, 320] on button "Search" at bounding box center [249, 320] width 37 height 17
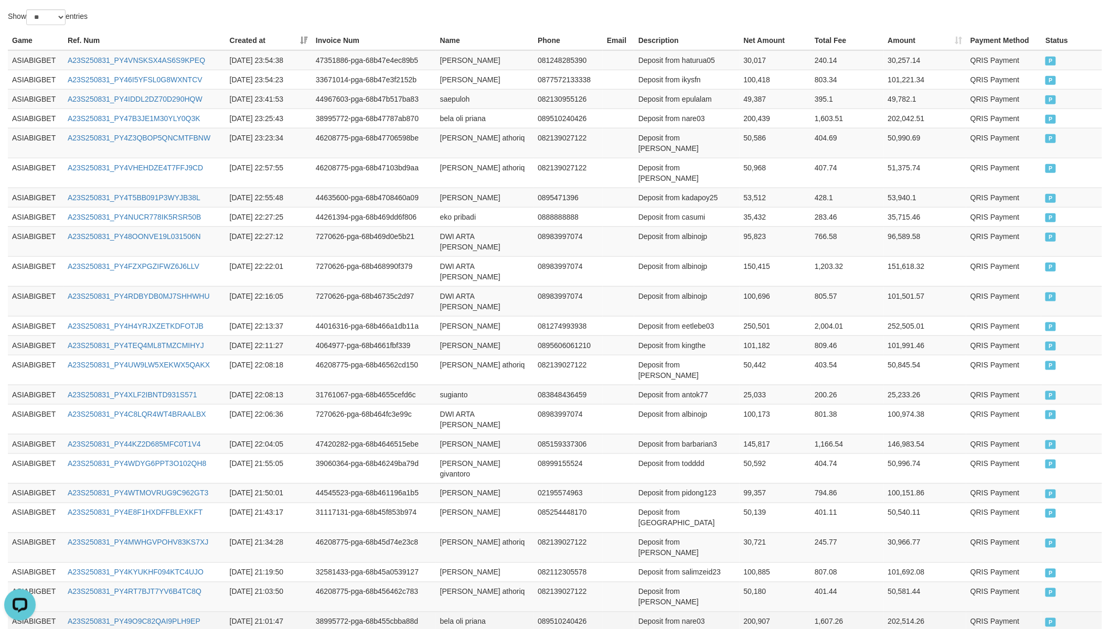
scroll to position [359, 0]
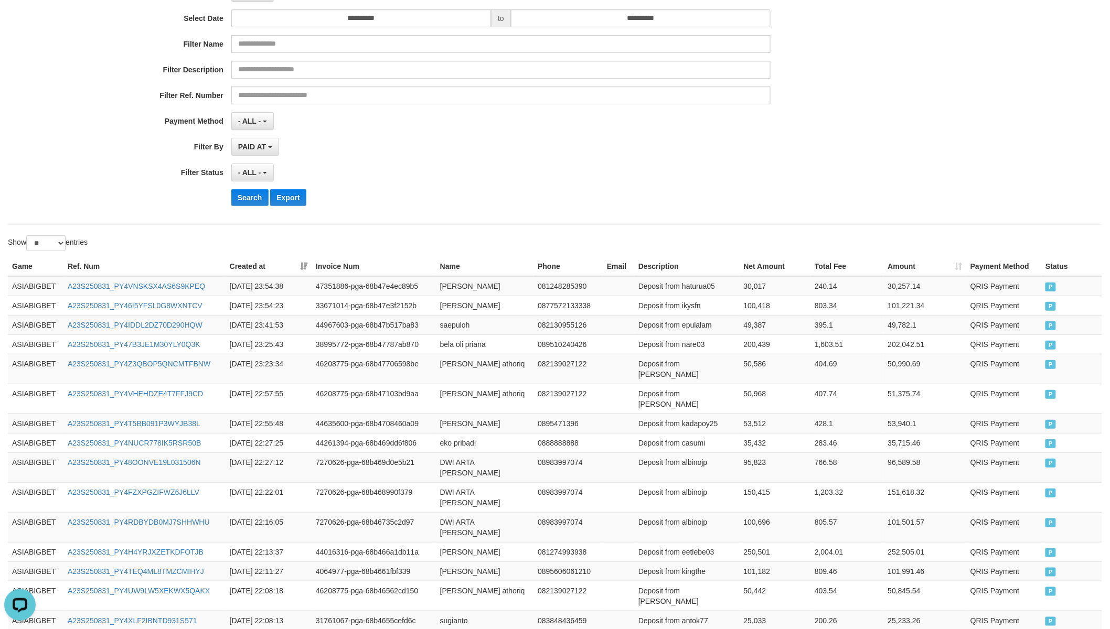
scroll to position [0, 0]
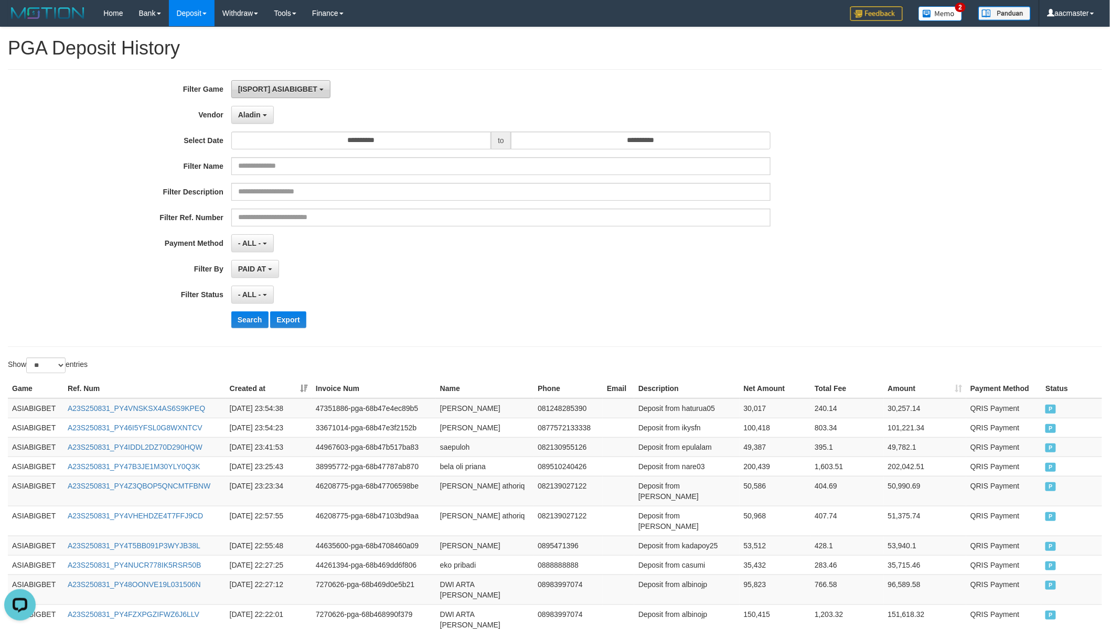
click at [296, 92] on span "[ISPORT] ASIABIGBET" at bounding box center [277, 89] width 79 height 8
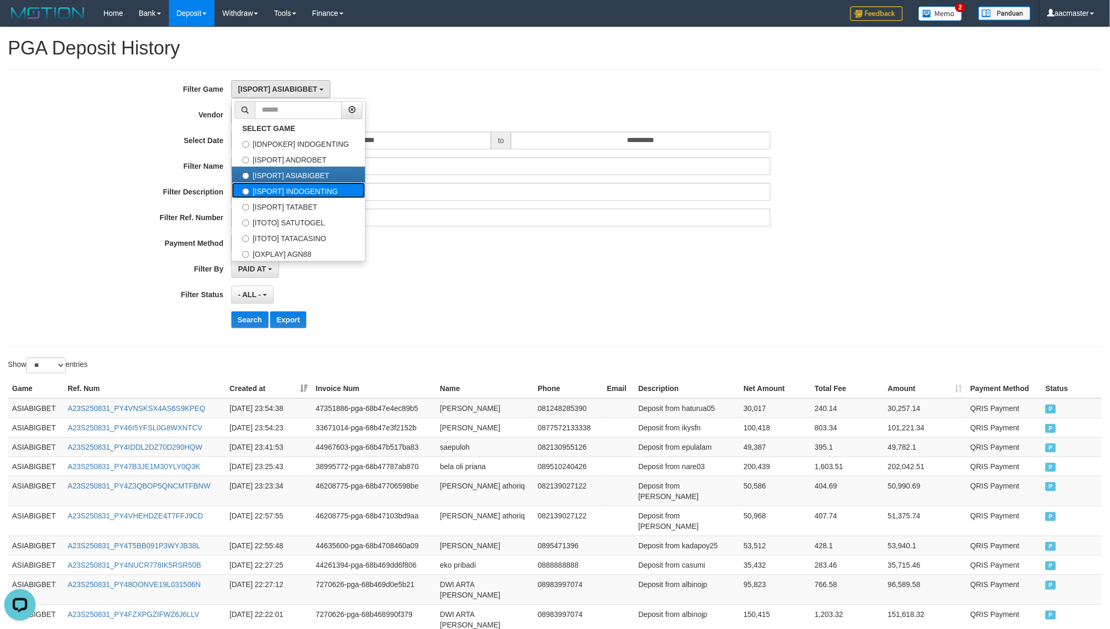
click at [306, 187] on label "[ISPORT] INDOGENTING" at bounding box center [298, 191] width 133 height 16
select select "***"
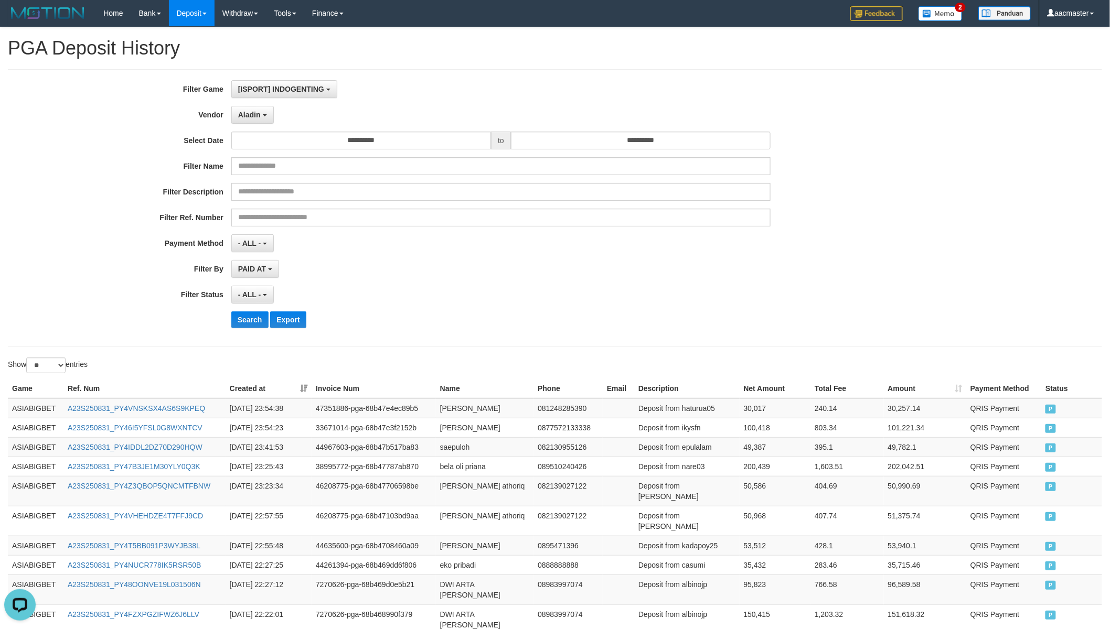
scroll to position [35, 0]
click at [244, 322] on button "Search" at bounding box center [249, 320] width 37 height 17
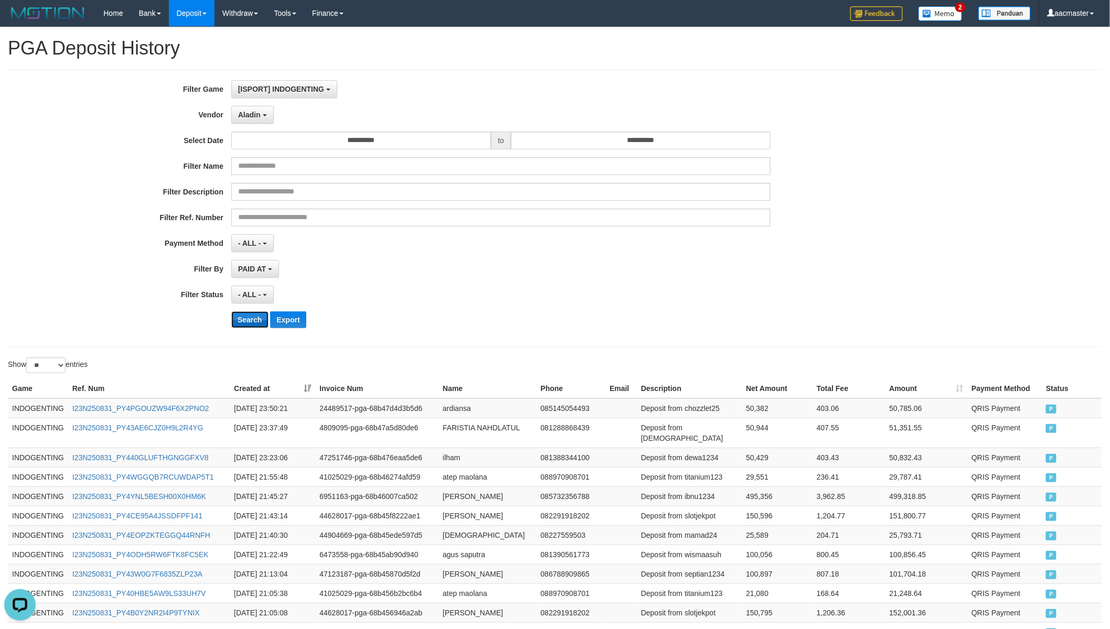
click at [244, 322] on button "Search" at bounding box center [249, 320] width 37 height 17
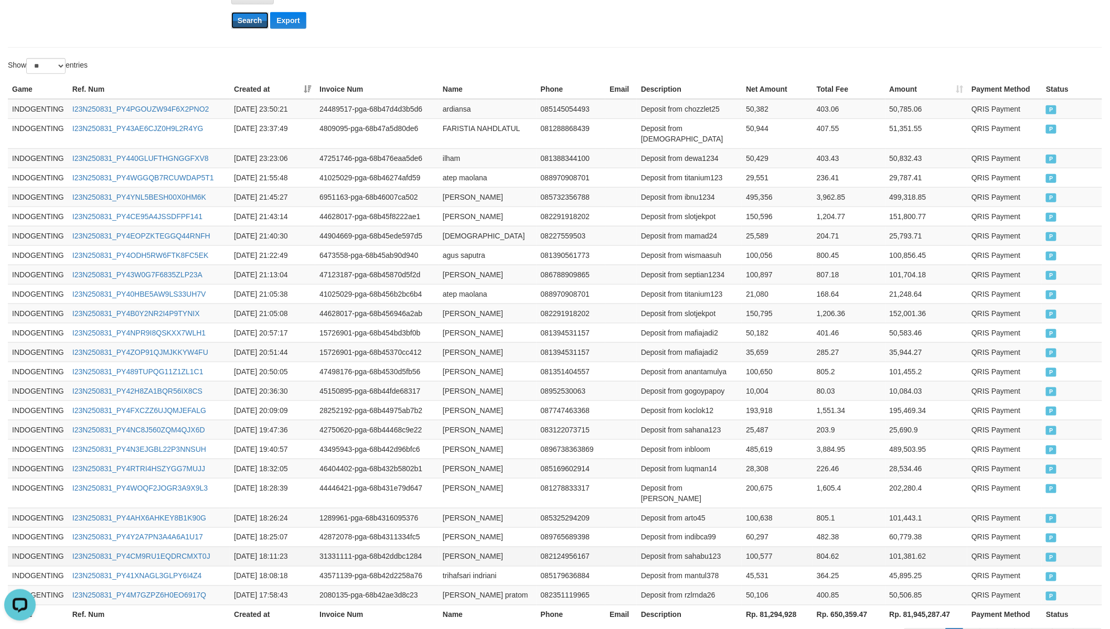
scroll to position [359, 0]
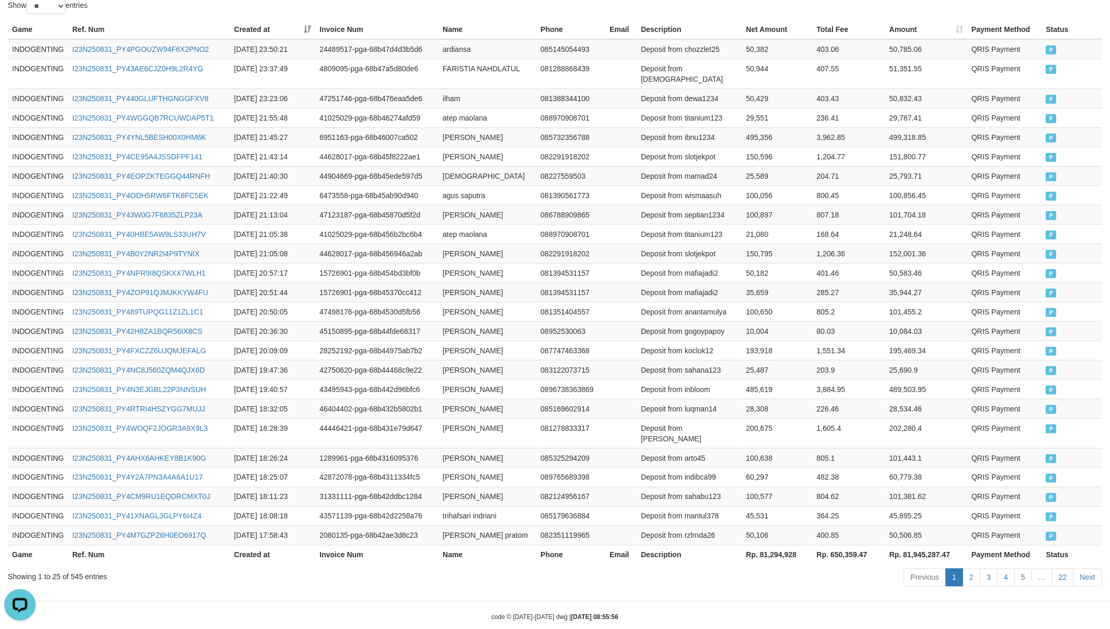
click at [784, 546] on th "Rp. 81,294,928" at bounding box center [777, 555] width 71 height 19
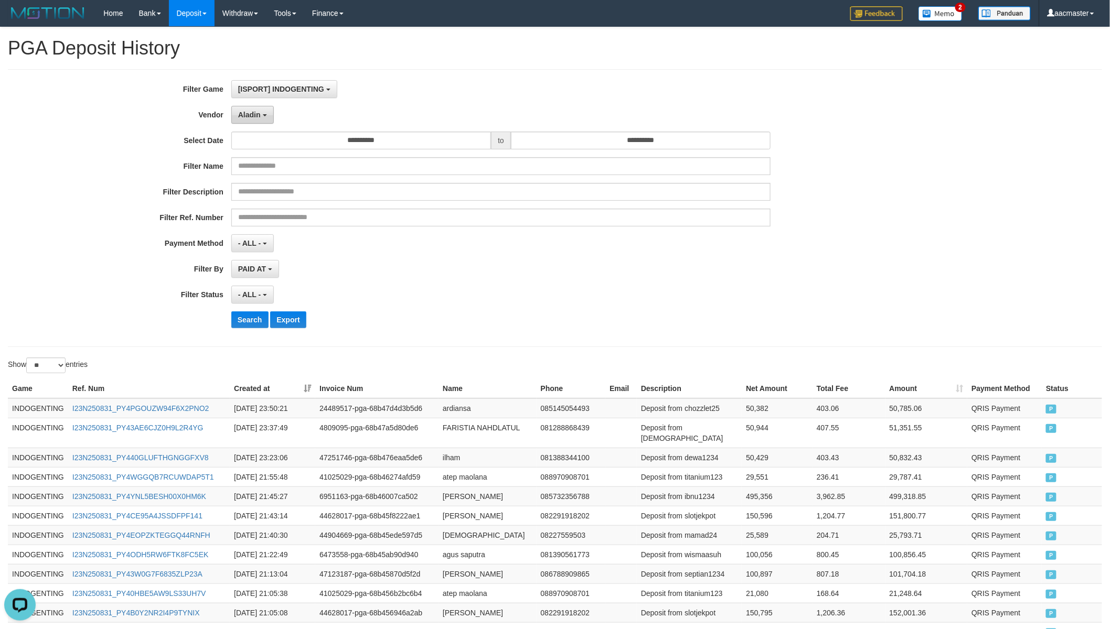
click at [250, 118] on span "Aladin" at bounding box center [249, 115] width 23 height 8
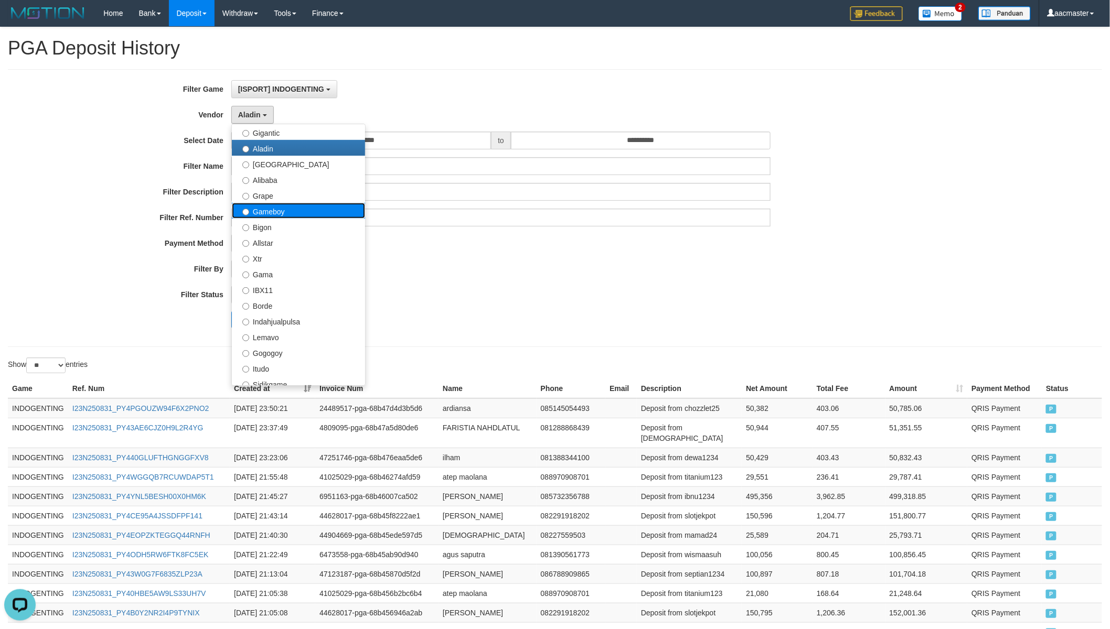
click at [300, 210] on label "Gameboy" at bounding box center [298, 211] width 133 height 16
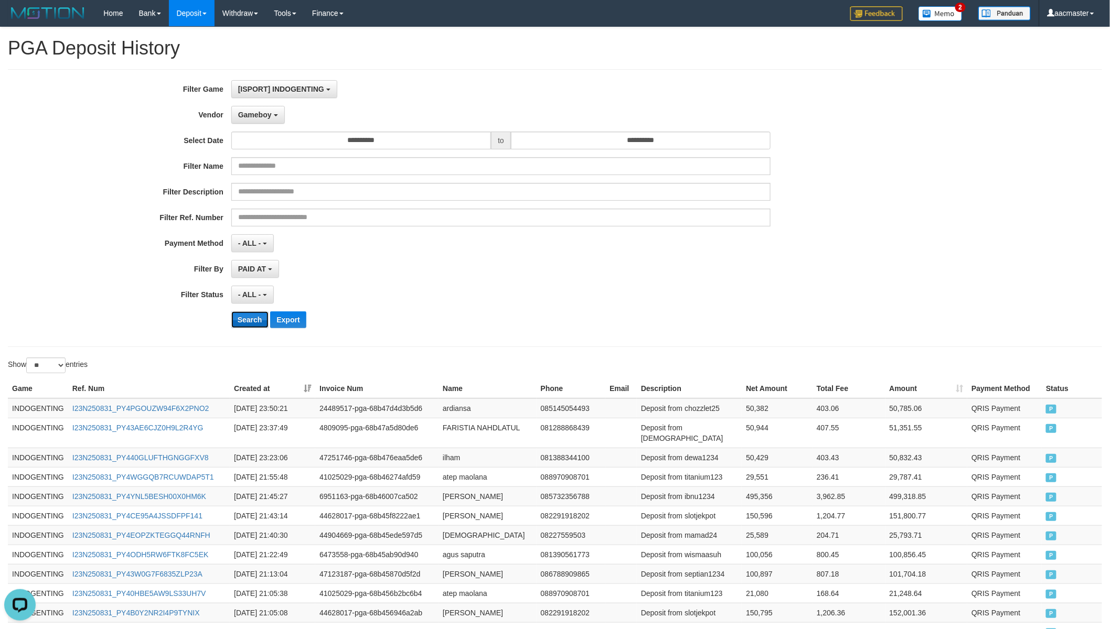
click at [251, 323] on button "Search" at bounding box center [249, 320] width 37 height 17
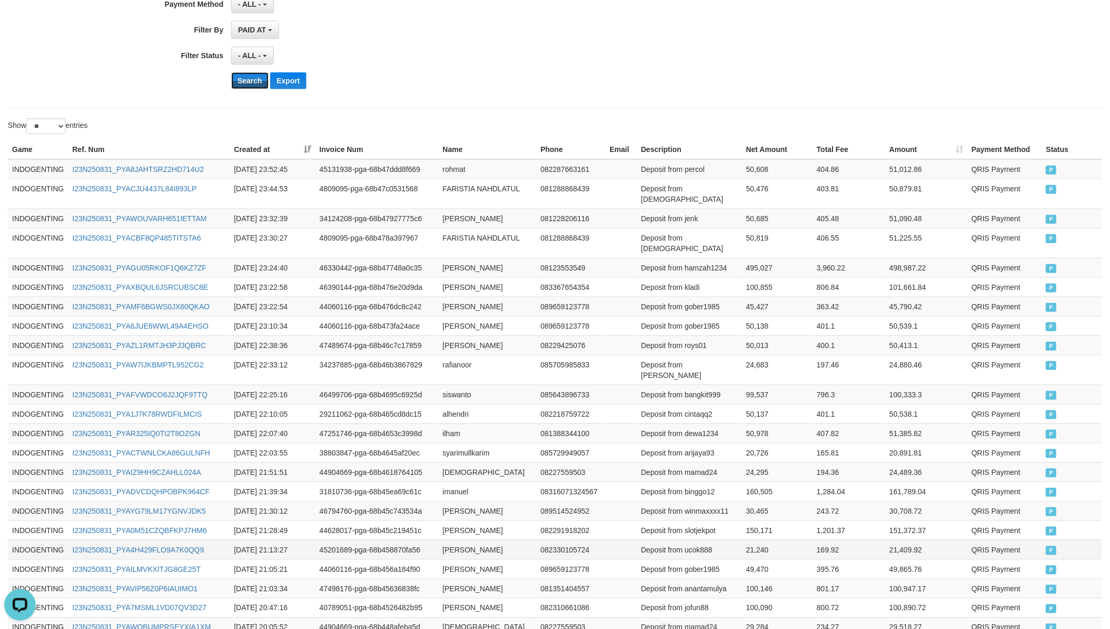
scroll to position [359, 0]
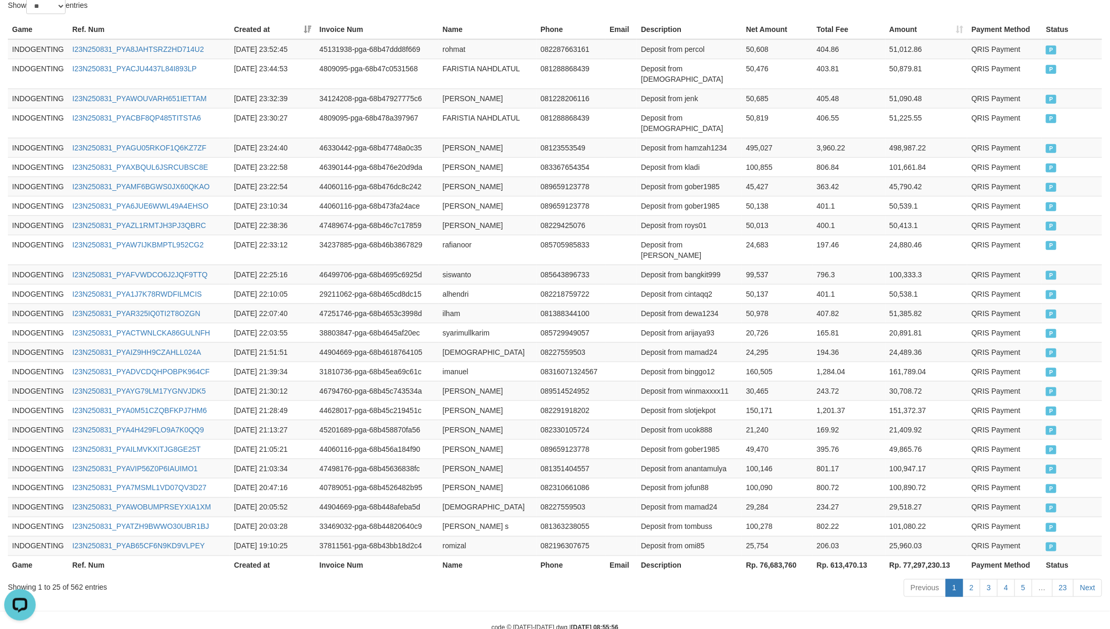
click at [773, 550] on th "Rp. 76,683,760" at bounding box center [777, 565] width 71 height 19
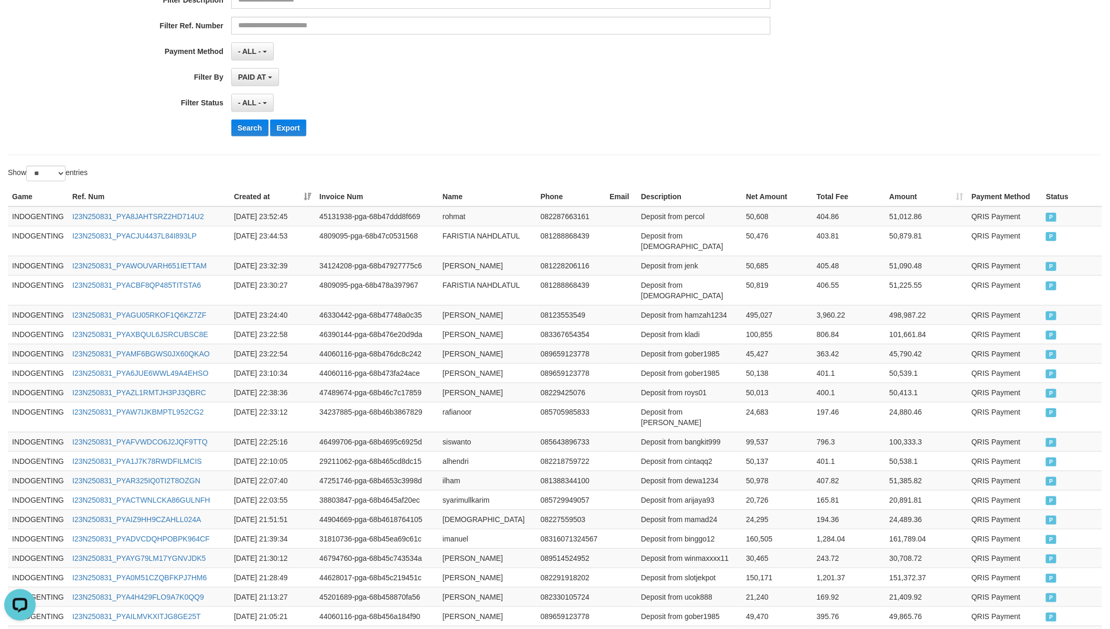
scroll to position [0, 0]
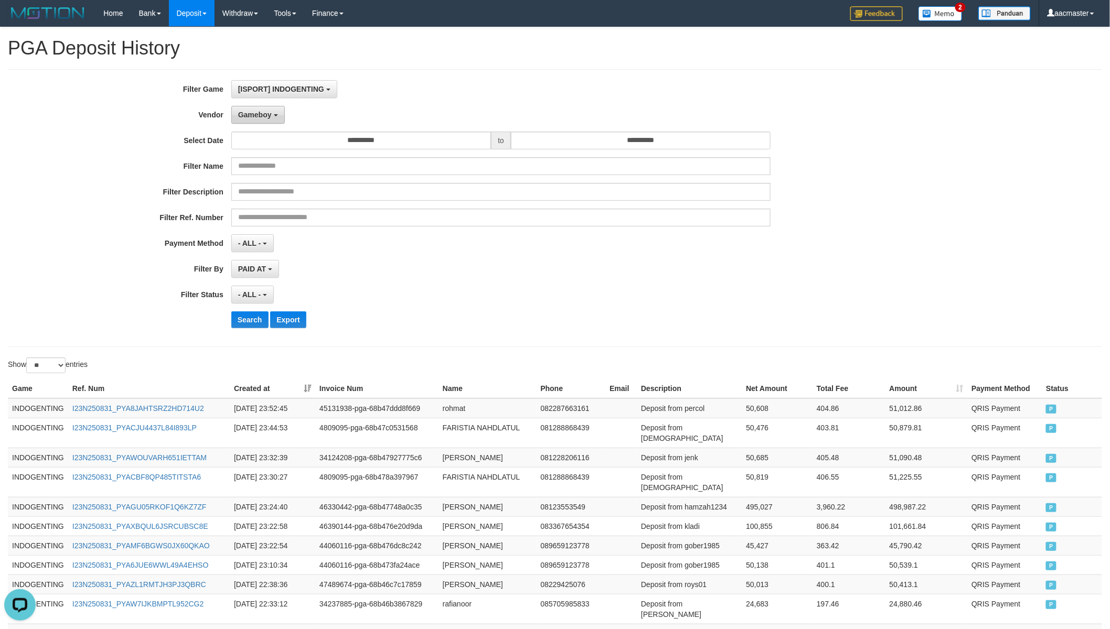
click at [257, 113] on span "Gameboy" at bounding box center [255, 115] width 34 height 8
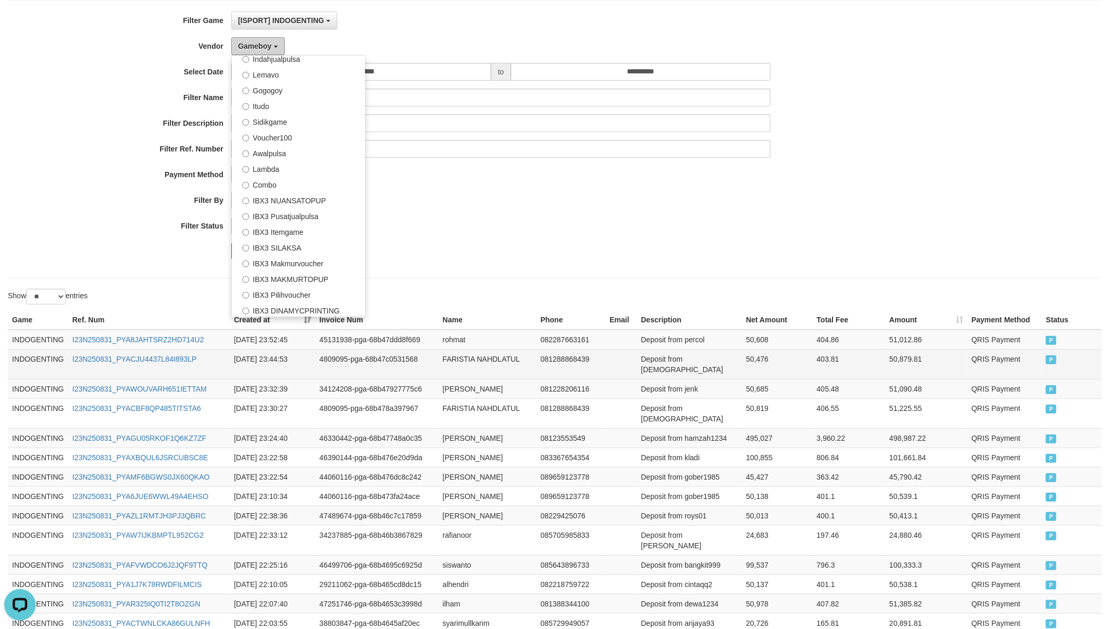
scroll to position [97, 0]
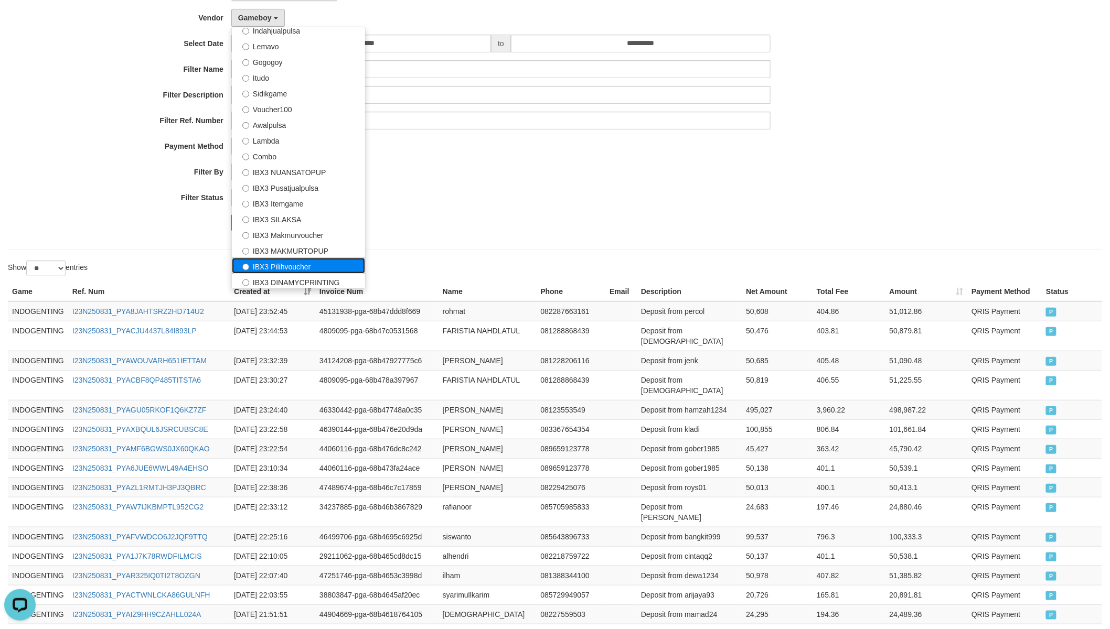
click at [303, 263] on label "IBX3 Pilihvoucher" at bounding box center [298, 266] width 133 height 16
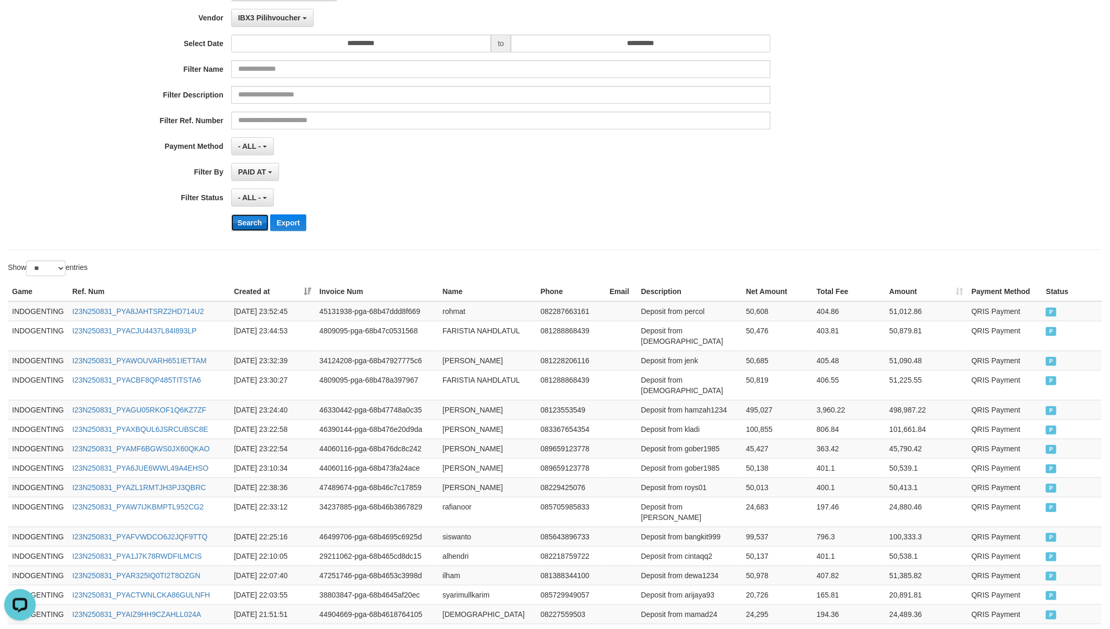
click at [259, 222] on button "Search" at bounding box center [249, 223] width 37 height 17
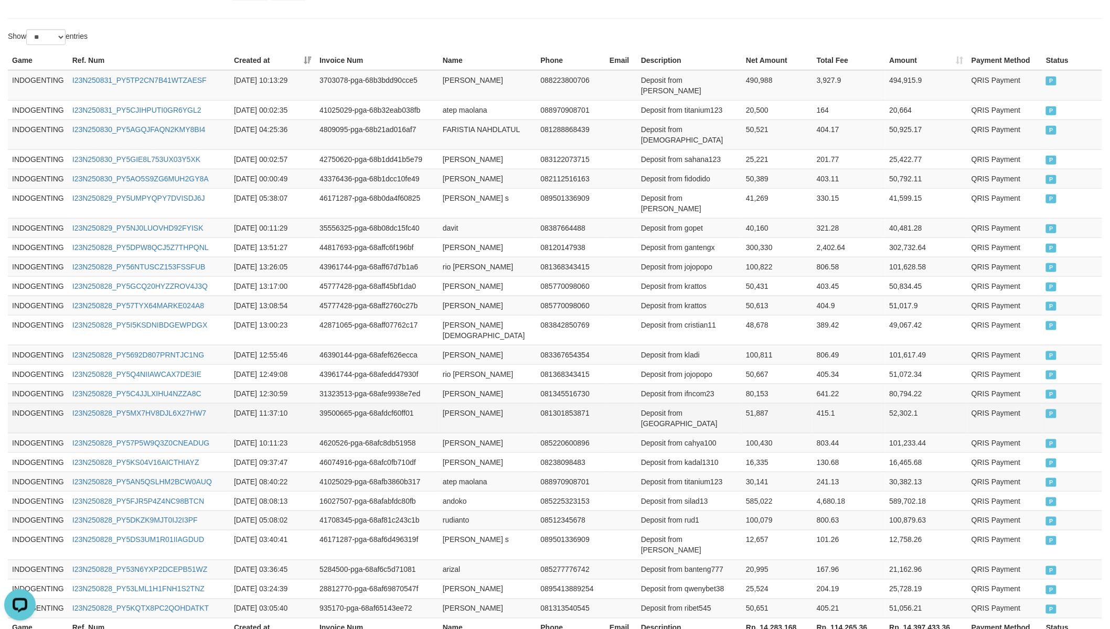
scroll to position [359, 0]
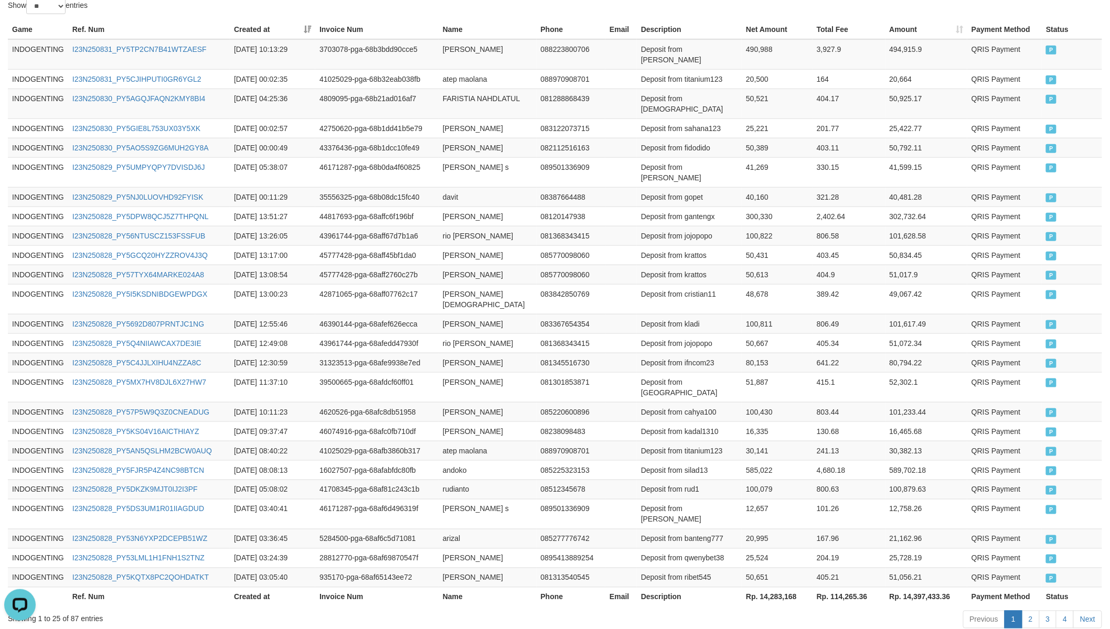
click at [775, 550] on th "Rp. 14,283,168" at bounding box center [777, 596] width 71 height 19
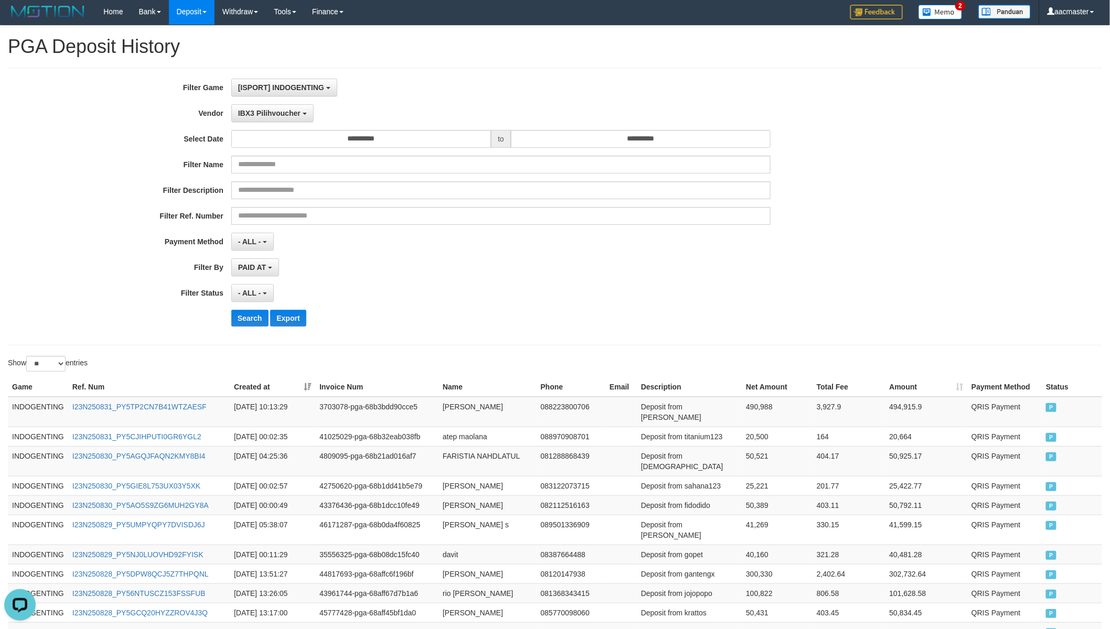
scroll to position [0, 0]
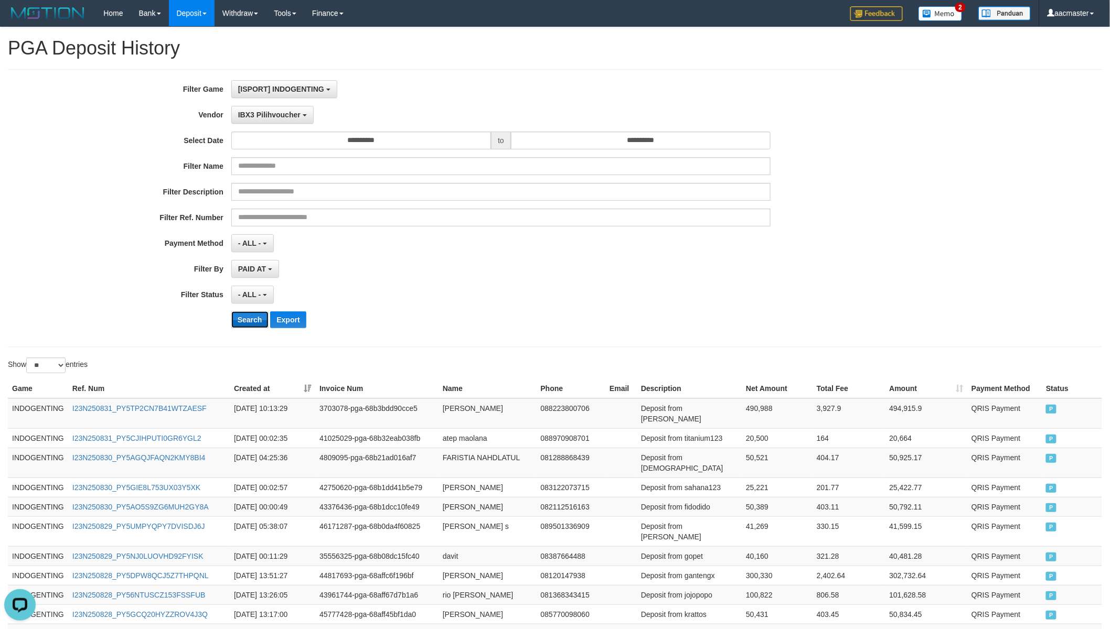
click at [248, 318] on button "Search" at bounding box center [249, 320] width 37 height 17
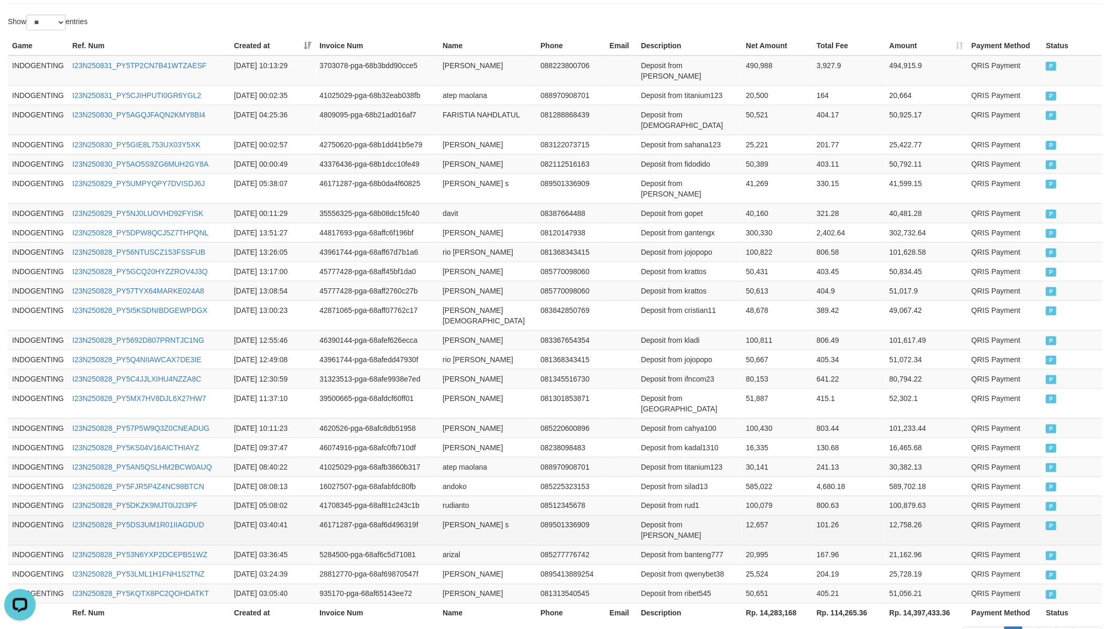
scroll to position [359, 0]
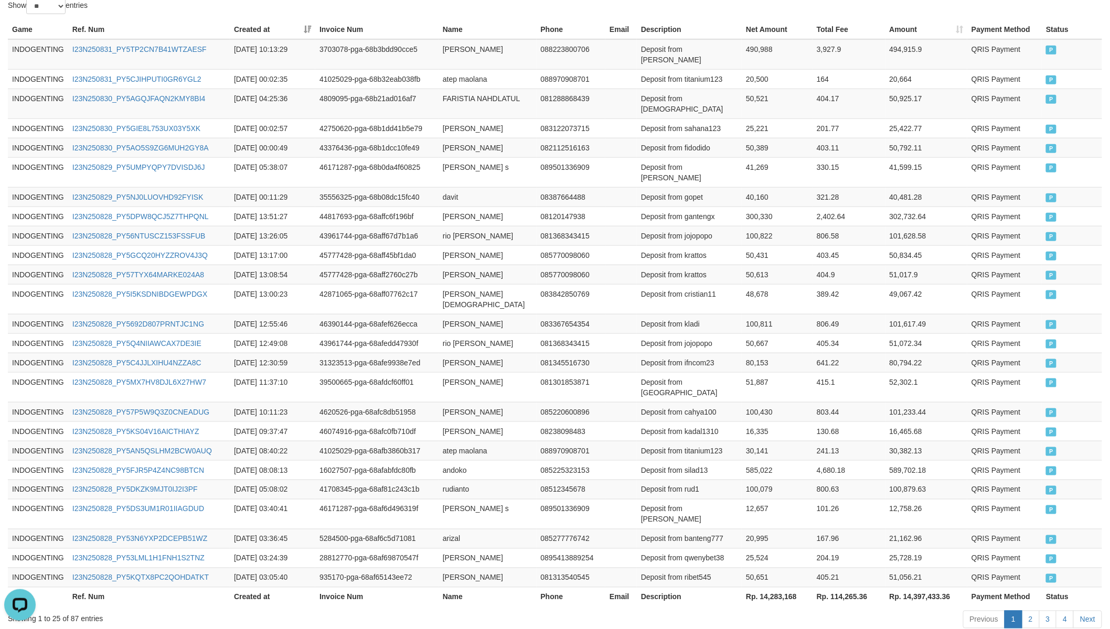
click at [769, 550] on th "Rp. 14,283,168" at bounding box center [777, 596] width 71 height 19
drag, startPoint x: 769, startPoint y: 537, endPoint x: 756, endPoint y: 530, distance: 14.5
click at [769, 550] on th "Rp. 14,283,168" at bounding box center [777, 596] width 71 height 19
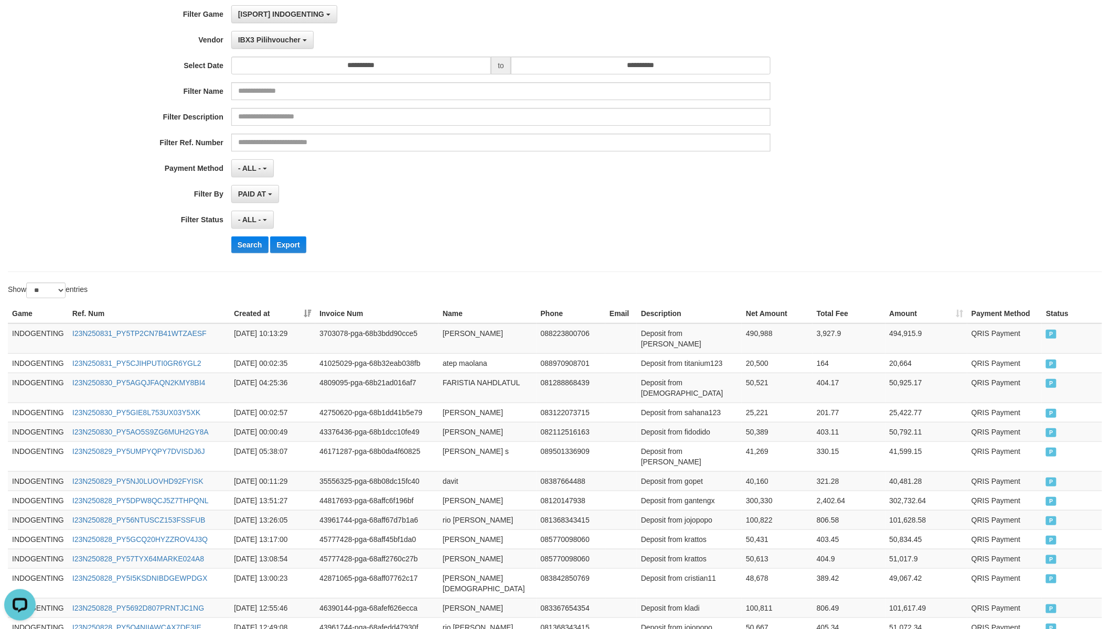
scroll to position [0, 0]
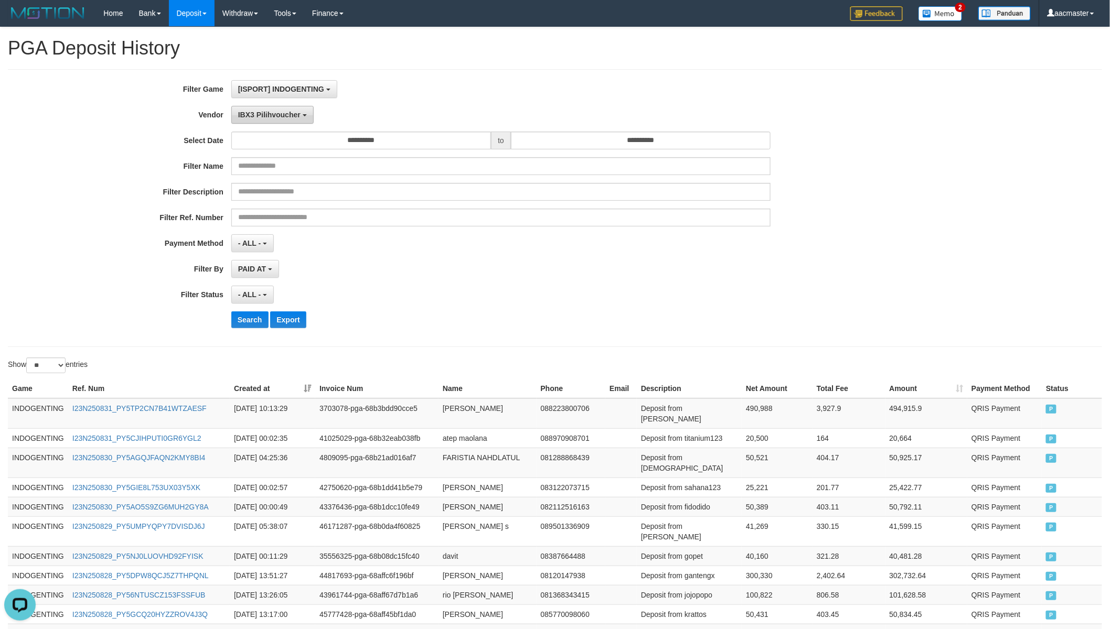
click at [275, 117] on span "IBX3 Pilihvoucher" at bounding box center [269, 115] width 62 height 8
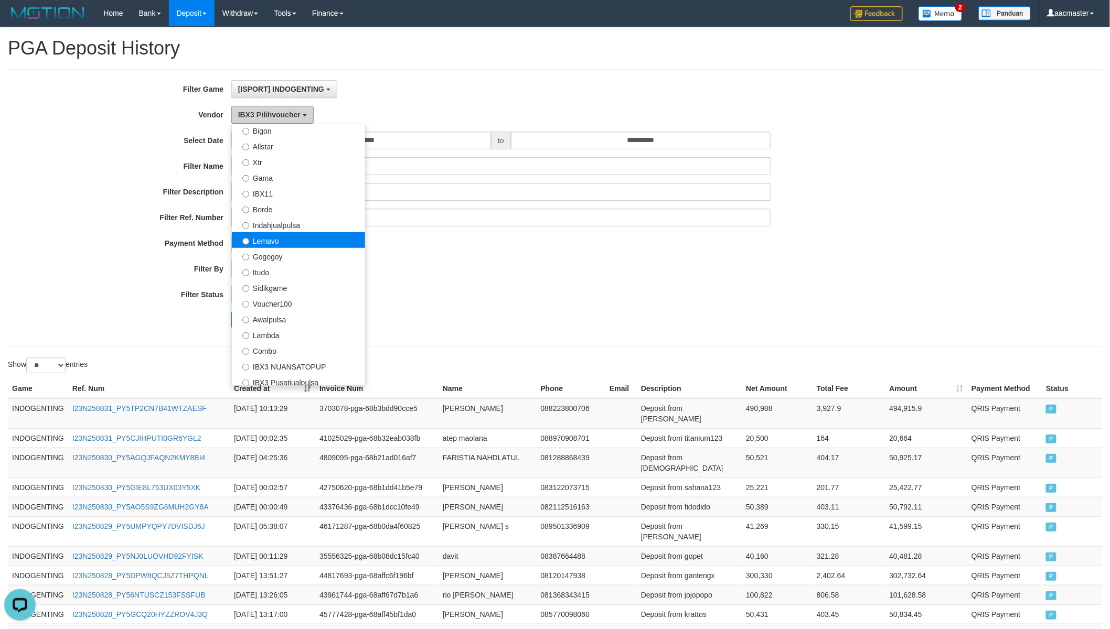
scroll to position [149, 0]
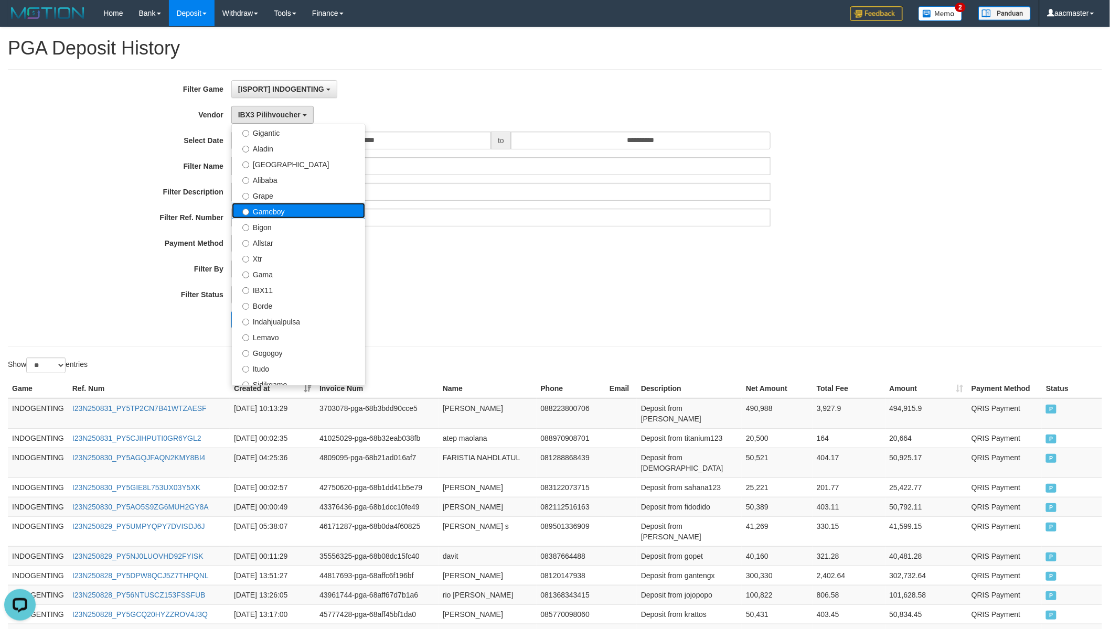
click at [286, 207] on label "Gameboy" at bounding box center [298, 211] width 133 height 16
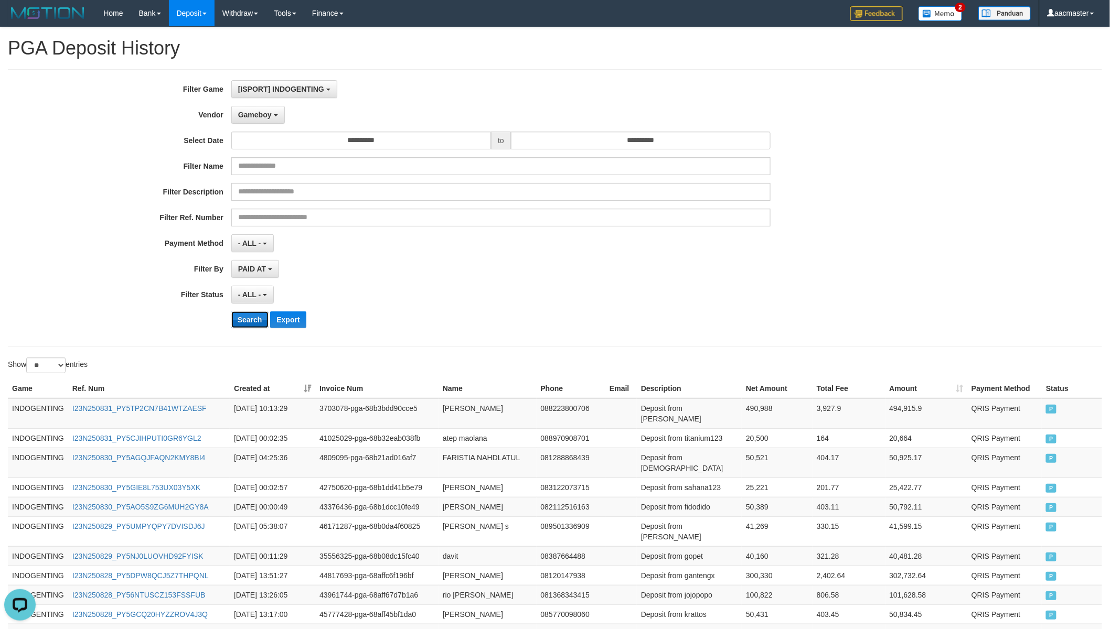
click at [253, 320] on button "Search" at bounding box center [249, 320] width 37 height 17
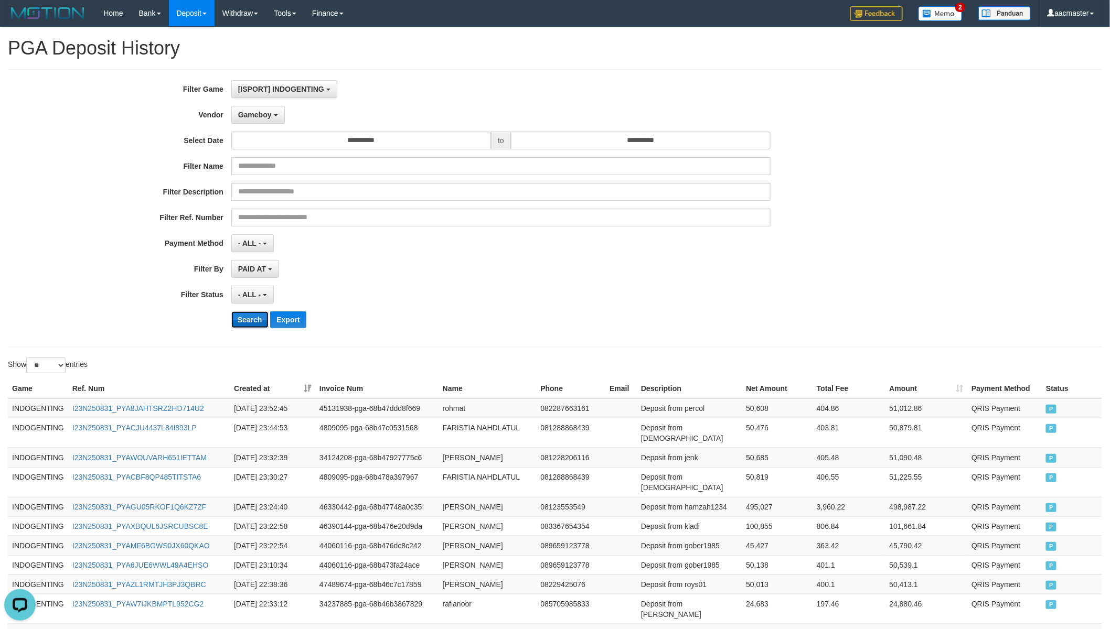
click at [255, 318] on button "Search" at bounding box center [249, 320] width 37 height 17
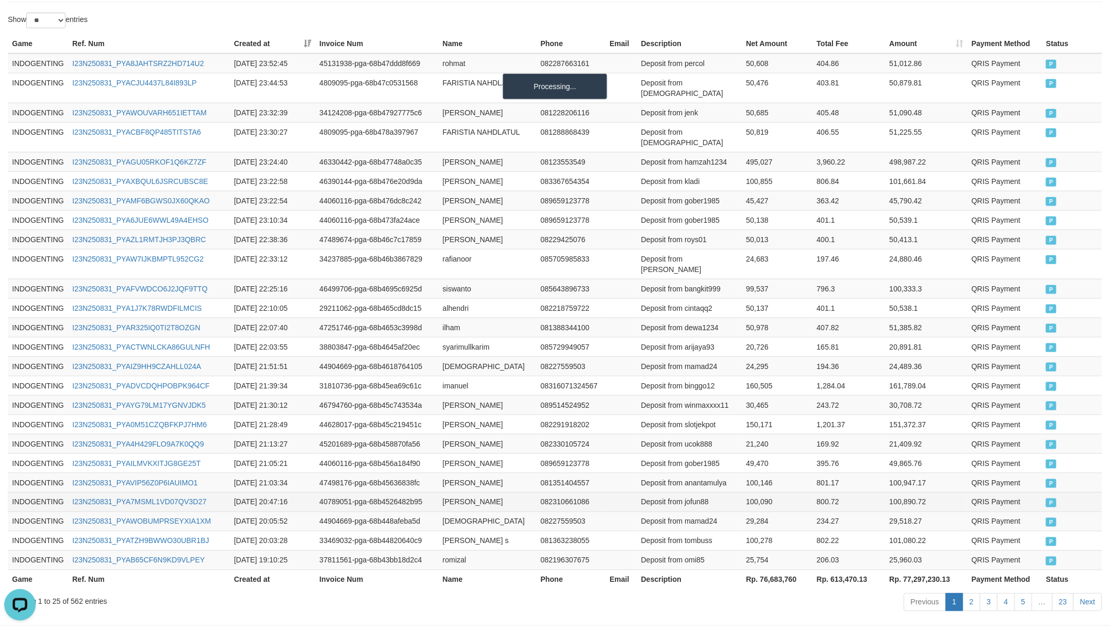
scroll to position [359, 0]
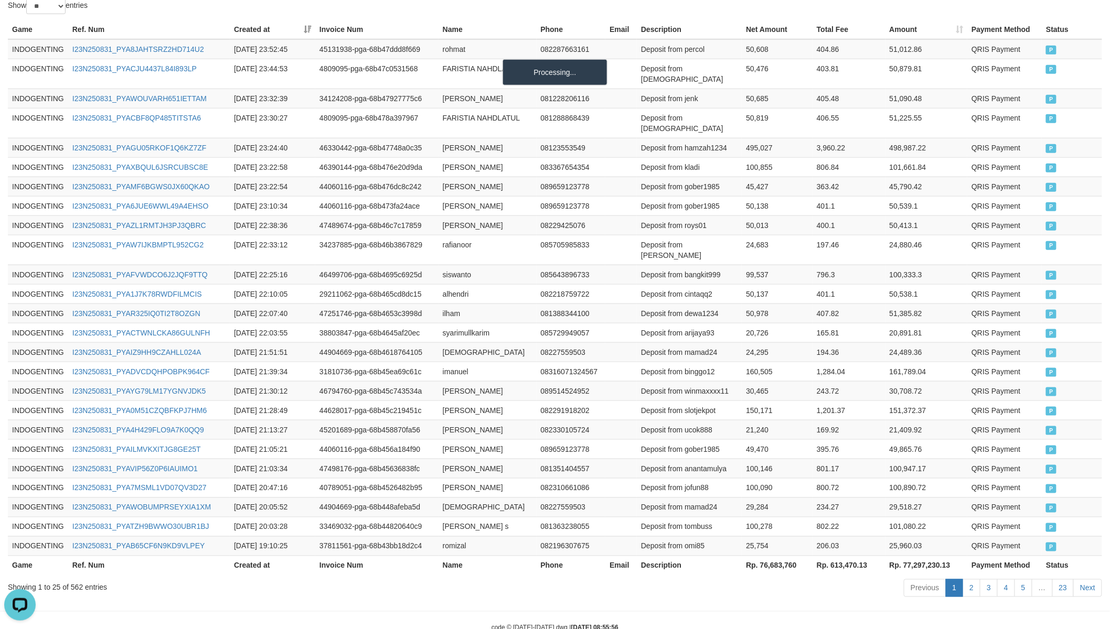
click at [765, 550] on th "Rp. 76,683,760" at bounding box center [777, 565] width 71 height 19
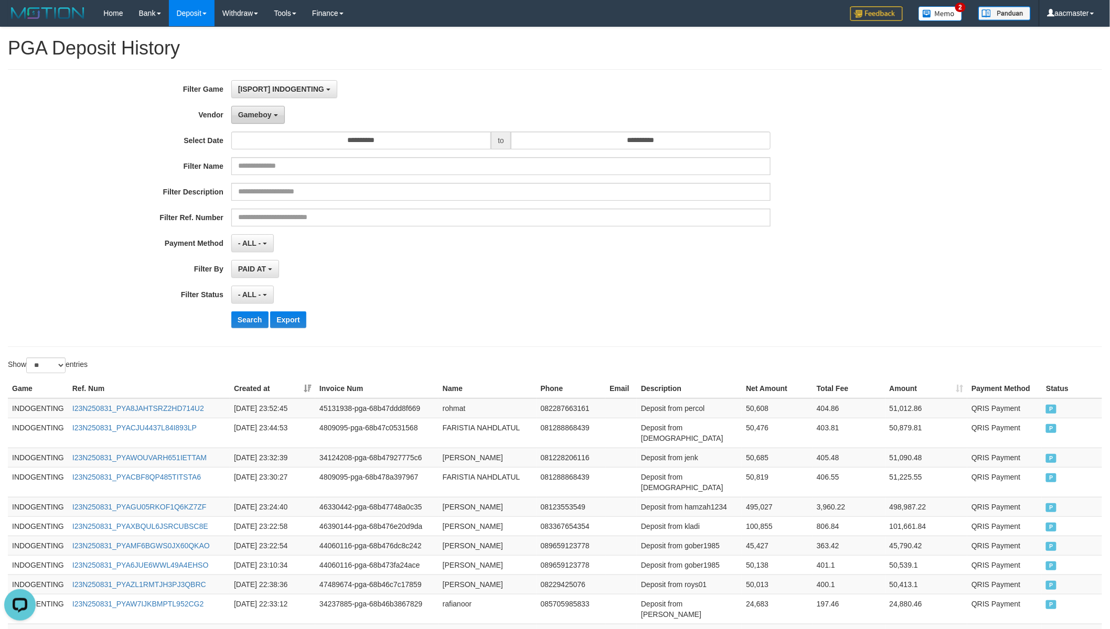
click at [274, 106] on button "Gameboy" at bounding box center [258, 115] width 54 height 18
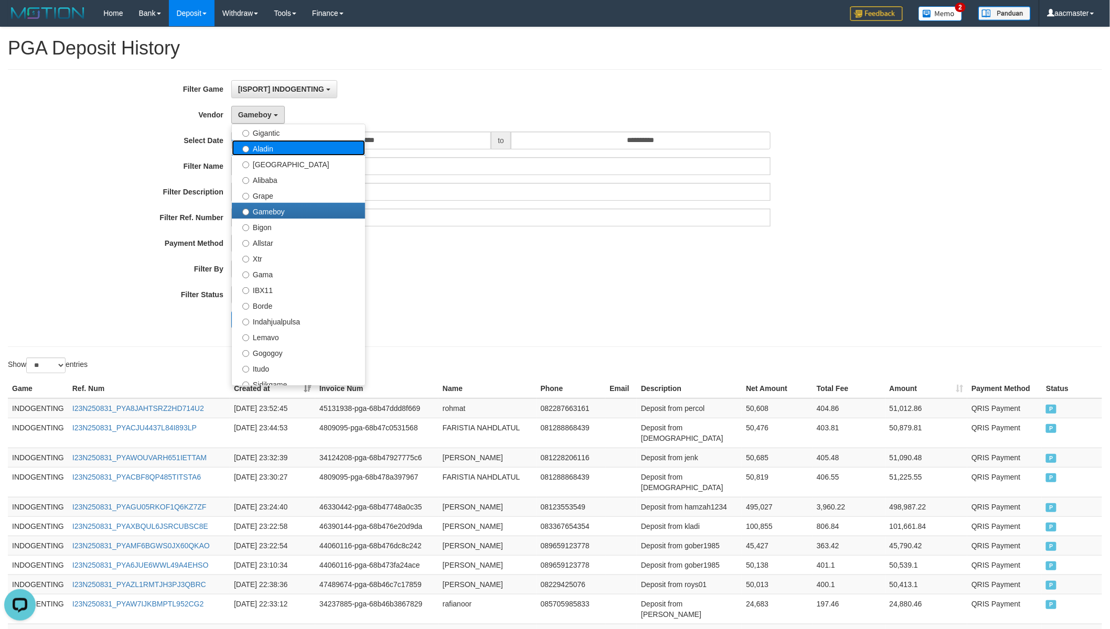
click at [286, 142] on label "Aladin" at bounding box center [298, 148] width 133 height 16
select select "**********"
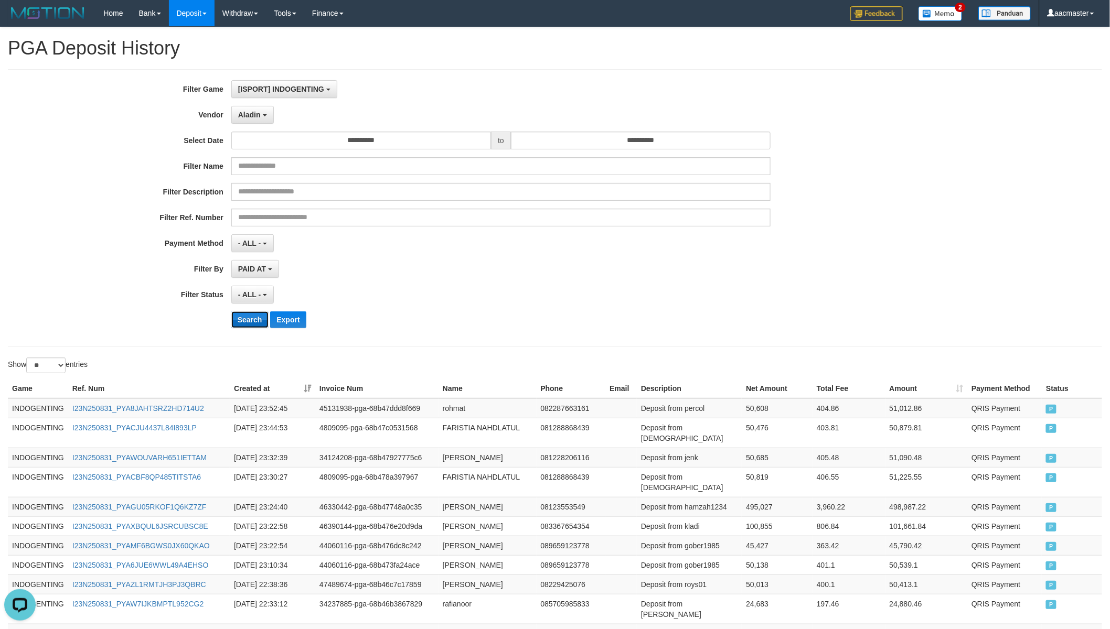
click at [252, 323] on button "Search" at bounding box center [249, 320] width 37 height 17
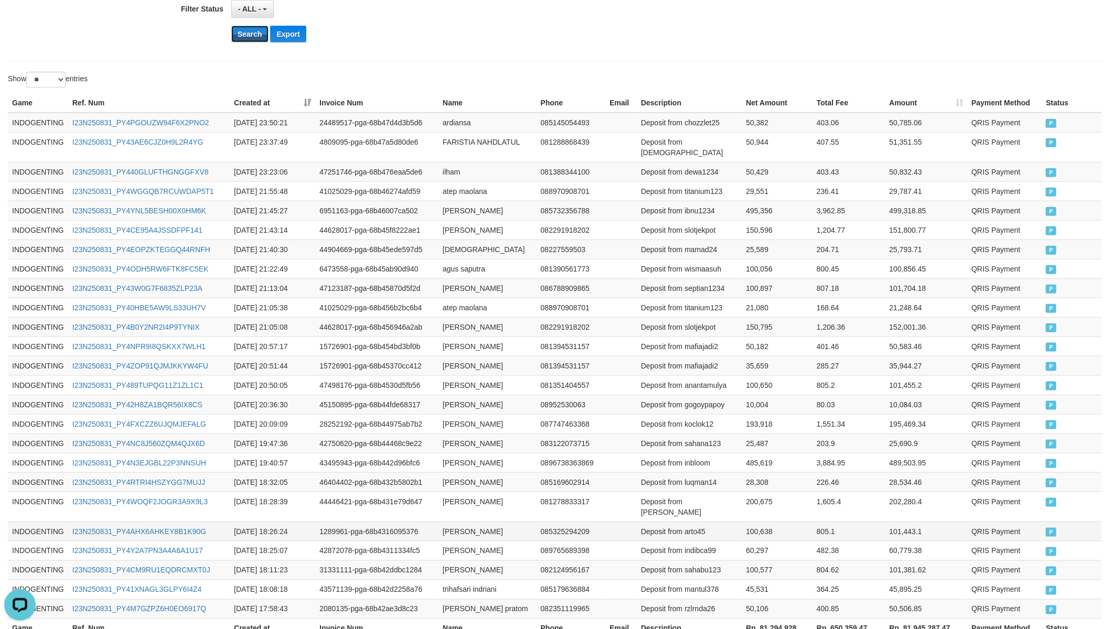
scroll to position [359, 0]
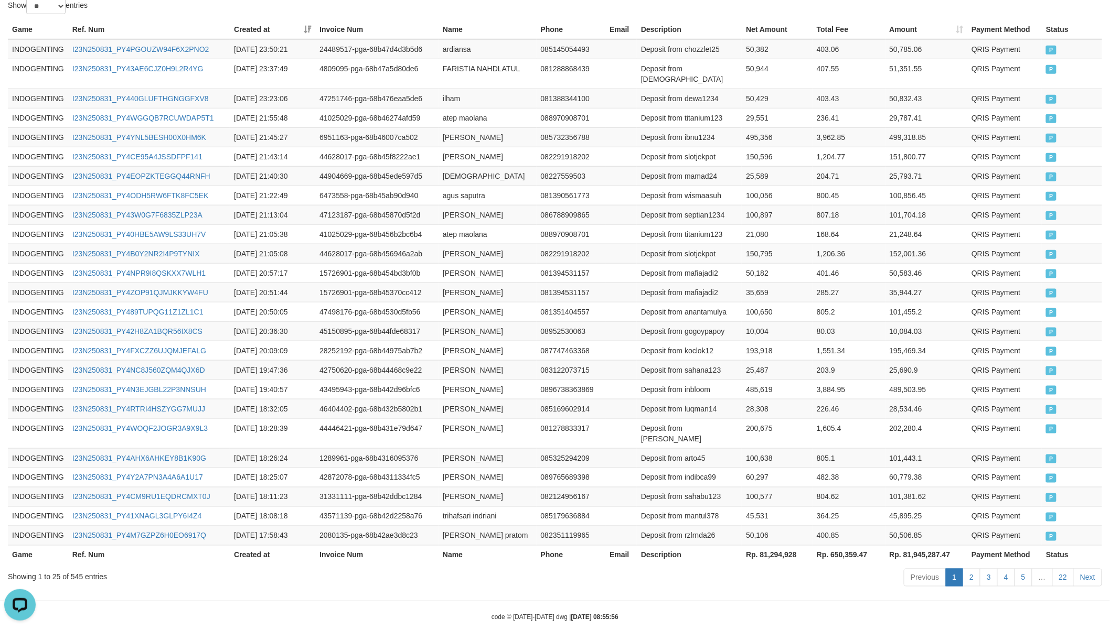
click at [780, 546] on th "Rp. 81,294,928" at bounding box center [777, 555] width 71 height 19
drag, startPoint x: 780, startPoint y: 536, endPoint x: 706, endPoint y: 498, distance: 83.0
click at [780, 546] on th "Rp. 81,294,928" at bounding box center [777, 555] width 71 height 19
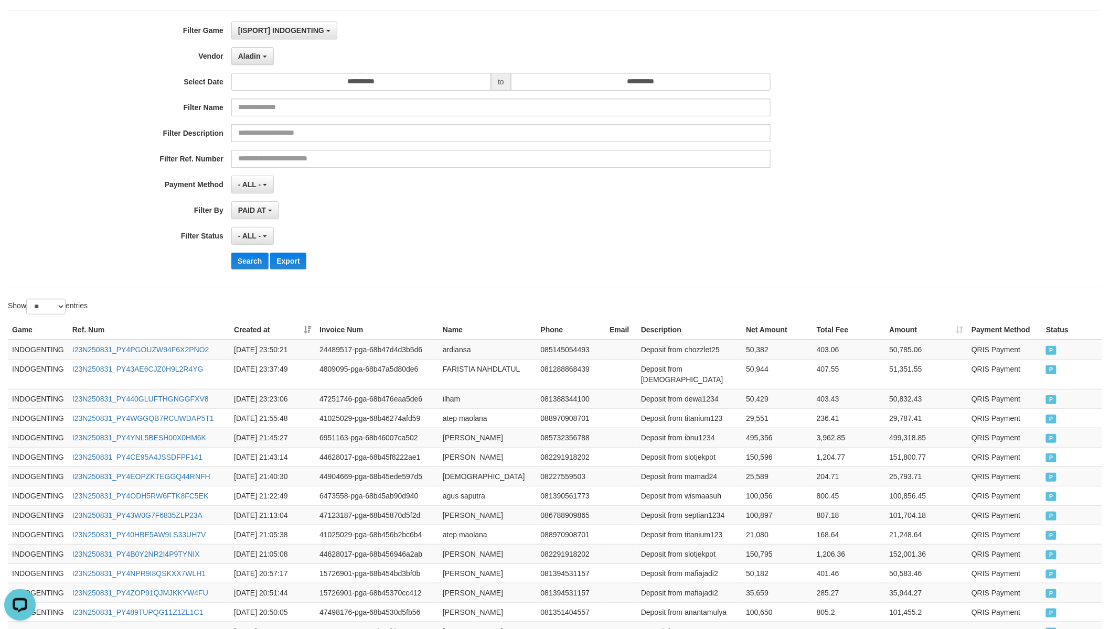
scroll to position [0, 0]
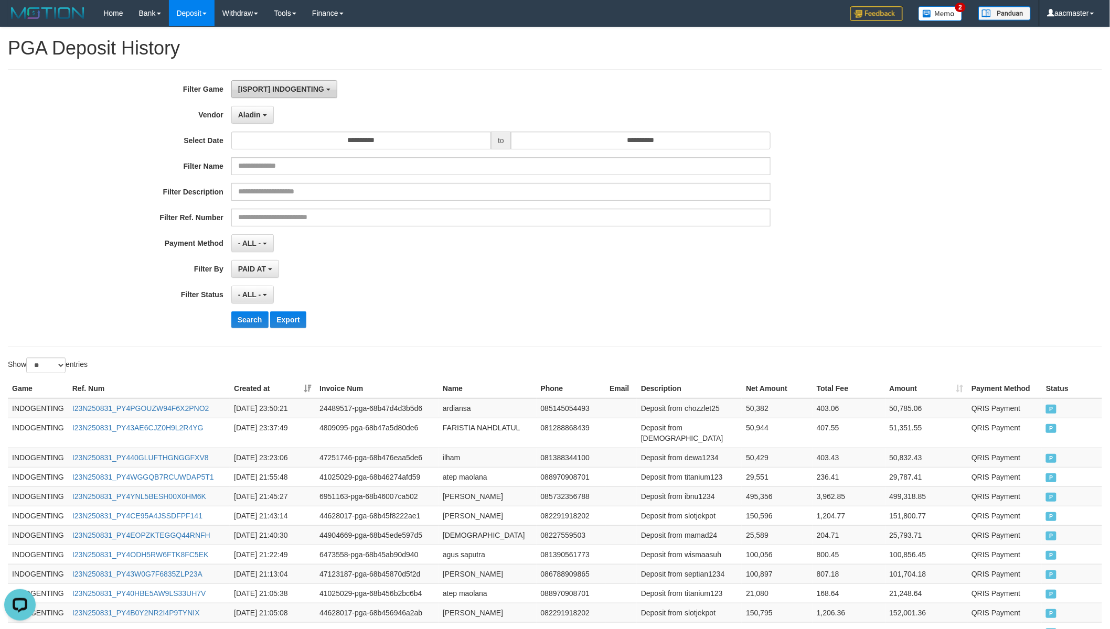
click at [313, 86] on span "[ISPORT] INDOGENTING" at bounding box center [281, 89] width 86 height 8
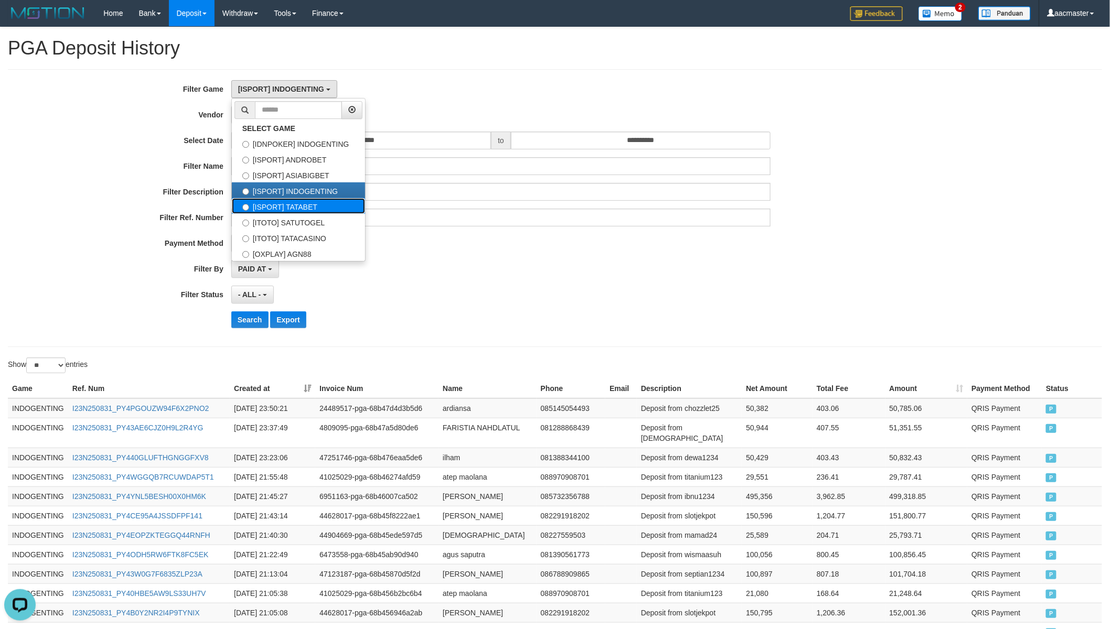
click at [328, 206] on label "[ISPORT] TATABET" at bounding box center [298, 206] width 133 height 16
select select "***"
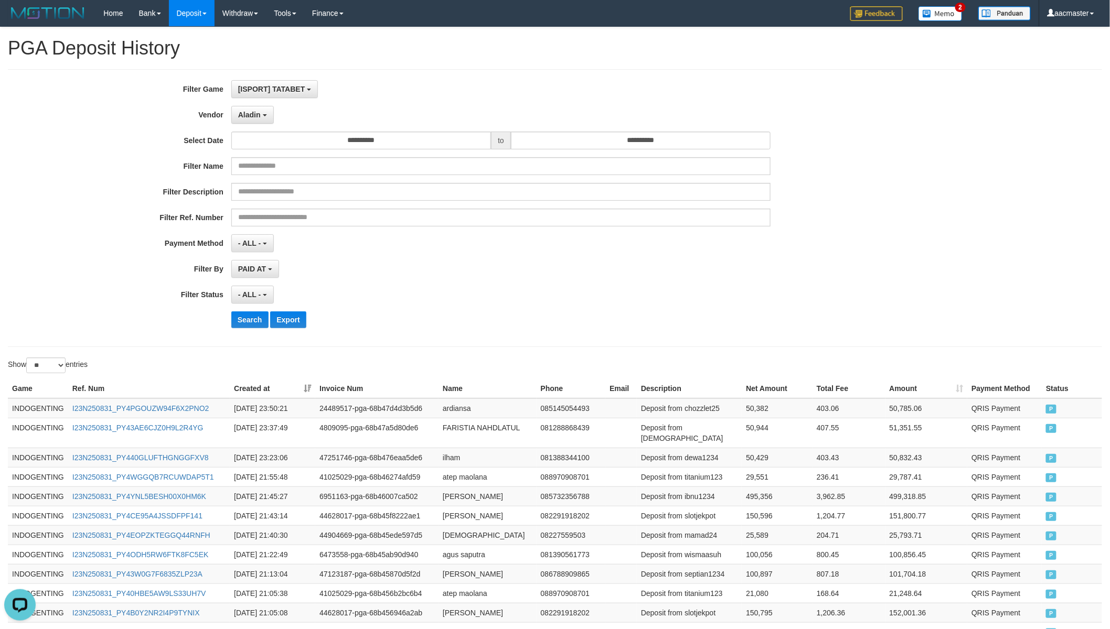
scroll to position [44, 0]
click at [249, 323] on button "Search" at bounding box center [249, 320] width 37 height 17
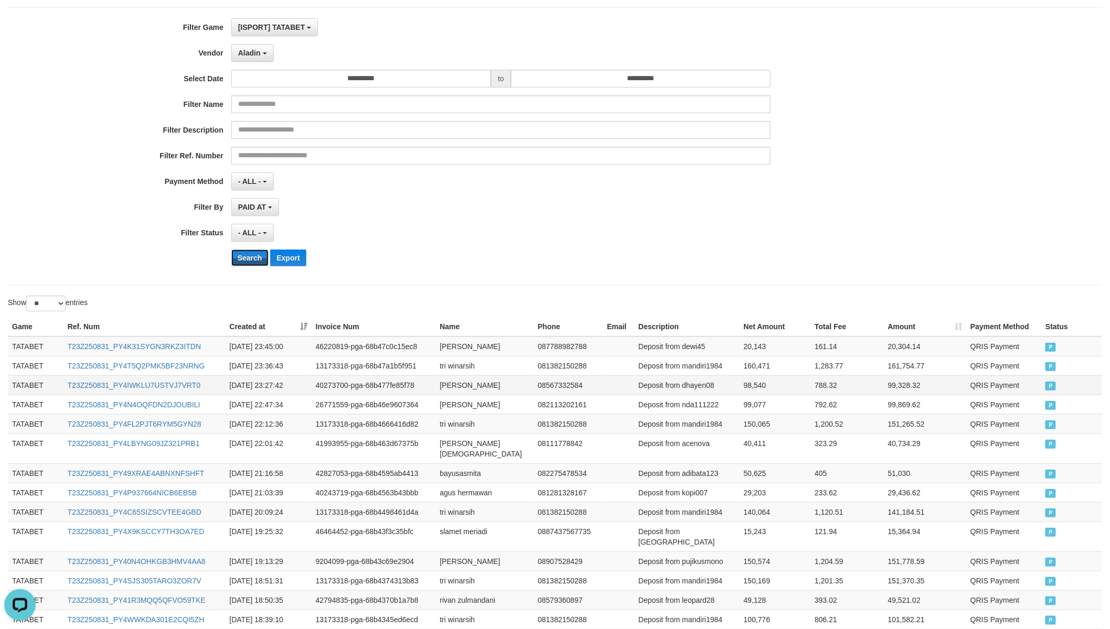
scroll to position [359, 0]
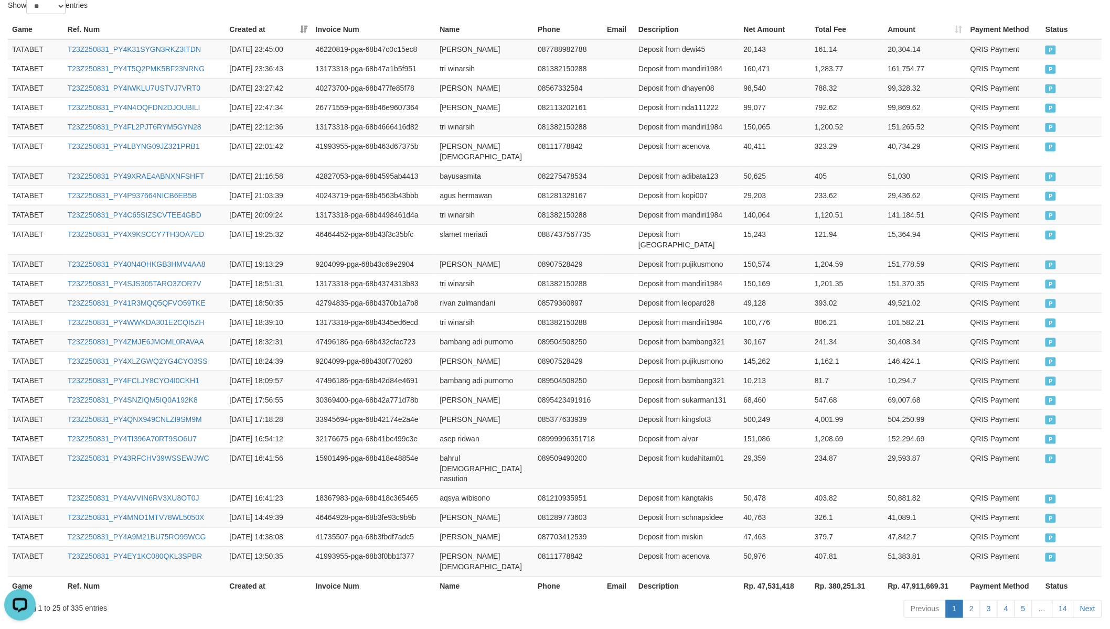
click at [778, 550] on th "Rp. 47,531,418" at bounding box center [775, 586] width 71 height 19
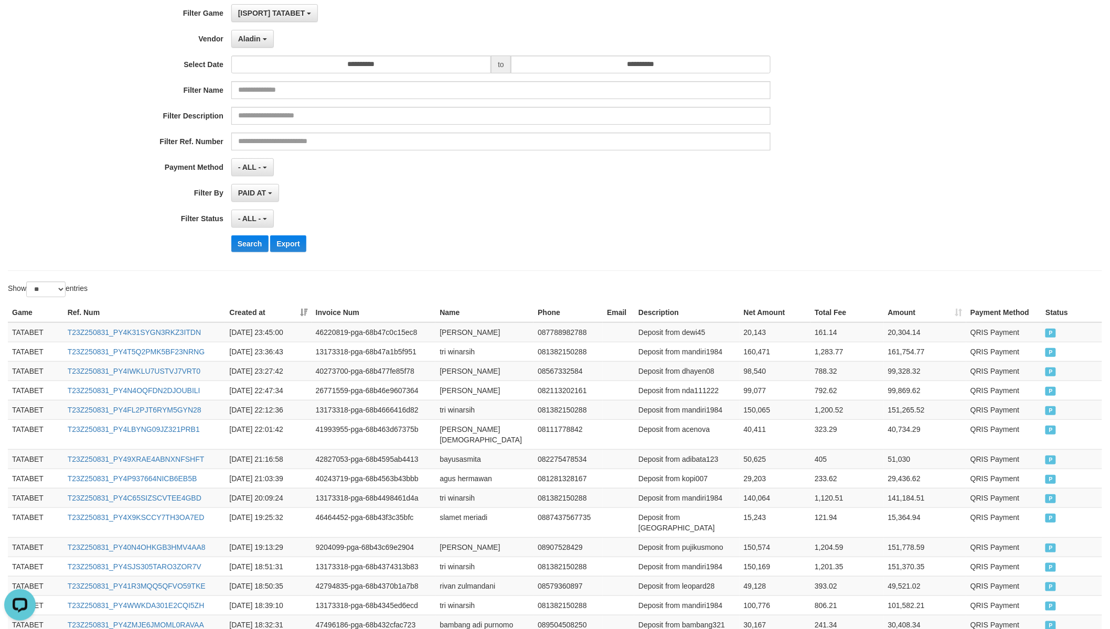
scroll to position [0, 0]
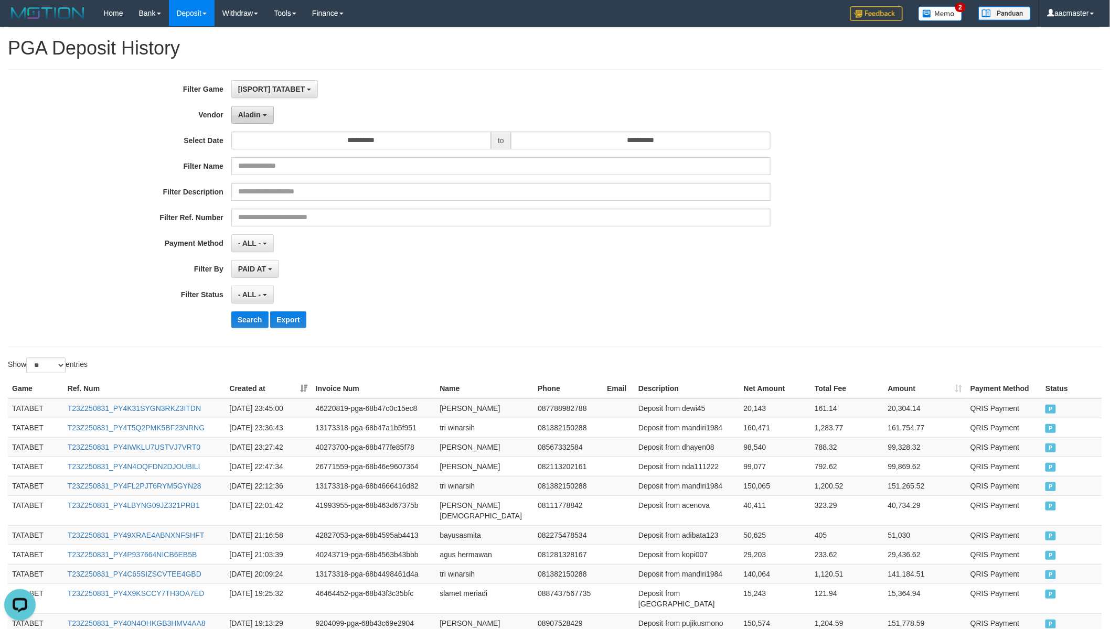
click at [259, 117] on span "Aladin" at bounding box center [249, 115] width 23 height 8
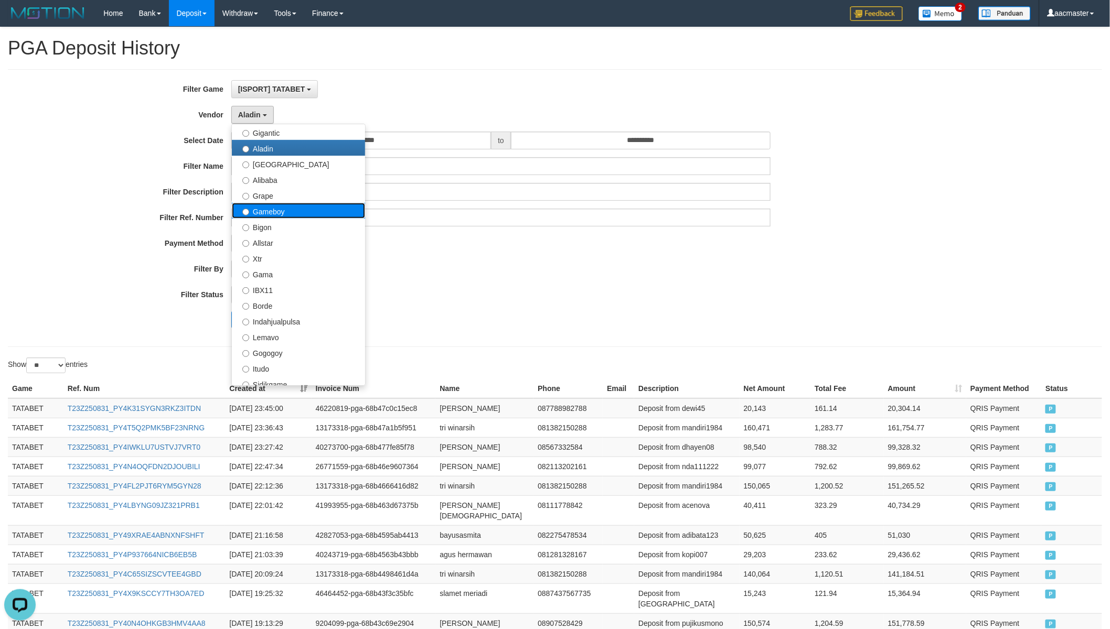
click at [289, 204] on label "Gameboy" at bounding box center [298, 211] width 133 height 16
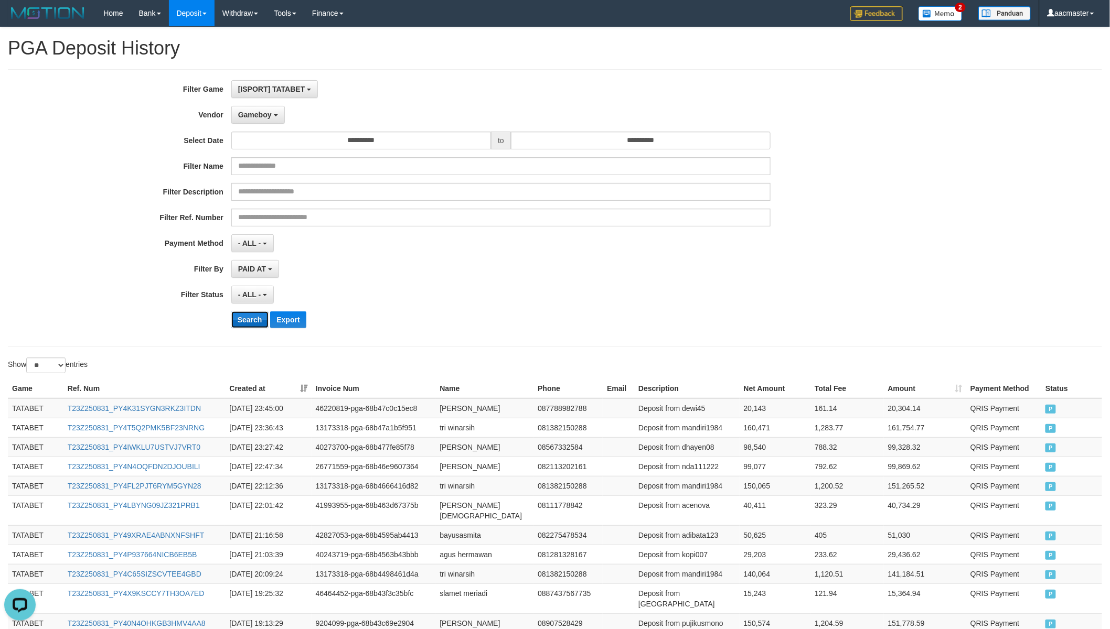
click at [257, 321] on button "Search" at bounding box center [249, 320] width 37 height 17
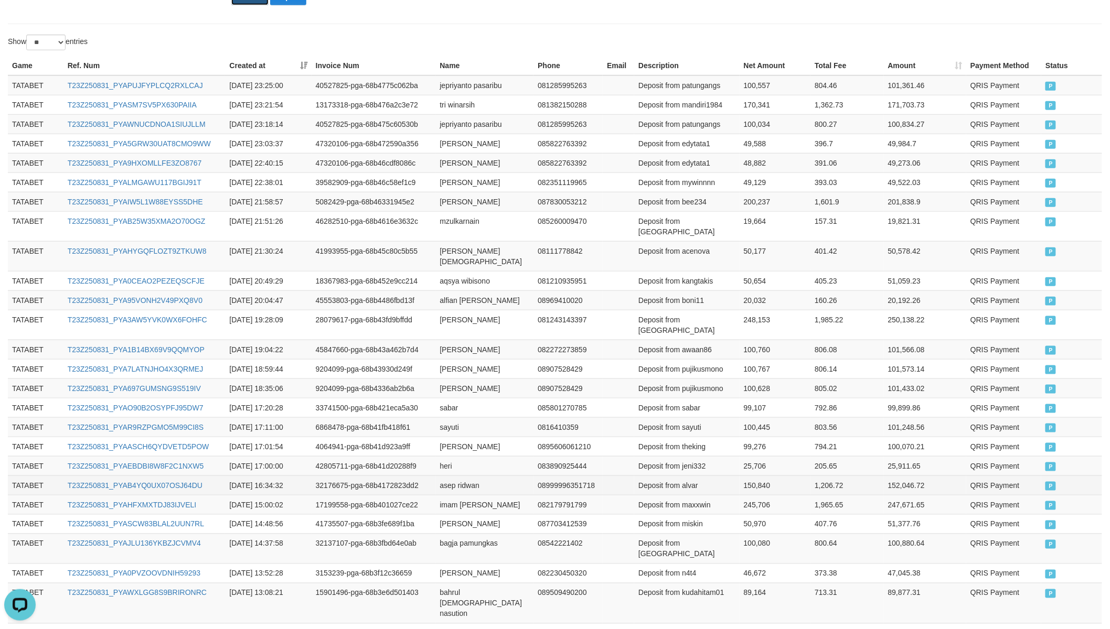
scroll to position [359, 0]
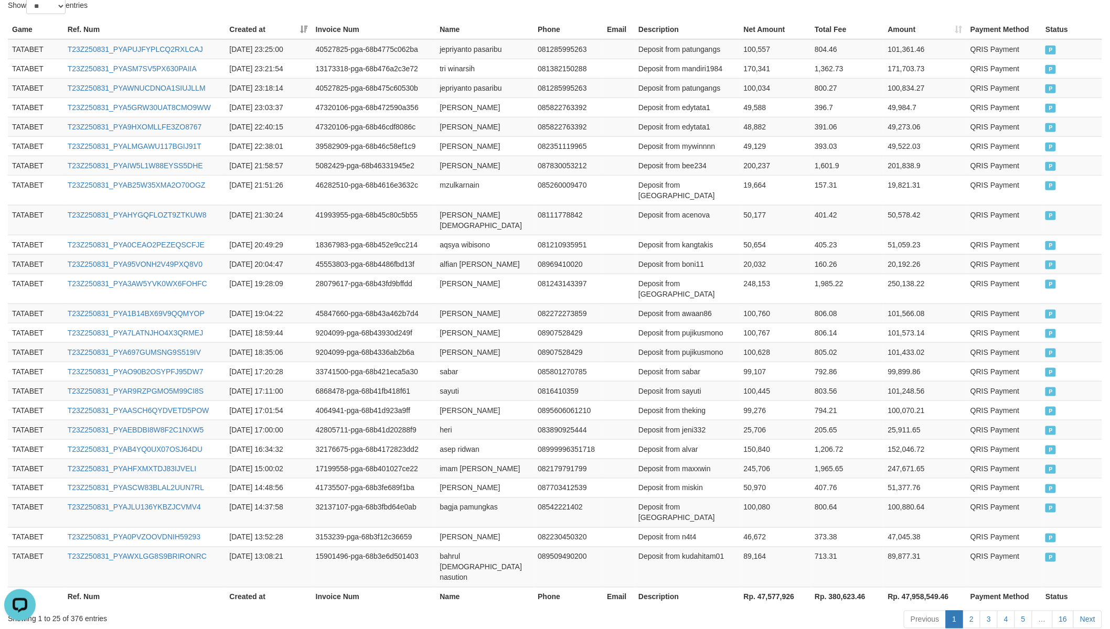
click at [785, 550] on th "Rp. 47,577,926" at bounding box center [775, 596] width 71 height 19
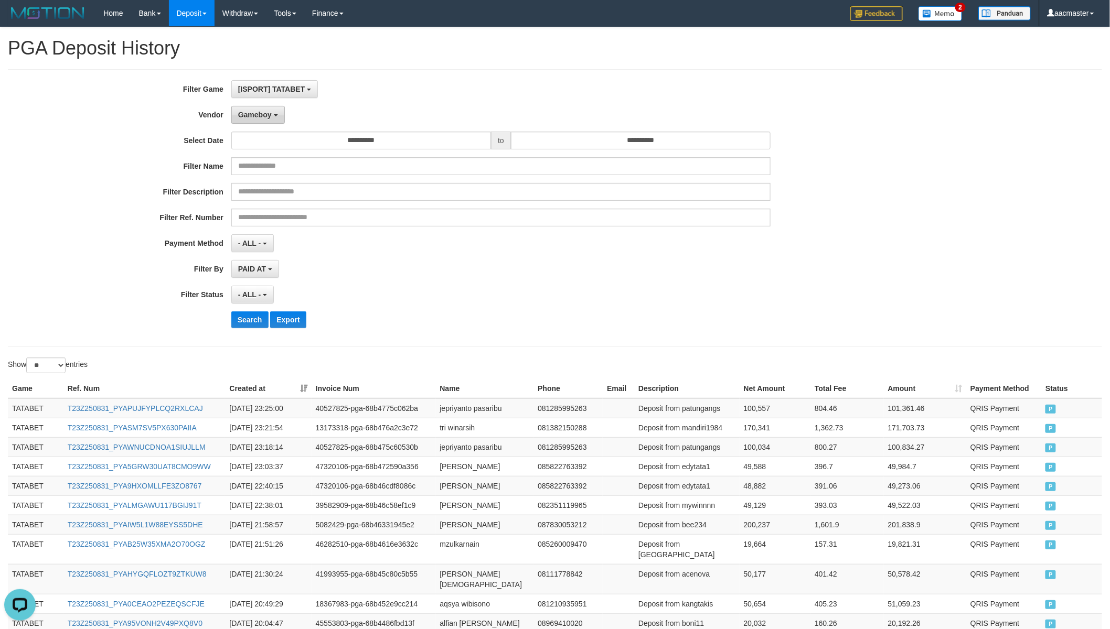
click at [260, 115] on span "Gameboy" at bounding box center [255, 115] width 34 height 8
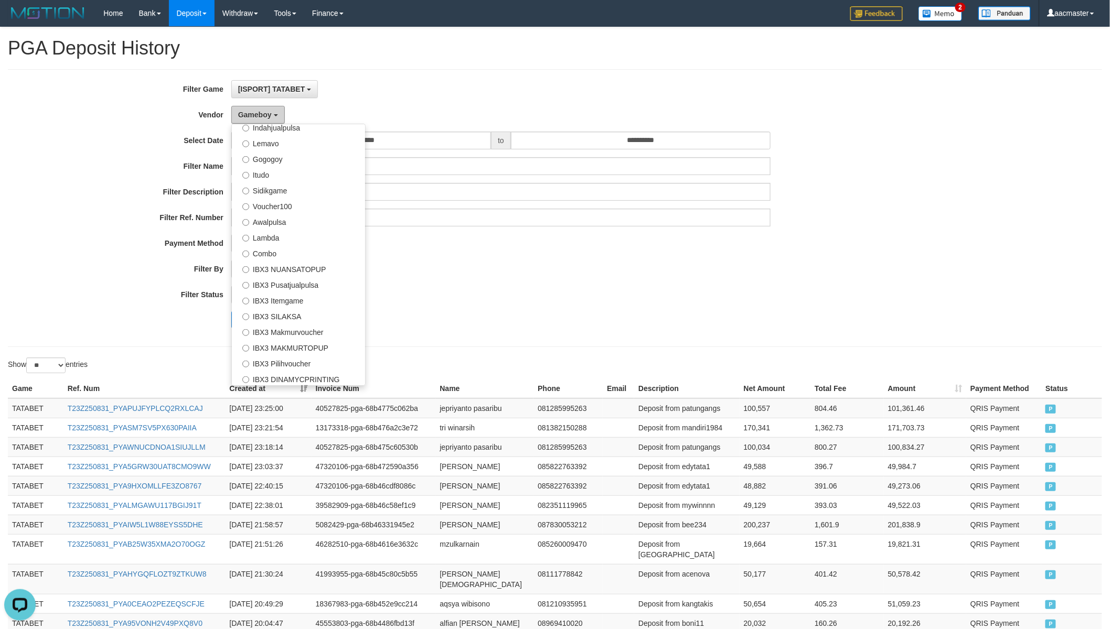
scroll to position [97, 0]
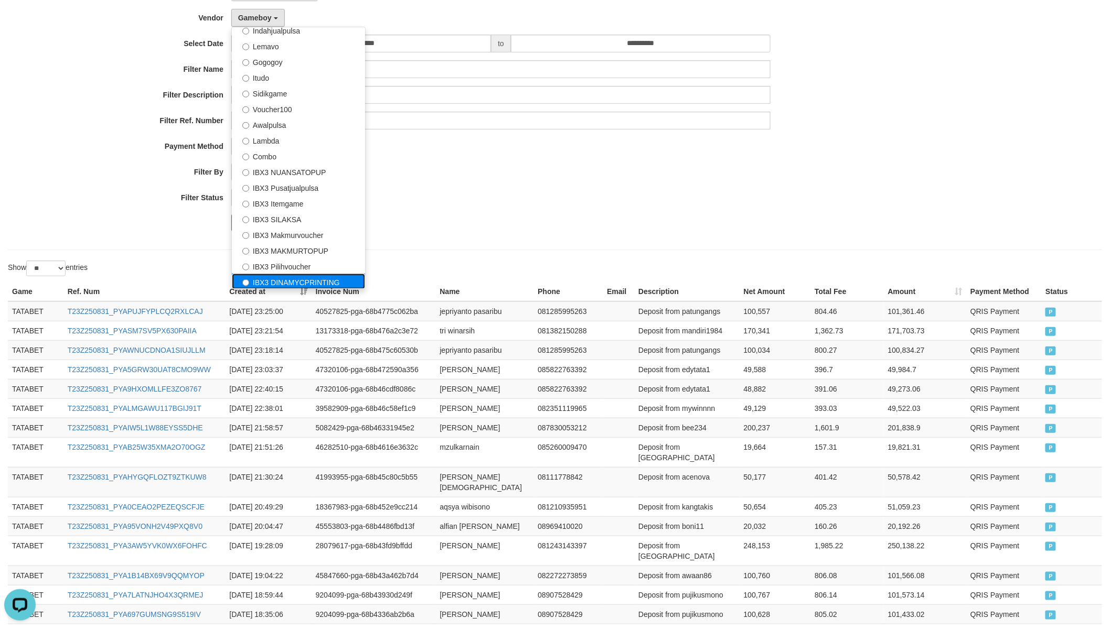
drag, startPoint x: 324, startPoint y: 275, endPoint x: 317, endPoint y: 249, distance: 27.2
click at [325, 275] on label "IBX3 DINAMYCPRINTING" at bounding box center [298, 282] width 133 height 16
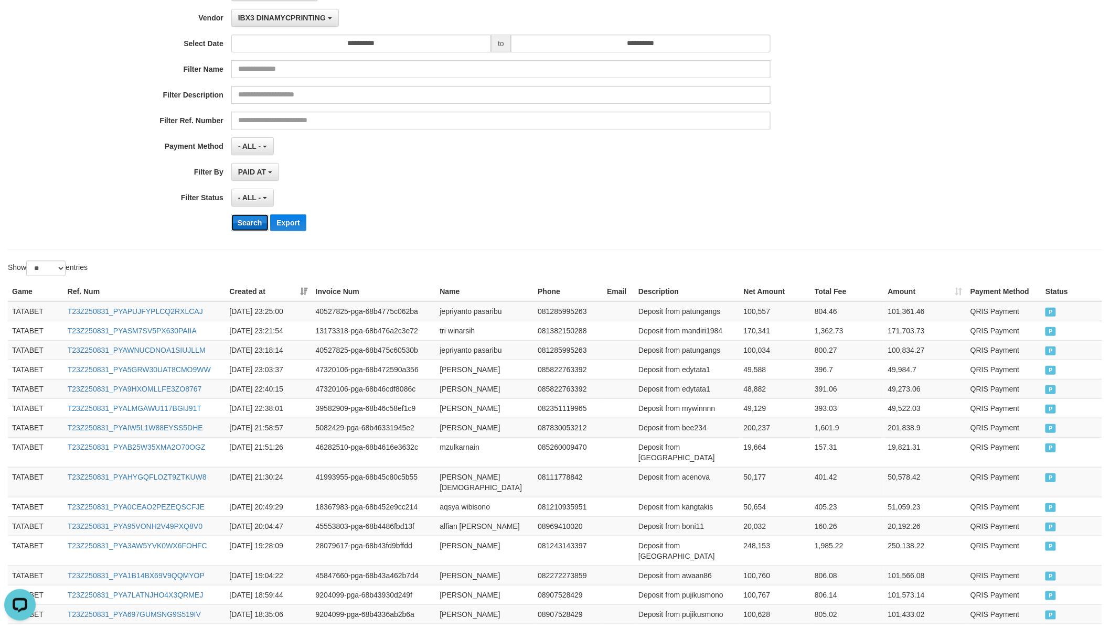
click at [260, 216] on button "Search" at bounding box center [249, 223] width 37 height 17
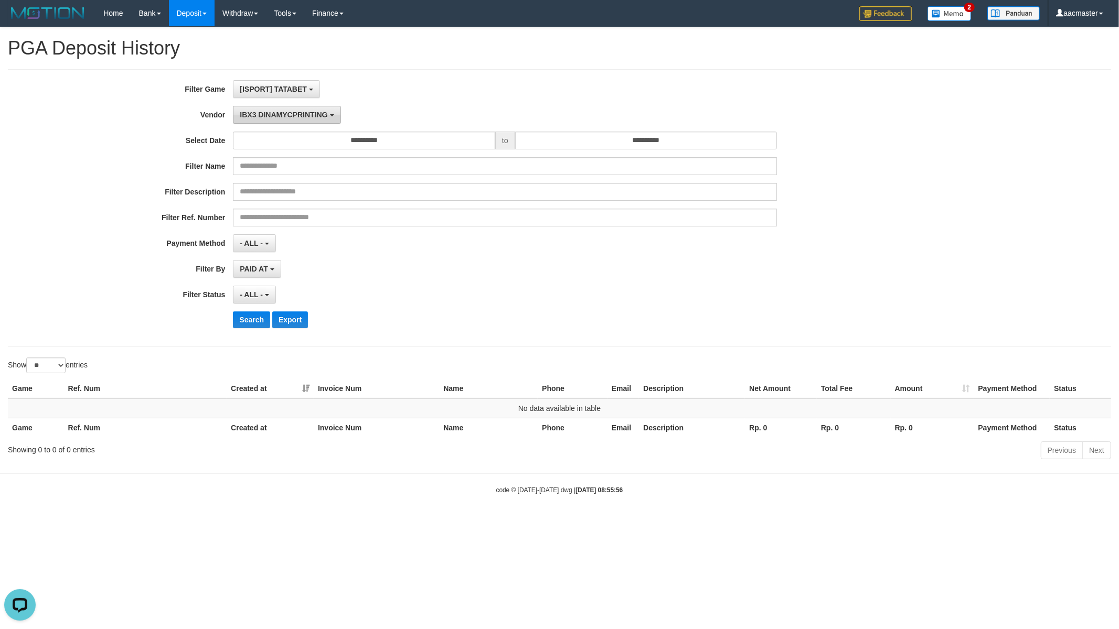
click at [307, 113] on span "IBX3 DINAMYCPRINTING" at bounding box center [284, 115] width 88 height 8
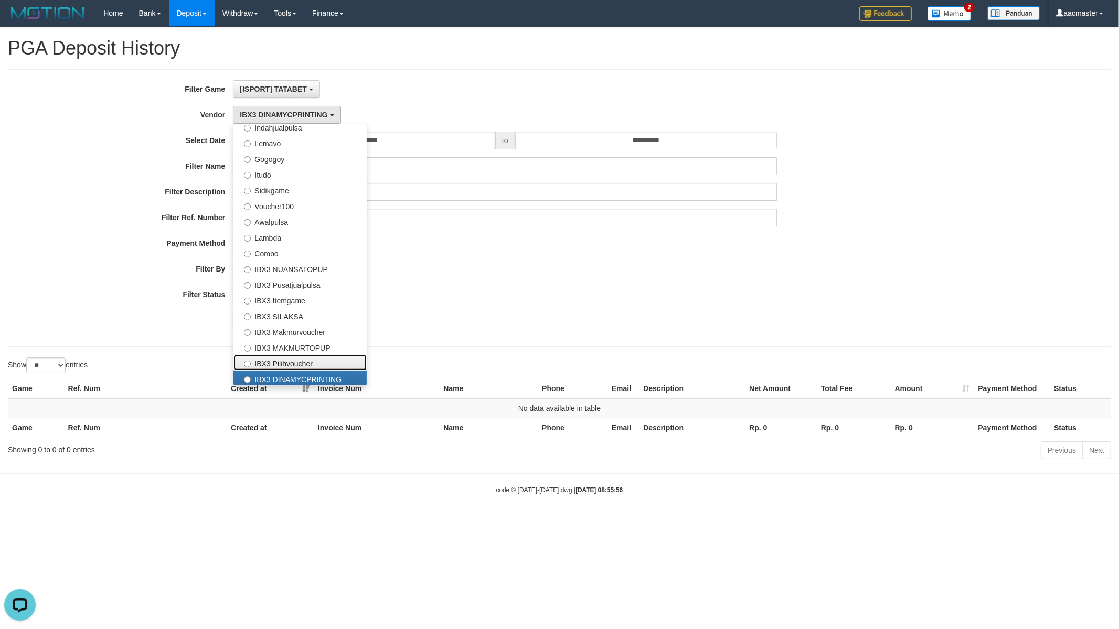
drag, startPoint x: 296, startPoint y: 359, endPoint x: 278, endPoint y: 359, distance: 17.8
click at [296, 359] on label "IBX3 Pilihvoucher" at bounding box center [299, 363] width 133 height 16
select select "**********"
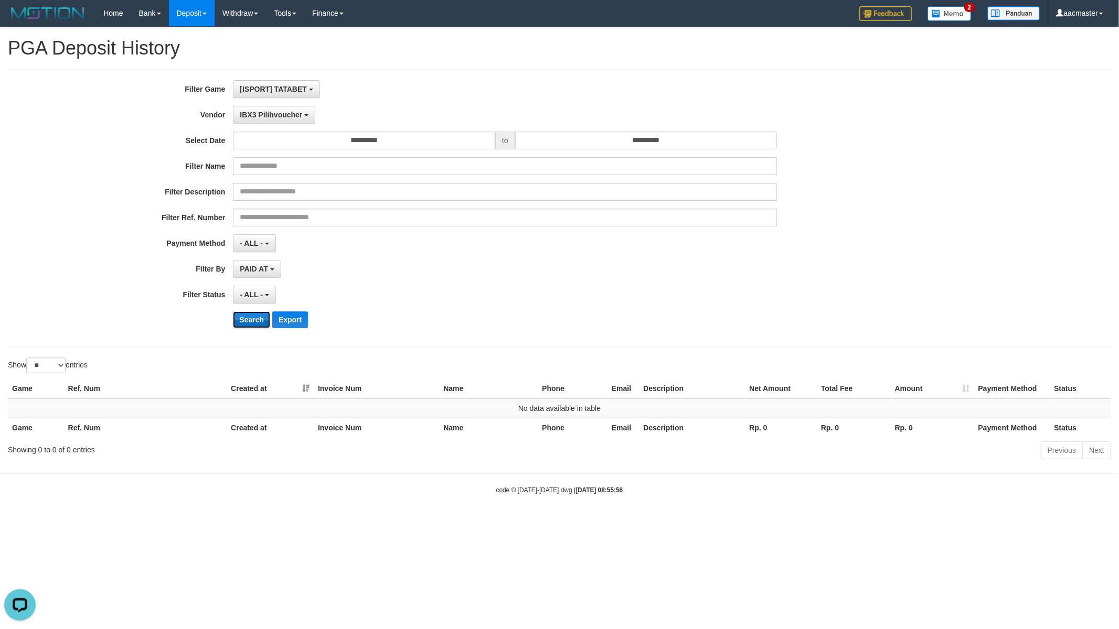
click at [255, 322] on button "Search" at bounding box center [251, 320] width 37 height 17
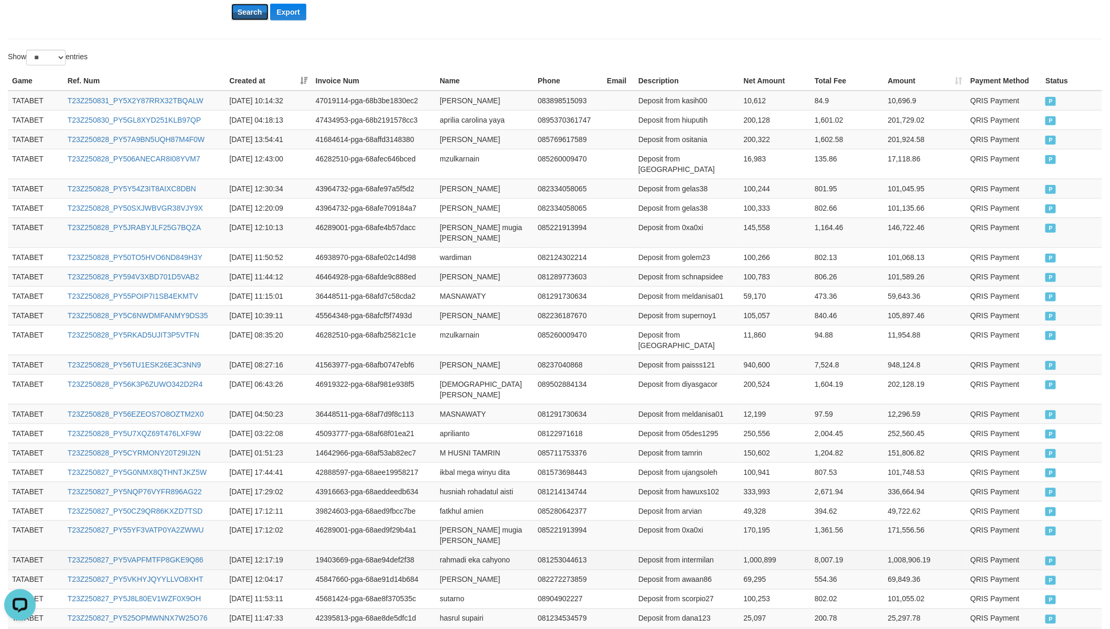
scroll to position [370, 0]
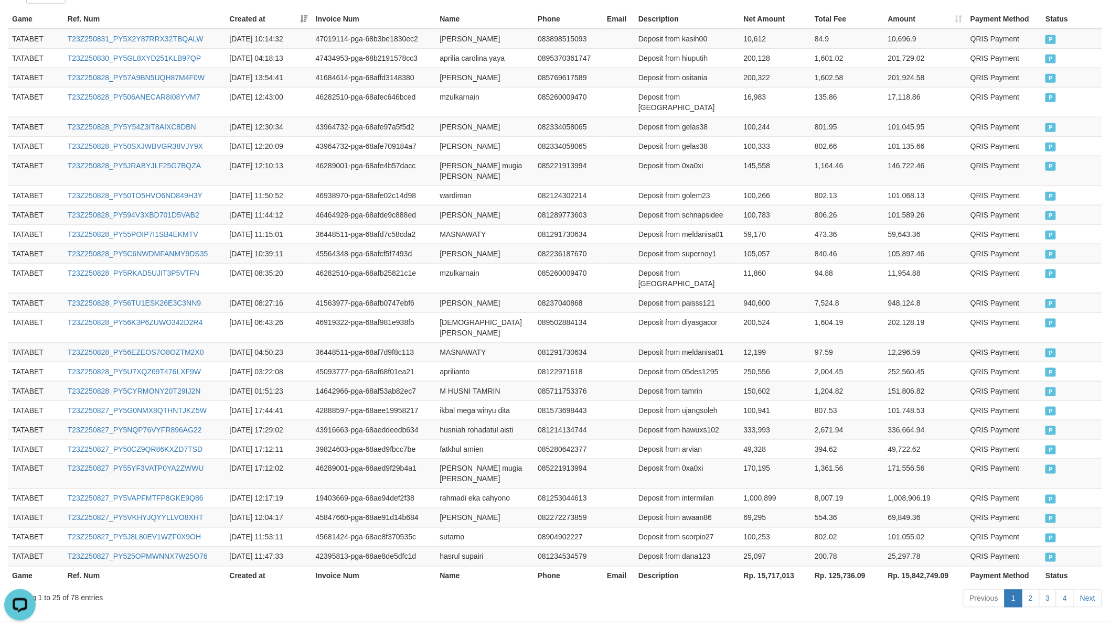
click at [782, 550] on th "Rp. 15,717,013" at bounding box center [775, 575] width 71 height 19
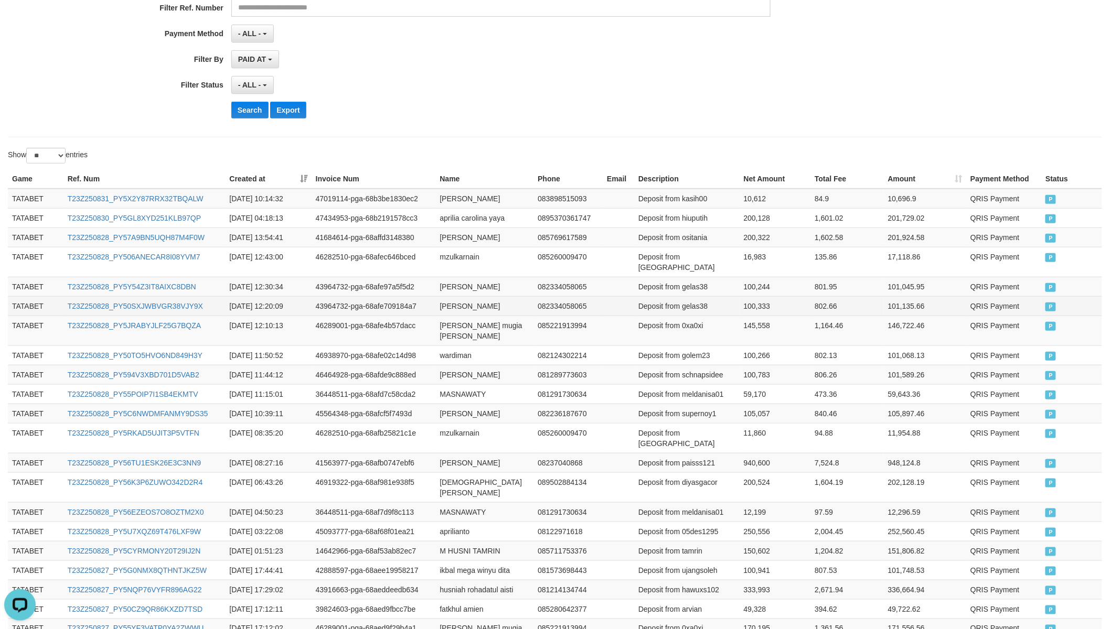
scroll to position [0, 0]
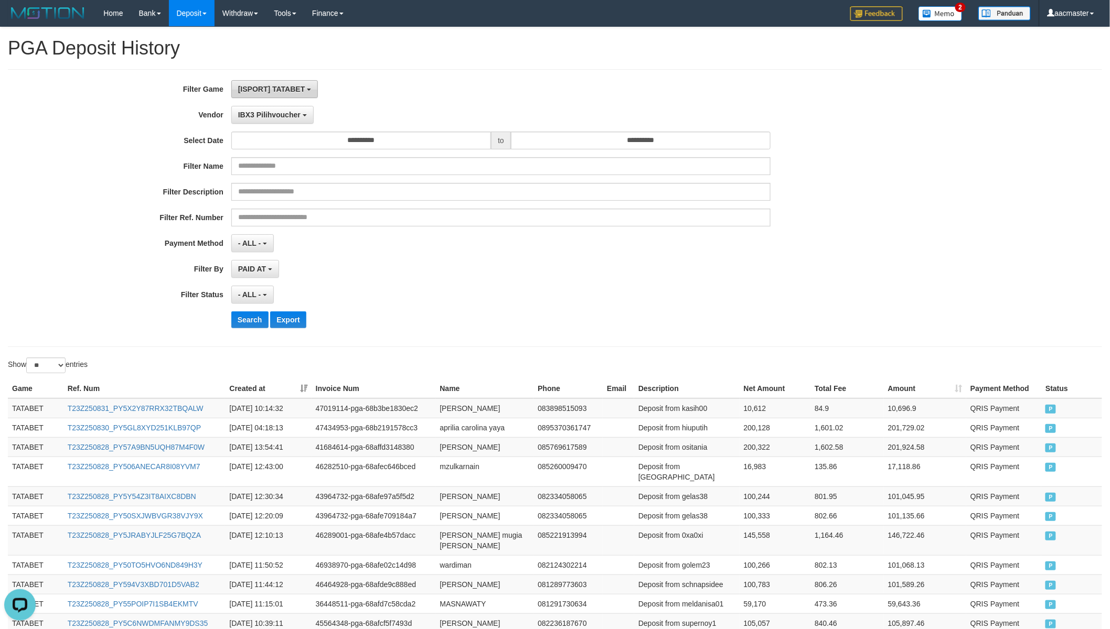
click at [290, 95] on button "[ISPORT] TATABET" at bounding box center [274, 89] width 87 height 18
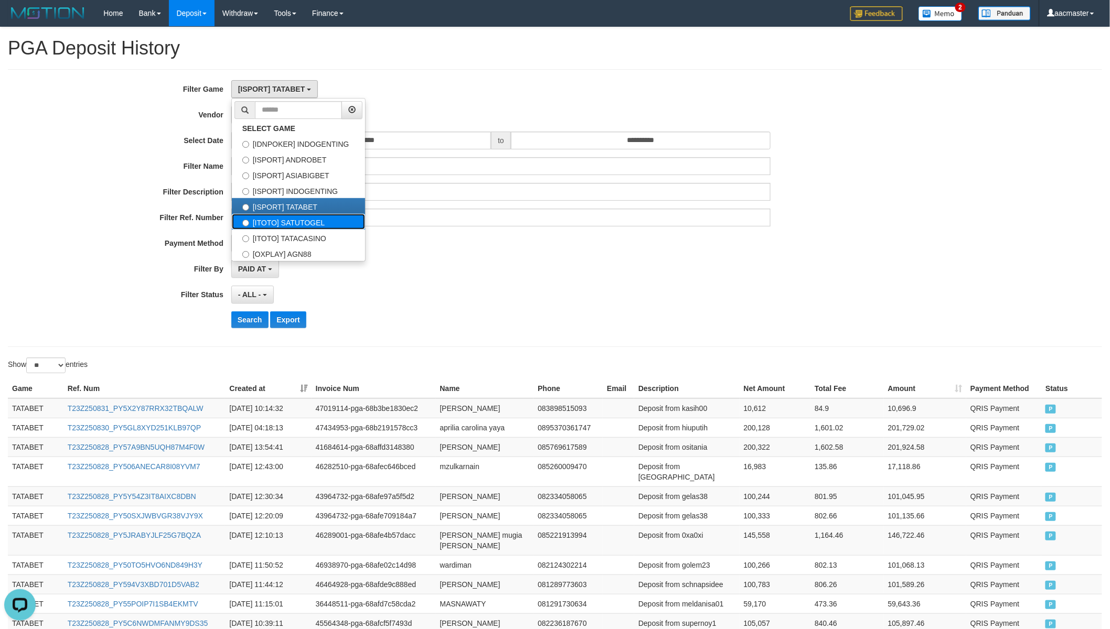
click at [326, 226] on label "[ITOTO] SATUTOGEL" at bounding box center [298, 222] width 133 height 16
select select "***"
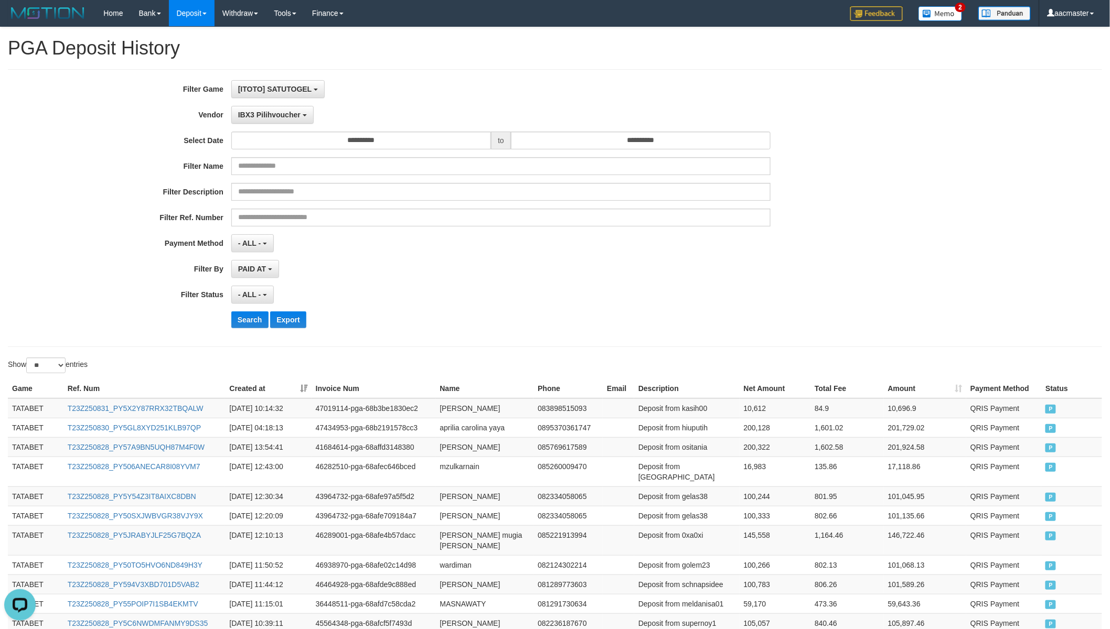
scroll to position [54, 0]
click at [249, 321] on button "Search" at bounding box center [249, 320] width 37 height 17
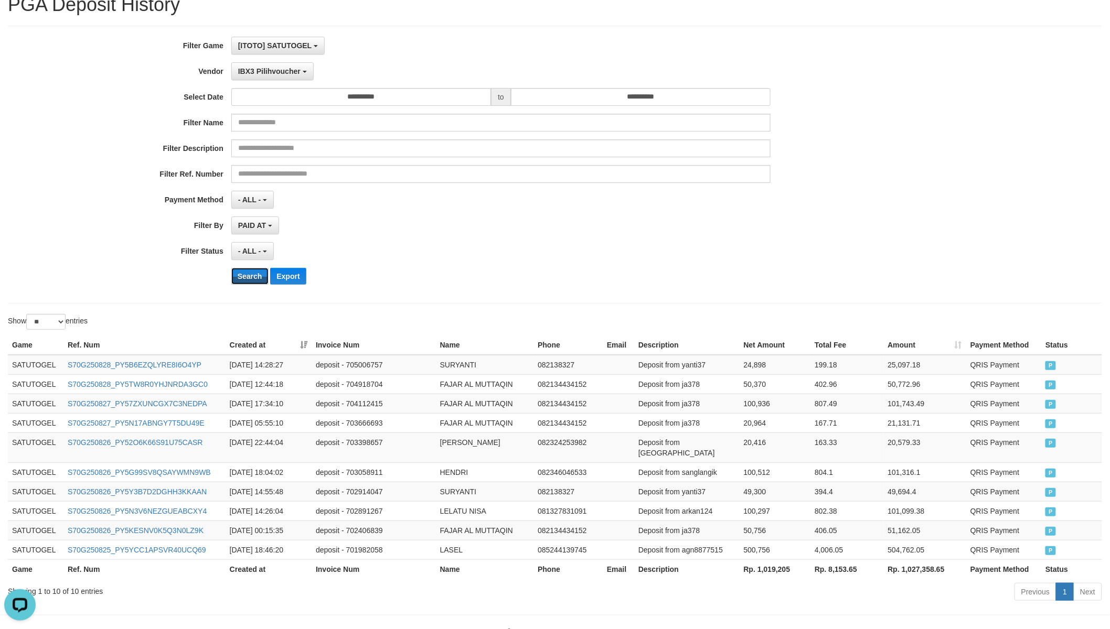
scroll to position [68, 0]
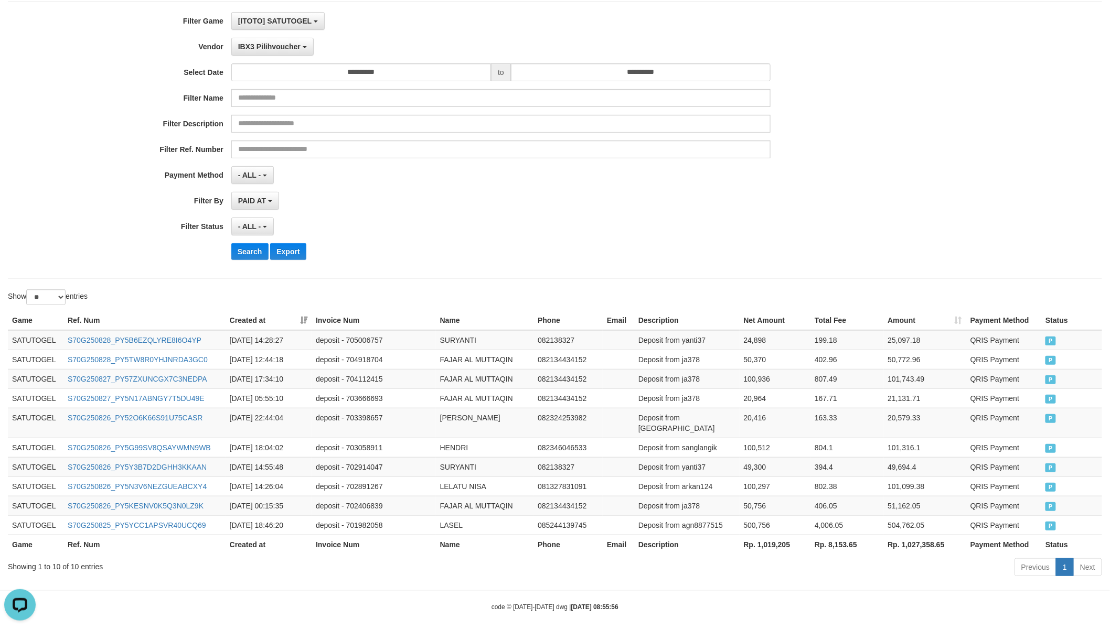
click at [778, 541] on th "Rp. 1,019,205" at bounding box center [775, 544] width 71 height 19
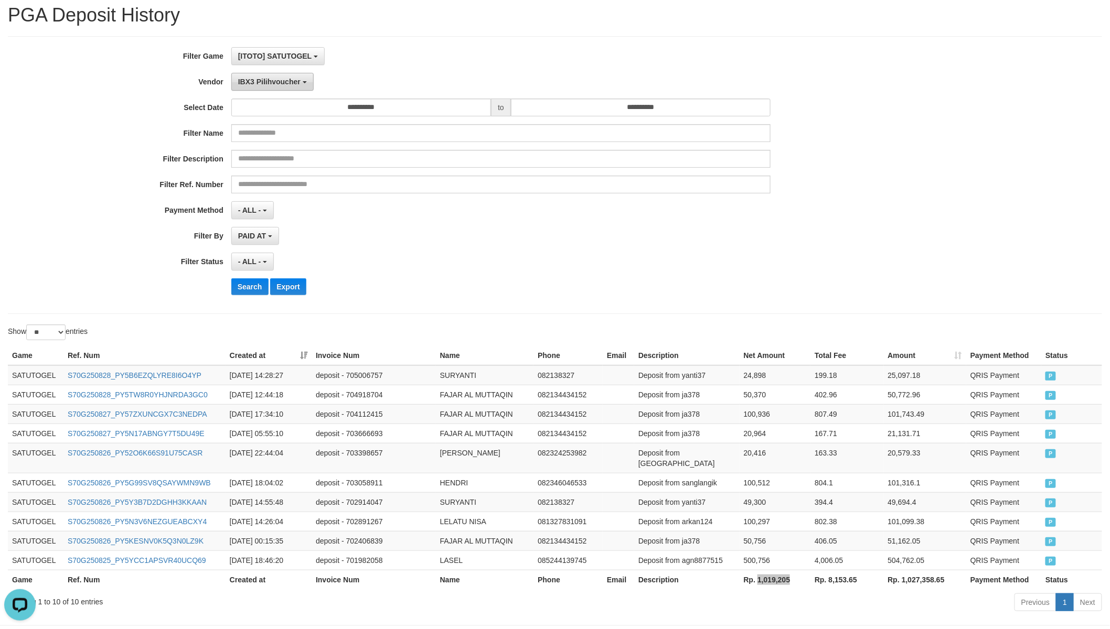
scroll to position [0, 0]
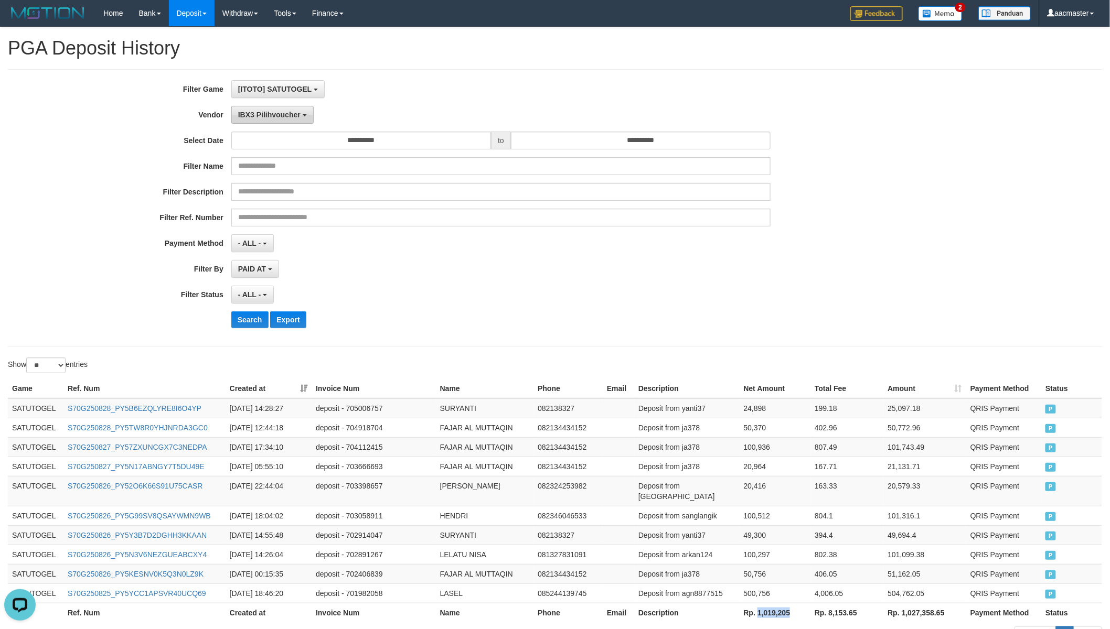
click at [281, 116] on span "IBX3 Pilihvoucher" at bounding box center [269, 115] width 62 height 8
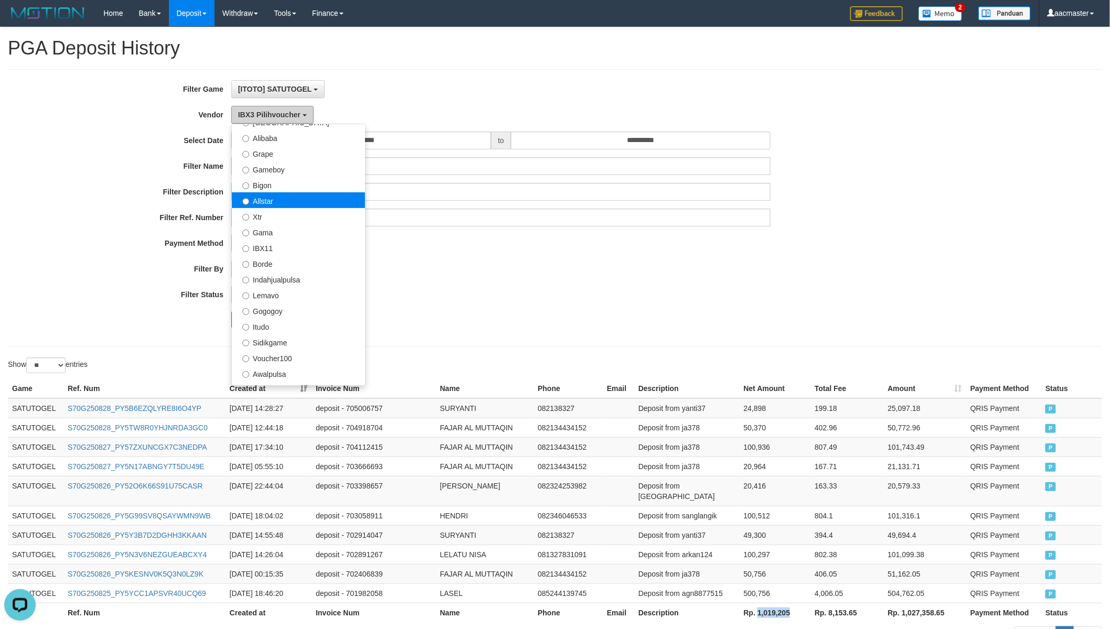
scroll to position [149, 0]
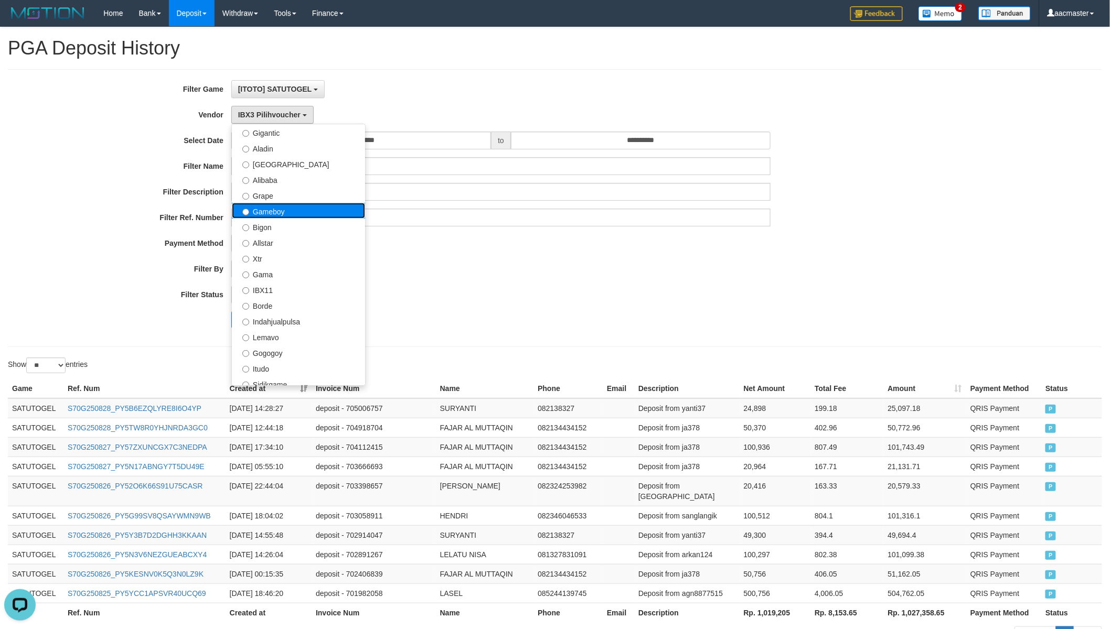
click at [291, 214] on label "Gameboy" at bounding box center [298, 211] width 133 height 16
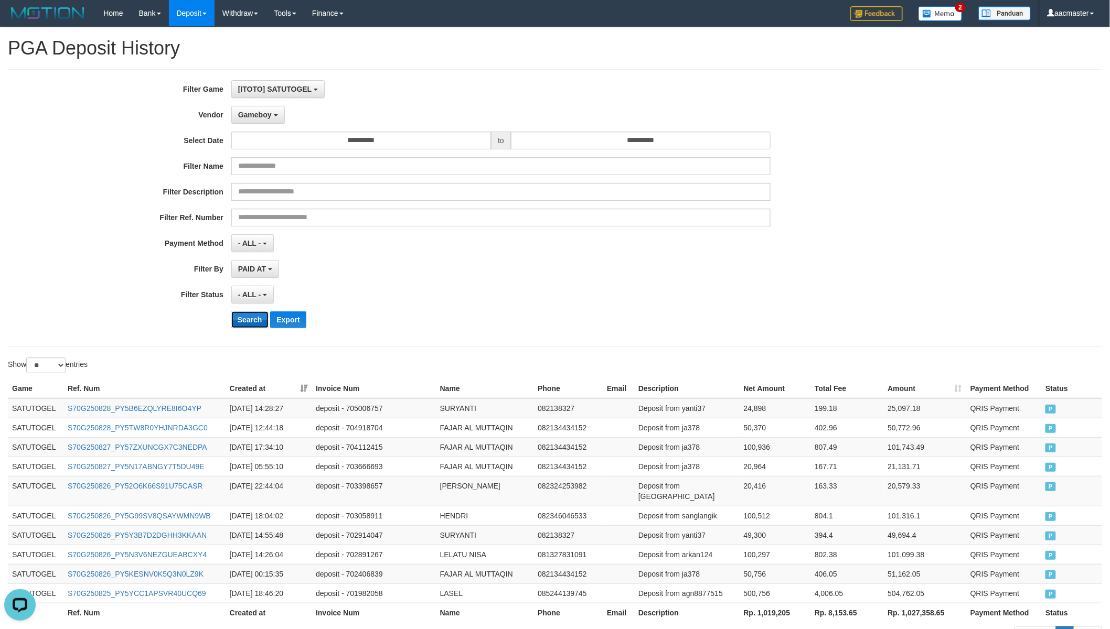
click at [250, 314] on button "Search" at bounding box center [249, 320] width 37 height 17
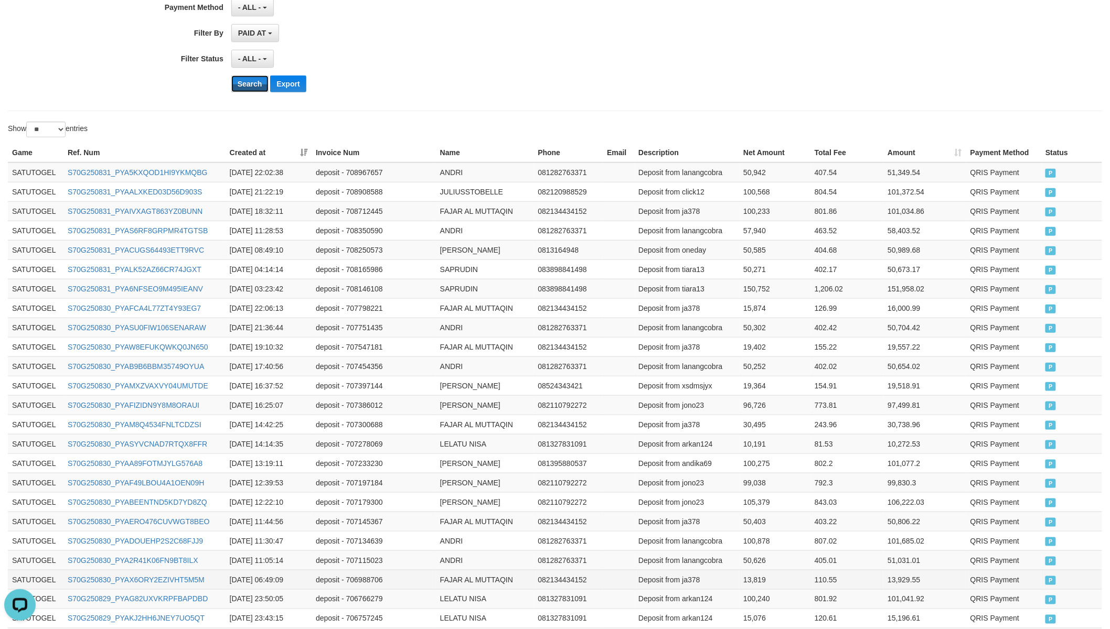
scroll to position [359, 0]
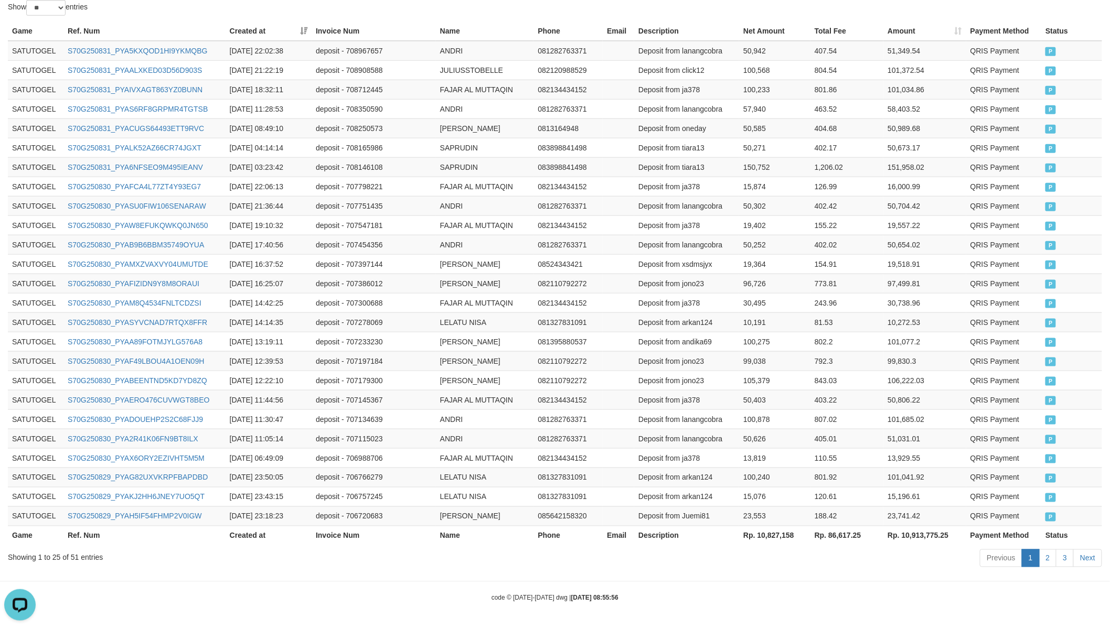
click at [773, 533] on th "Rp. 10,827,158" at bounding box center [774, 535] width 71 height 19
drag, startPoint x: 773, startPoint y: 533, endPoint x: 495, endPoint y: 401, distance: 307.8
click at [773, 533] on th "Rp. 10,827,158" at bounding box center [774, 535] width 71 height 19
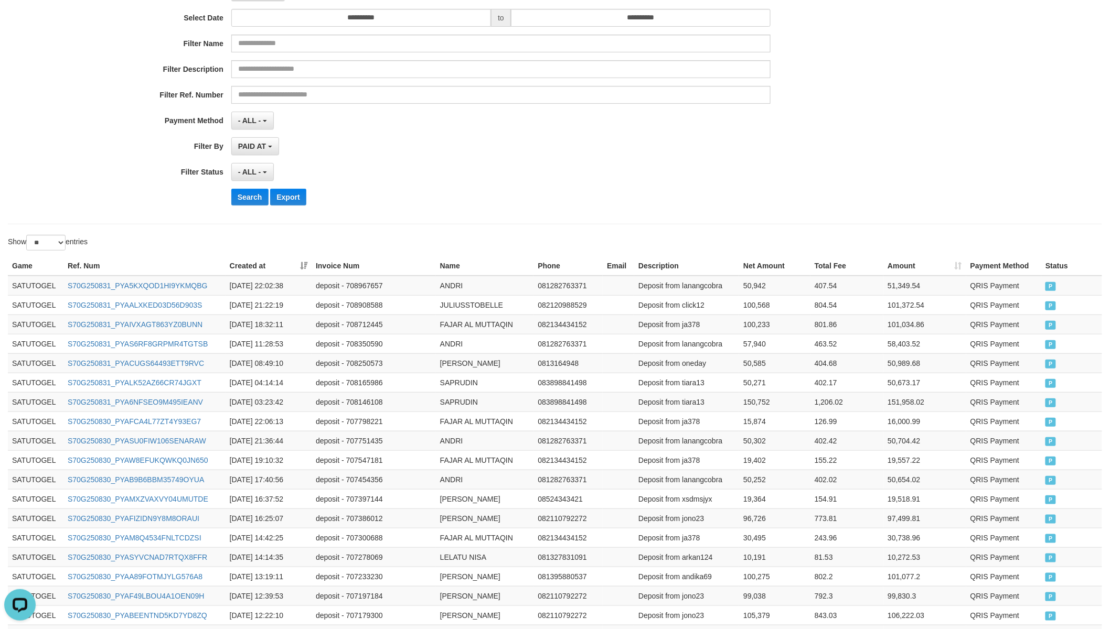
scroll to position [0, 0]
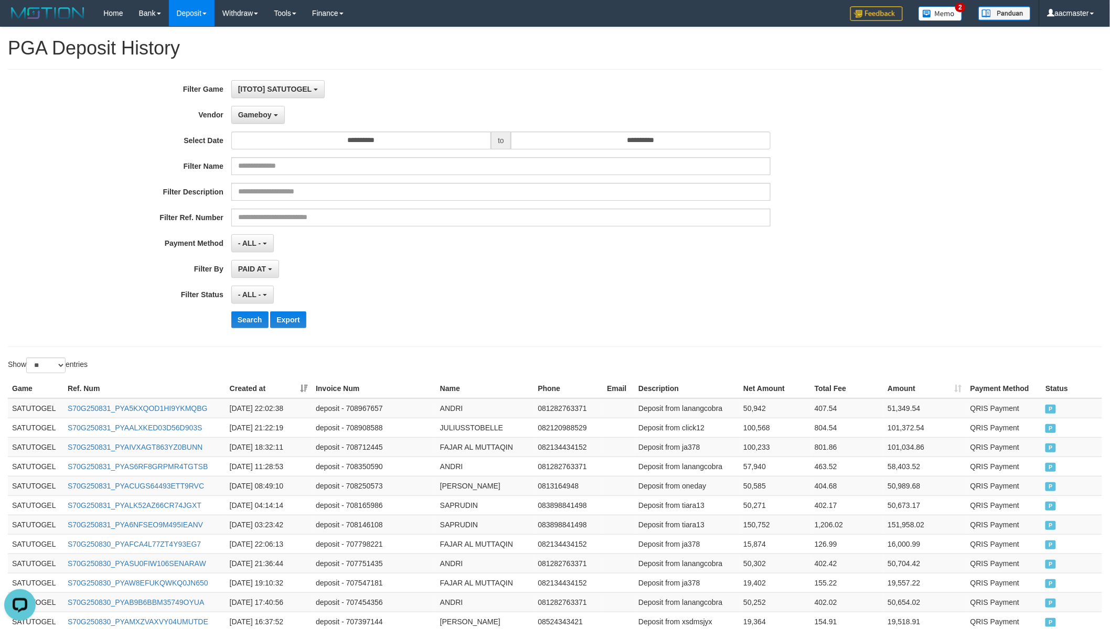
click at [258, 124] on div "**********" at bounding box center [462, 208] width 925 height 256
click at [261, 111] on span "Gameboy" at bounding box center [255, 115] width 34 height 8
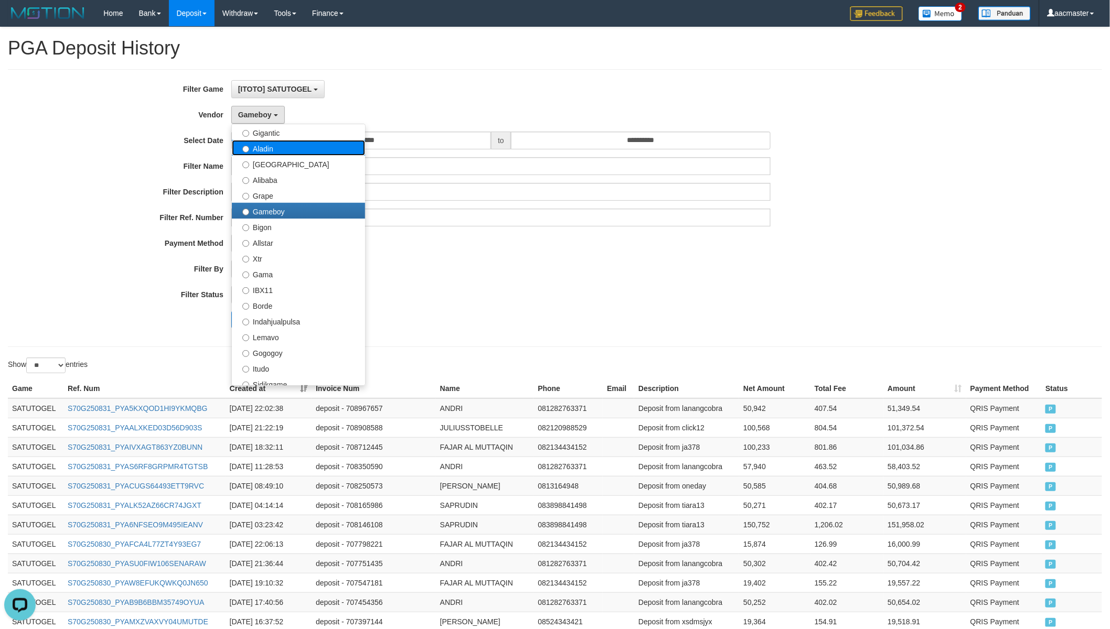
click at [295, 150] on label "Aladin" at bounding box center [298, 148] width 133 height 16
select select "**********"
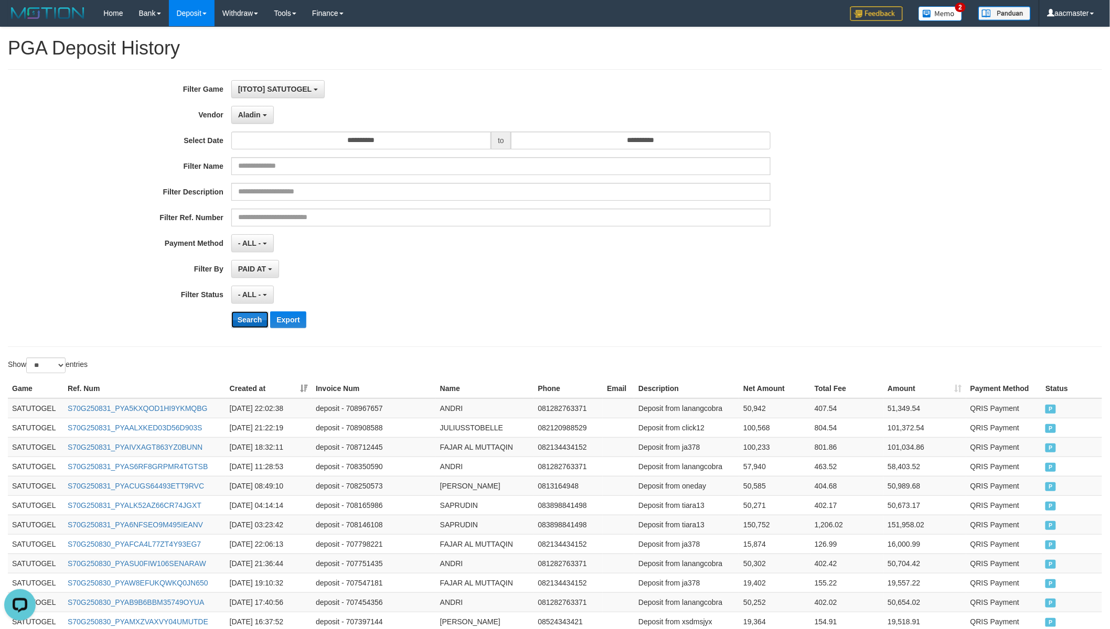
click at [254, 321] on button "Search" at bounding box center [249, 320] width 37 height 17
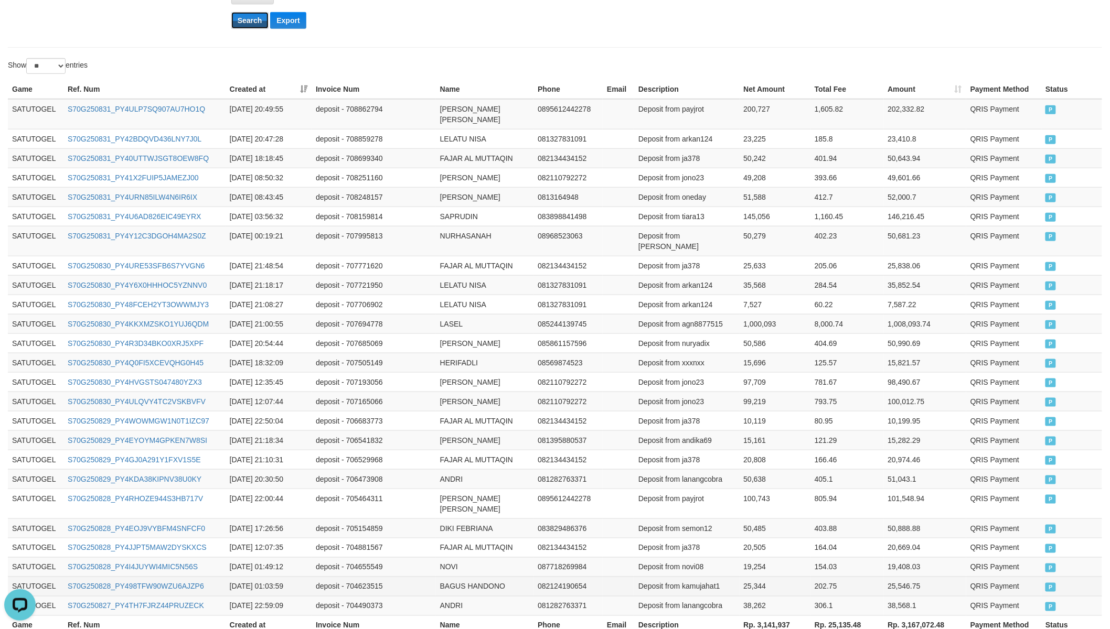
scroll to position [359, 0]
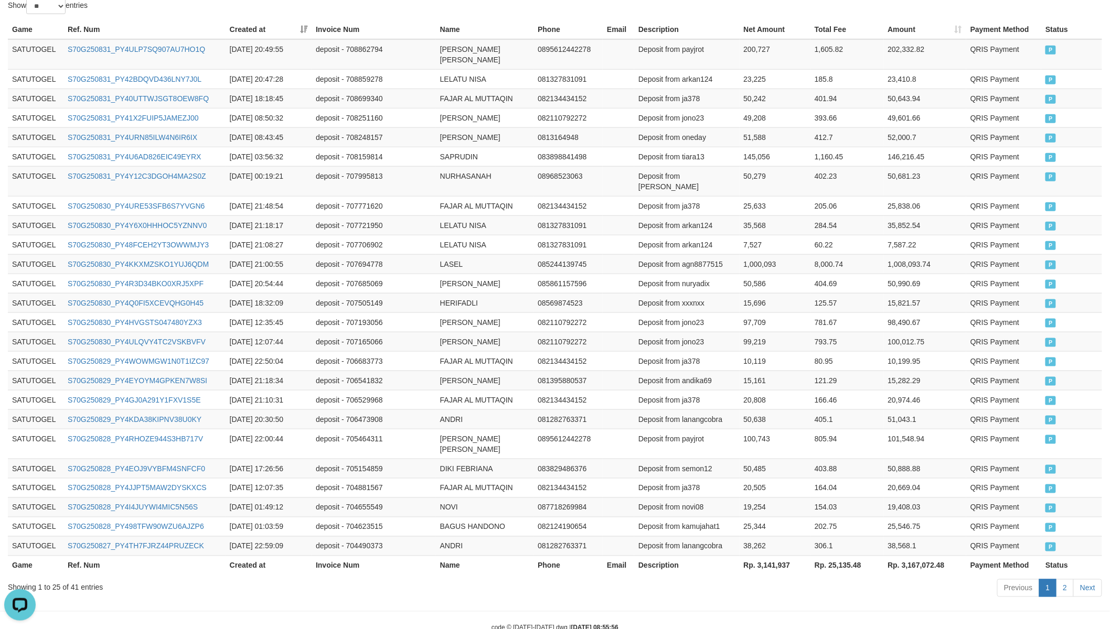
click at [779, 550] on th "Rp. 3,141,937" at bounding box center [775, 565] width 71 height 19
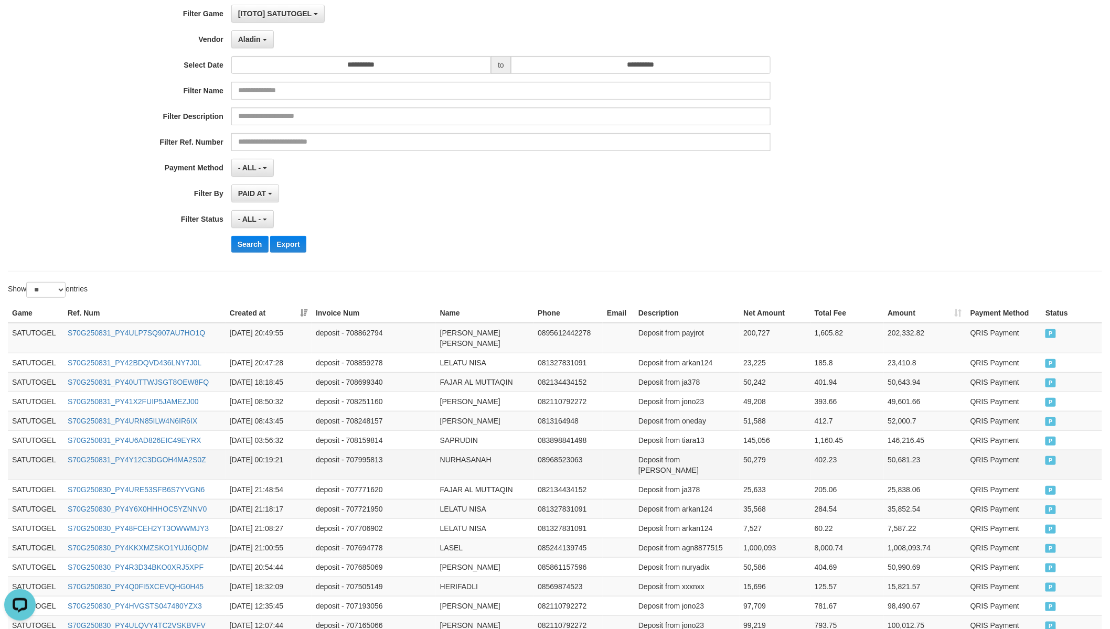
scroll to position [0, 0]
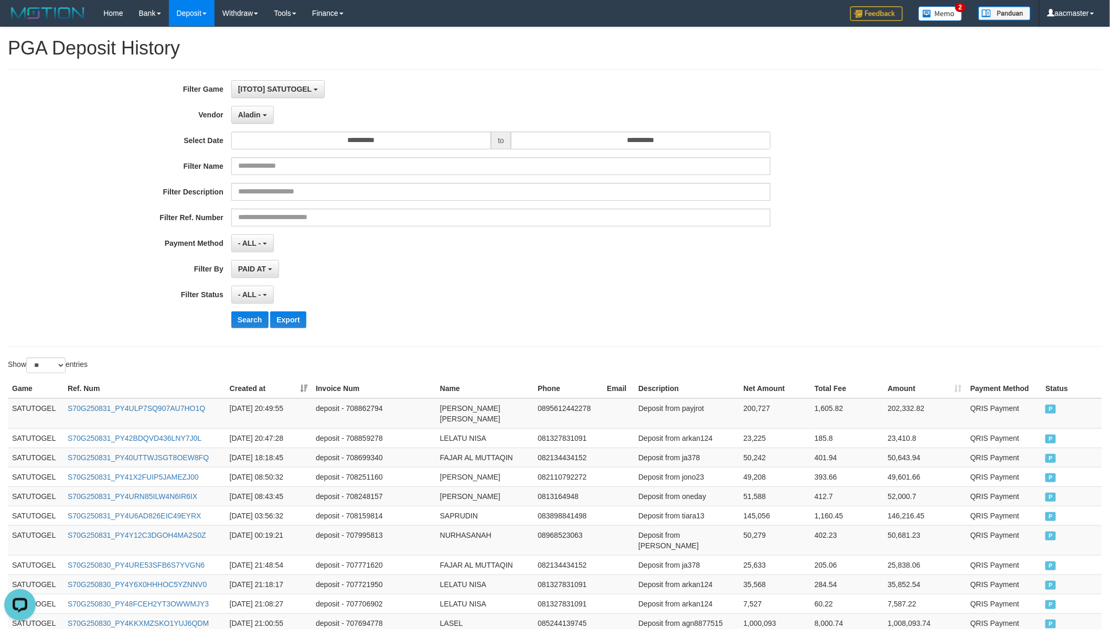
click at [290, 74] on div "**********" at bounding box center [555, 208] width 1094 height 278
click at [295, 93] on button "[ITOTO] SATUTOGEL" at bounding box center [277, 89] width 93 height 18
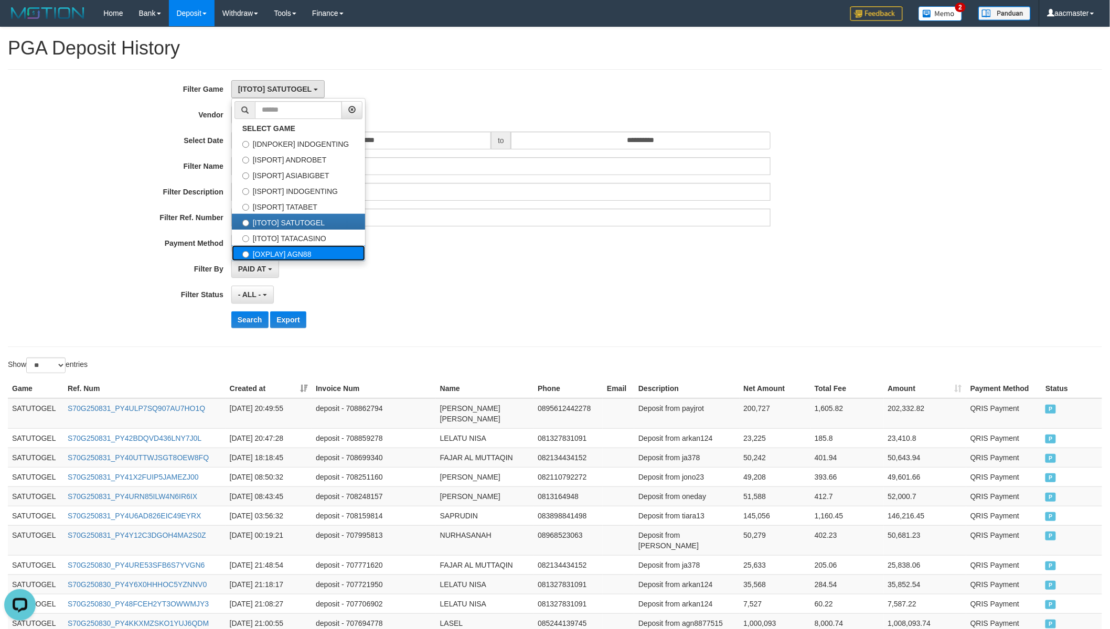
click at [284, 249] on label "[OXPLAY] AGN88" at bounding box center [298, 253] width 133 height 16
select select "***"
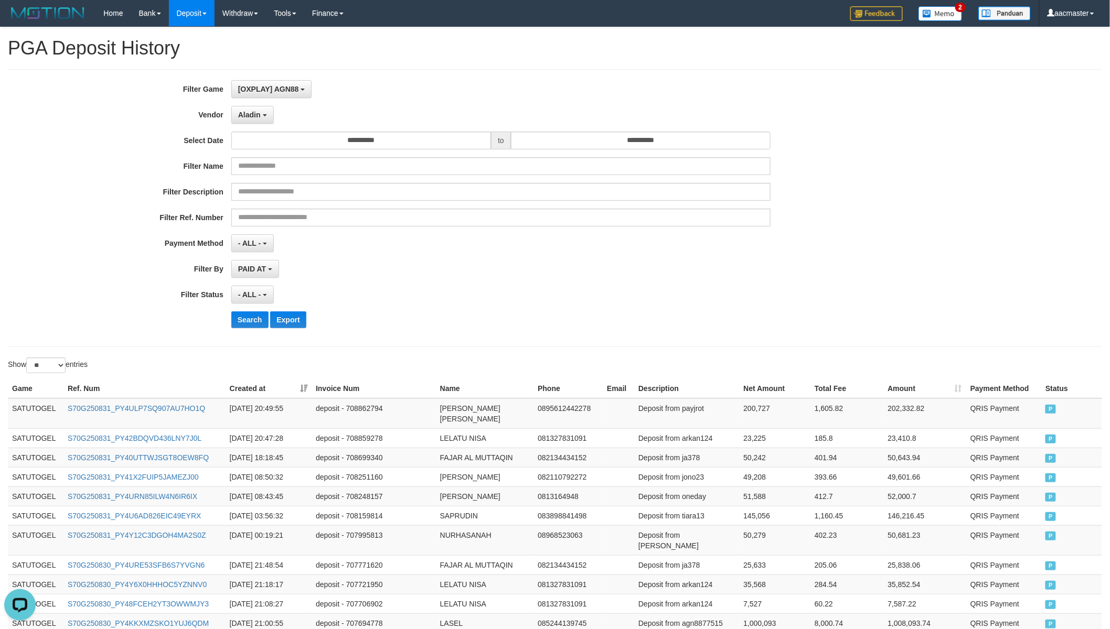
scroll to position [71, 0]
click at [260, 110] on button "Aladin" at bounding box center [252, 115] width 42 height 18
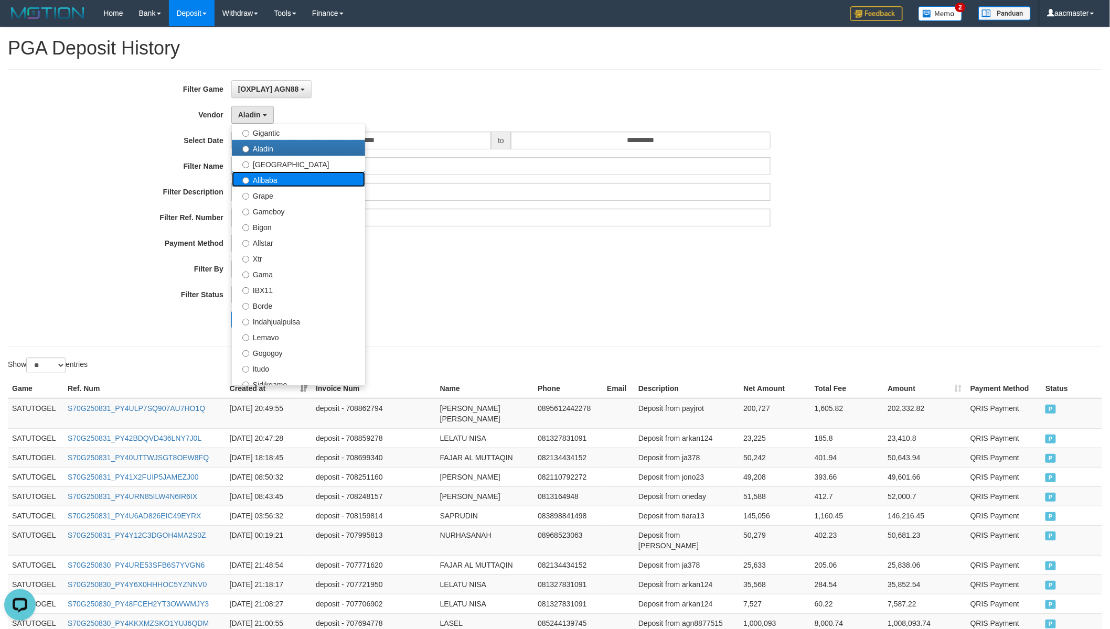
click at [299, 178] on label "Alibaba" at bounding box center [298, 180] width 133 height 16
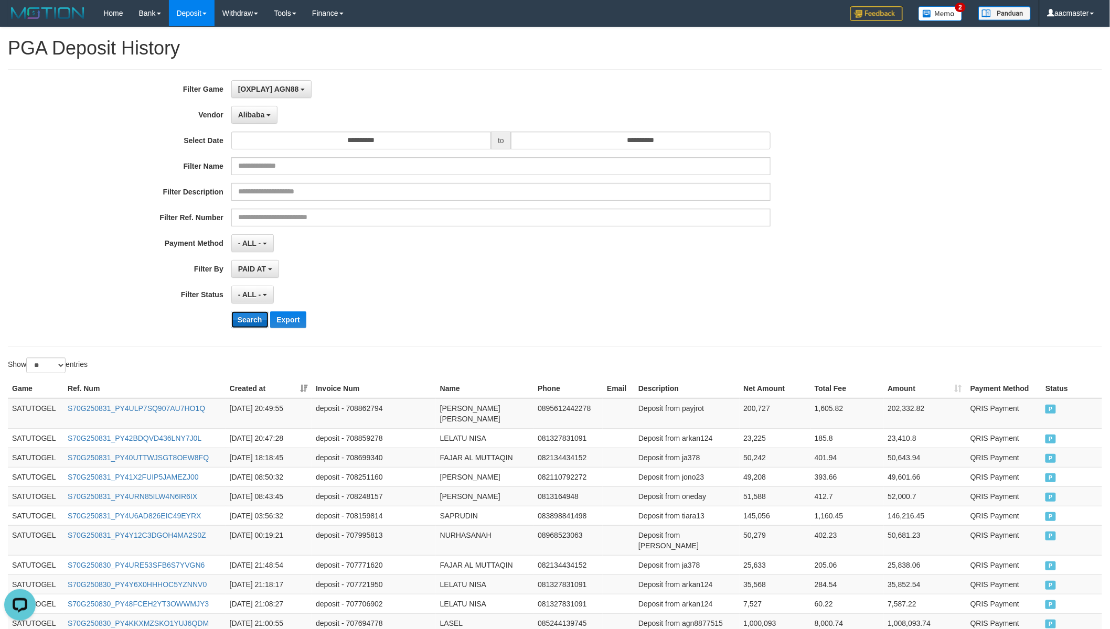
click at [255, 313] on button "Search" at bounding box center [249, 320] width 37 height 17
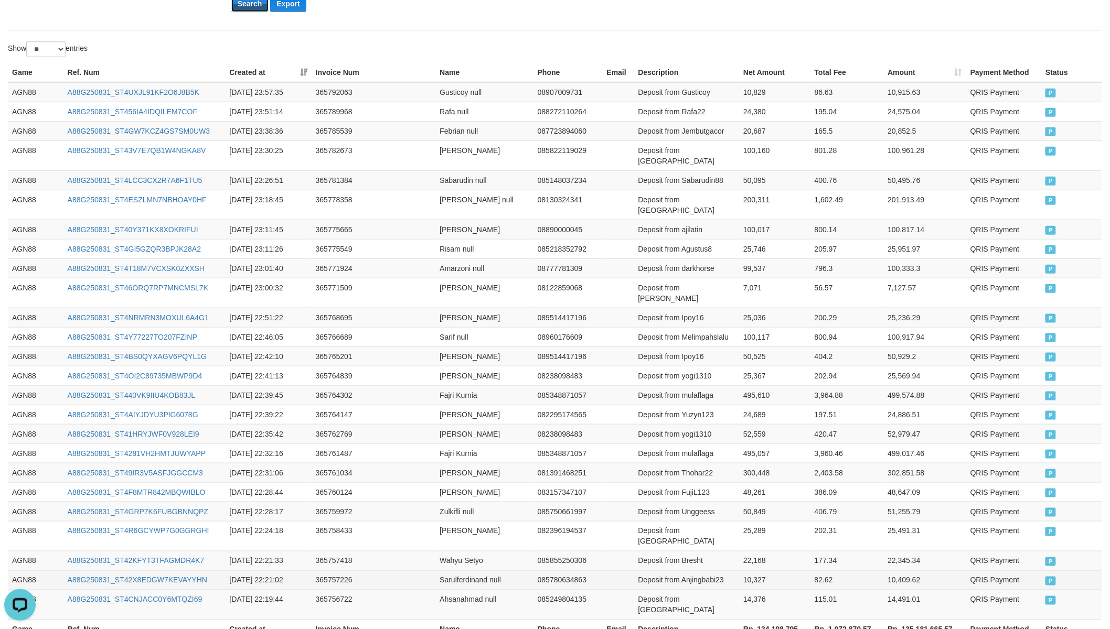
scroll to position [359, 0]
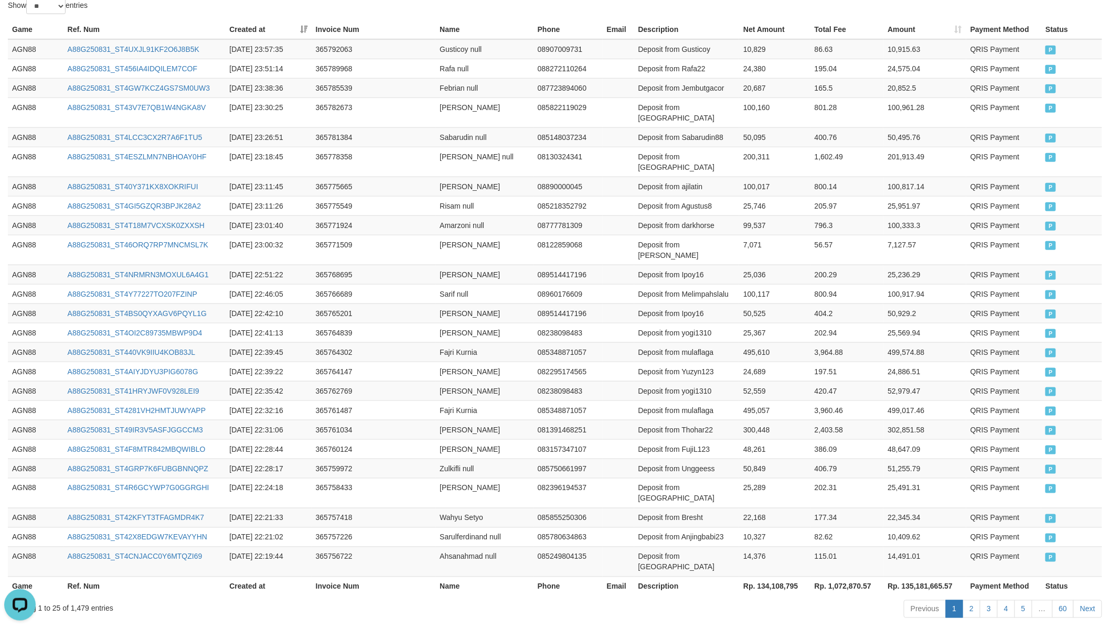
click at [781, 550] on th "Rp. 134,108,795" at bounding box center [774, 586] width 71 height 19
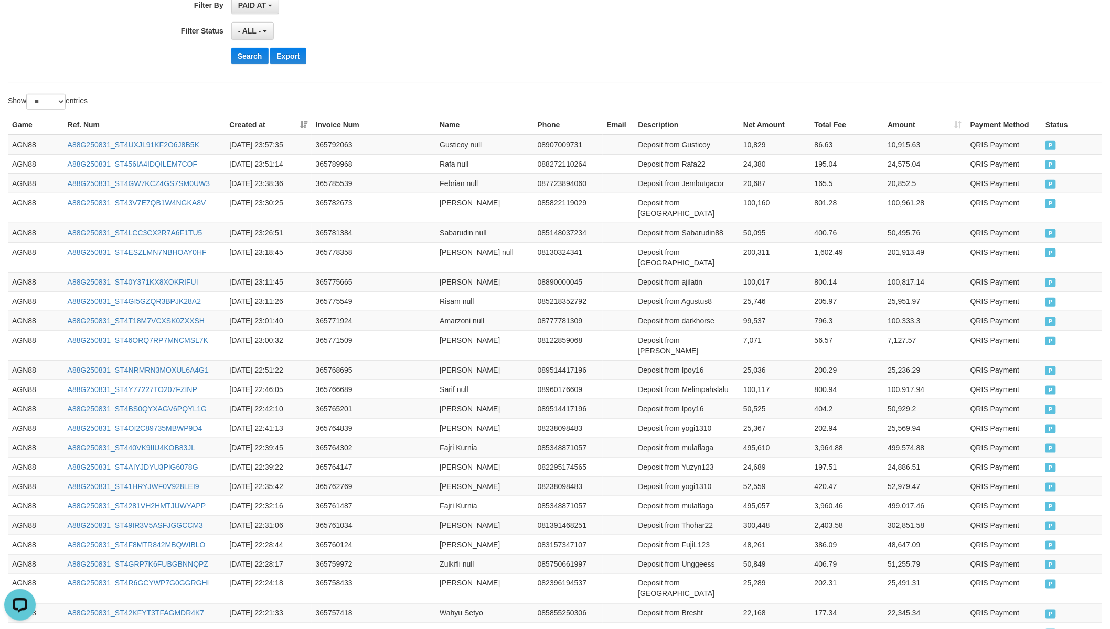
scroll to position [0, 0]
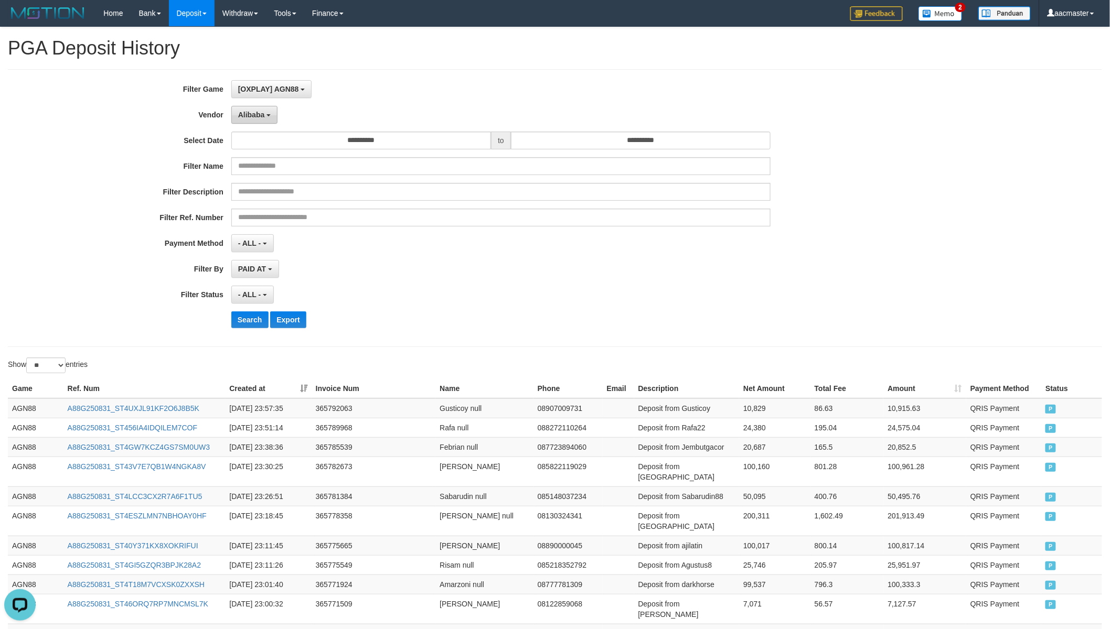
click at [263, 114] on span "Alibaba" at bounding box center [251, 115] width 27 height 8
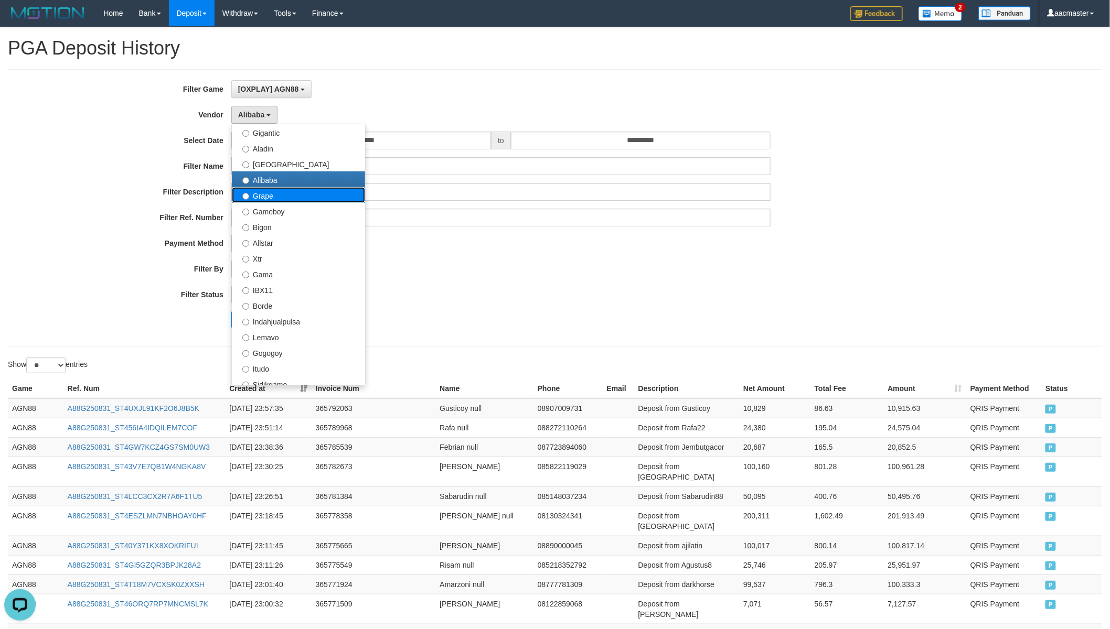
click at [285, 200] on label "Grape" at bounding box center [298, 195] width 133 height 16
select select "**********"
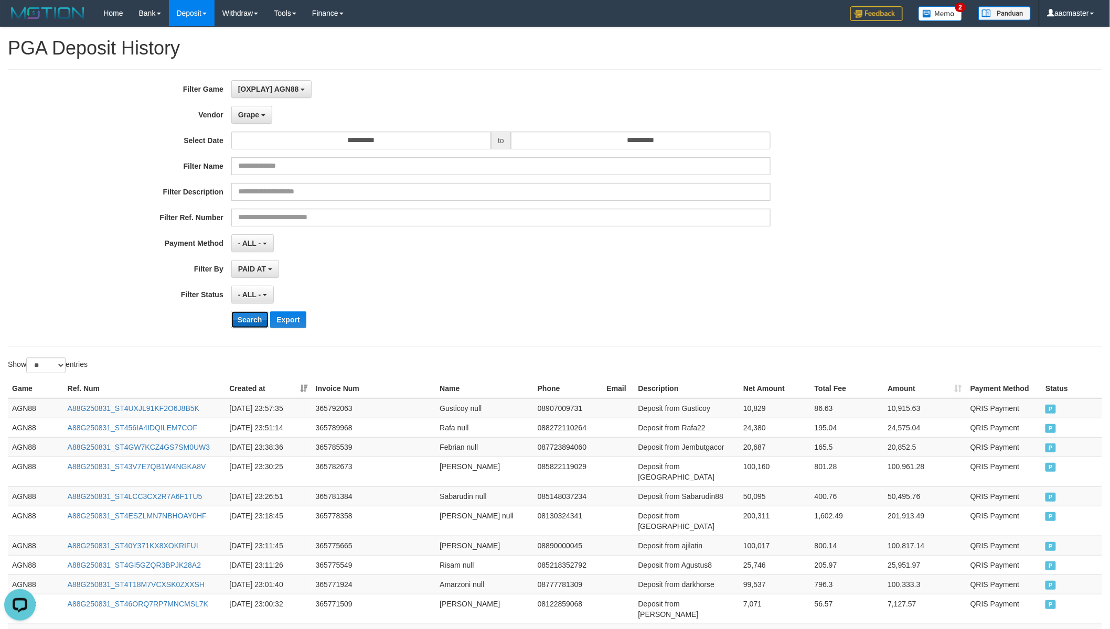
click at [260, 314] on button "Search" at bounding box center [249, 320] width 37 height 17
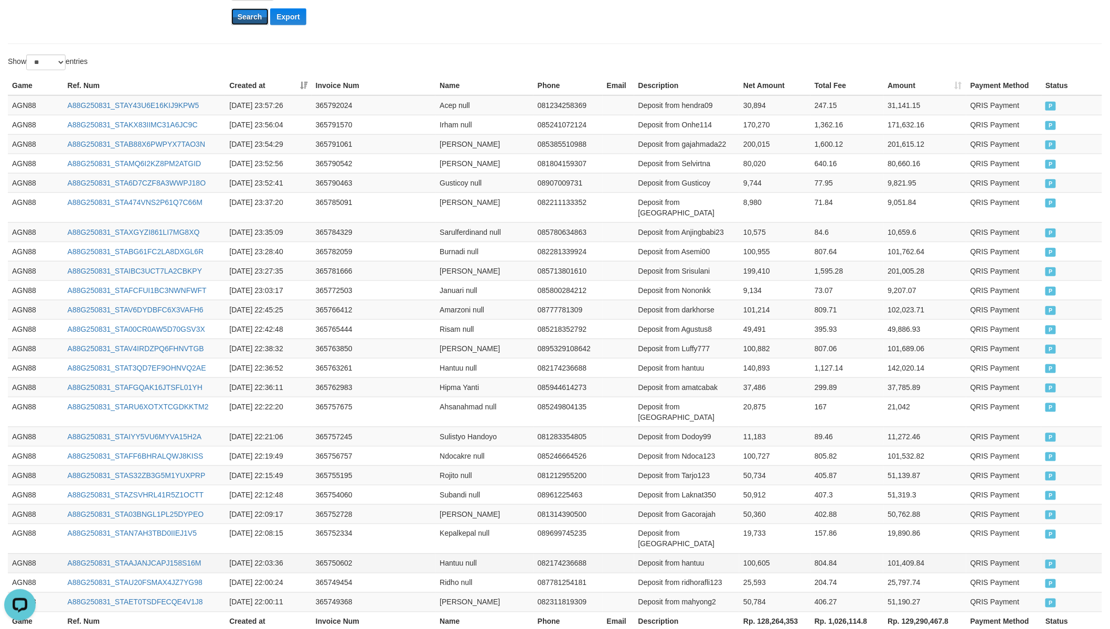
scroll to position [359, 0]
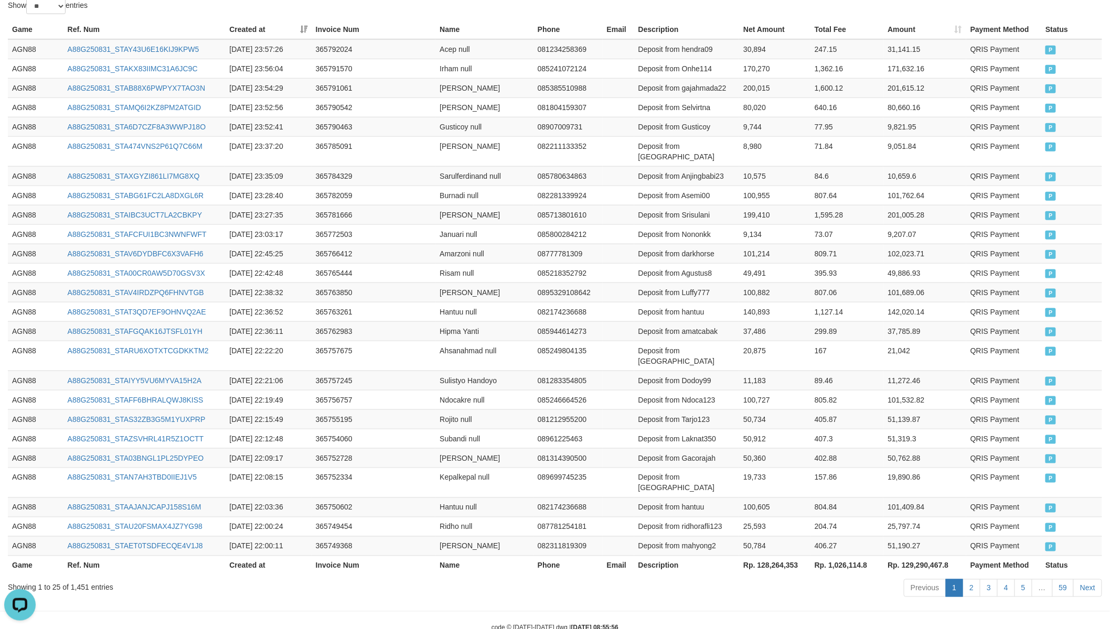
click at [781, 550] on th "Rp. 128,264,353" at bounding box center [774, 565] width 71 height 19
drag, startPoint x: 781, startPoint y: 537, endPoint x: 224, endPoint y: 291, distance: 608.3
click at [779, 550] on th "Rp. 128,264,353" at bounding box center [774, 565] width 71 height 19
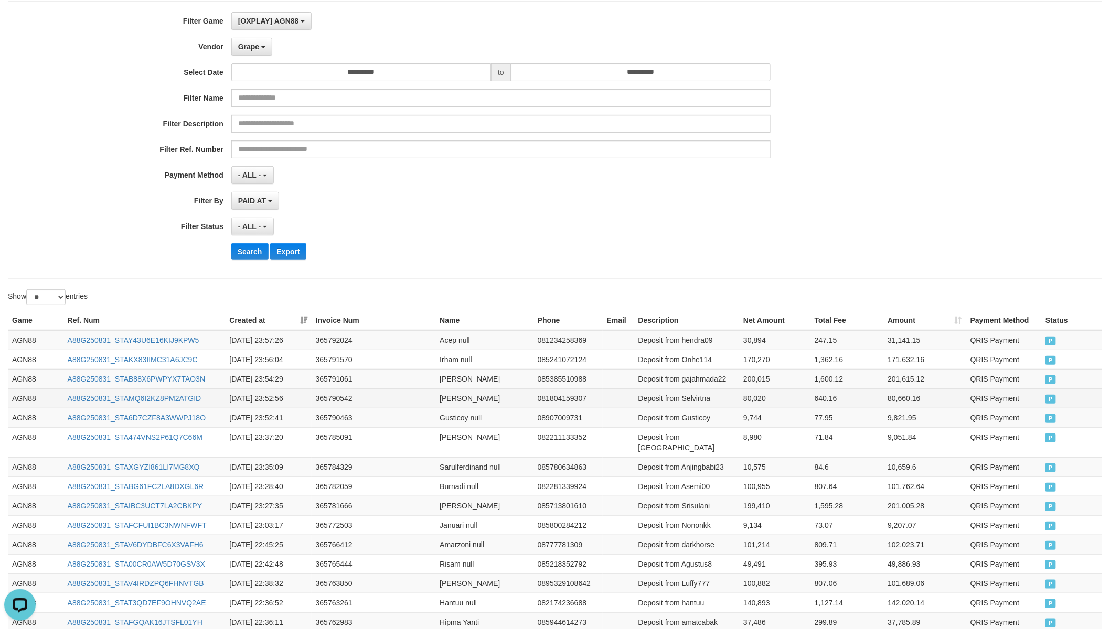
scroll to position [0, 0]
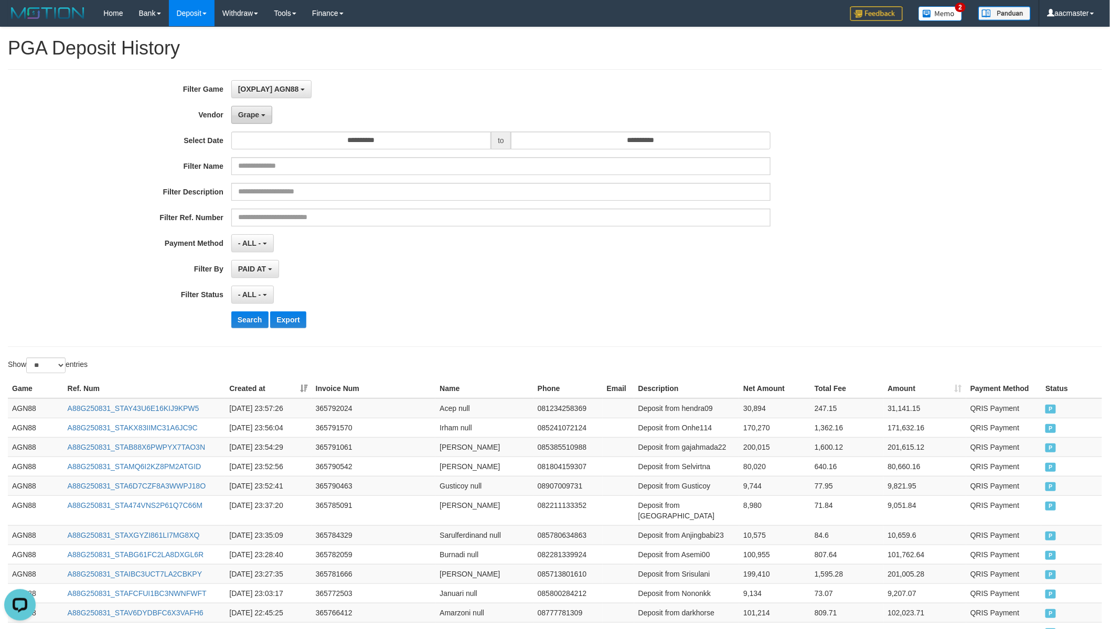
click at [270, 113] on button "Grape" at bounding box center [251, 115] width 41 height 18
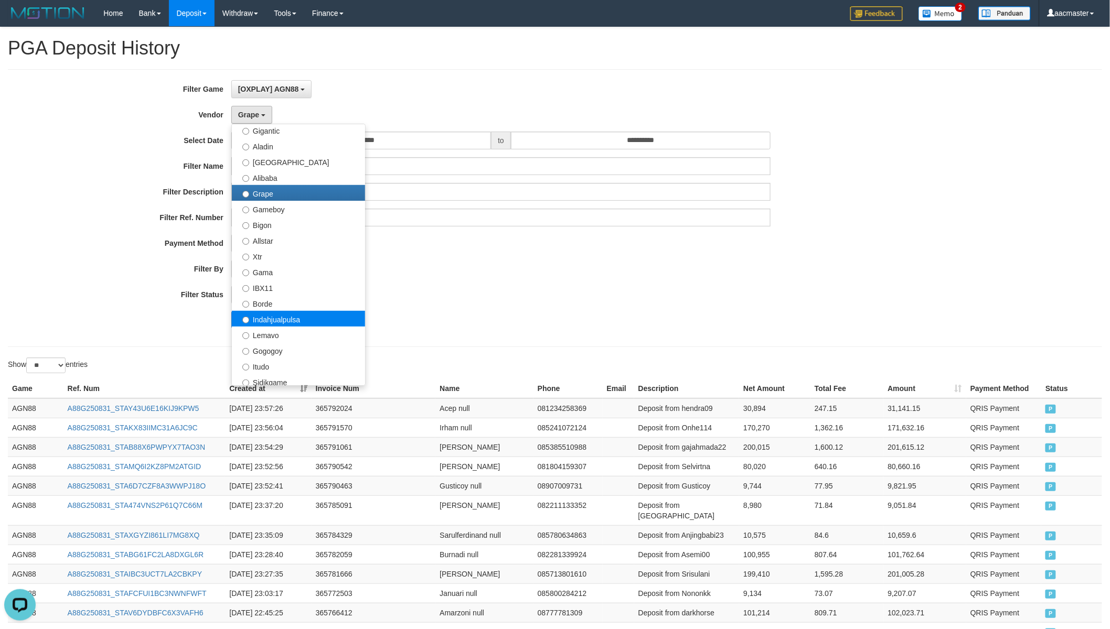
scroll to position [194, 0]
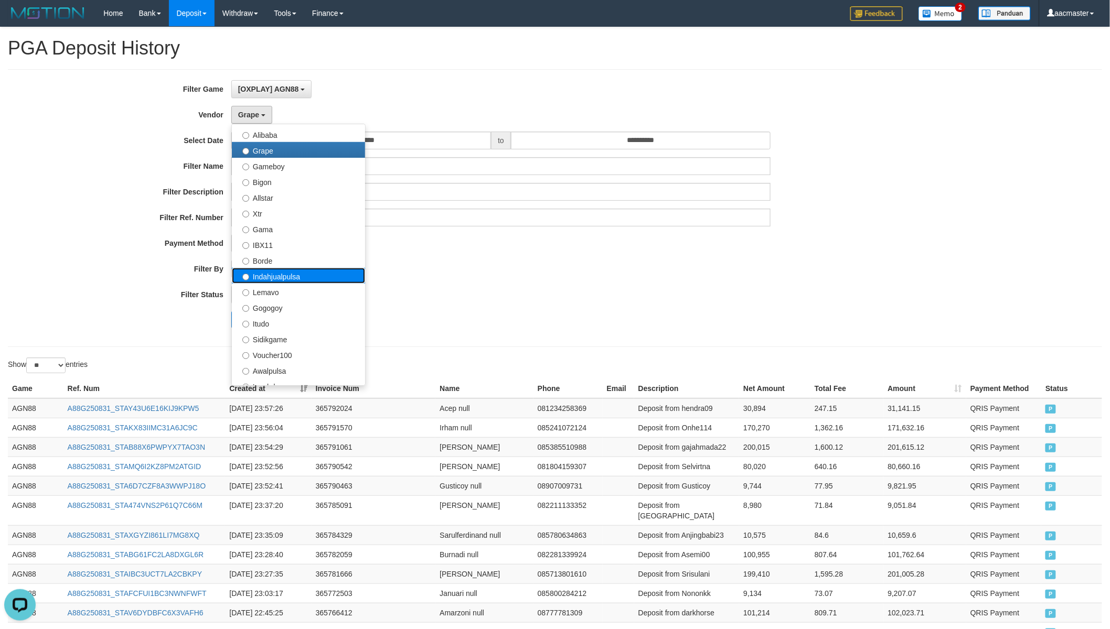
click at [308, 279] on label "Indahjualpulsa" at bounding box center [298, 276] width 133 height 16
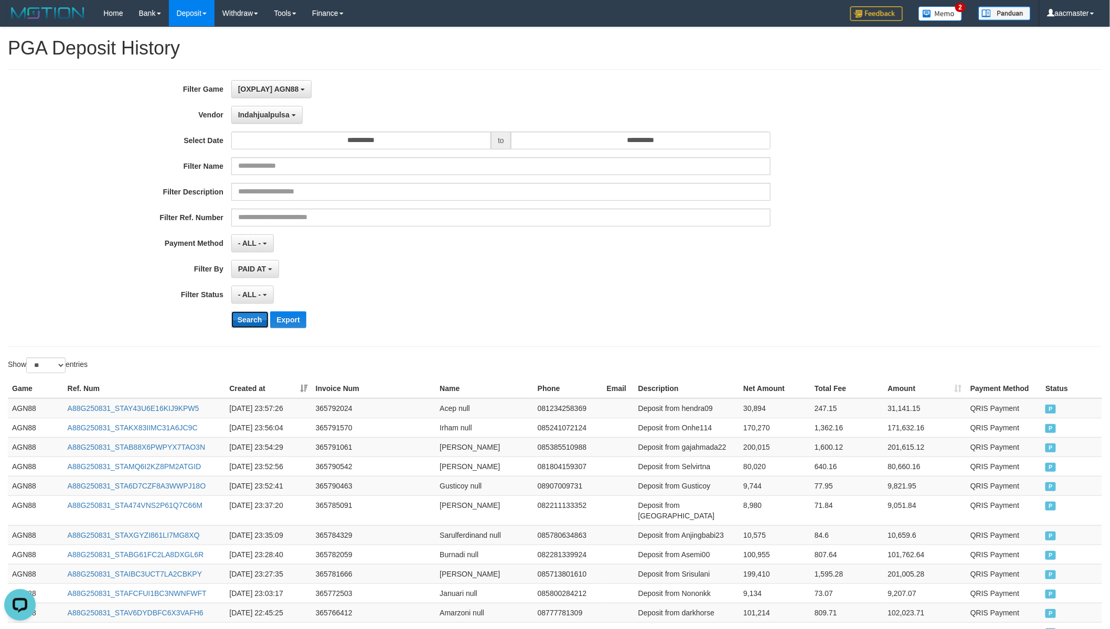
click at [245, 326] on button "Search" at bounding box center [249, 320] width 37 height 17
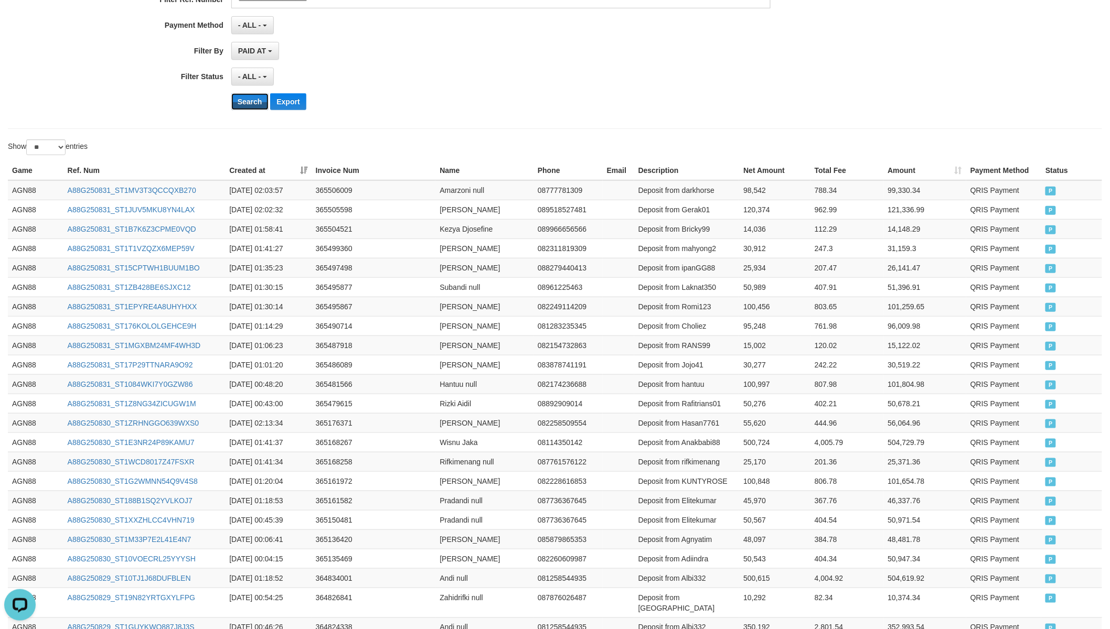
scroll to position [359, 0]
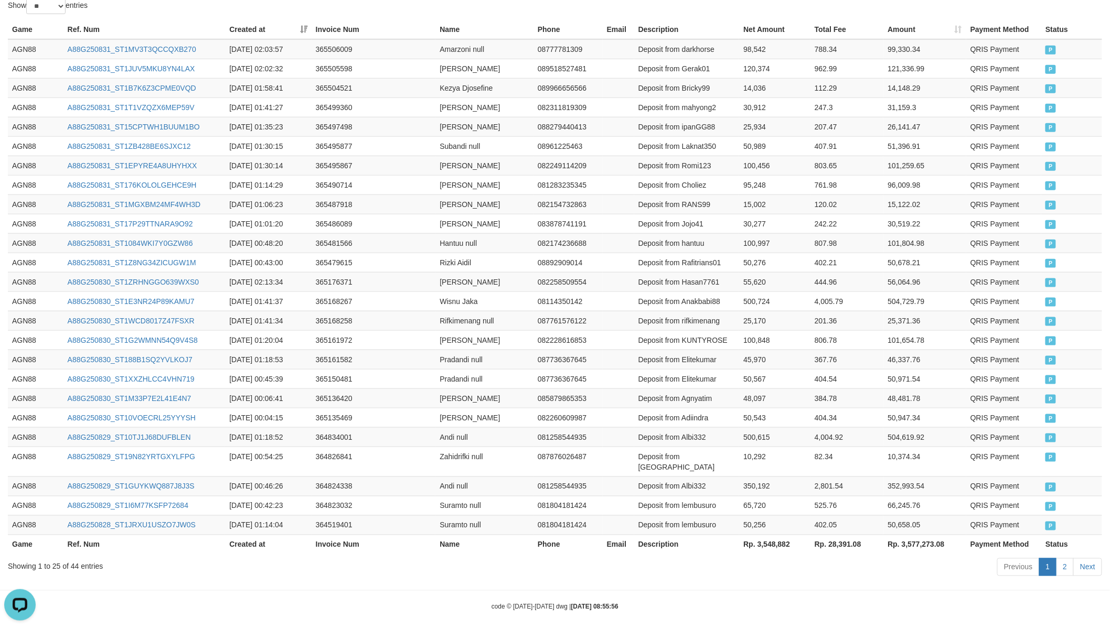
click at [772, 535] on th "Rp. 3,548,882" at bounding box center [774, 544] width 71 height 19
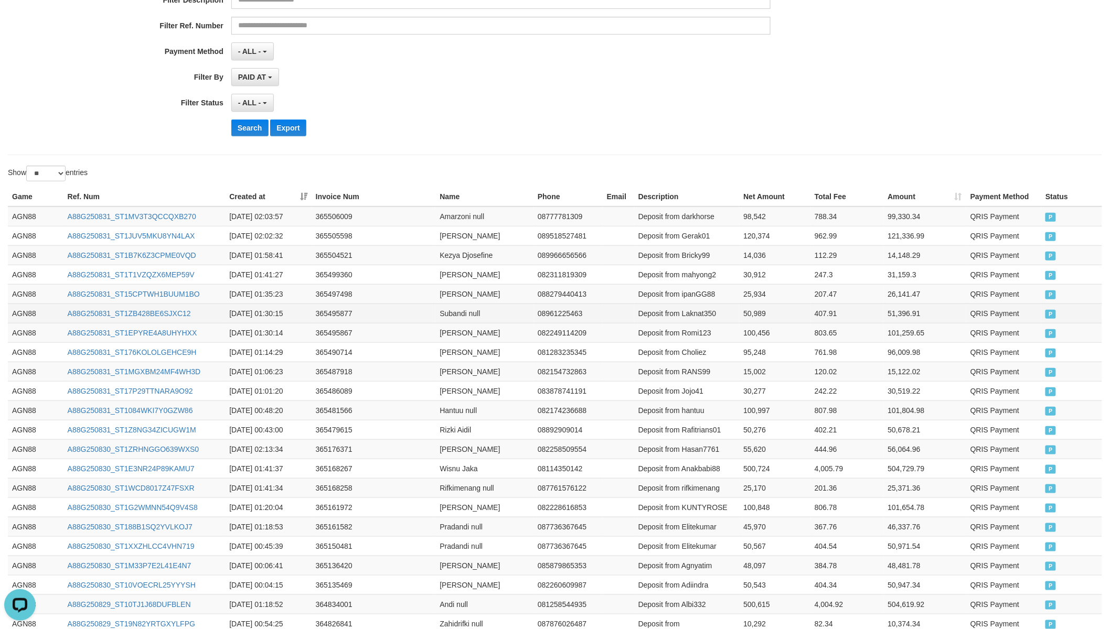
scroll to position [0, 0]
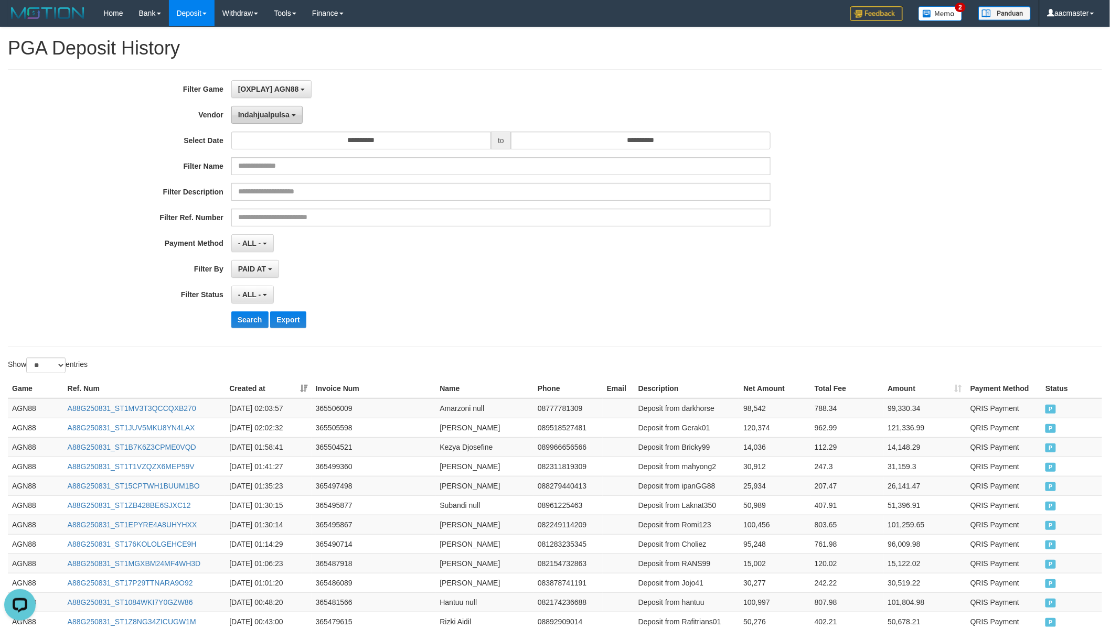
click at [280, 111] on span "Indahjualpulsa" at bounding box center [263, 115] width 51 height 8
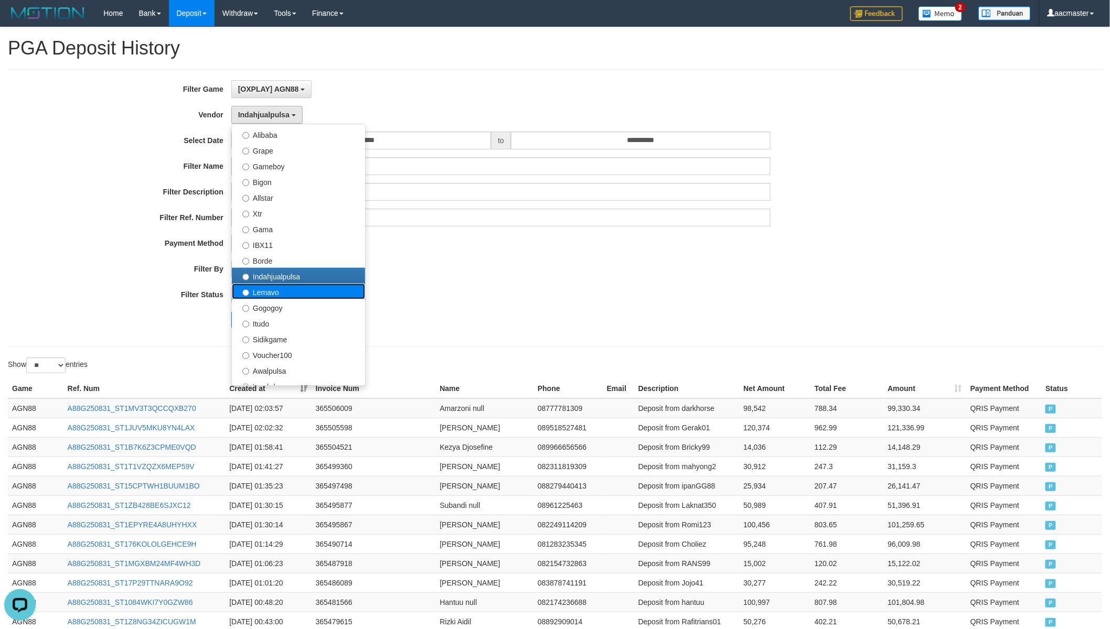
click at [283, 287] on label "Lemavo" at bounding box center [298, 292] width 133 height 16
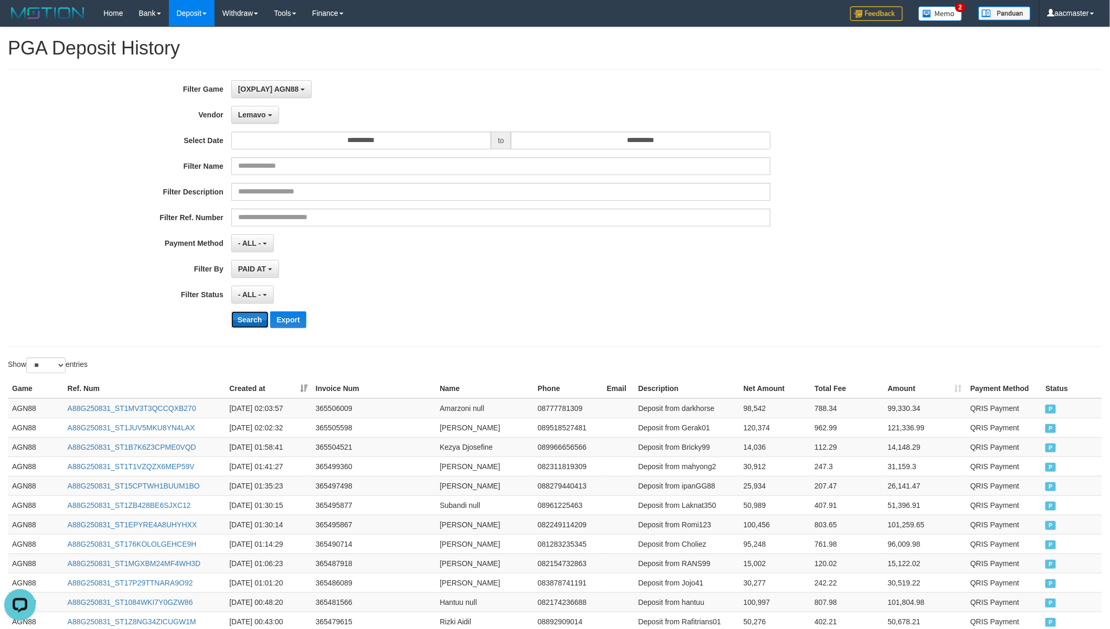
click at [243, 325] on button "Search" at bounding box center [249, 320] width 37 height 17
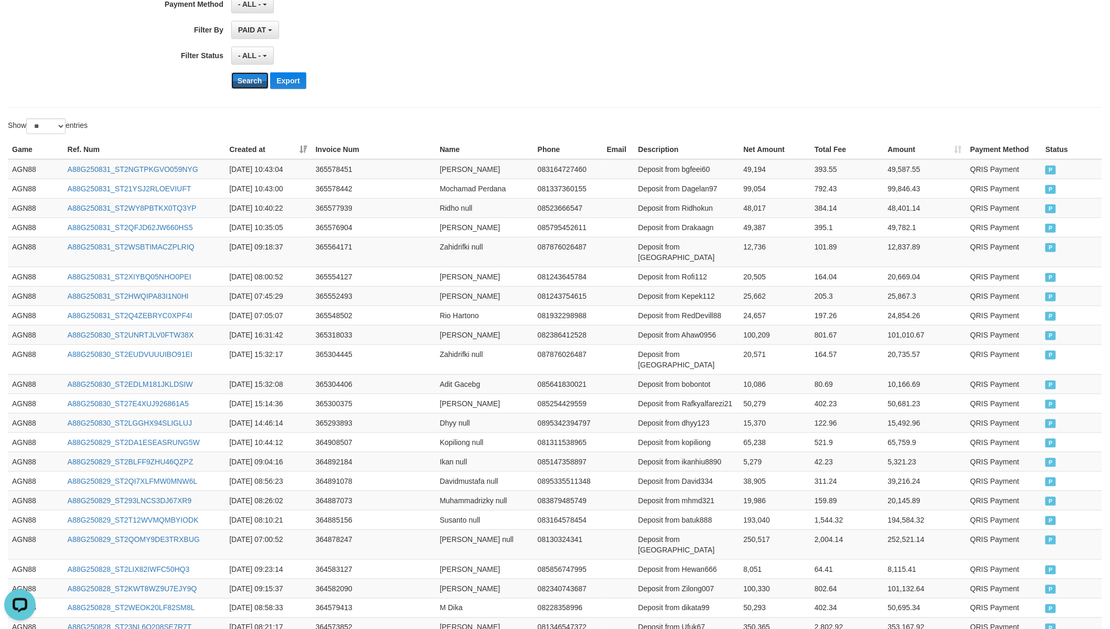
scroll to position [359, 0]
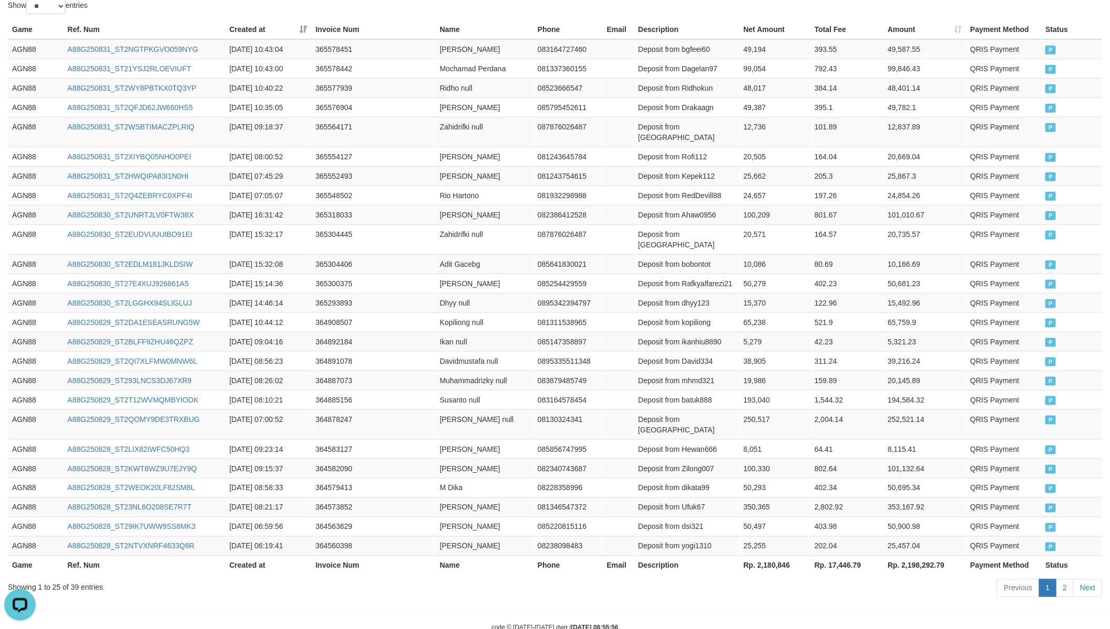
click at [764, 550] on th "Rp. 2,180,846" at bounding box center [774, 565] width 71 height 19
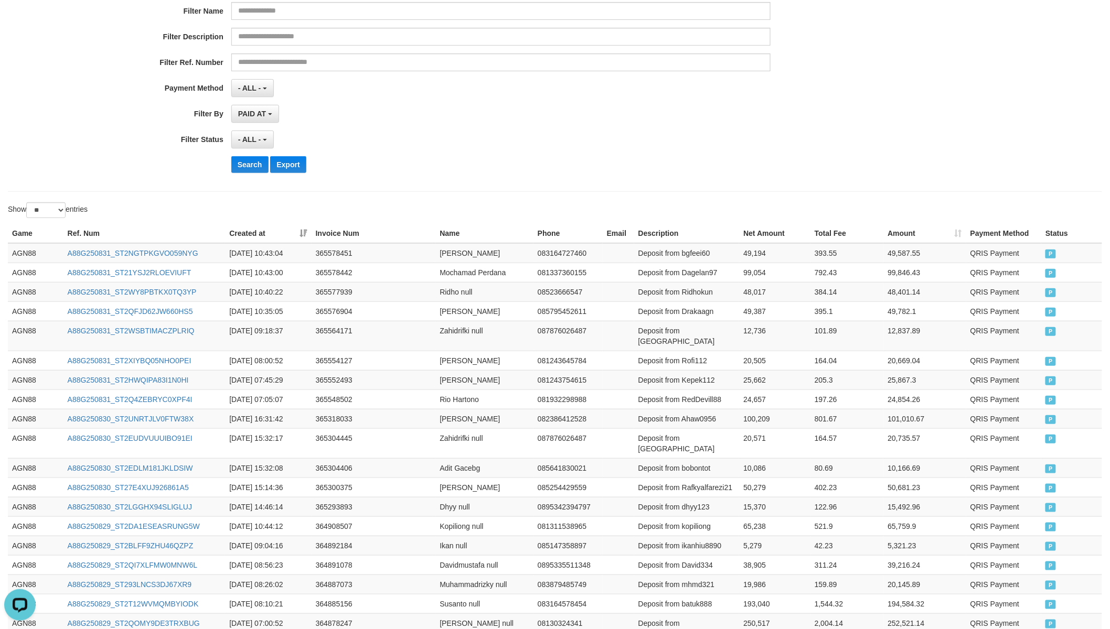
scroll to position [0, 0]
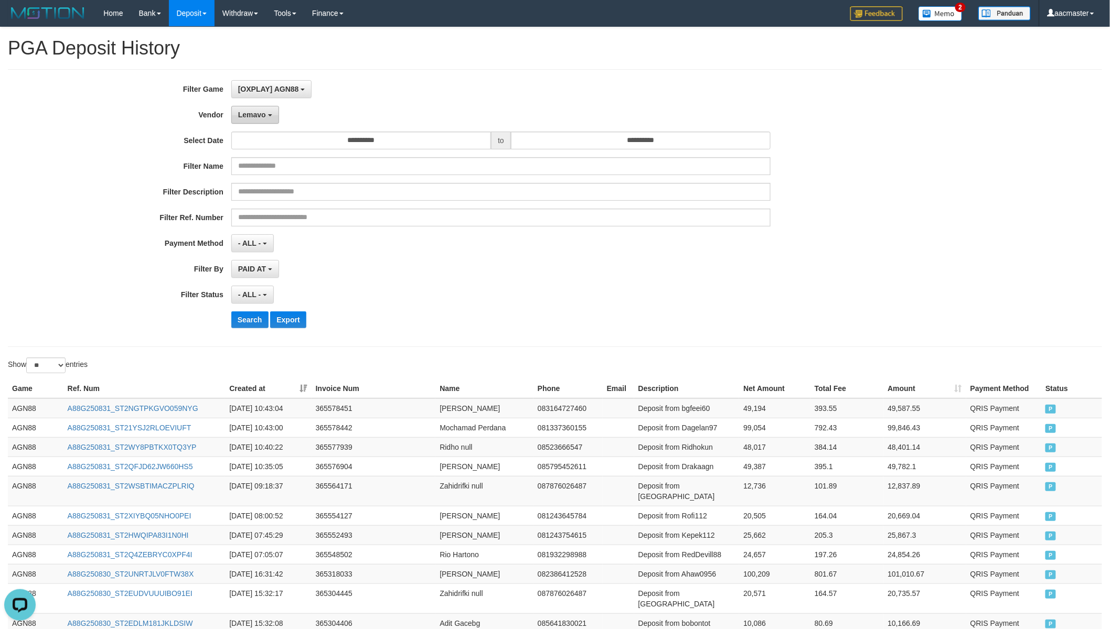
click at [263, 113] on span "Lemavo" at bounding box center [252, 115] width 28 height 8
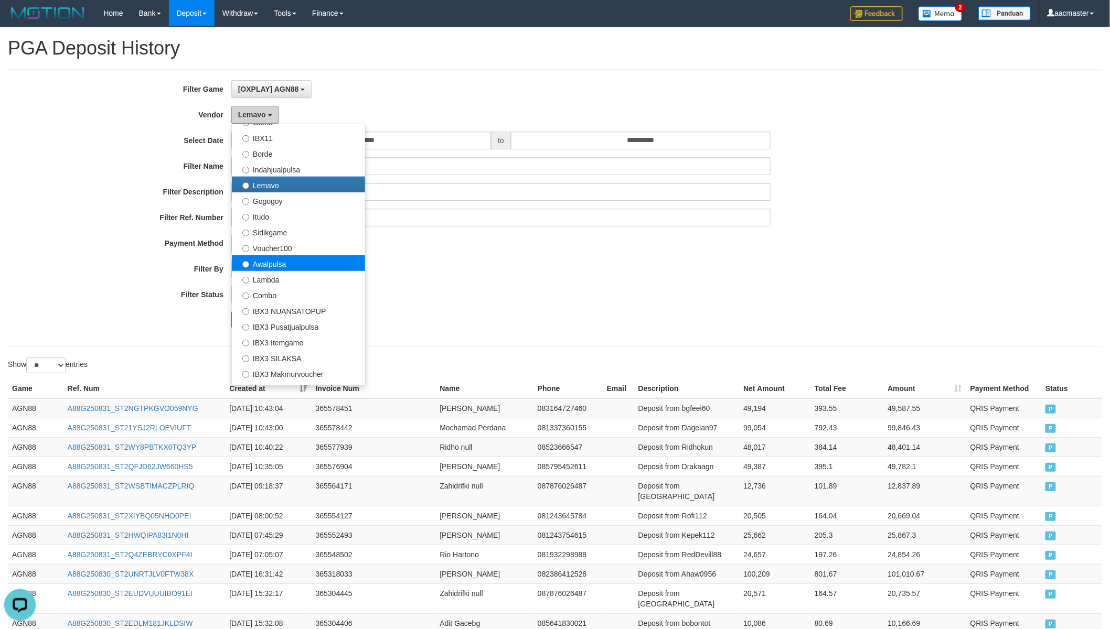
scroll to position [343, 0]
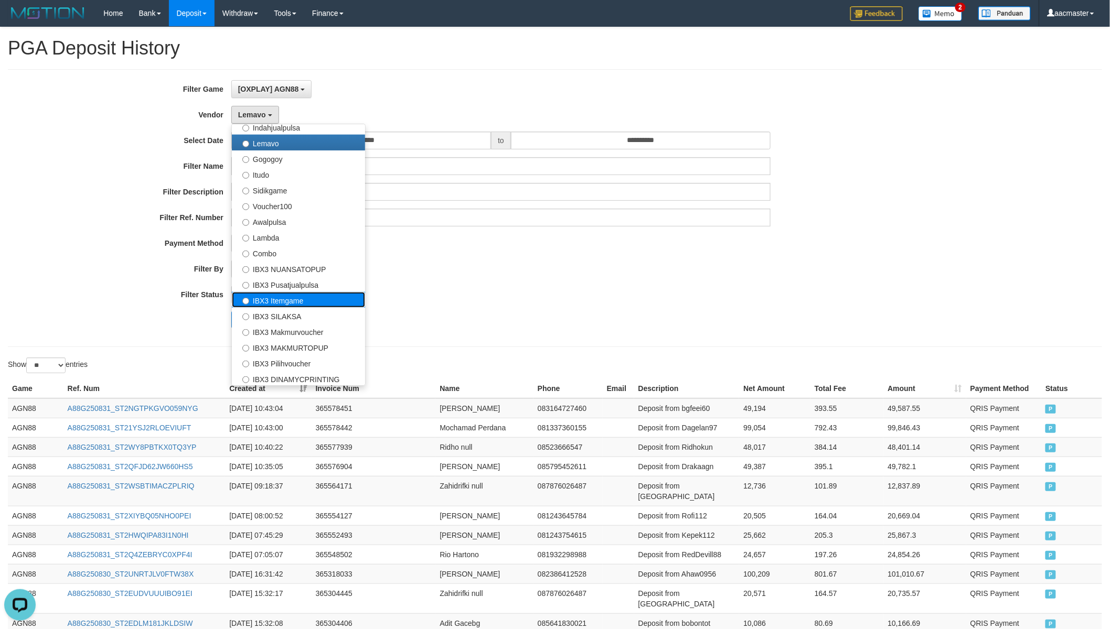
click at [308, 298] on label "IBX3 Itemgame" at bounding box center [298, 300] width 133 height 16
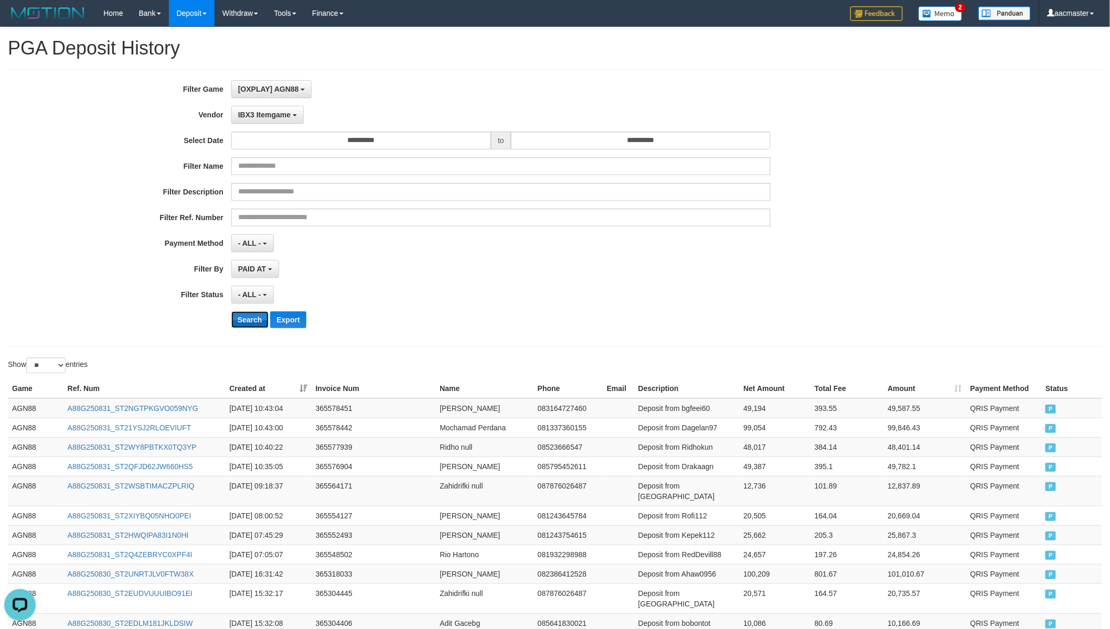
click at [254, 322] on button "Search" at bounding box center [249, 320] width 37 height 17
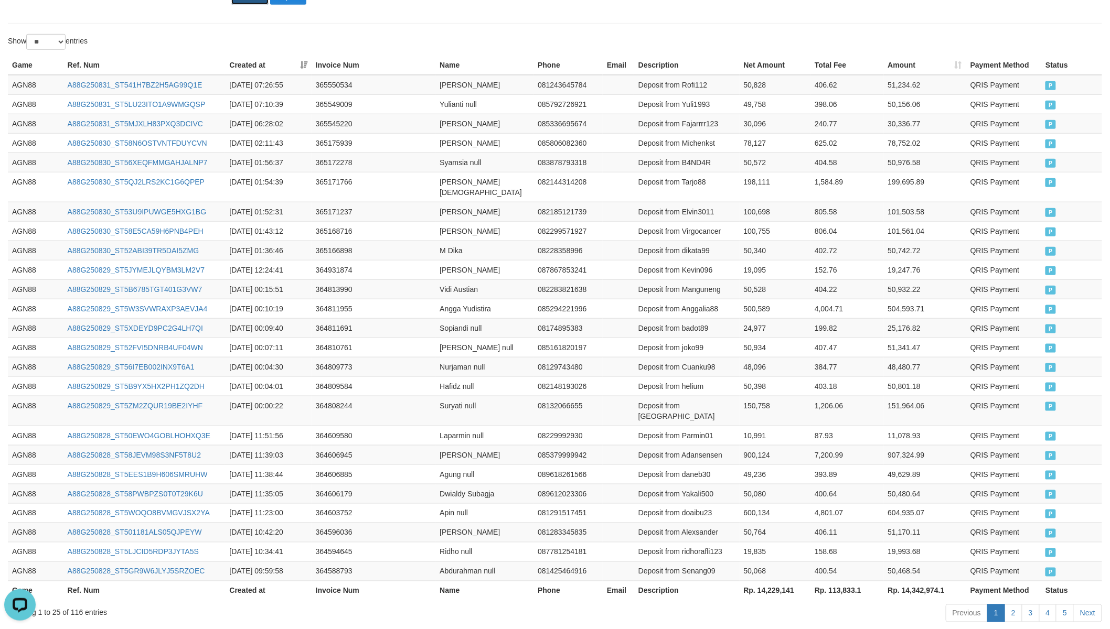
scroll to position [359, 0]
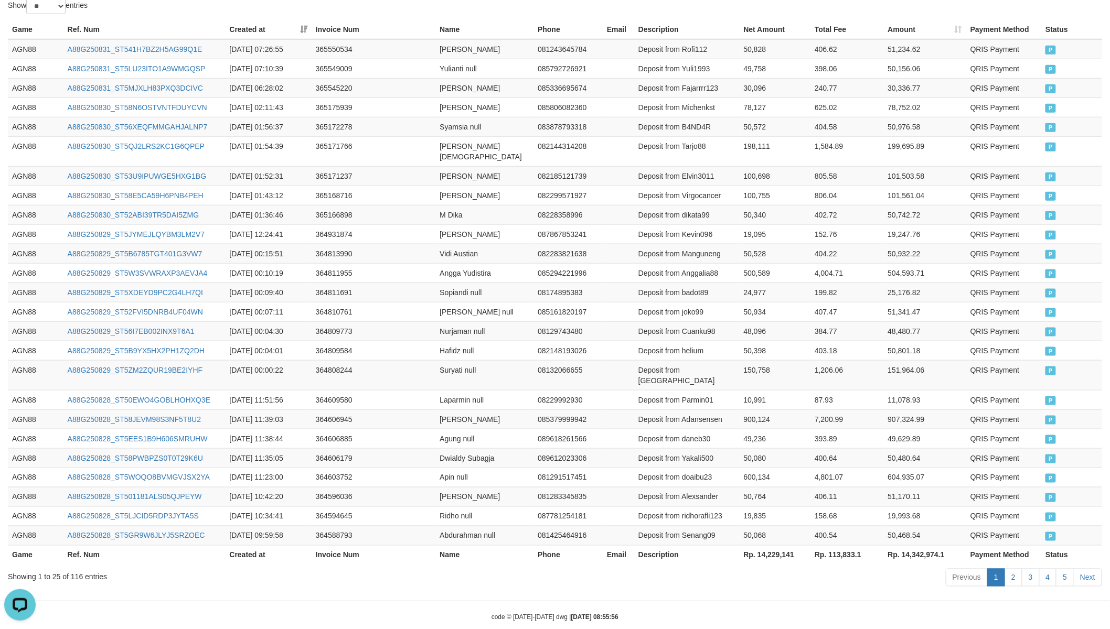
click at [771, 546] on th "Rp. 14,229,141" at bounding box center [775, 555] width 71 height 19
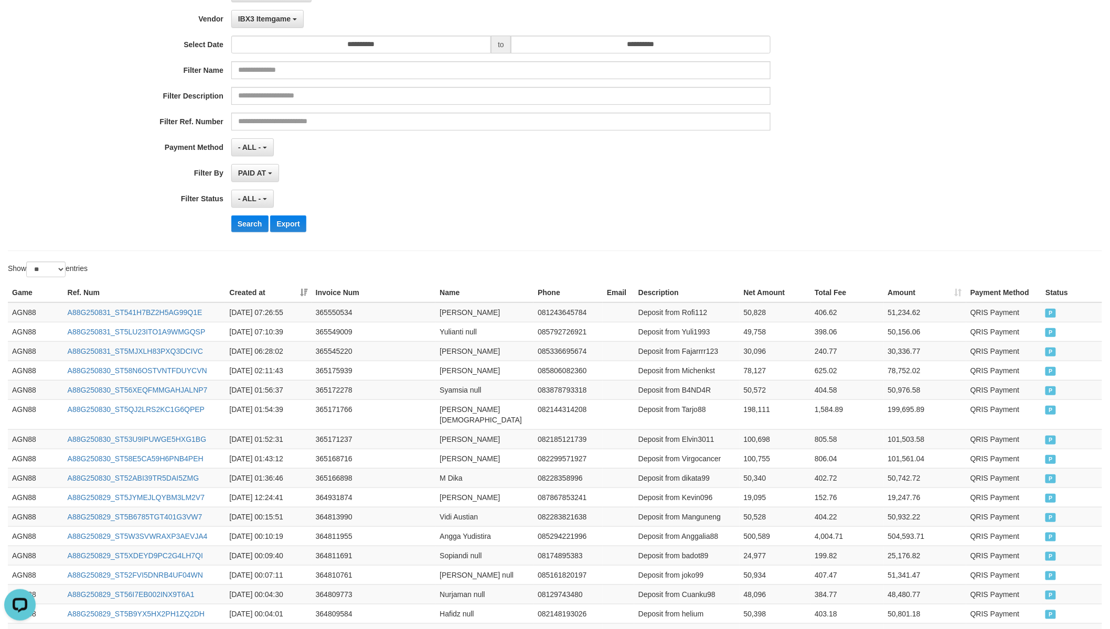
scroll to position [0, 0]
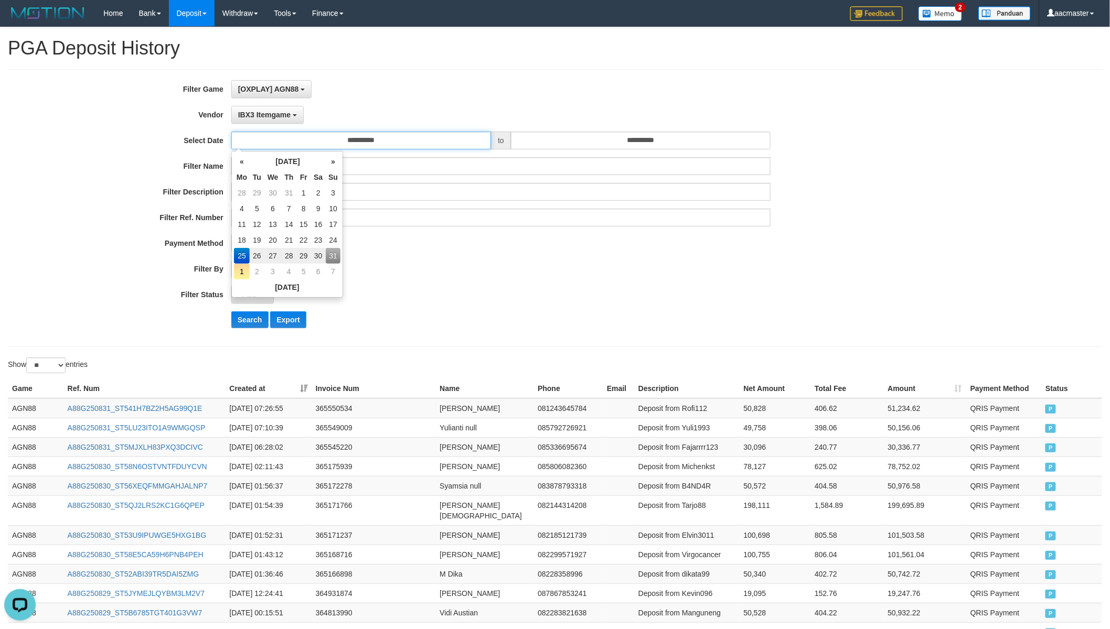
click at [338, 136] on input "**********" at bounding box center [361, 141] width 260 height 18
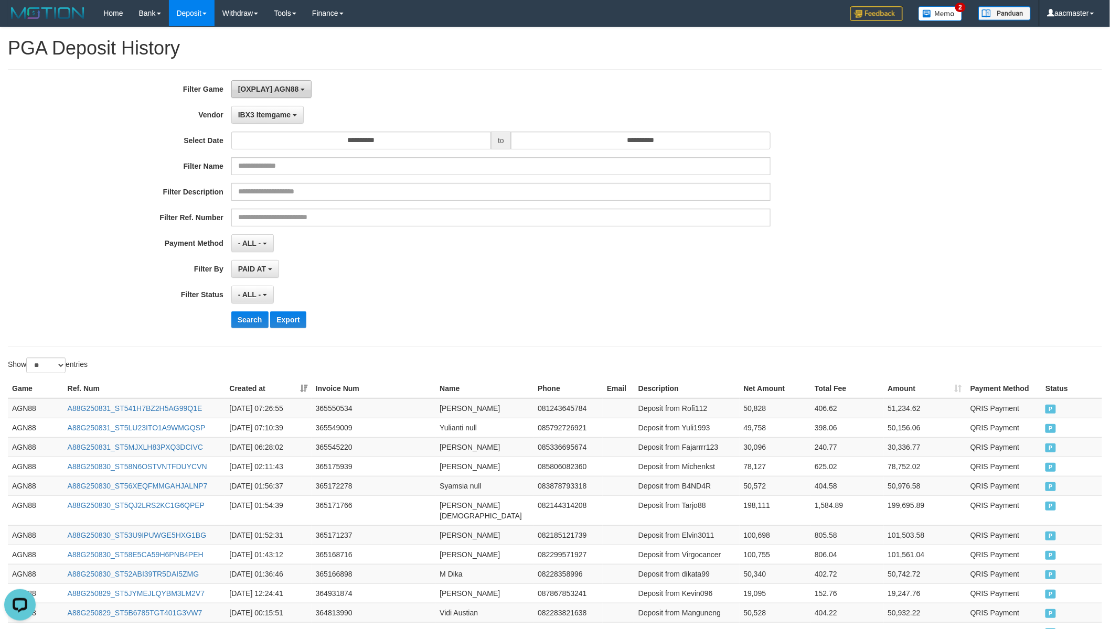
click at [295, 87] on span "[OXPLAY] AGN88" at bounding box center [268, 89] width 61 height 8
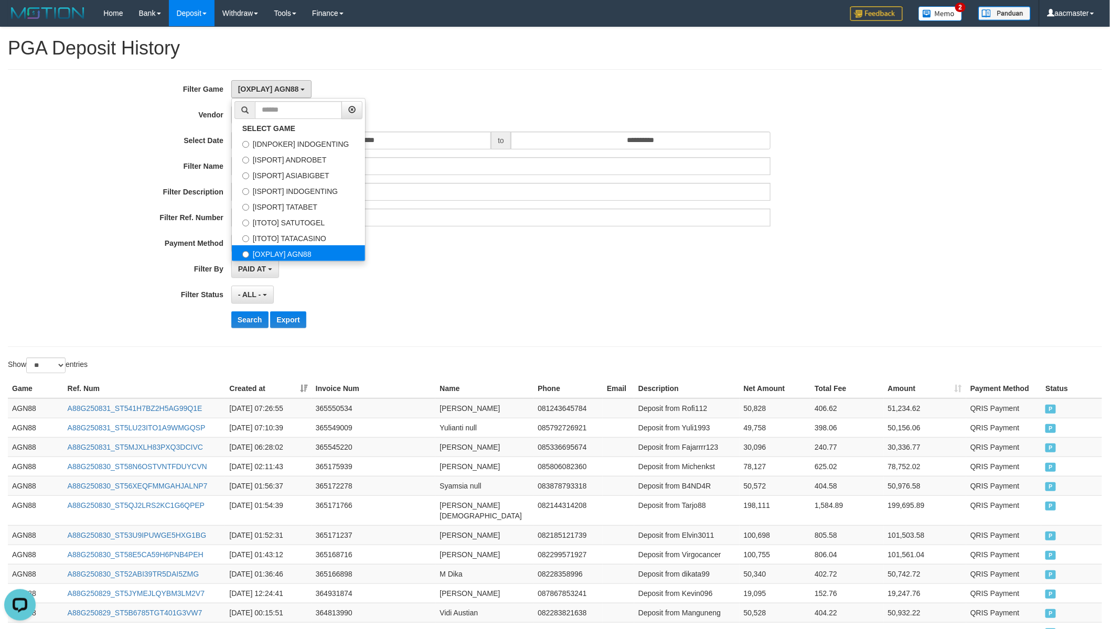
click at [301, 245] on label "[OXPLAY] AGN88" at bounding box center [298, 253] width 133 height 16
drag, startPoint x: 605, startPoint y: 288, endPoint x: 601, endPoint y: 286, distance: 5.4
click at [605, 288] on div "- ALL - SELECT ALL - ALL - SELECT STATUS PENDING/UNPAID PAID CANCELED EXPIRED" at bounding box center [501, 295] width 540 height 18
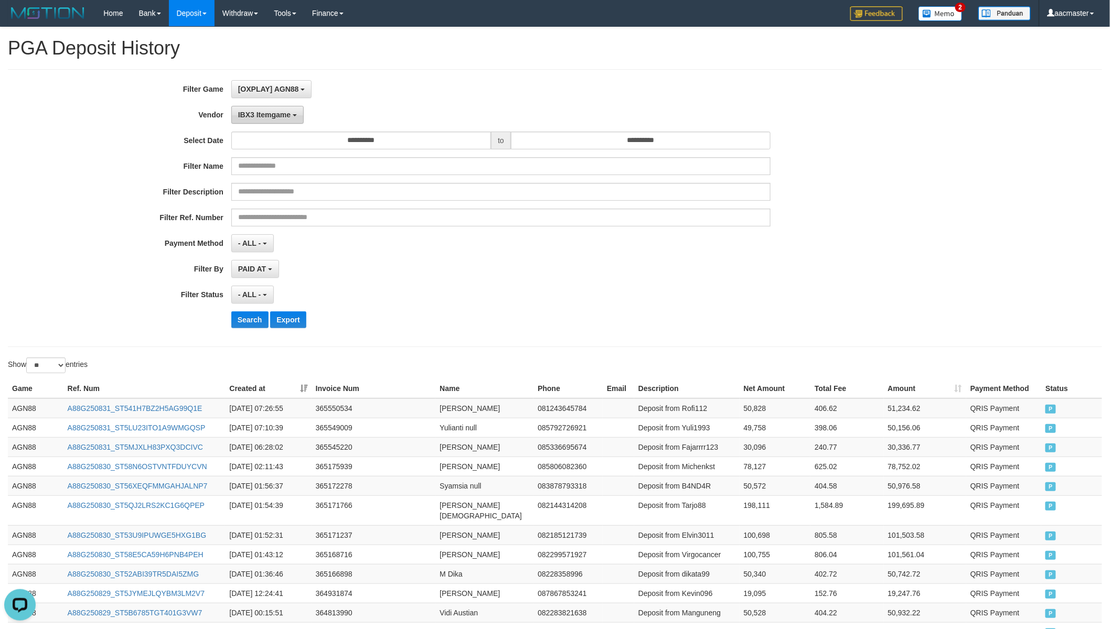
click at [265, 113] on span "IBX3 Itemgame" at bounding box center [264, 115] width 52 height 8
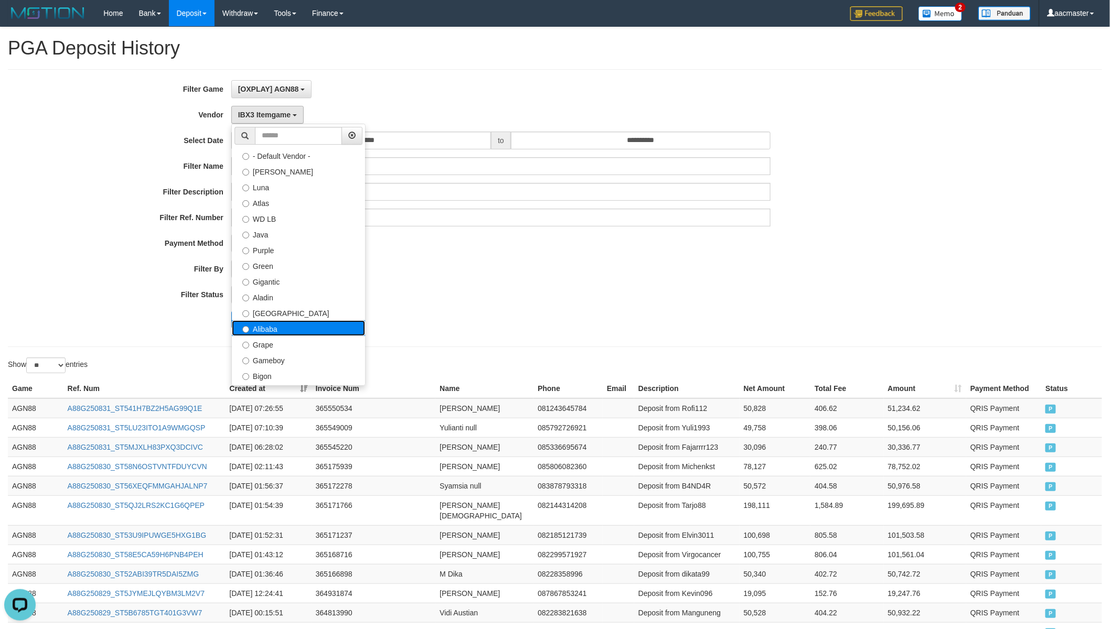
click at [274, 329] on label "Alibaba" at bounding box center [298, 328] width 133 height 16
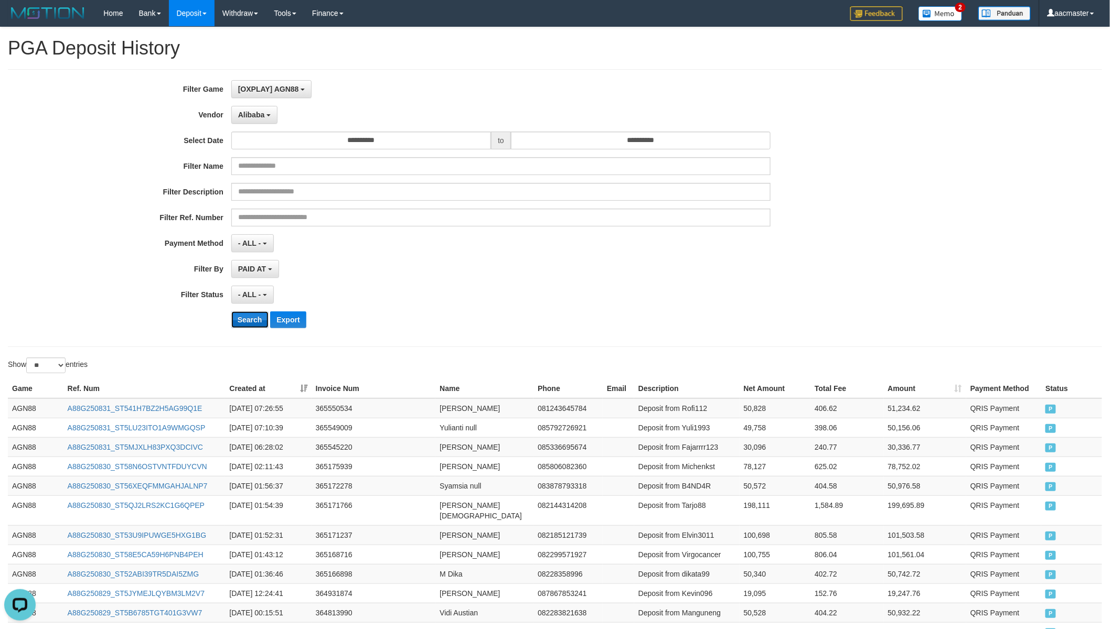
click at [244, 322] on button "Search" at bounding box center [249, 320] width 37 height 17
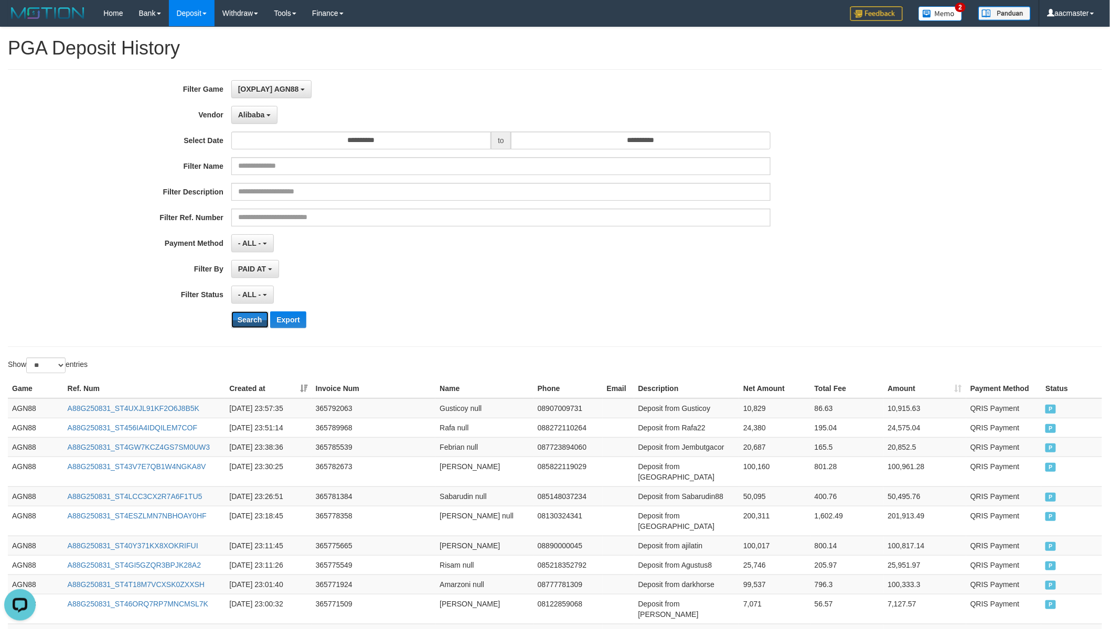
scroll to position [359, 0]
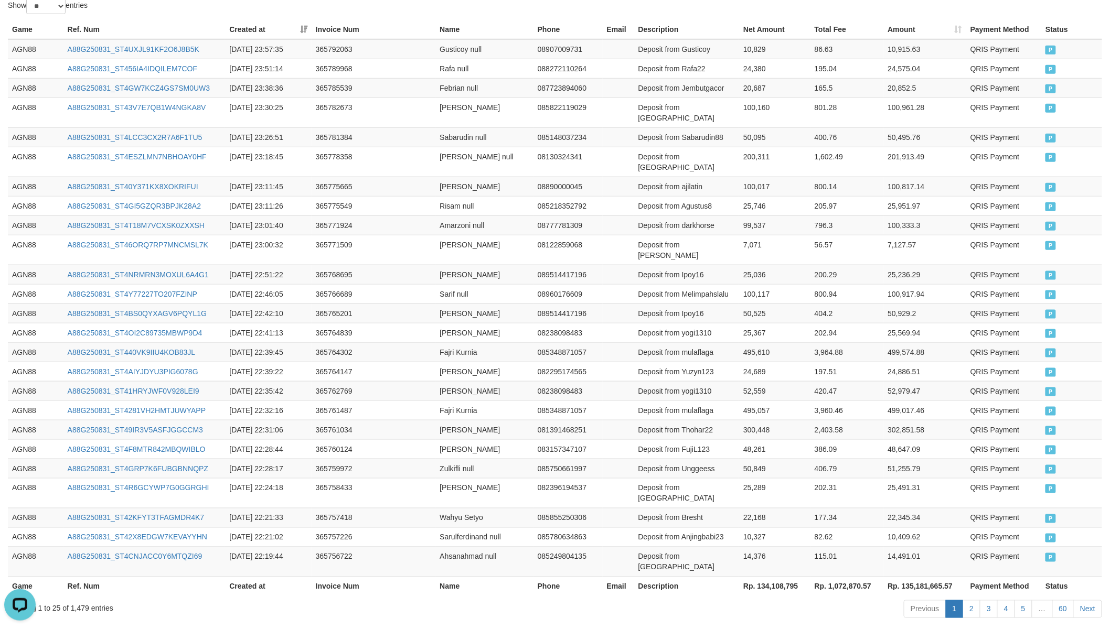
click at [778, 550] on th "Rp. 134,108,795" at bounding box center [774, 586] width 71 height 19
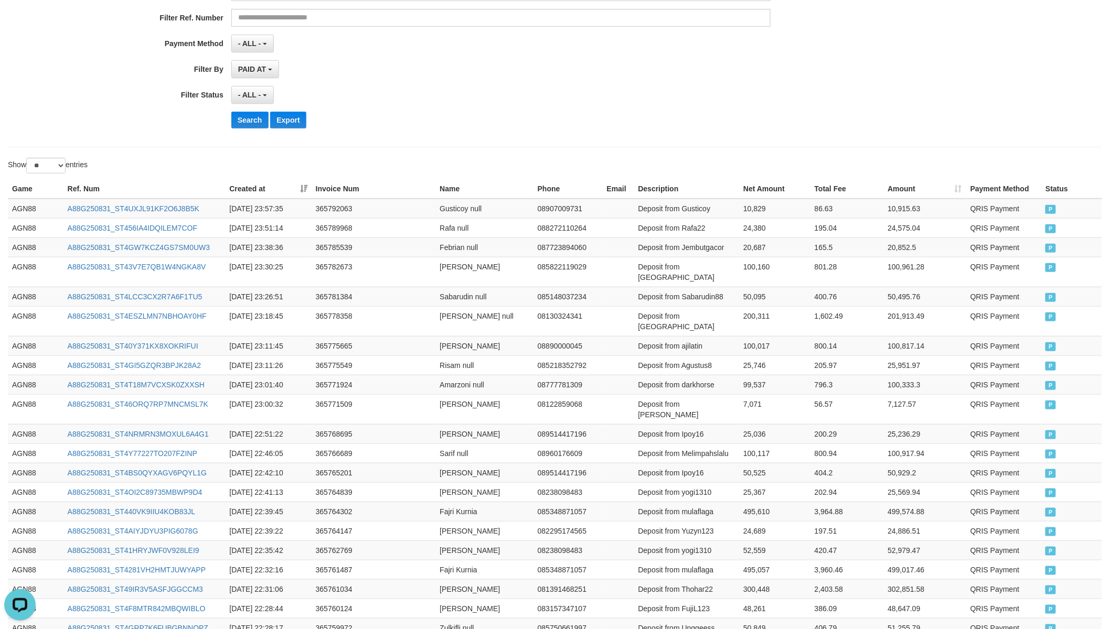
scroll to position [0, 0]
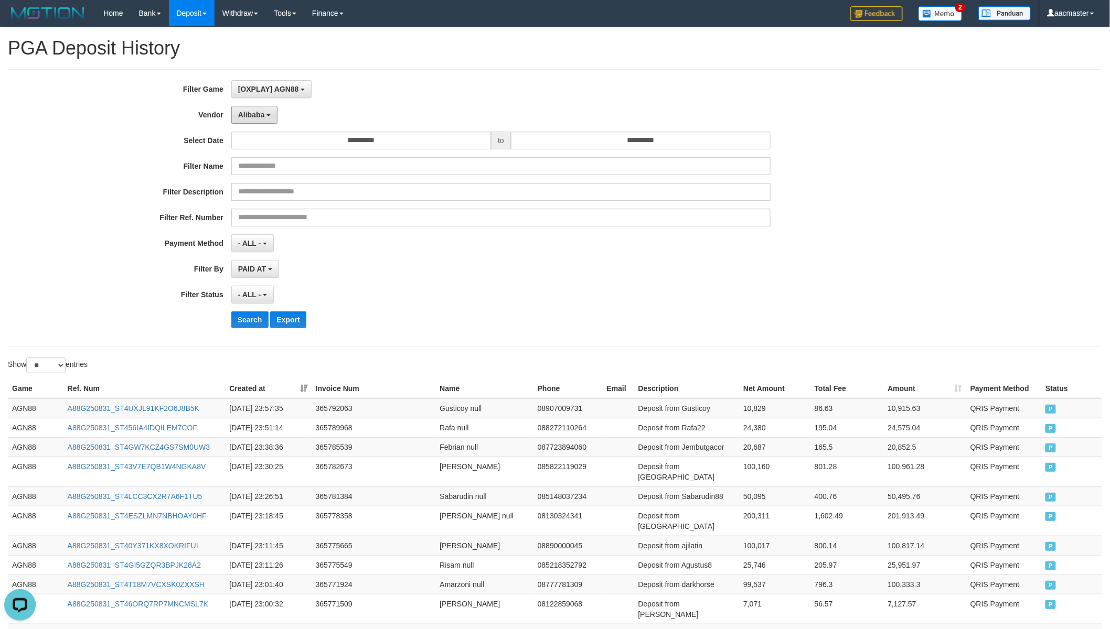
drag, startPoint x: 257, startPoint y: 119, endPoint x: 271, endPoint y: 156, distance: 40.2
click at [257, 119] on button "Alibaba" at bounding box center [254, 115] width 46 height 18
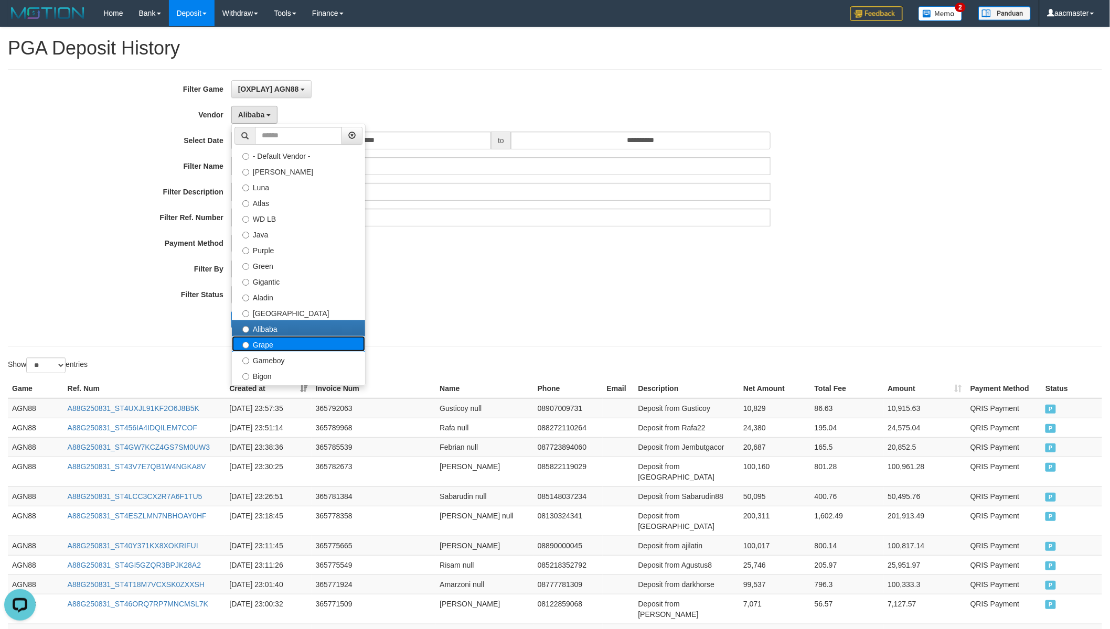
click at [266, 341] on label "Grape" at bounding box center [298, 344] width 133 height 16
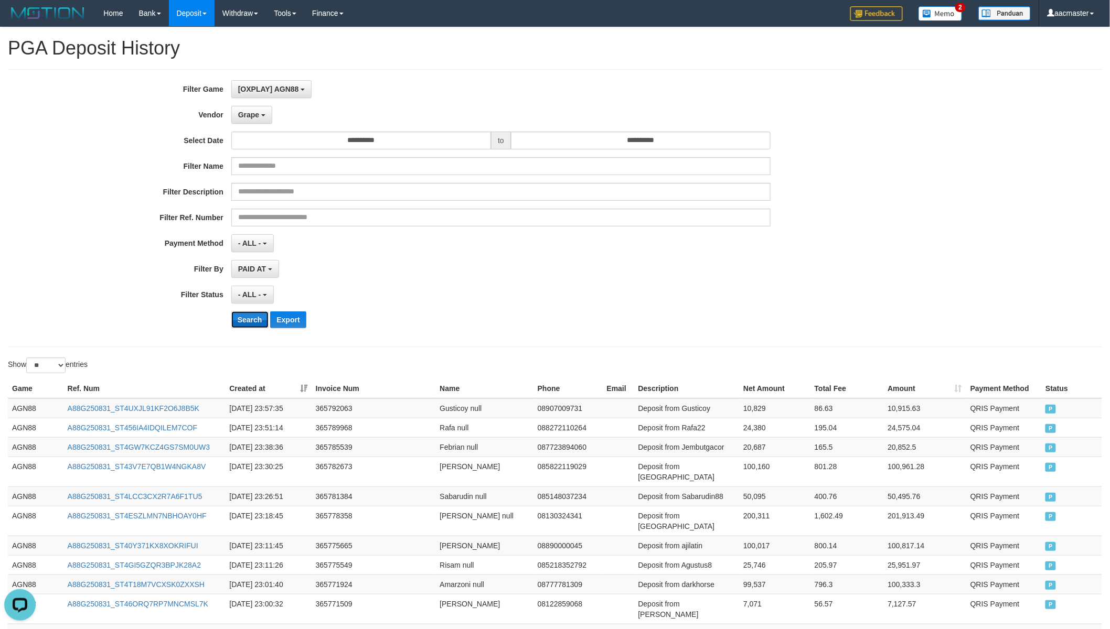
click at [255, 322] on button "Search" at bounding box center [249, 320] width 37 height 17
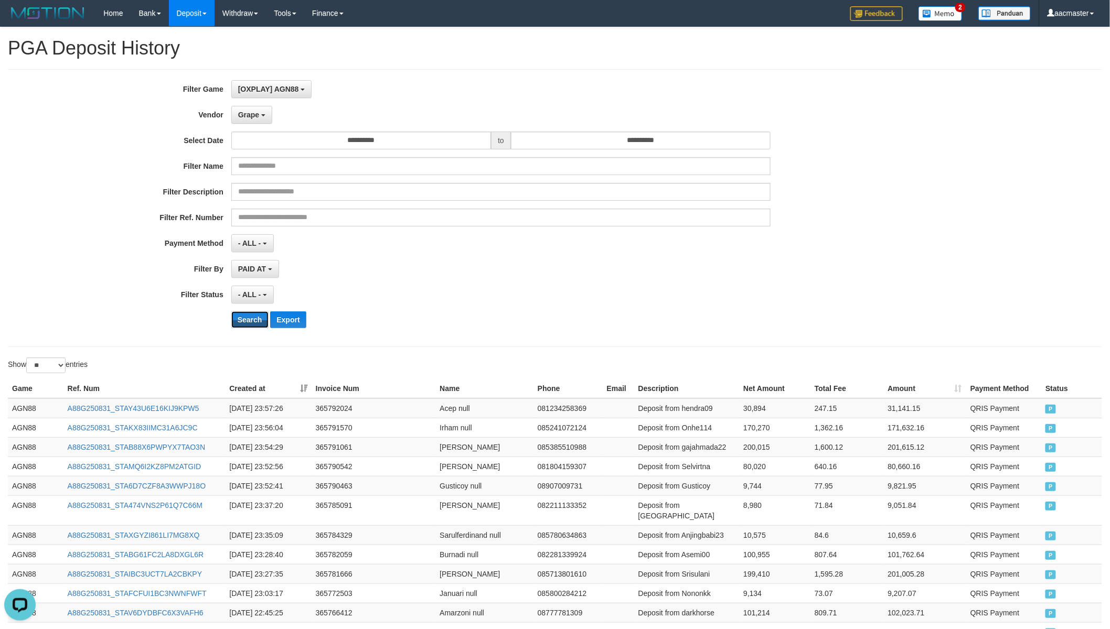
scroll to position [359, 0]
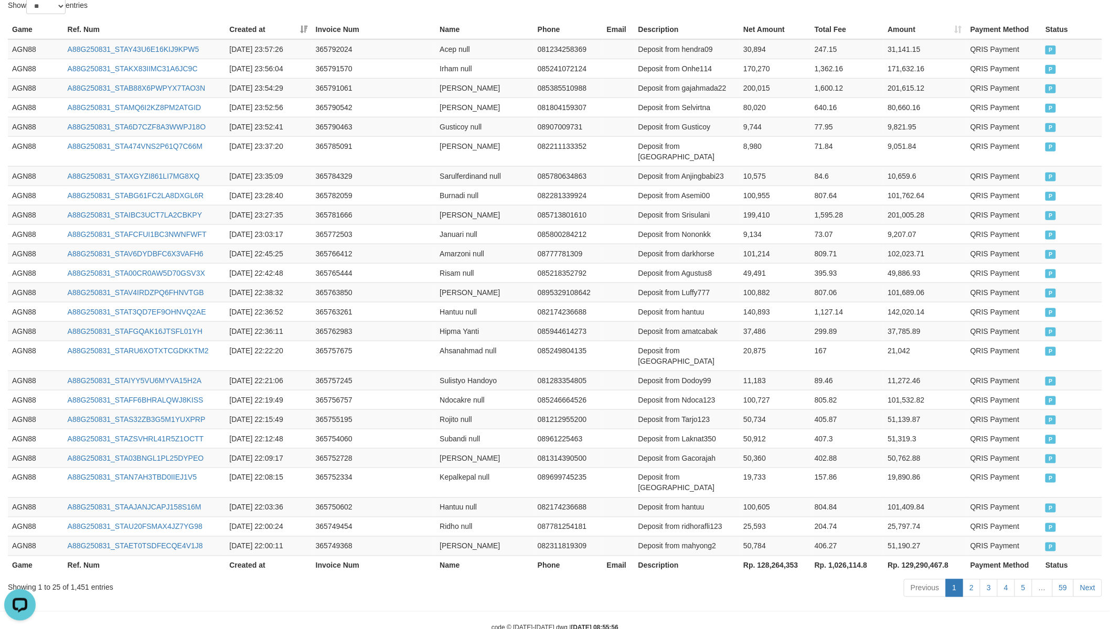
click at [757, 550] on th "Rp. 128,264,353" at bounding box center [774, 565] width 71 height 19
drag, startPoint x: 757, startPoint y: 540, endPoint x: 742, endPoint y: 516, distance: 28.7
click at [758, 550] on th "Rp. 128,264,353" at bounding box center [774, 565] width 71 height 19
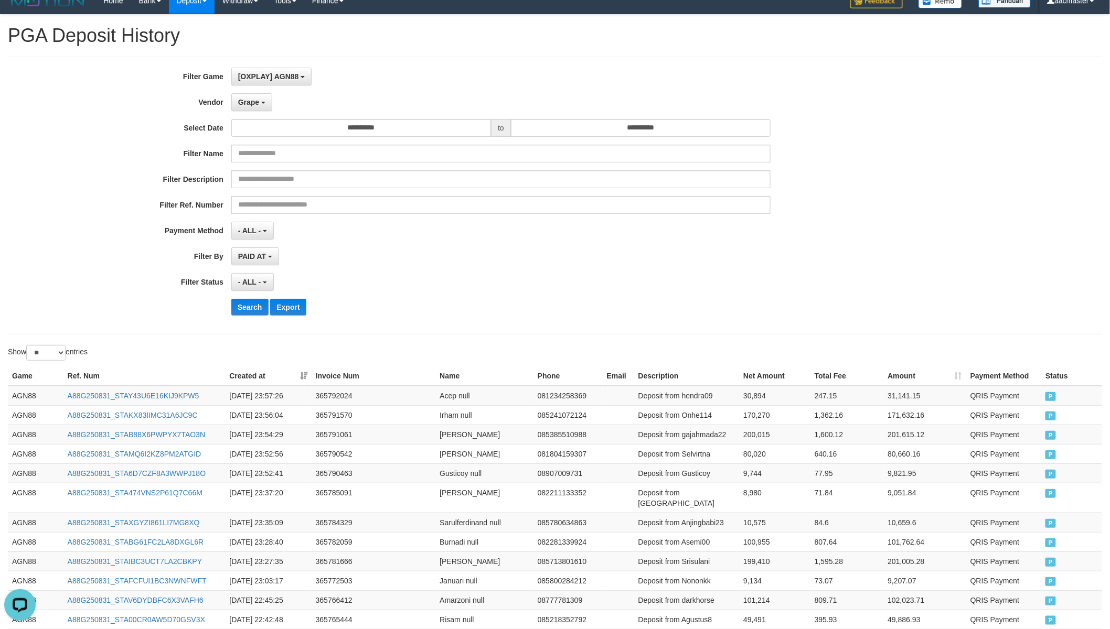
scroll to position [0, 0]
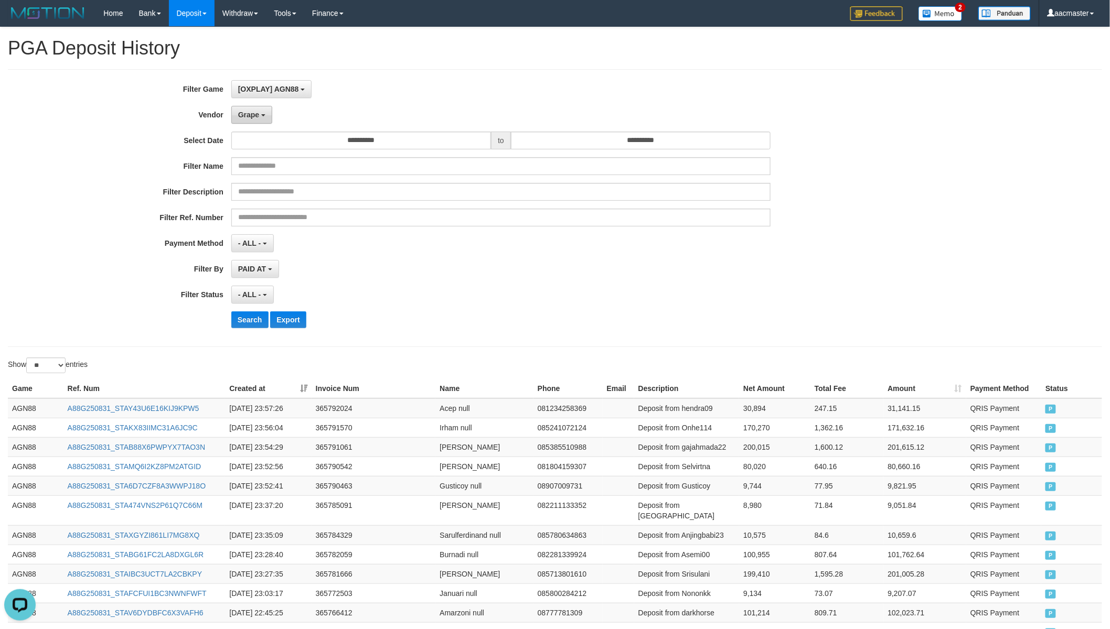
click at [265, 116] on button "Grape" at bounding box center [251, 115] width 41 height 18
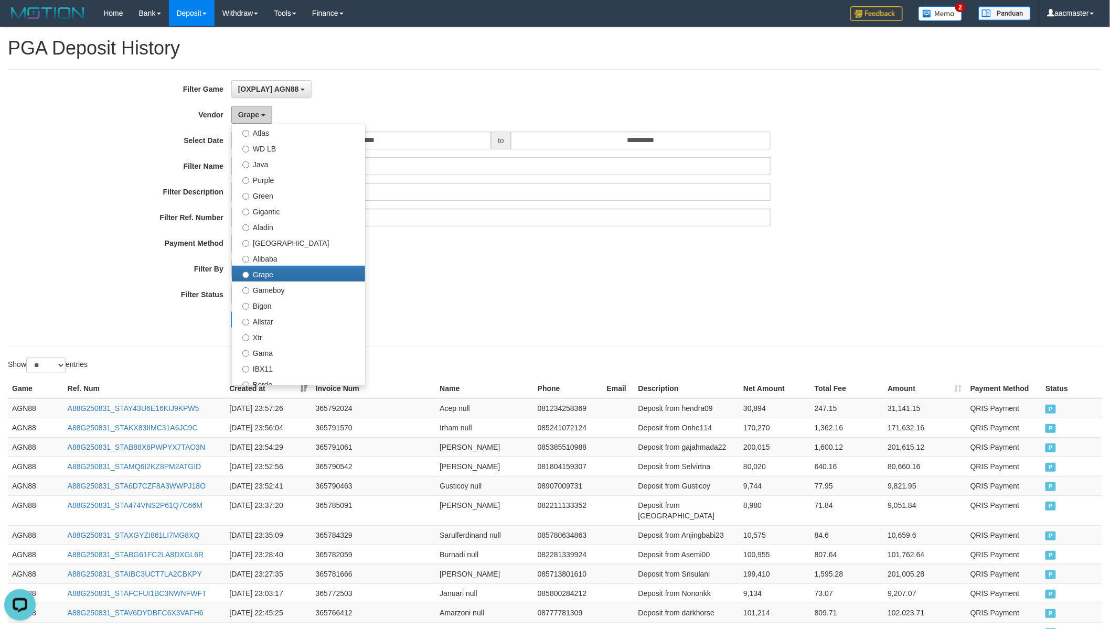
scroll to position [194, 0]
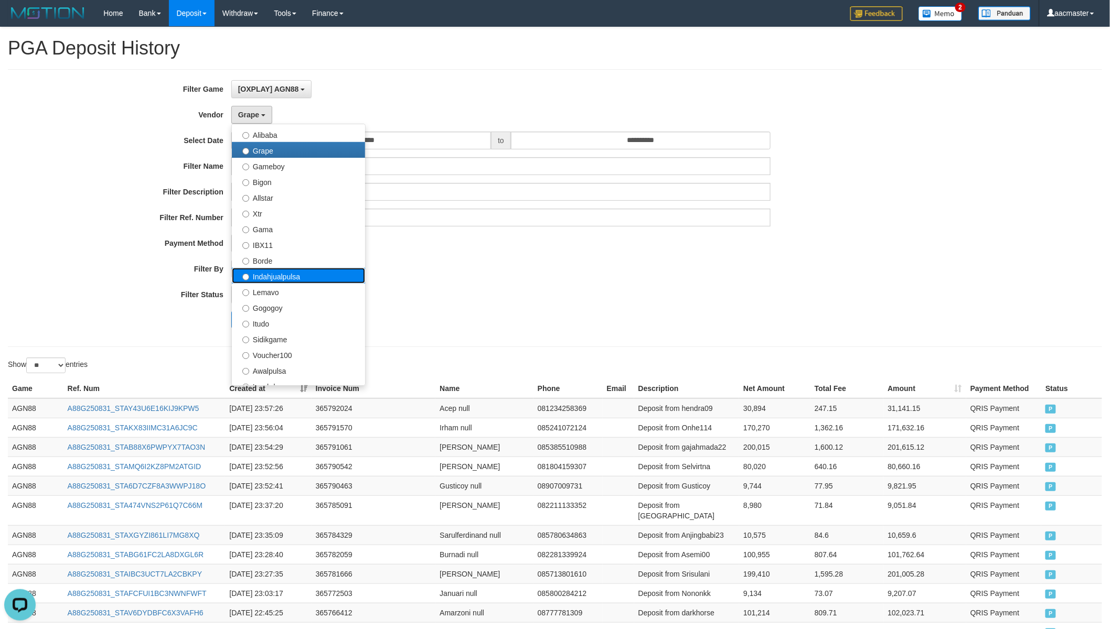
click at [295, 273] on label "Indahjualpulsa" at bounding box center [298, 276] width 133 height 16
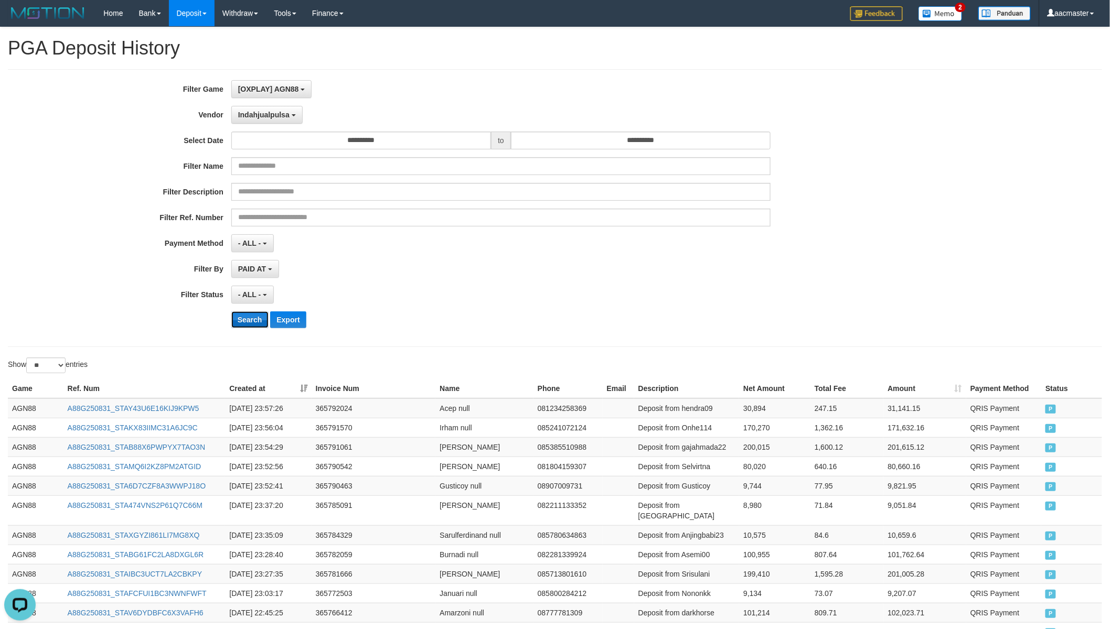
click at [261, 321] on button "Search" at bounding box center [249, 320] width 37 height 17
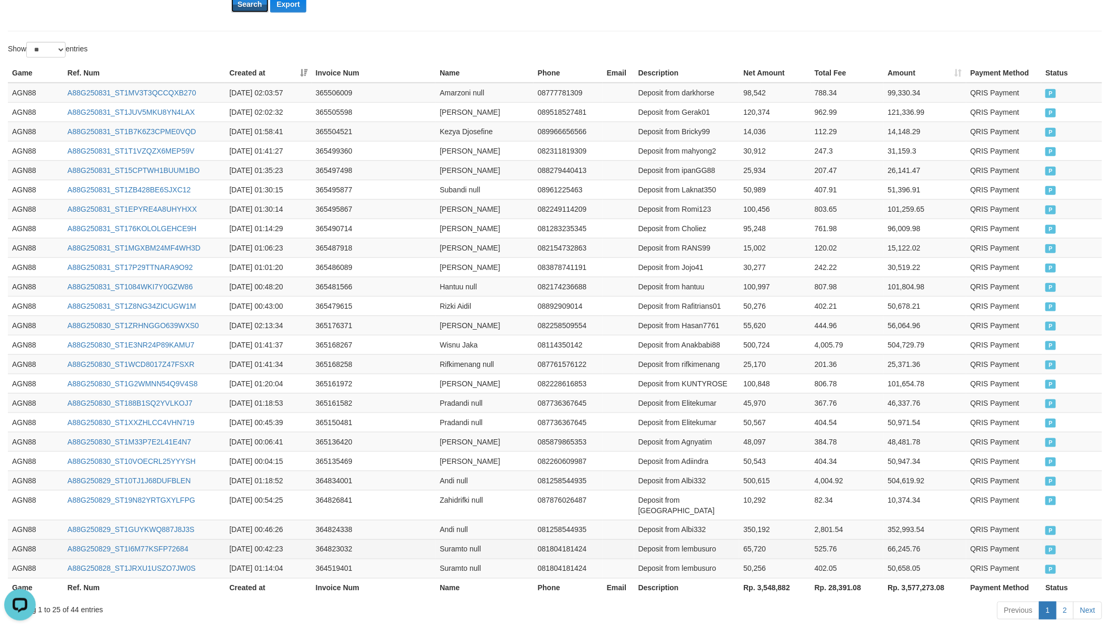
scroll to position [359, 0]
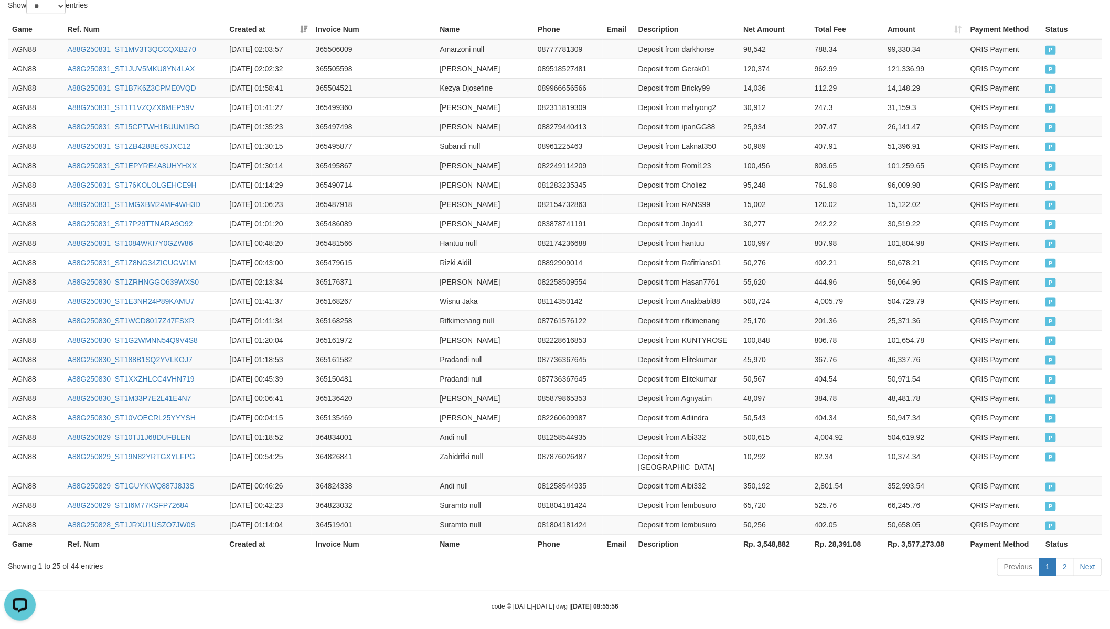
click at [780, 535] on th "Rp. 3,548,882" at bounding box center [774, 544] width 71 height 19
drag, startPoint x: 780, startPoint y: 530, endPoint x: 772, endPoint y: 526, distance: 8.7
click at [780, 535] on th "Rp. 3,548,882" at bounding box center [774, 544] width 71 height 19
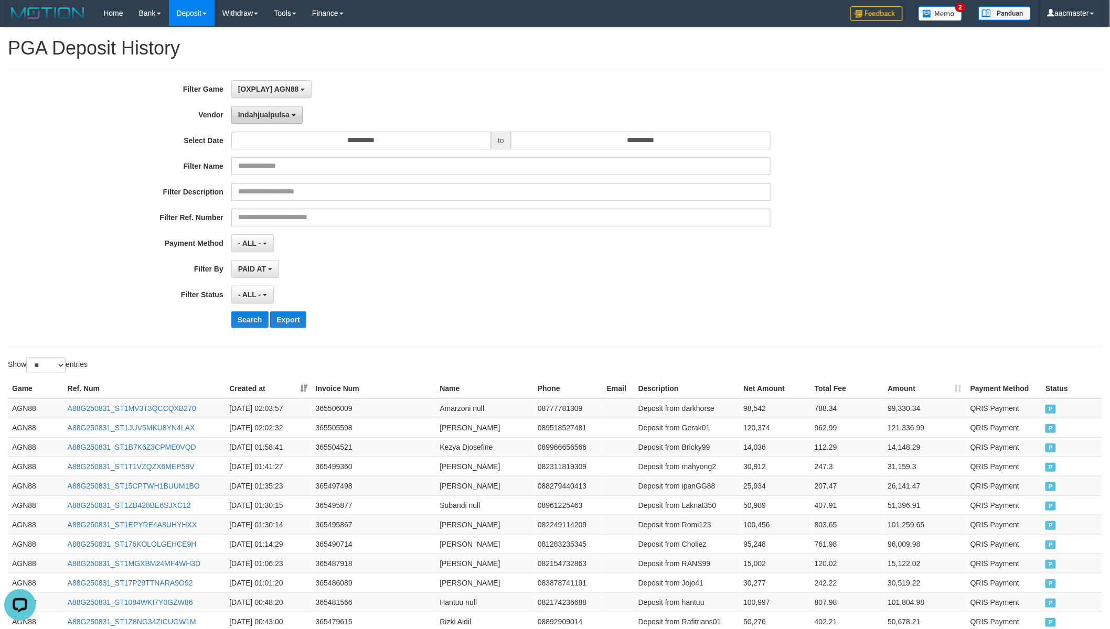
click at [270, 115] on span "Indahjualpulsa" at bounding box center [263, 115] width 51 height 8
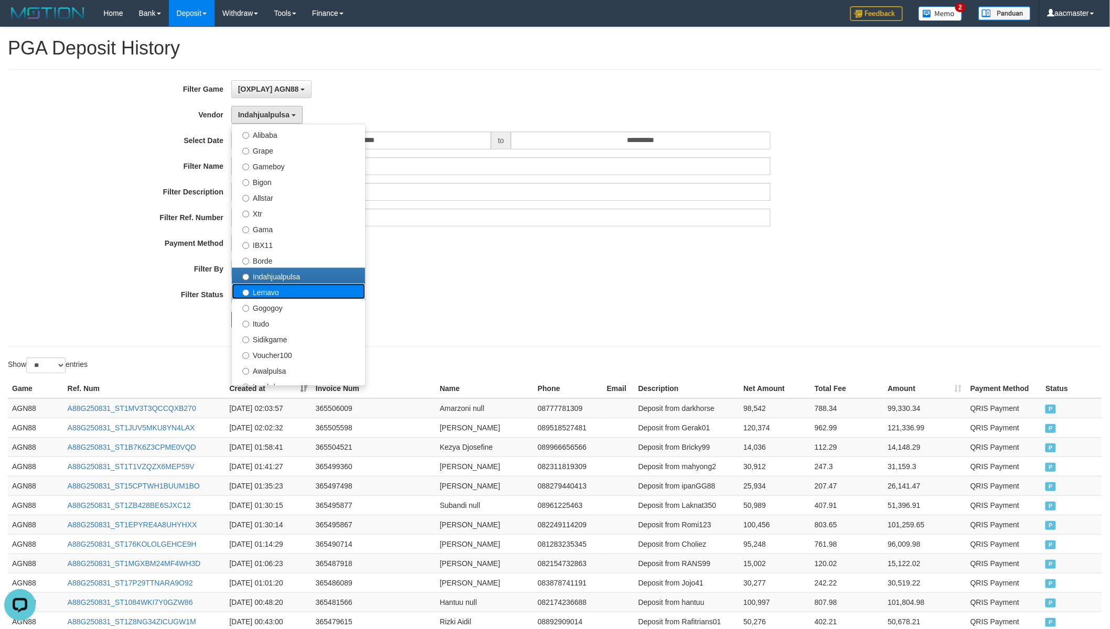
click at [275, 292] on label "Lemavo" at bounding box center [298, 292] width 133 height 16
select select "**********"
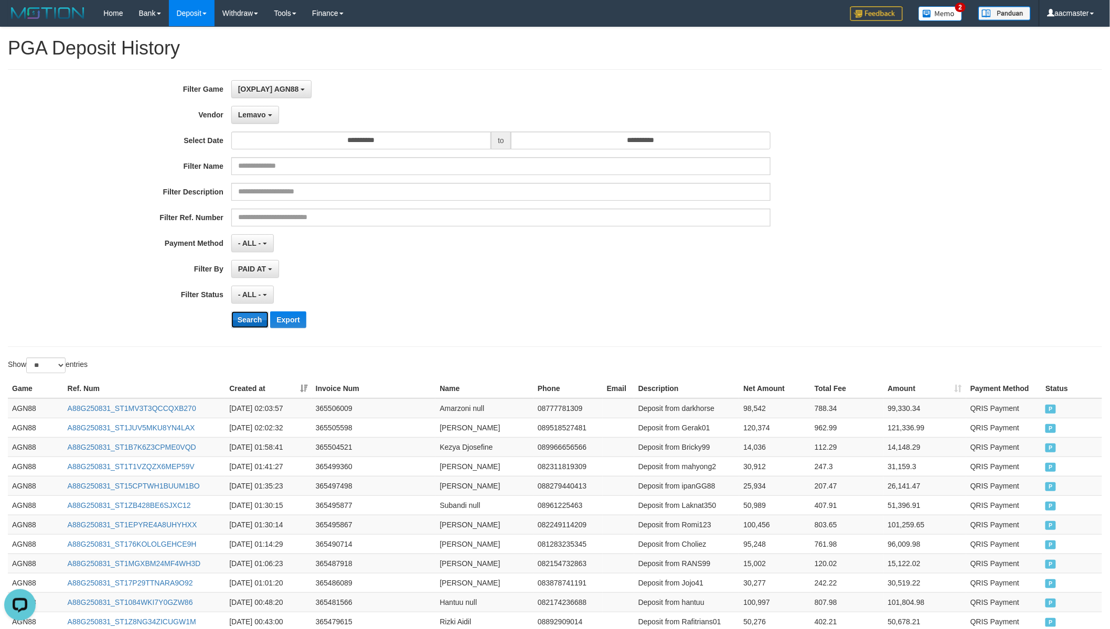
click at [238, 317] on button "Search" at bounding box center [249, 320] width 37 height 17
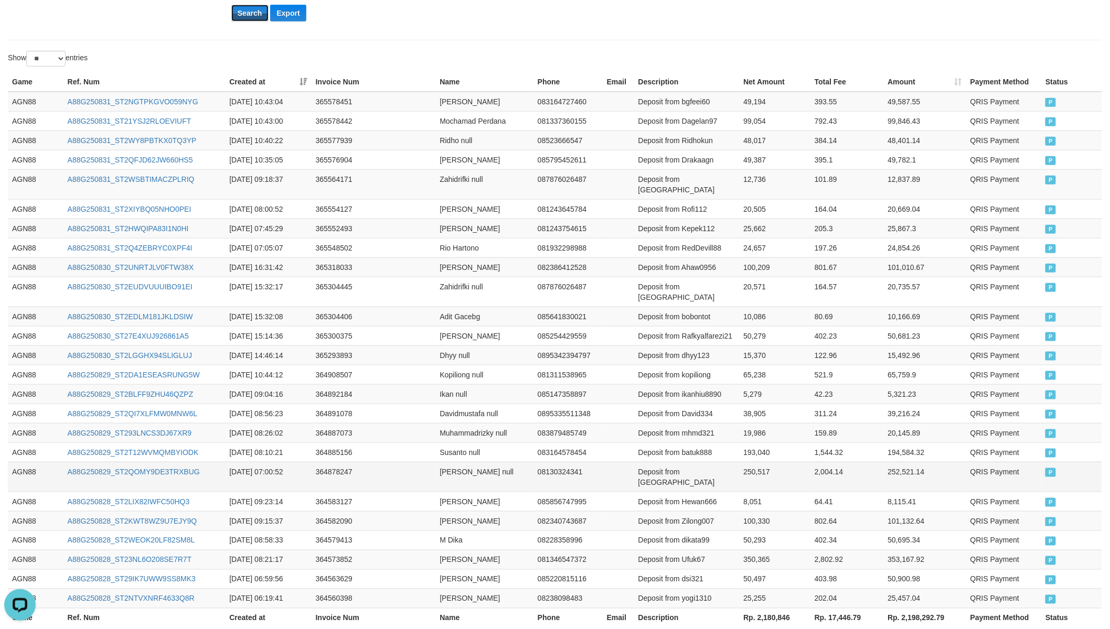
scroll to position [359, 0]
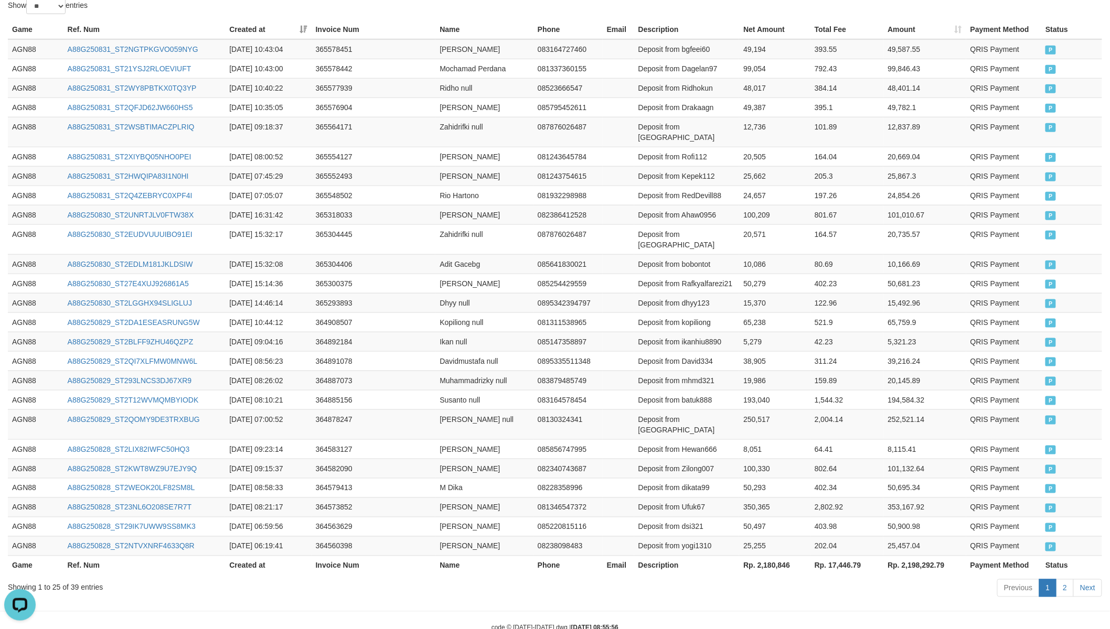
click at [757, 550] on th "Rp. 2,180,846" at bounding box center [774, 565] width 71 height 19
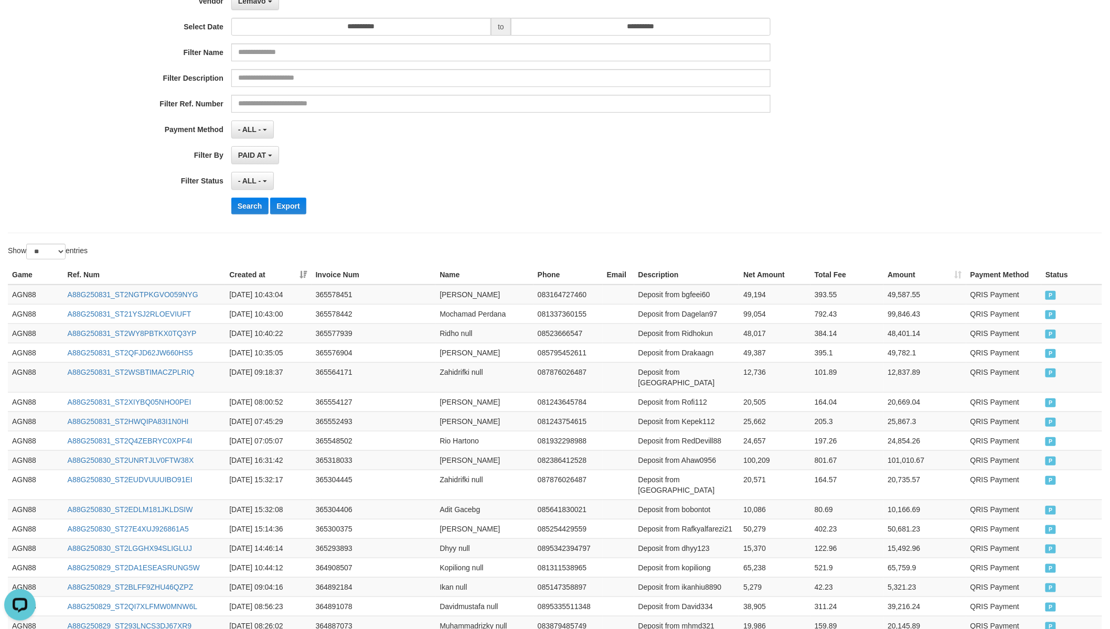
scroll to position [0, 0]
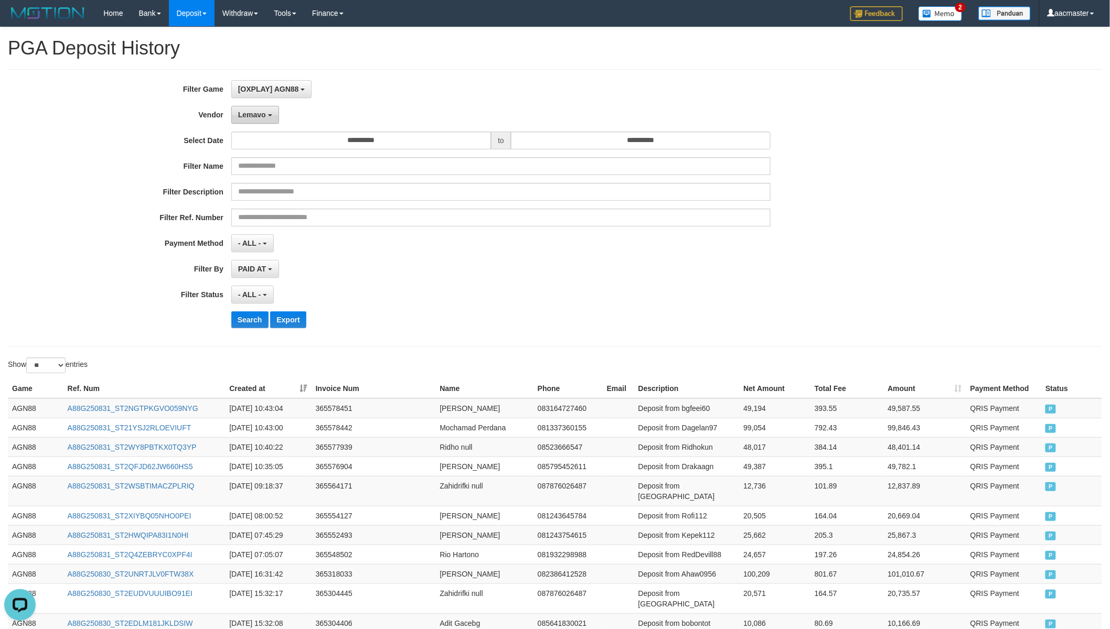
click at [251, 121] on button "Lemavo" at bounding box center [255, 115] width 48 height 18
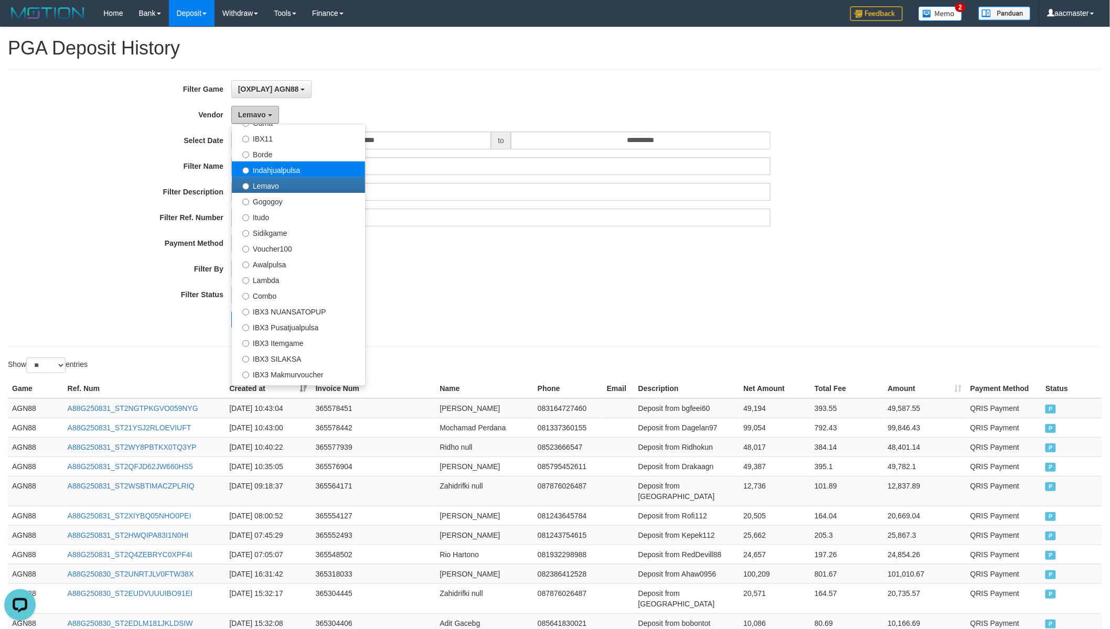
scroll to position [343, 0]
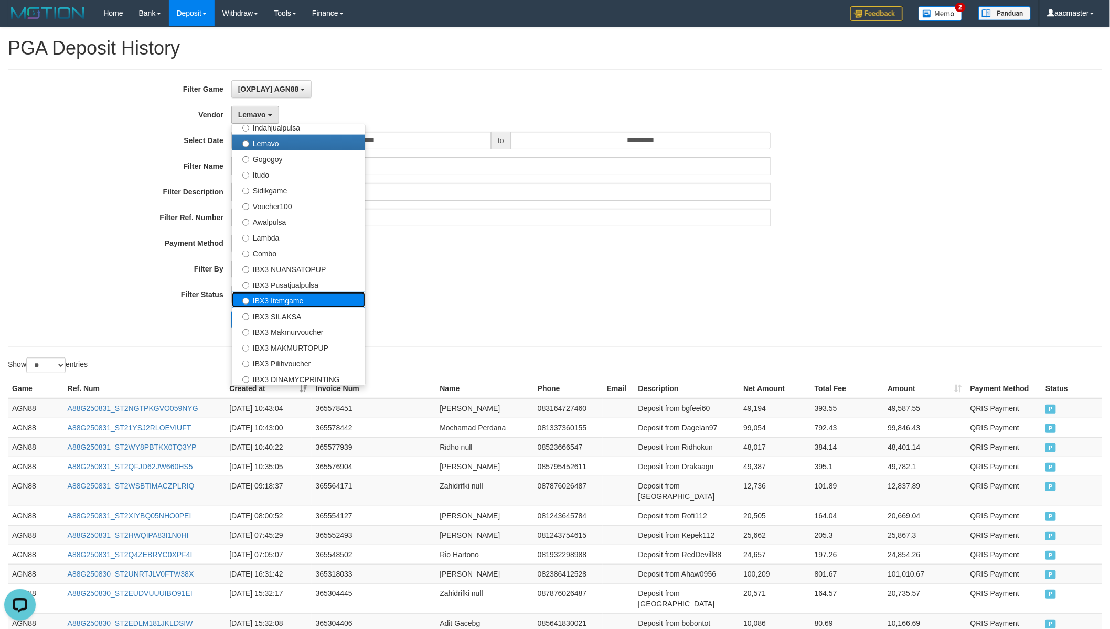
click at [318, 302] on label "IBX3 Itemgame" at bounding box center [298, 300] width 133 height 16
select select "**********"
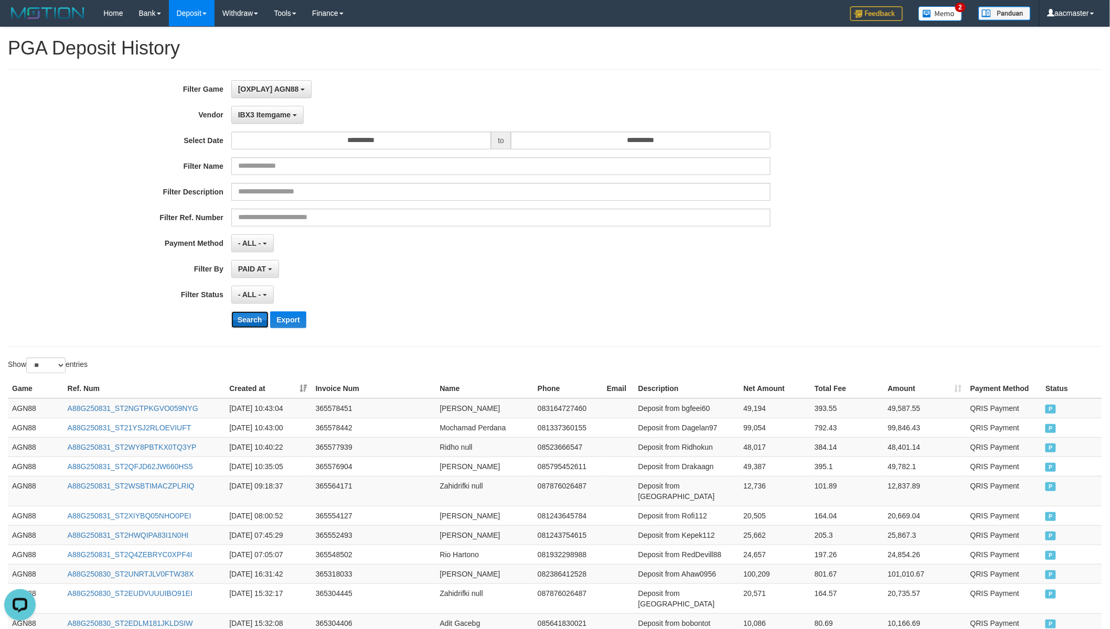
click at [263, 322] on button "Search" at bounding box center [249, 320] width 37 height 17
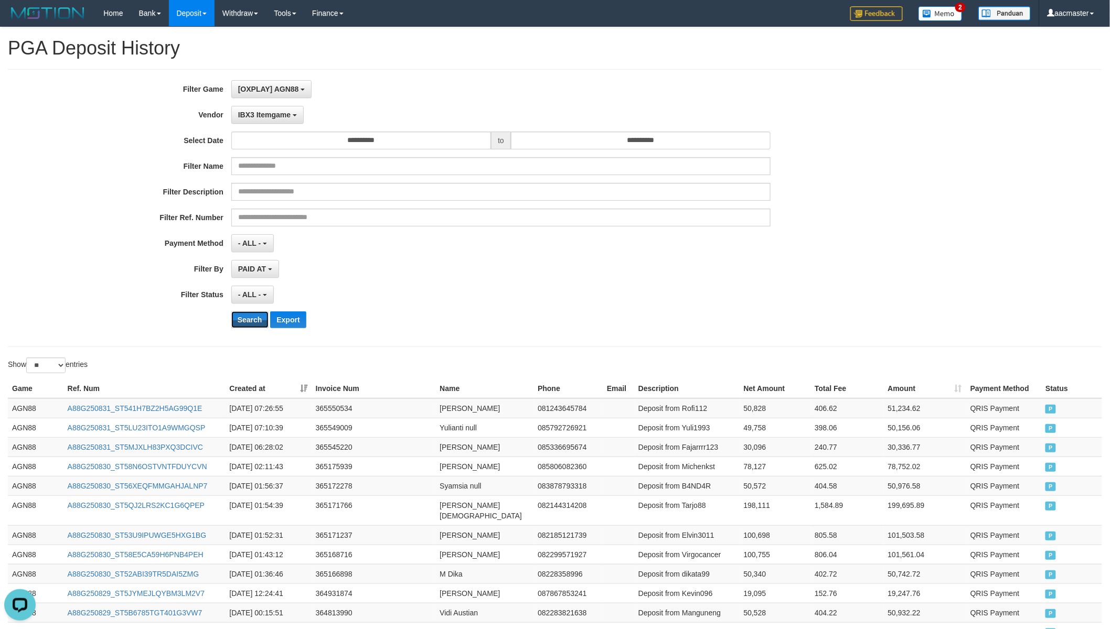
scroll to position [359, 0]
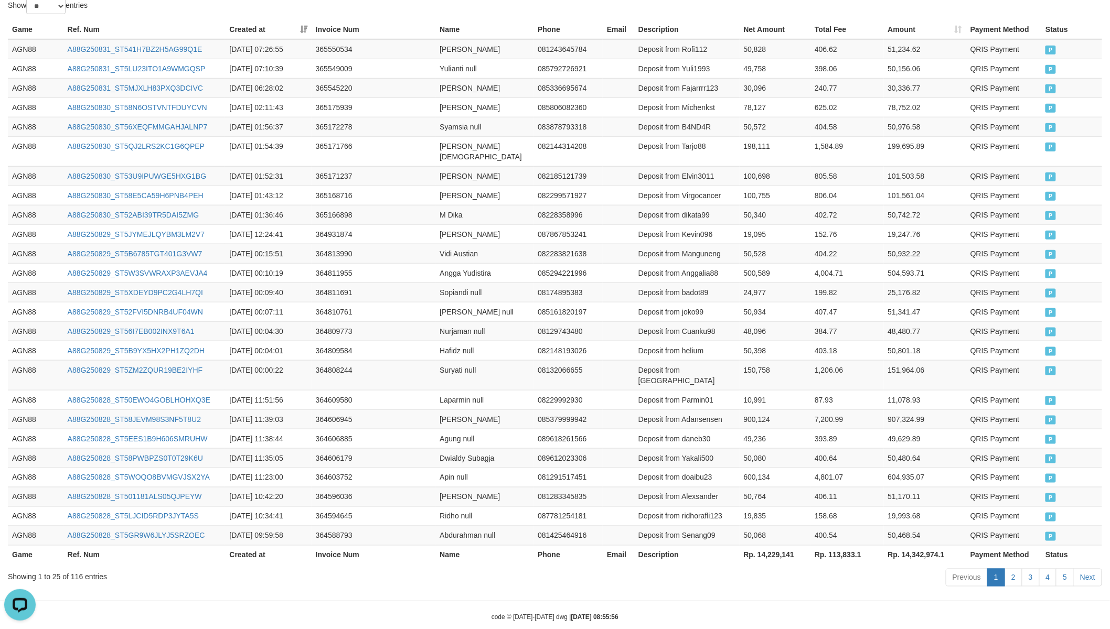
click at [771, 546] on th "Rp. 14,229,141" at bounding box center [775, 555] width 71 height 19
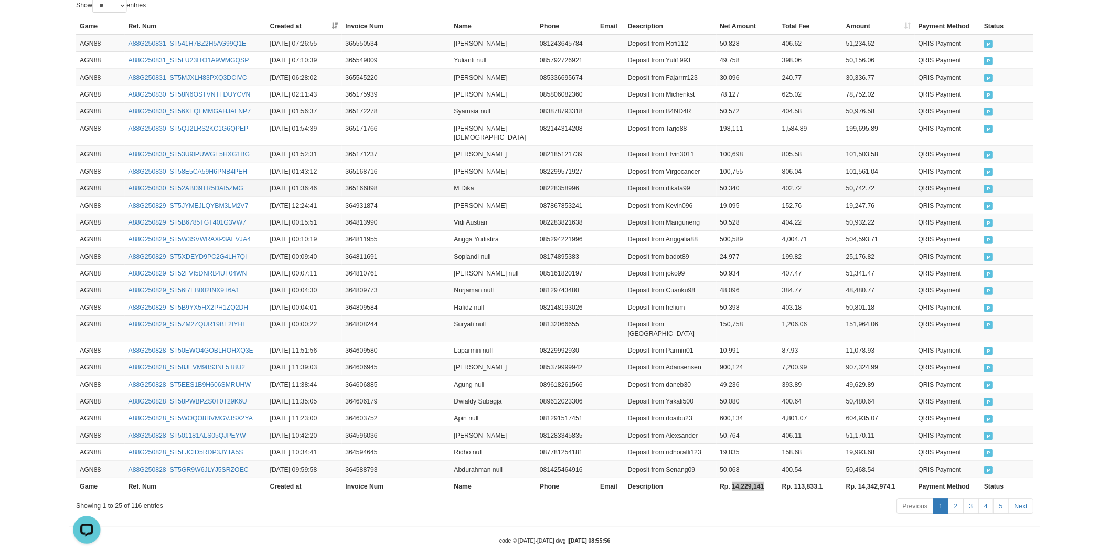
scroll to position [0, 0]
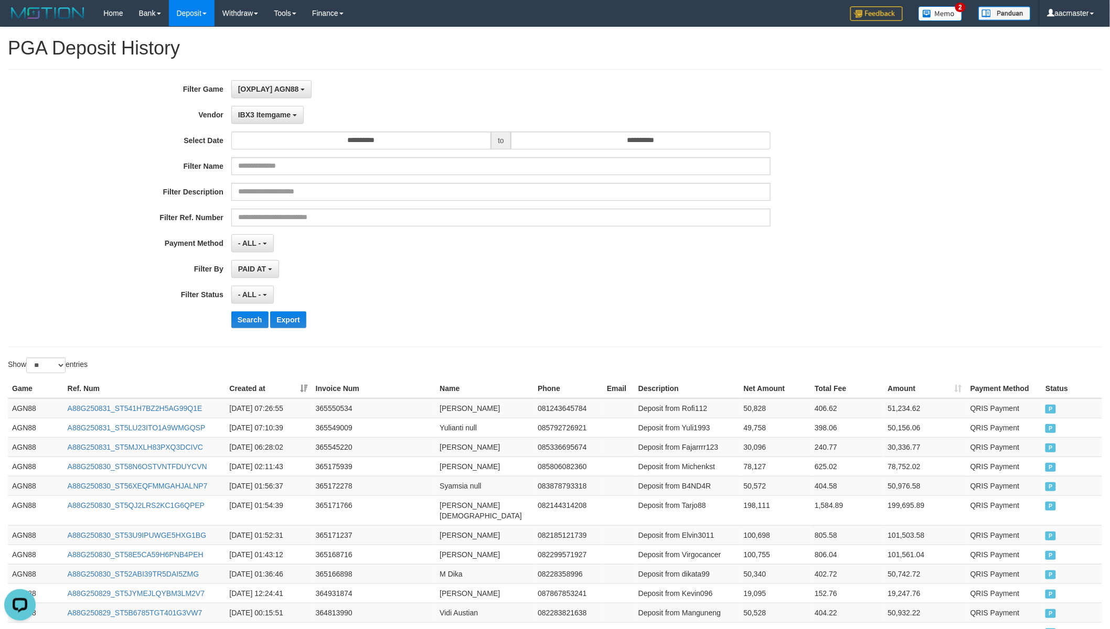
click at [359, 97] on div "[OXPLAY] AGN88 SELECT GAME [IDNPOKER] INDOGENTING [ISPORT] ANDROBET [ISPORT] AS…" at bounding box center [501, 89] width 540 height 18
